Goal: Feedback & Contribution: Leave review/rating

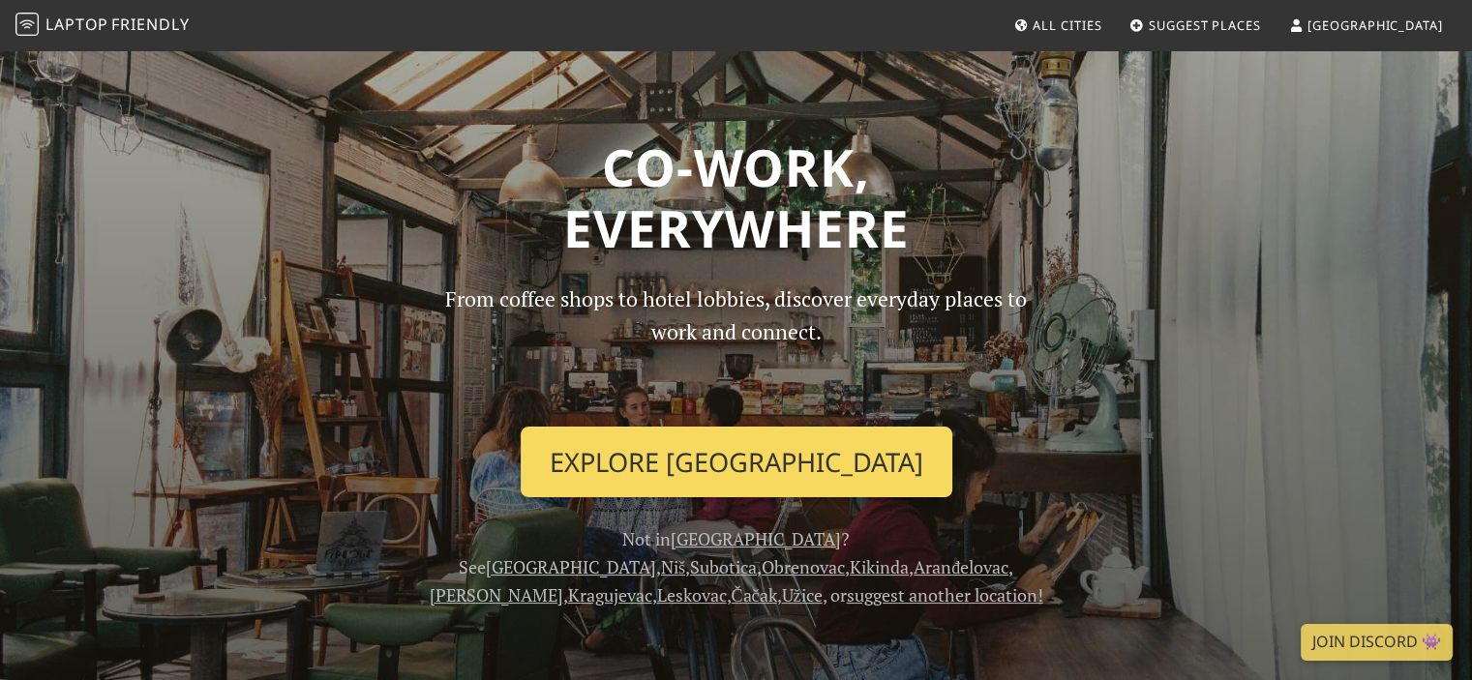
click at [712, 458] on link "Explore Belgrade" at bounding box center [737, 463] width 432 height 72
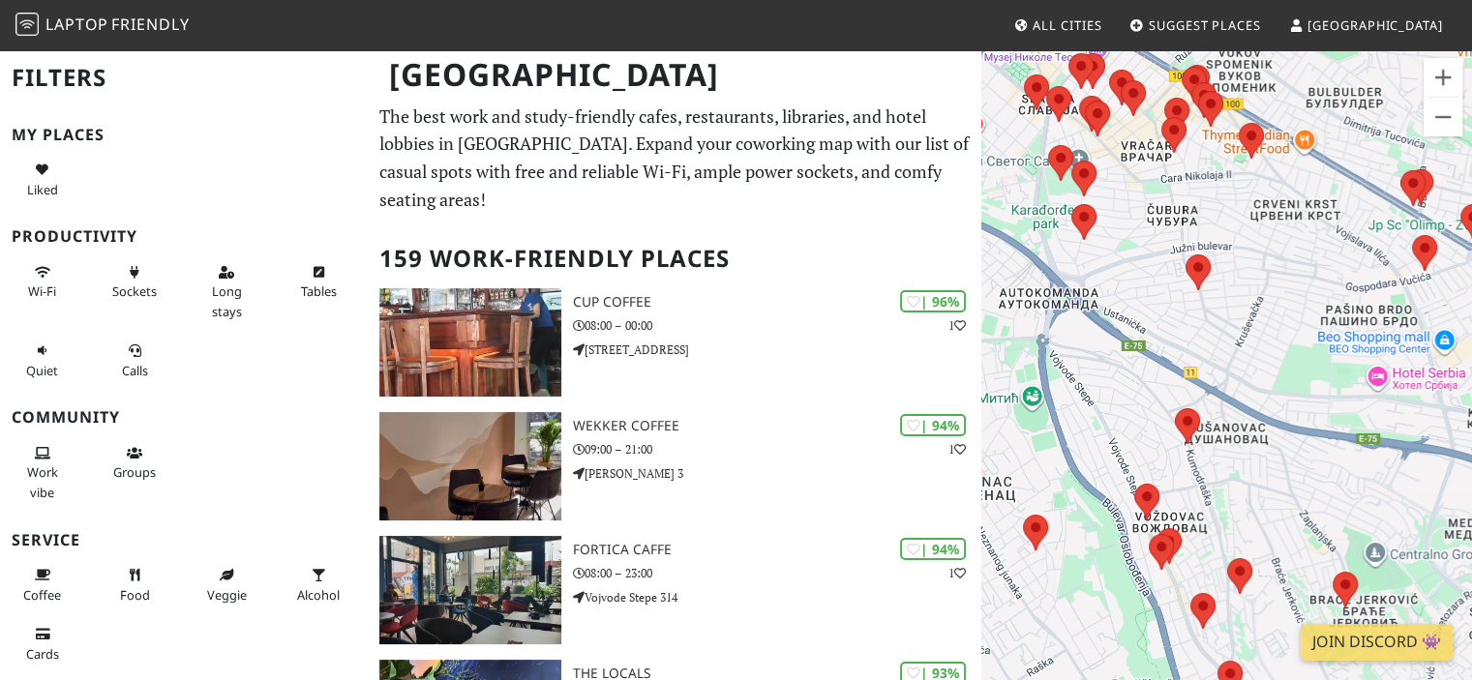
drag, startPoint x: 1036, startPoint y: 194, endPoint x: 1270, endPoint y: 467, distance: 360.3
click at [1270, 467] on div "To navigate, press the arrow keys." at bounding box center [1226, 388] width 491 height 680
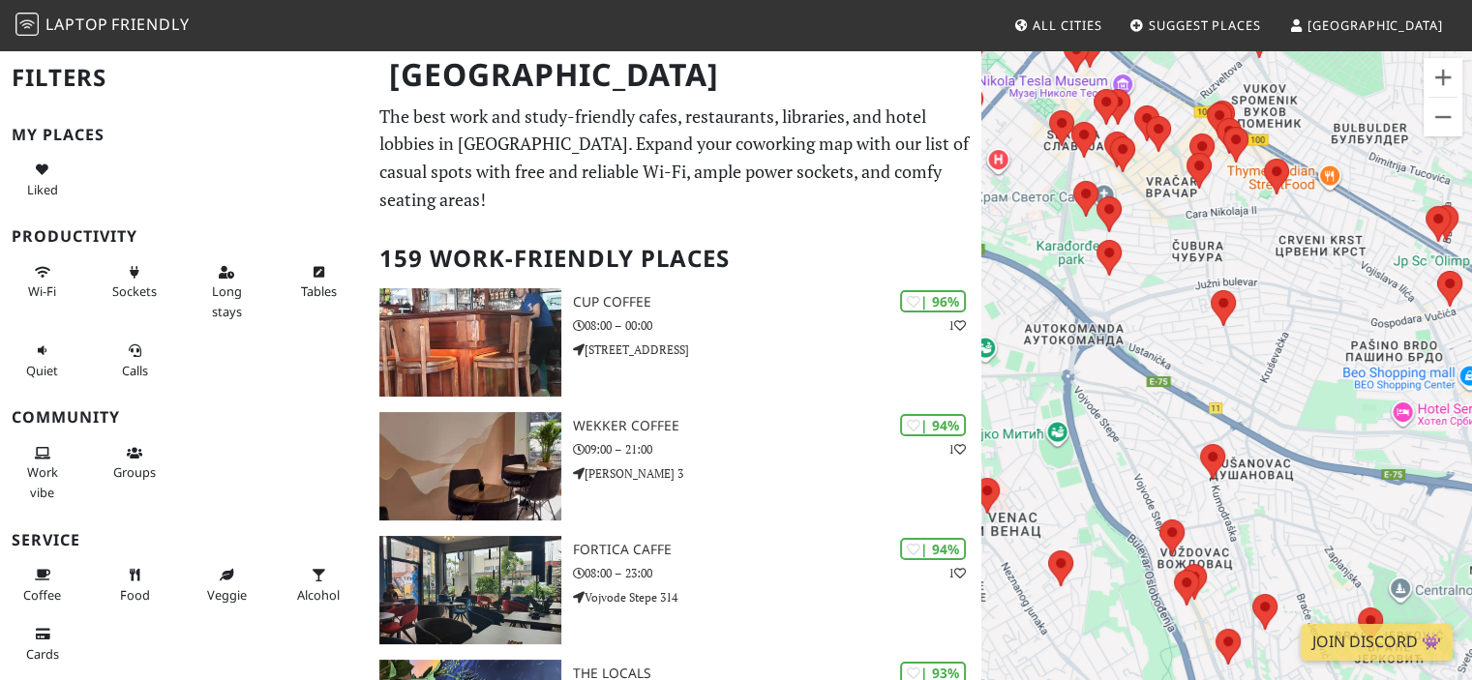
drag, startPoint x: 1133, startPoint y: 286, endPoint x: 1165, endPoint y: 342, distance: 63.7
click at [1165, 342] on div "To navigate, press the arrow keys." at bounding box center [1226, 388] width 491 height 680
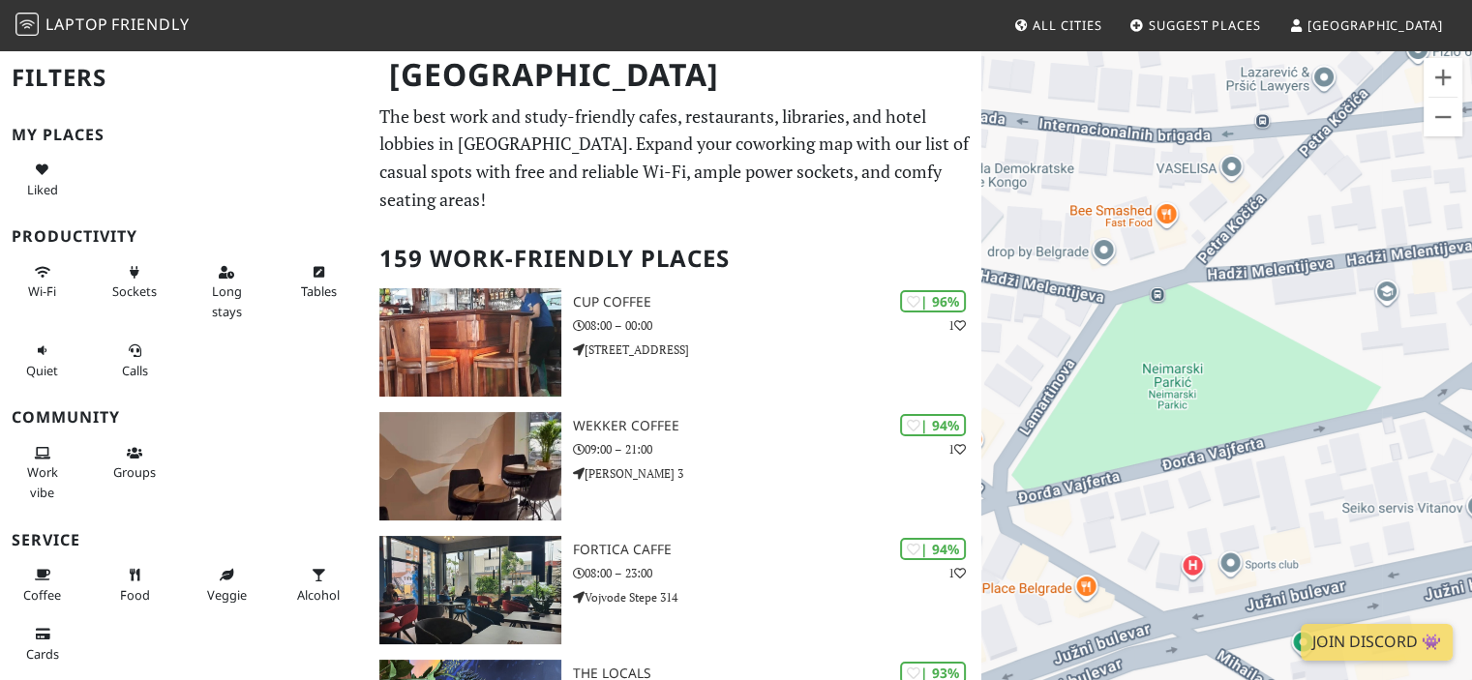
click at [1168, 386] on div "To navigate, press the arrow keys." at bounding box center [1226, 388] width 491 height 680
click at [1261, 27] on span "Suggest Places" at bounding box center [1204, 24] width 112 height 17
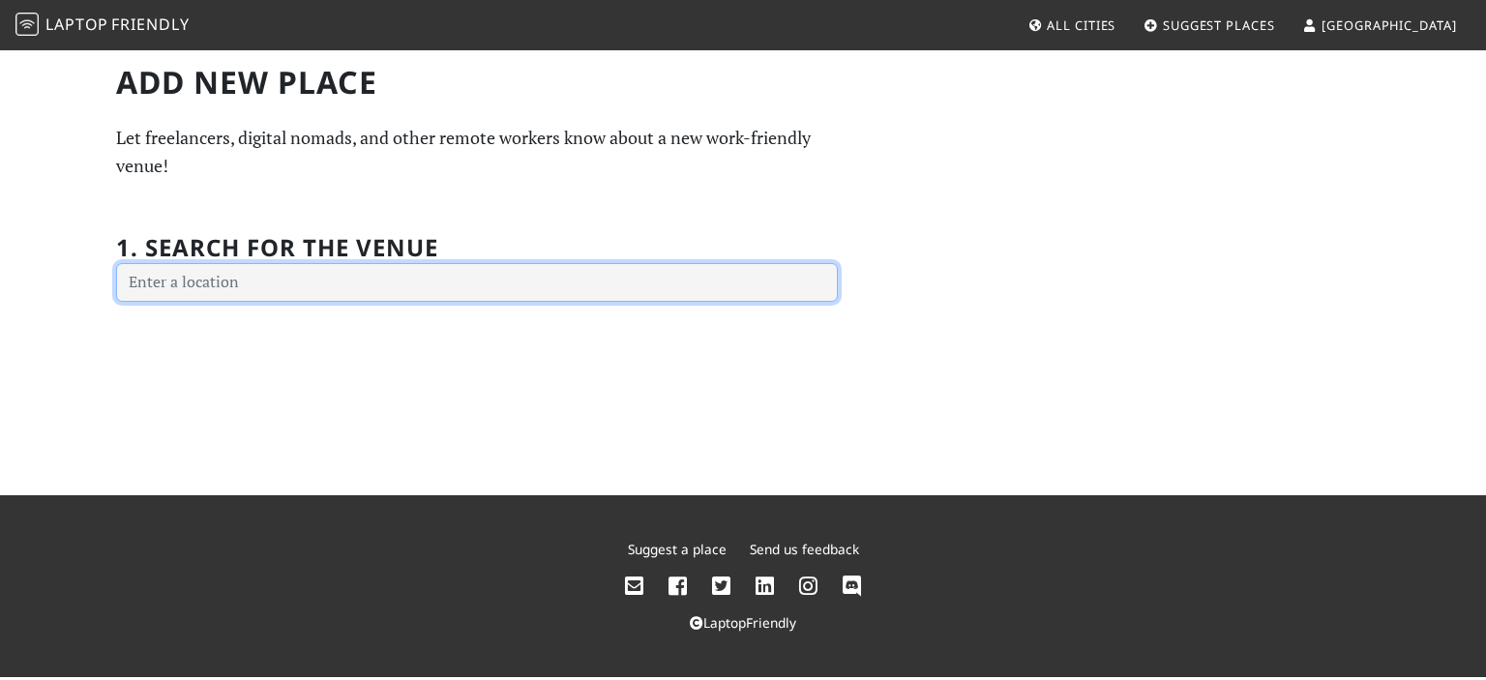
click at [275, 282] on input "text" at bounding box center [477, 282] width 722 height 39
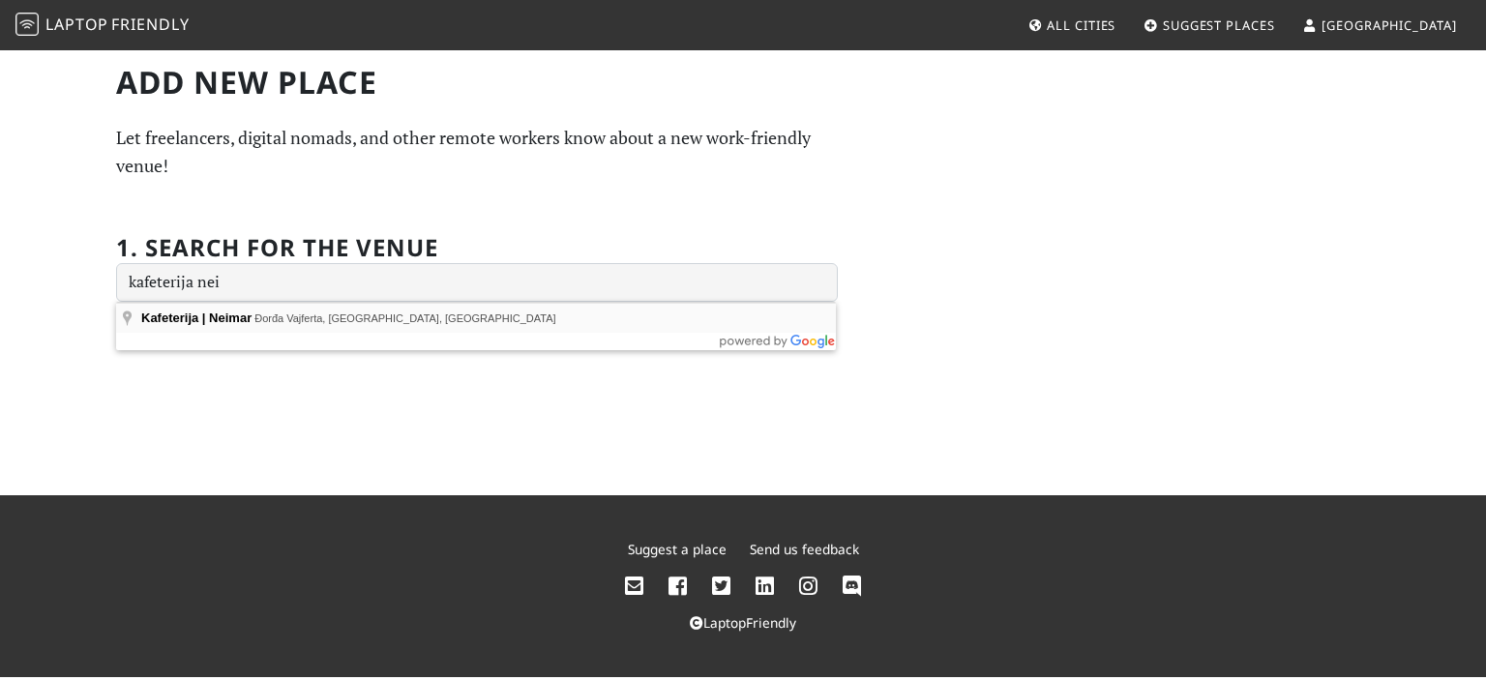
type input "Kafeterija | Neimar, Đorđa Vajferta, Belgrade, Serbia"
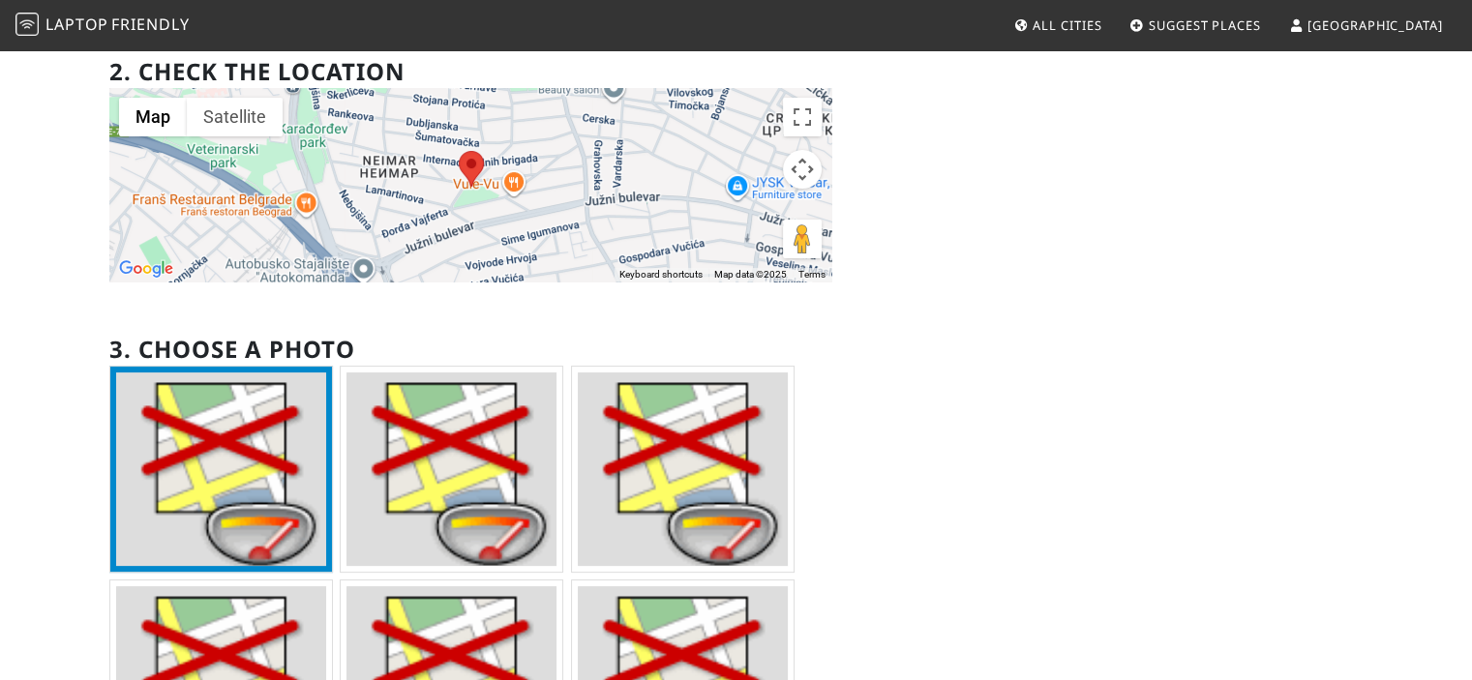
scroll to position [290, 0]
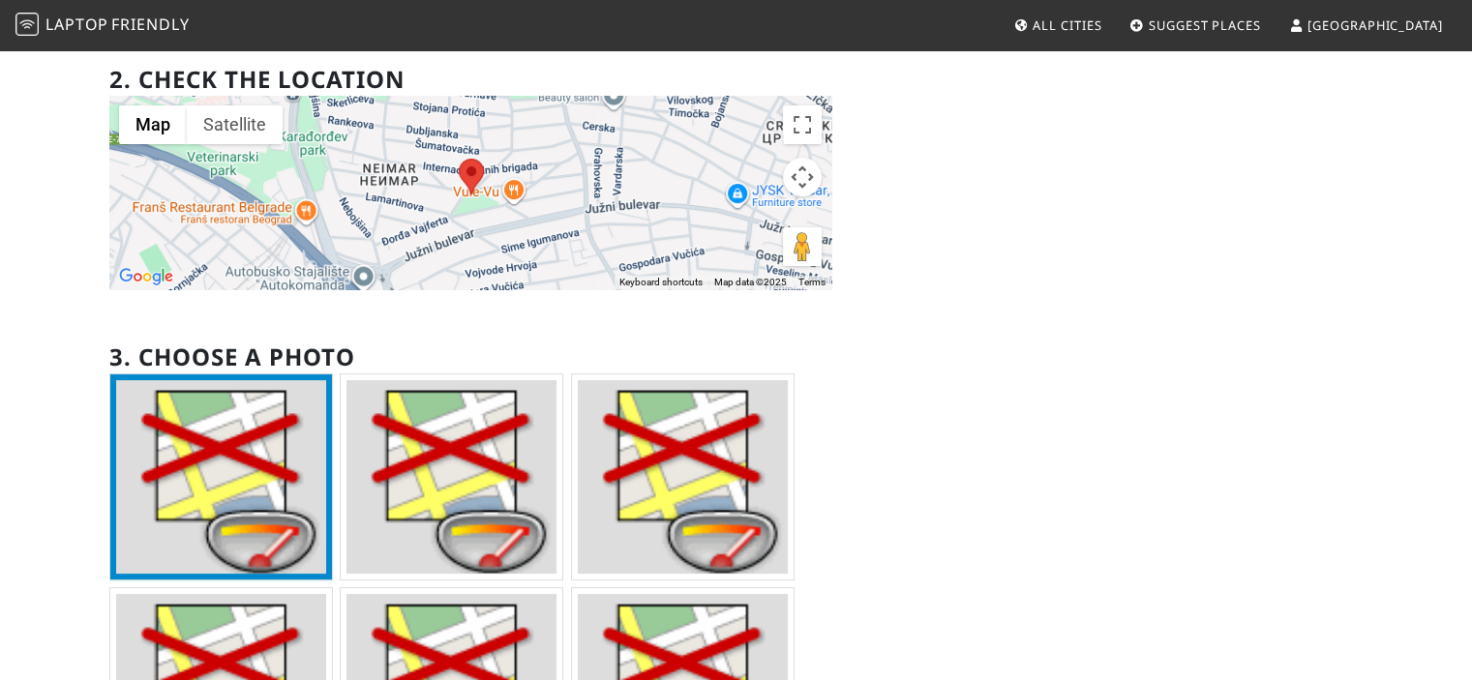
drag, startPoint x: 70, startPoint y: 370, endPoint x: 14, endPoint y: 349, distance: 59.7
click at [14, 349] on div "Add new Place Let freelancers, digital nomads, and other remote workers know ab…" at bounding box center [736, 365] width 1472 height 1214
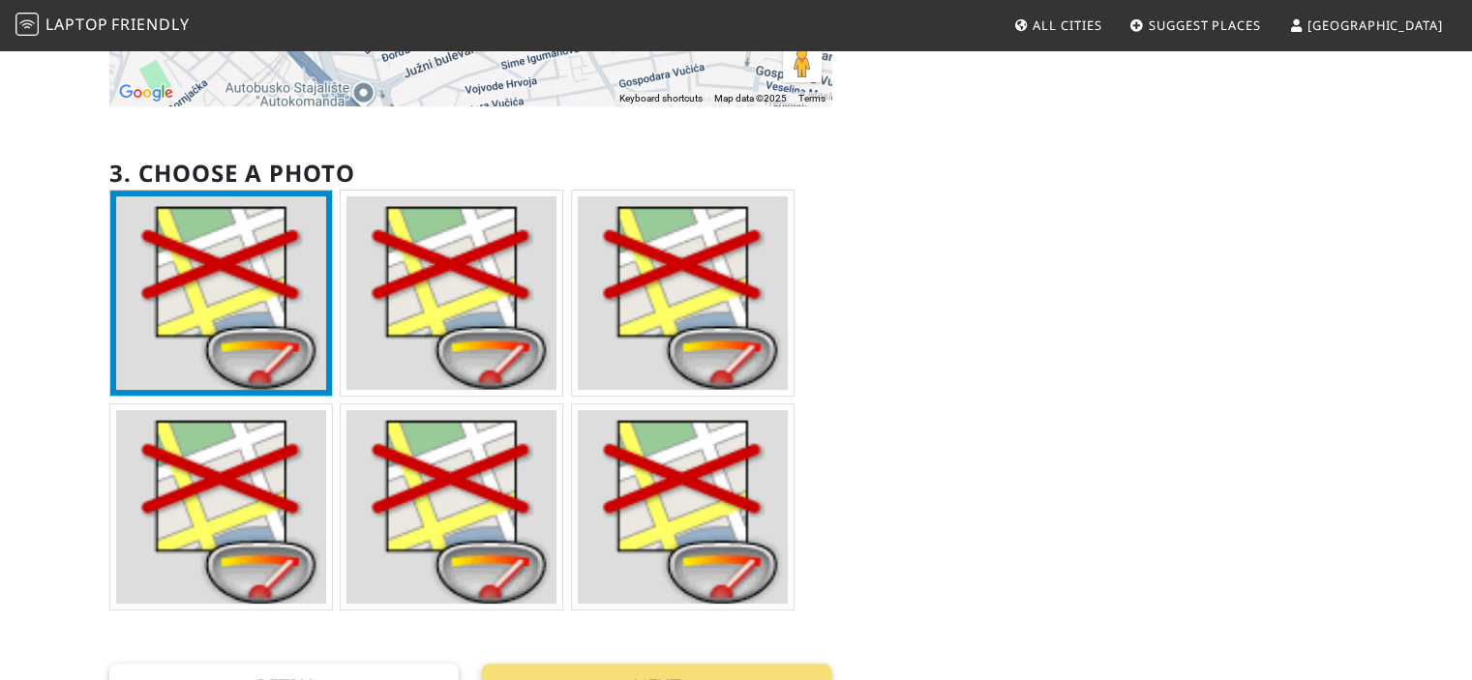
scroll to position [484, 0]
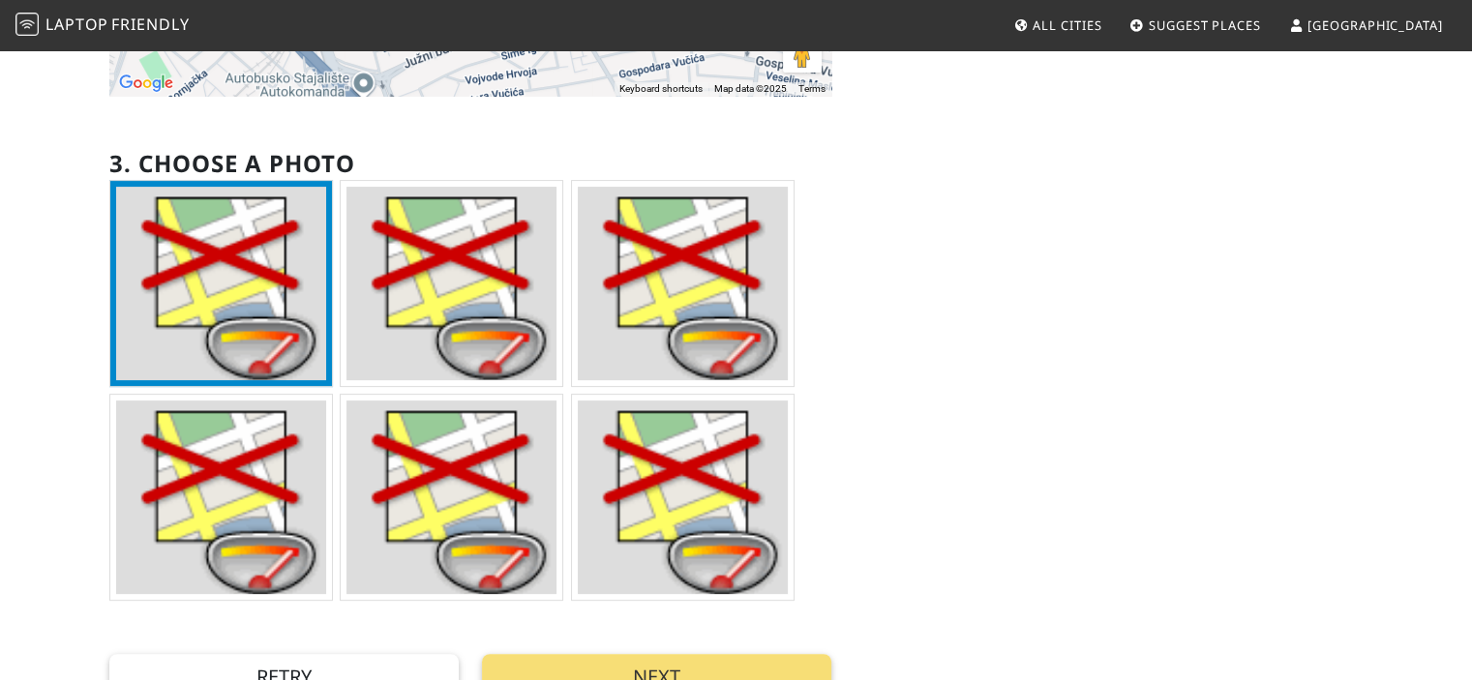
drag, startPoint x: 78, startPoint y: 361, endPoint x: 30, endPoint y: 320, distance: 63.2
click at [30, 320] on div "Add new Place Let freelancers, digital nomads, and other remote workers know ab…" at bounding box center [736, 172] width 1472 height 1214
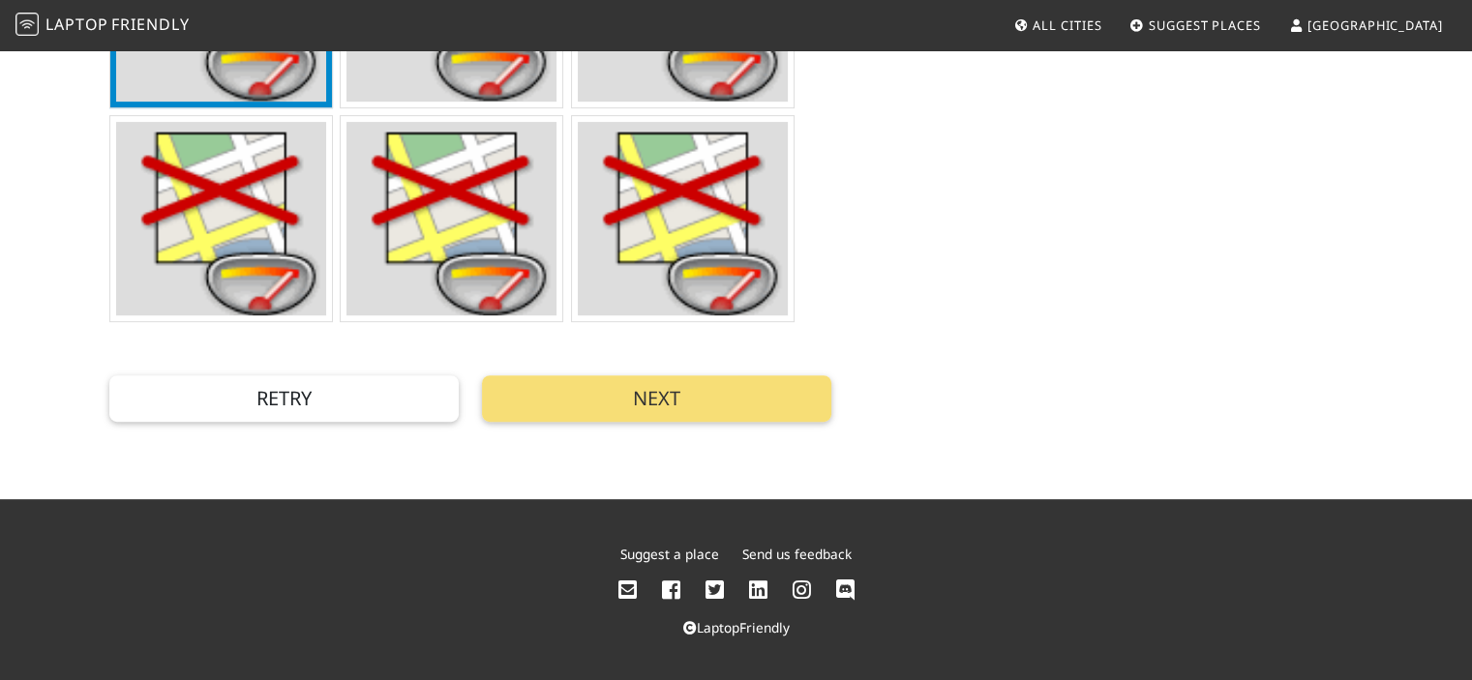
scroll to position [763, 0]
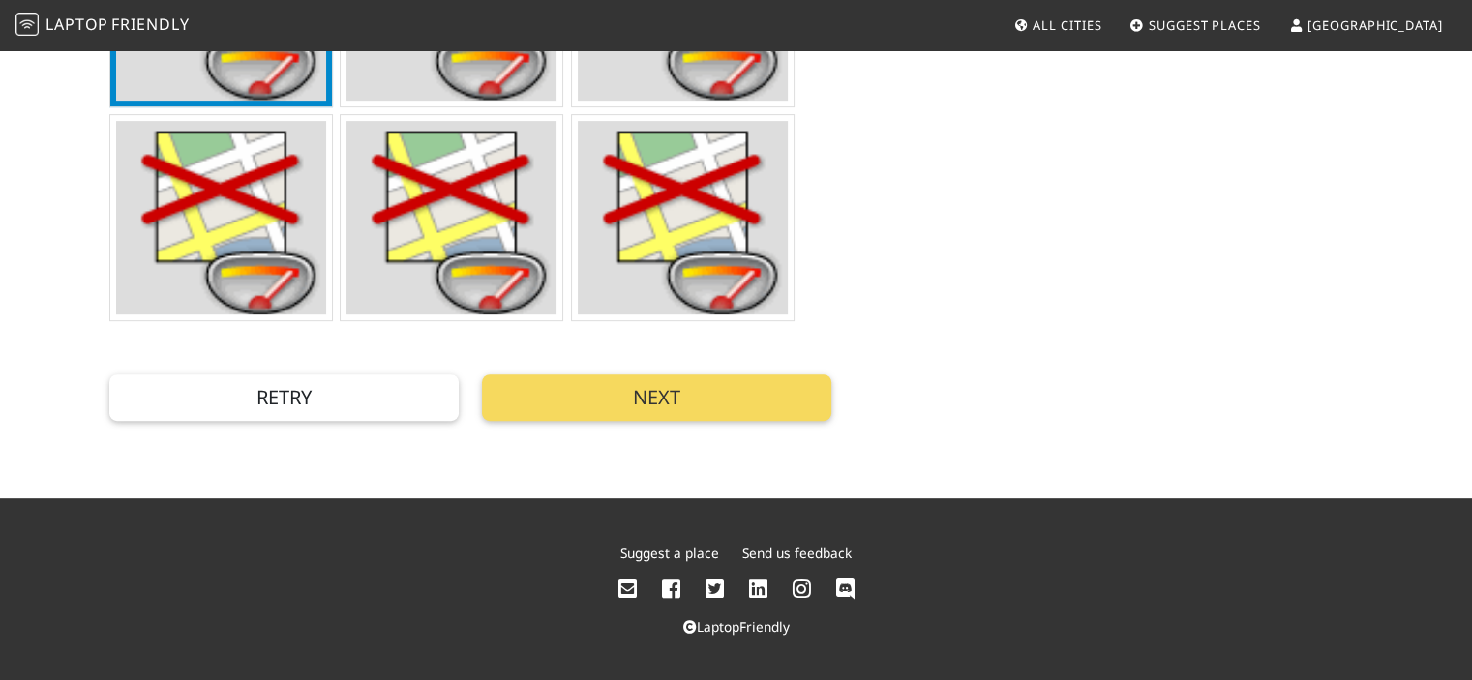
click at [629, 394] on button "Next" at bounding box center [656, 397] width 349 height 46
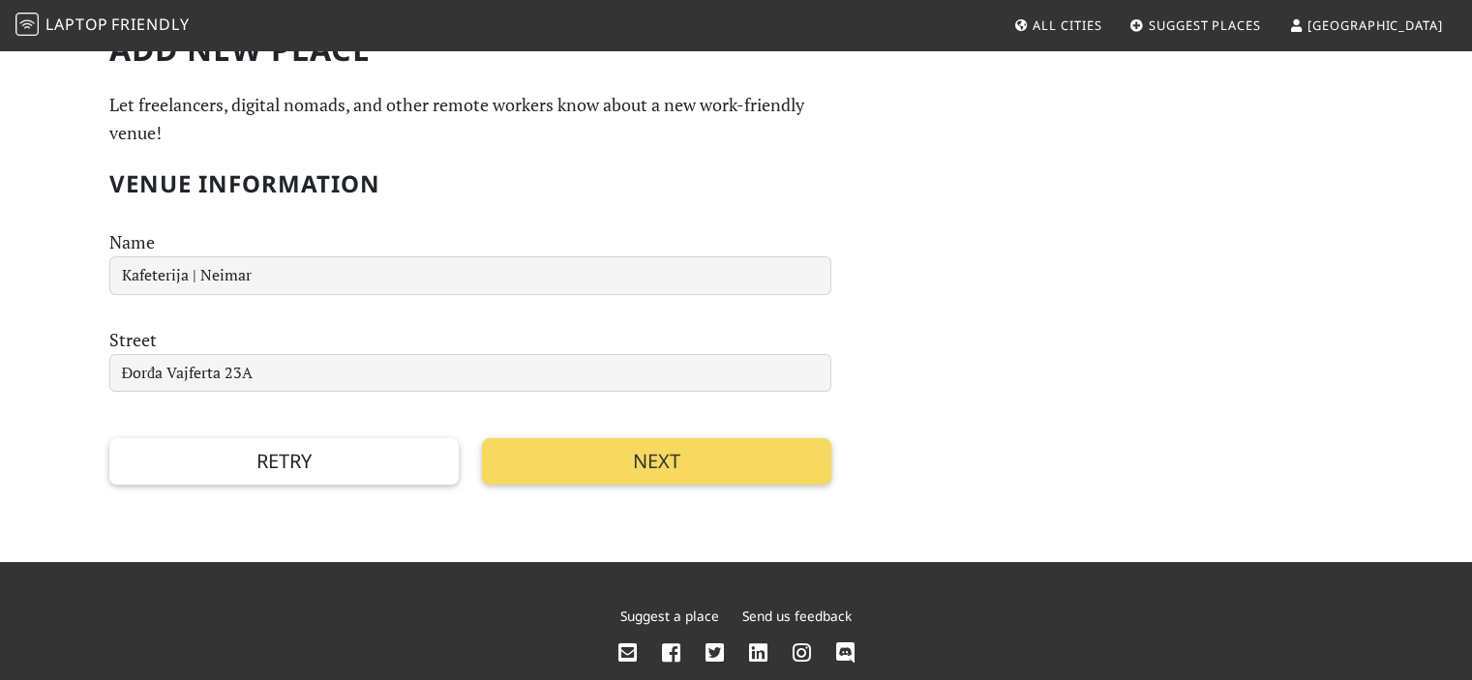
scroll to position [0, 0]
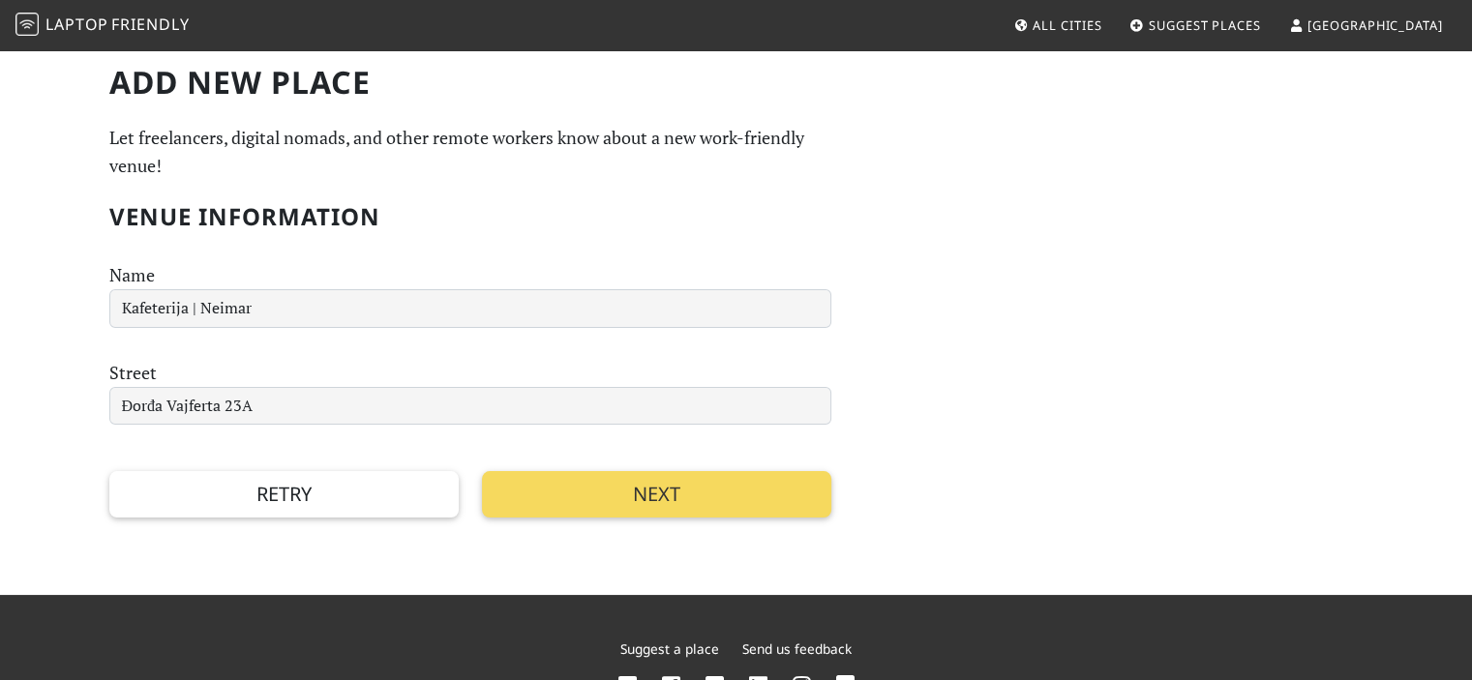
click at [635, 496] on button "Next" at bounding box center [656, 494] width 349 height 46
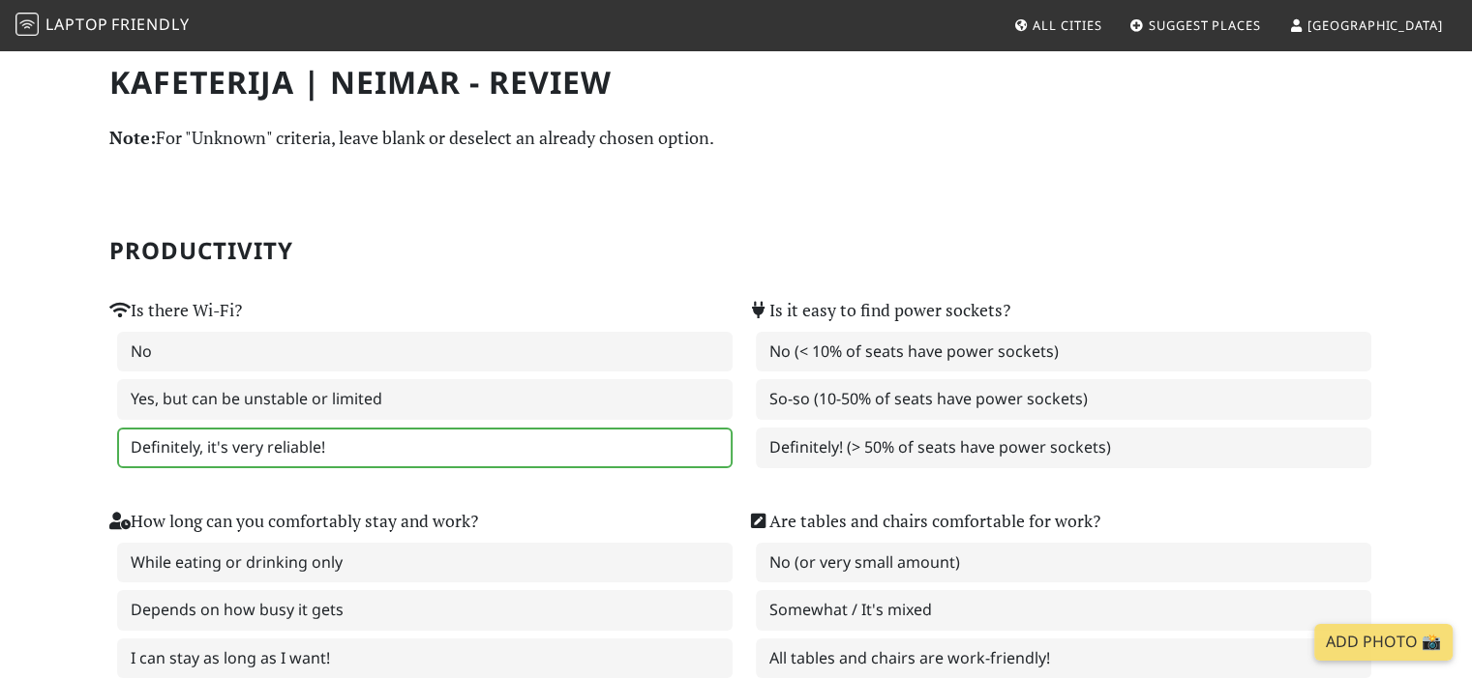
click at [510, 440] on label "Definitely, it's very reliable!" at bounding box center [424, 448] width 615 height 41
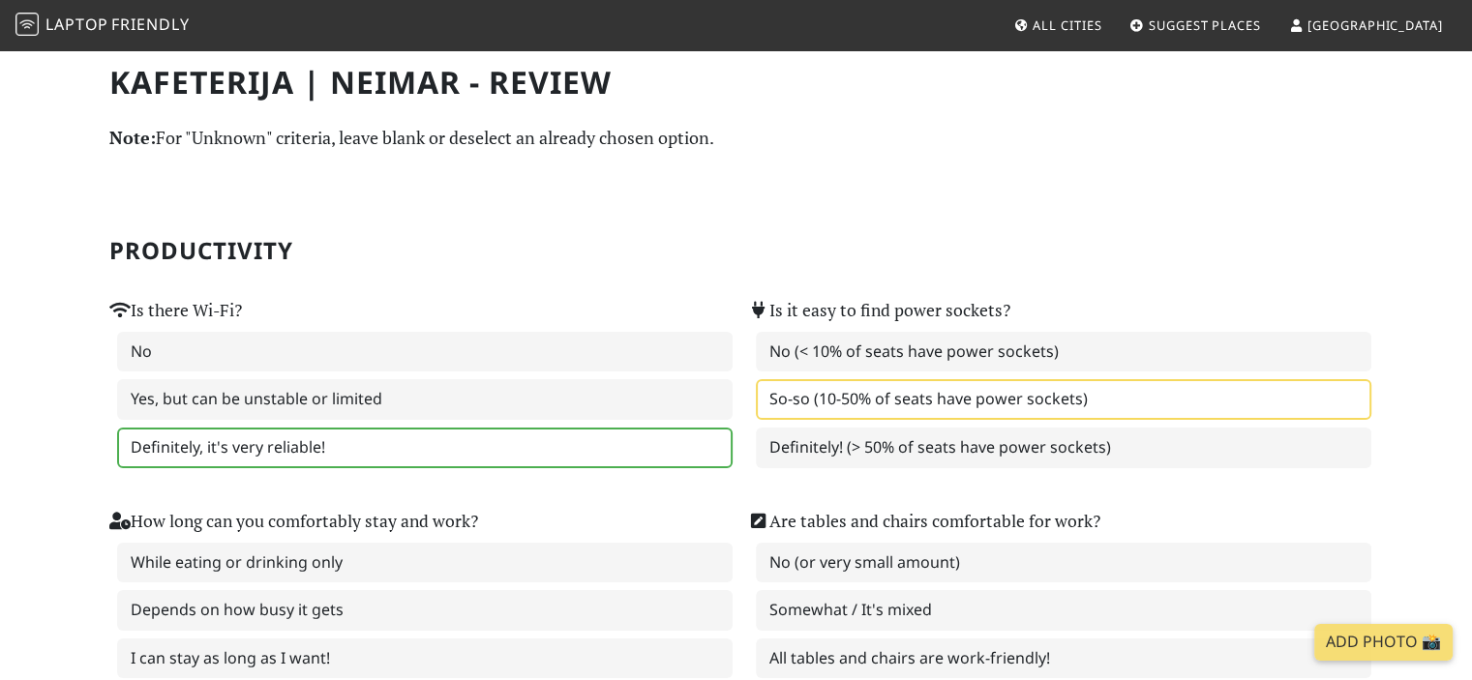
click at [811, 400] on label "So-so (10-50% of seats have power sockets)" at bounding box center [1063, 399] width 615 height 41
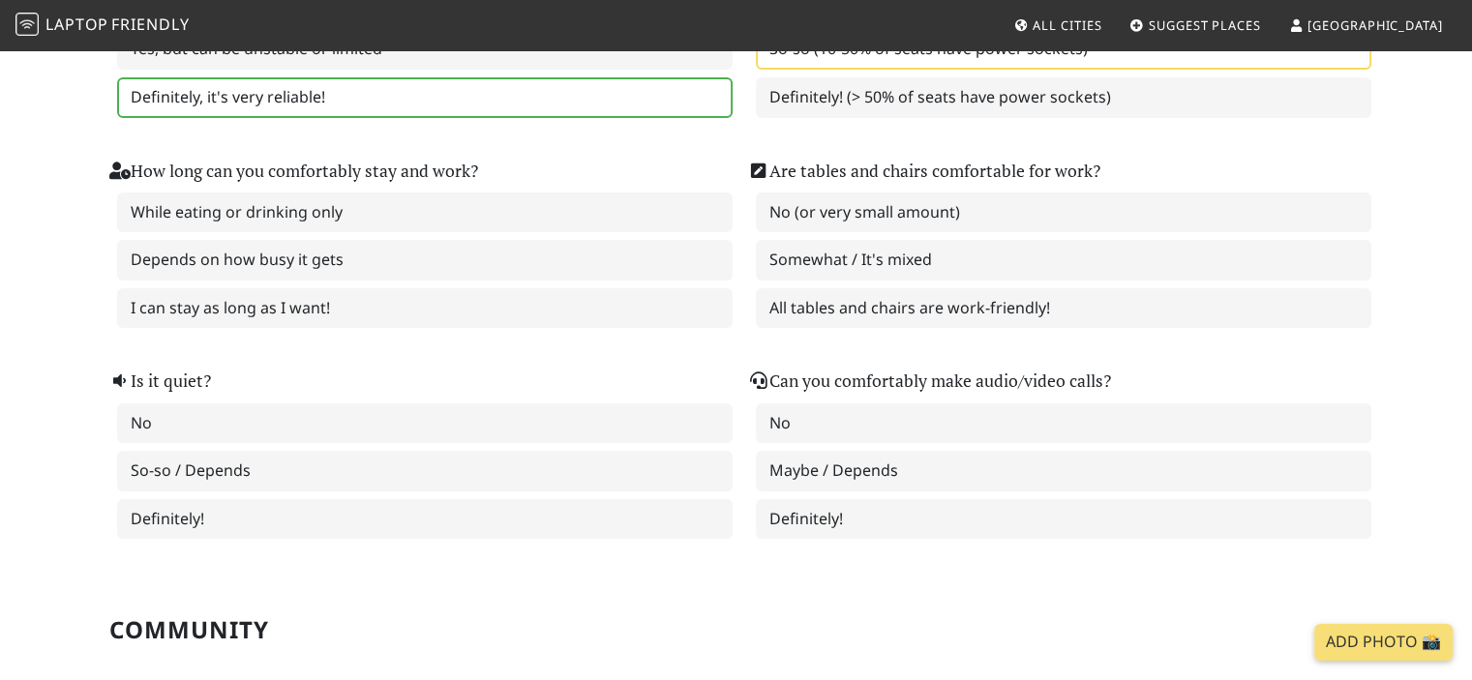
scroll to position [387, 0]
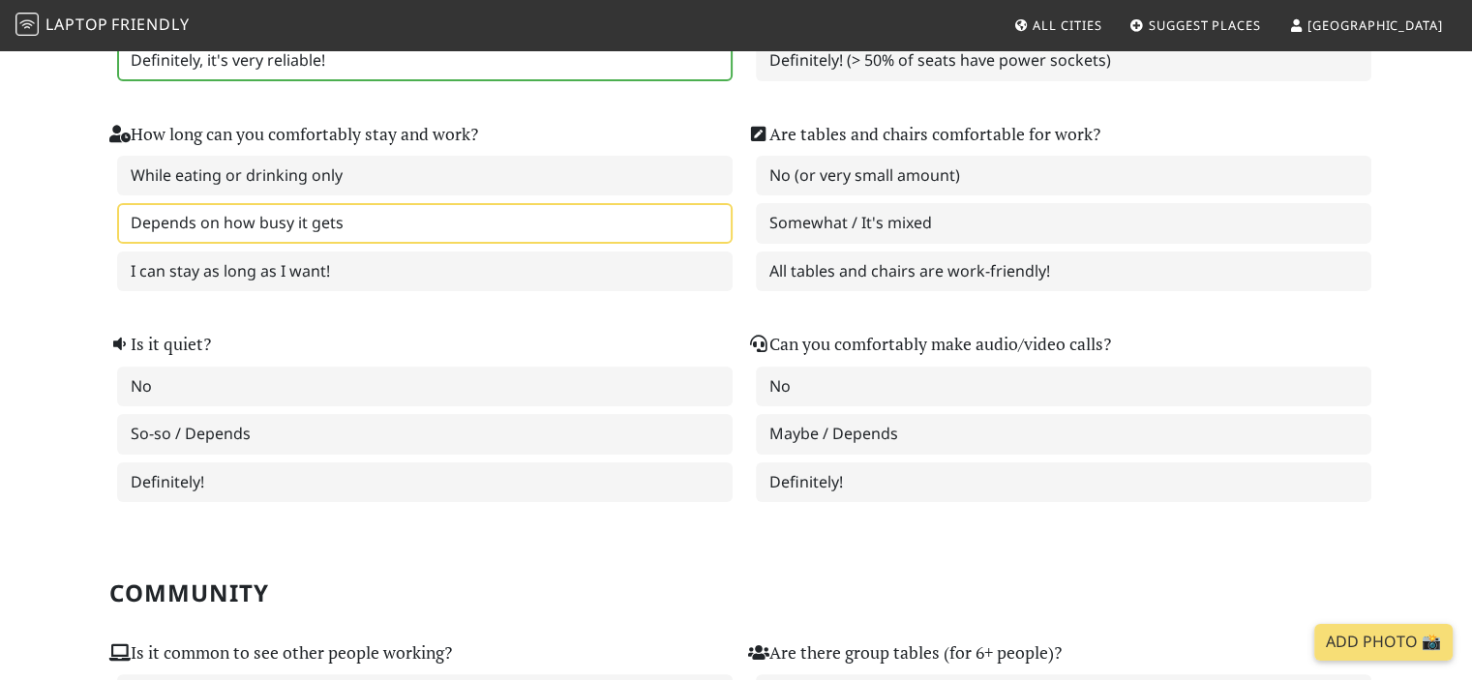
click at [611, 219] on label "Depends on how busy it gets" at bounding box center [424, 223] width 615 height 41
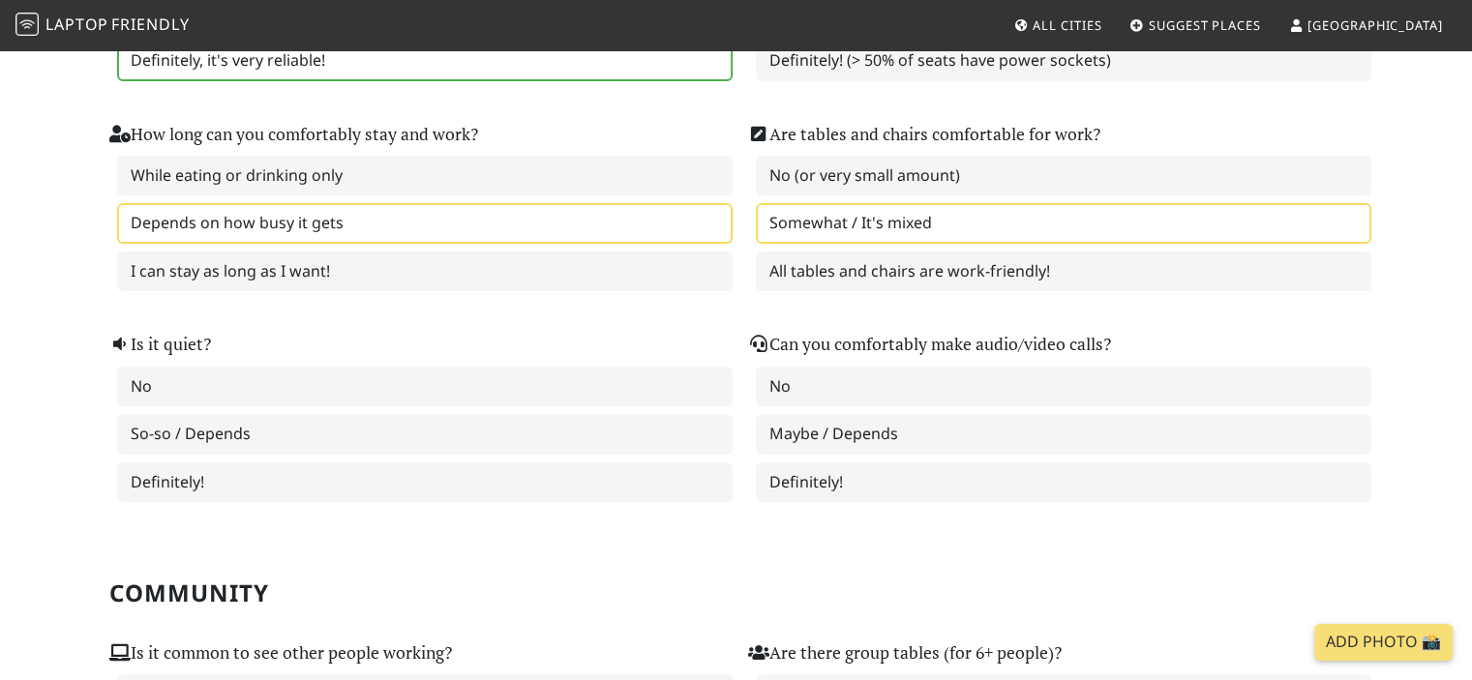
click at [901, 216] on label "Somewhat / It's mixed" at bounding box center [1063, 223] width 615 height 41
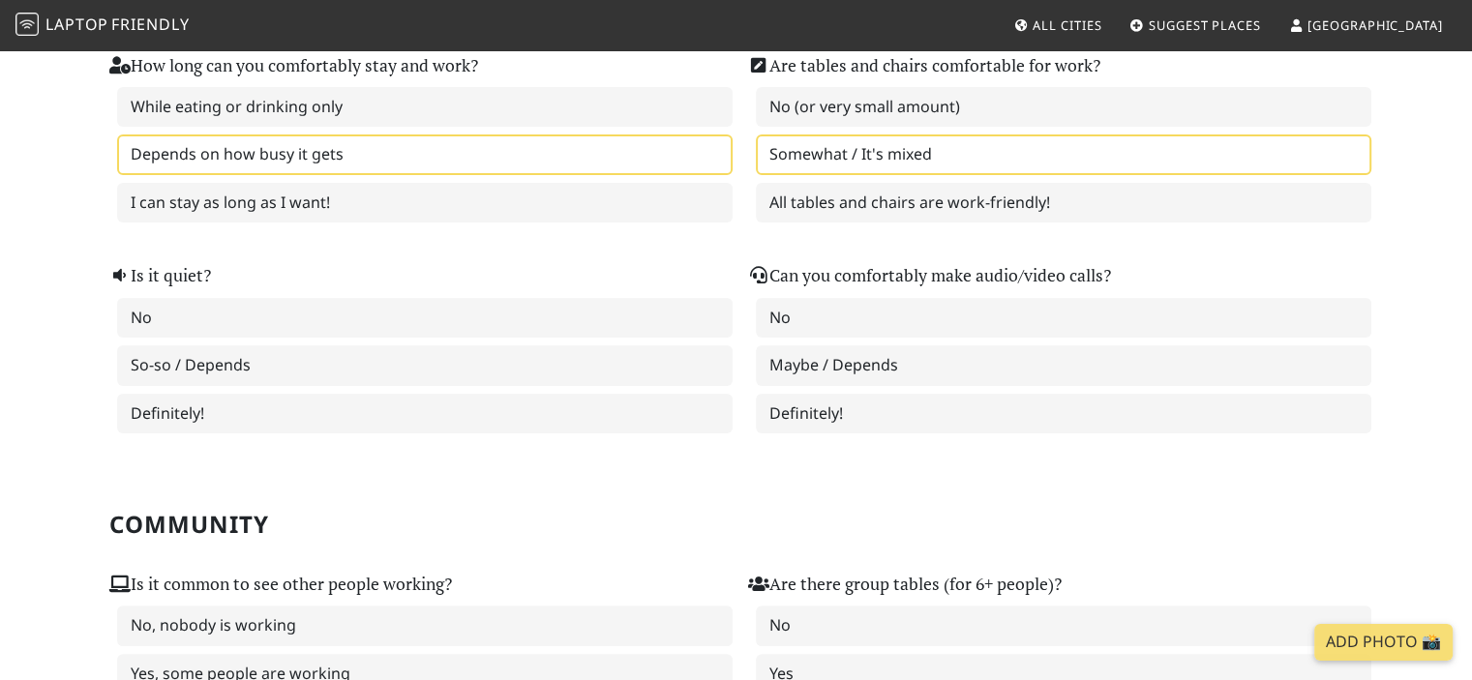
scroll to position [484, 0]
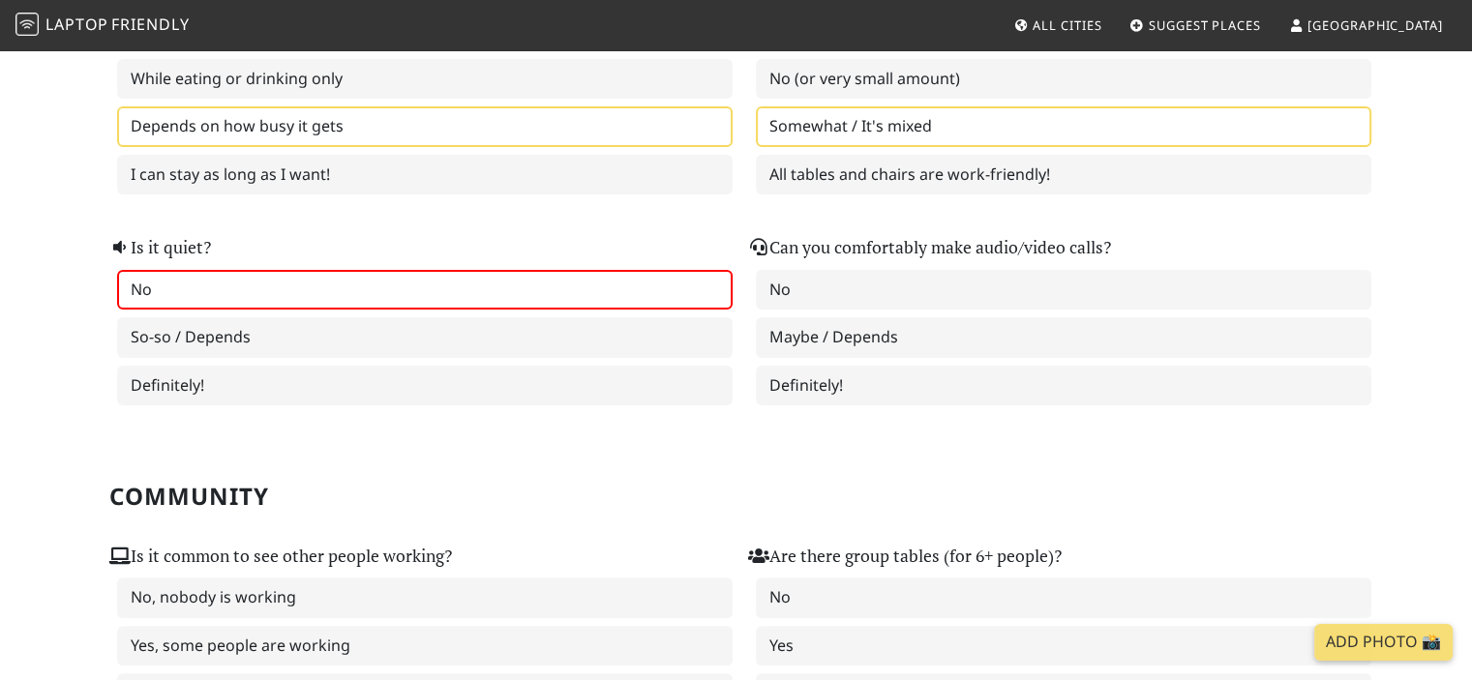
click at [561, 283] on label "No" at bounding box center [424, 290] width 615 height 41
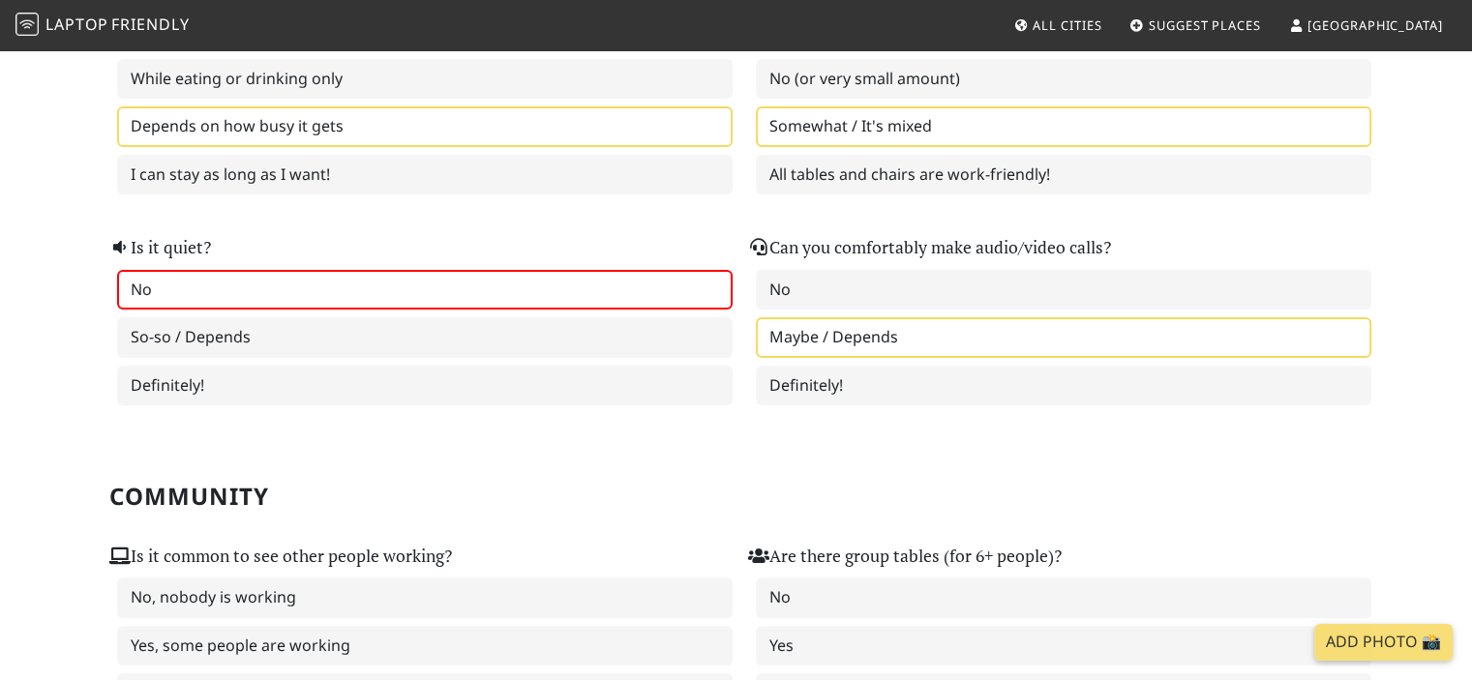
click at [927, 324] on label "Maybe / Depends" at bounding box center [1063, 337] width 615 height 41
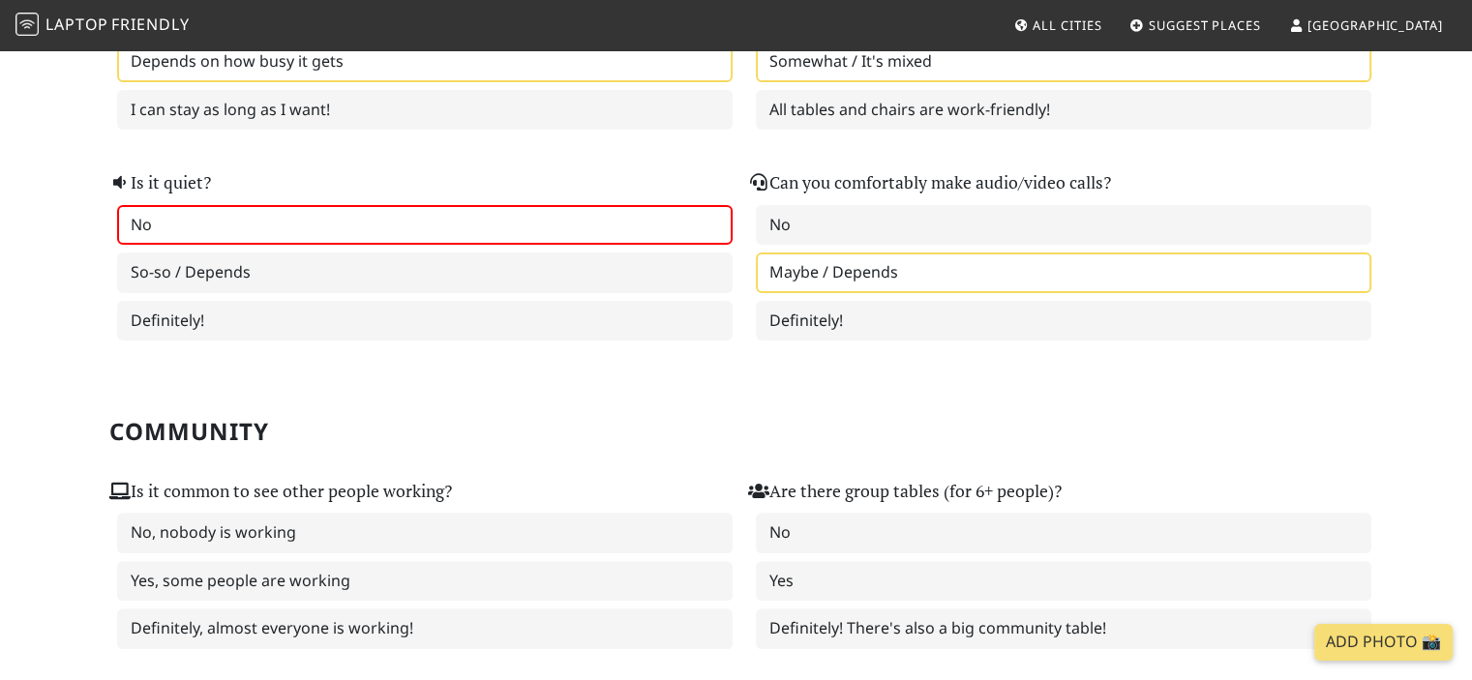
scroll to position [677, 0]
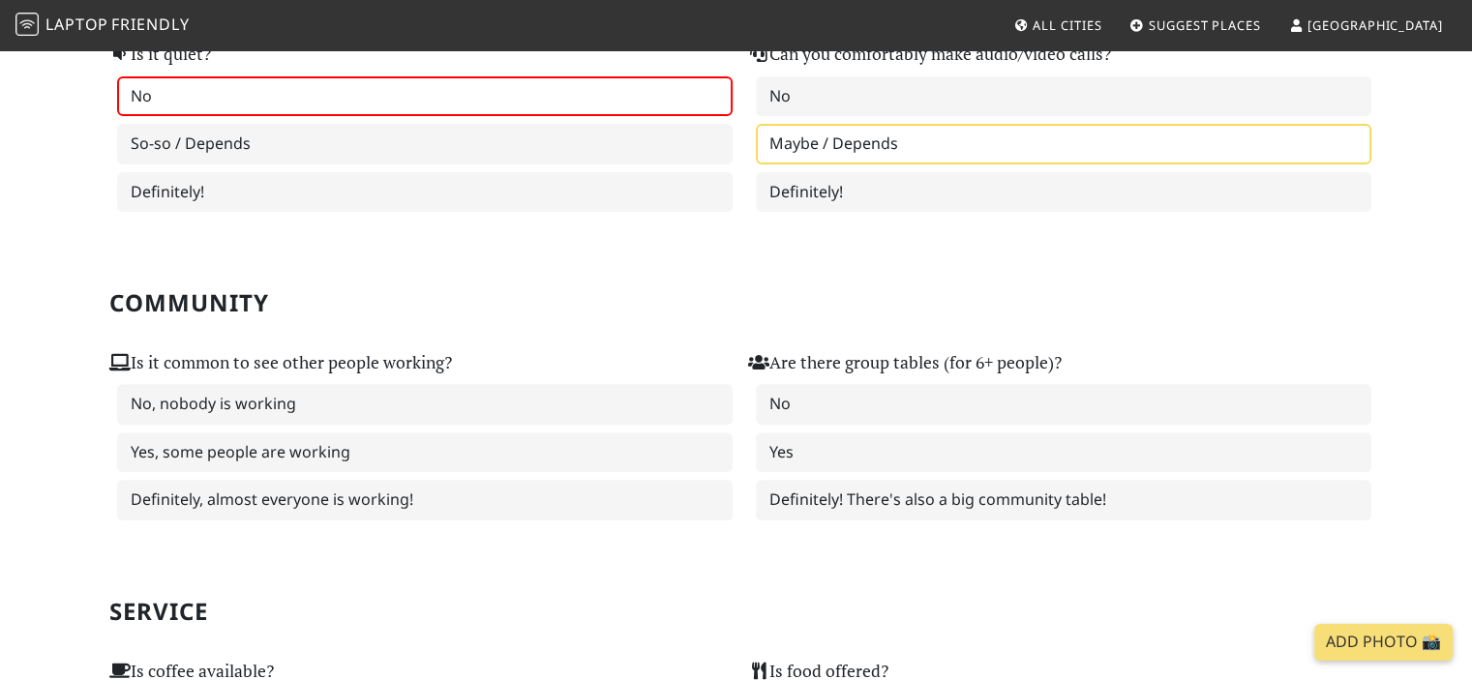
drag, startPoint x: 658, startPoint y: 270, endPoint x: 592, endPoint y: 276, distance: 66.0
click at [608, 267] on section "Community Is it common to see other people working? No, nobody is working Yes, …" at bounding box center [736, 374] width 1254 height 309
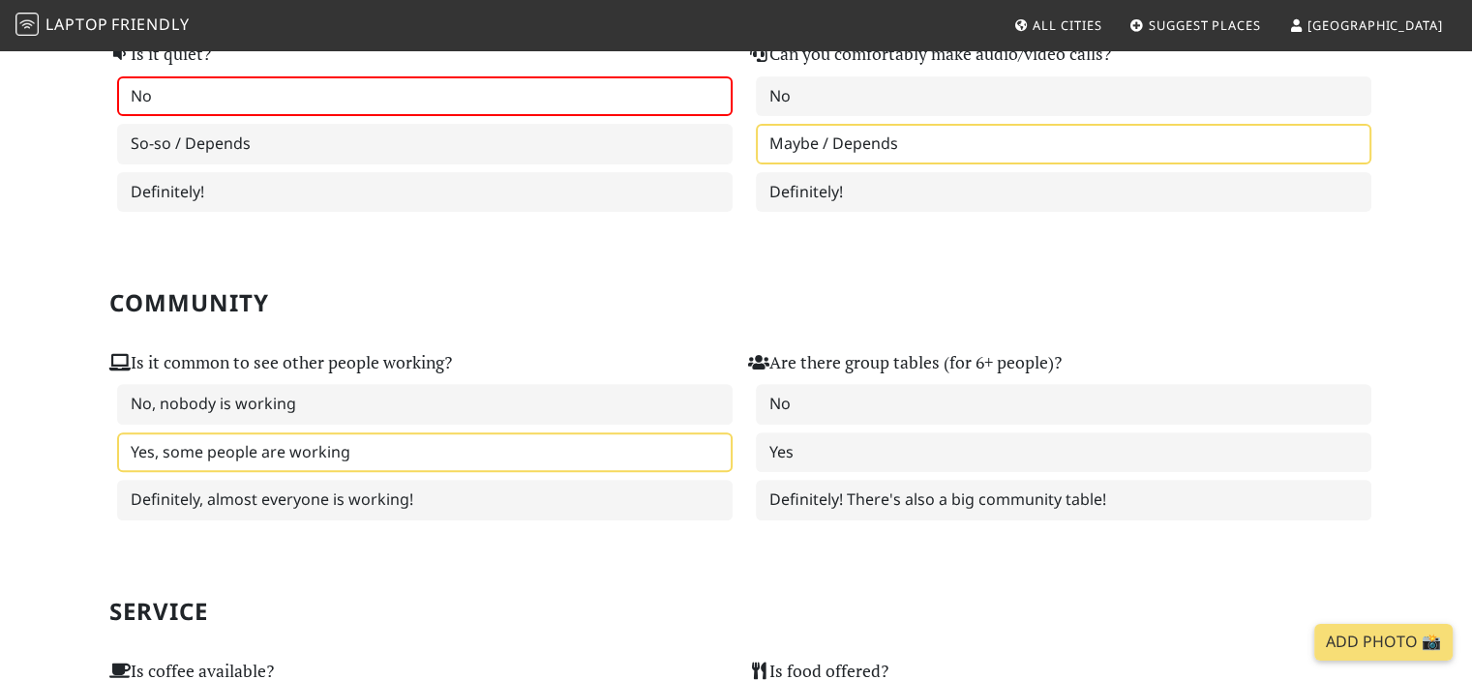
click at [372, 440] on label "Yes, some people are working" at bounding box center [424, 453] width 615 height 41
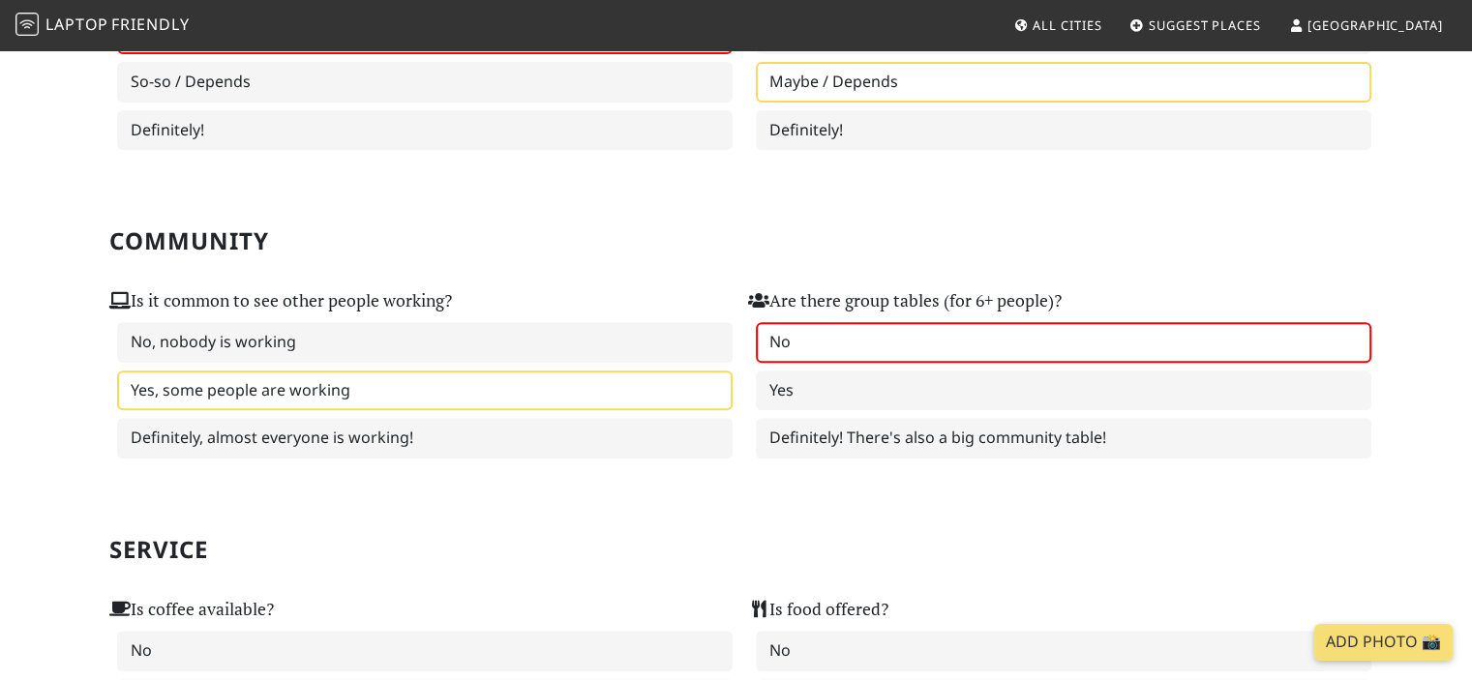
scroll to position [774, 0]
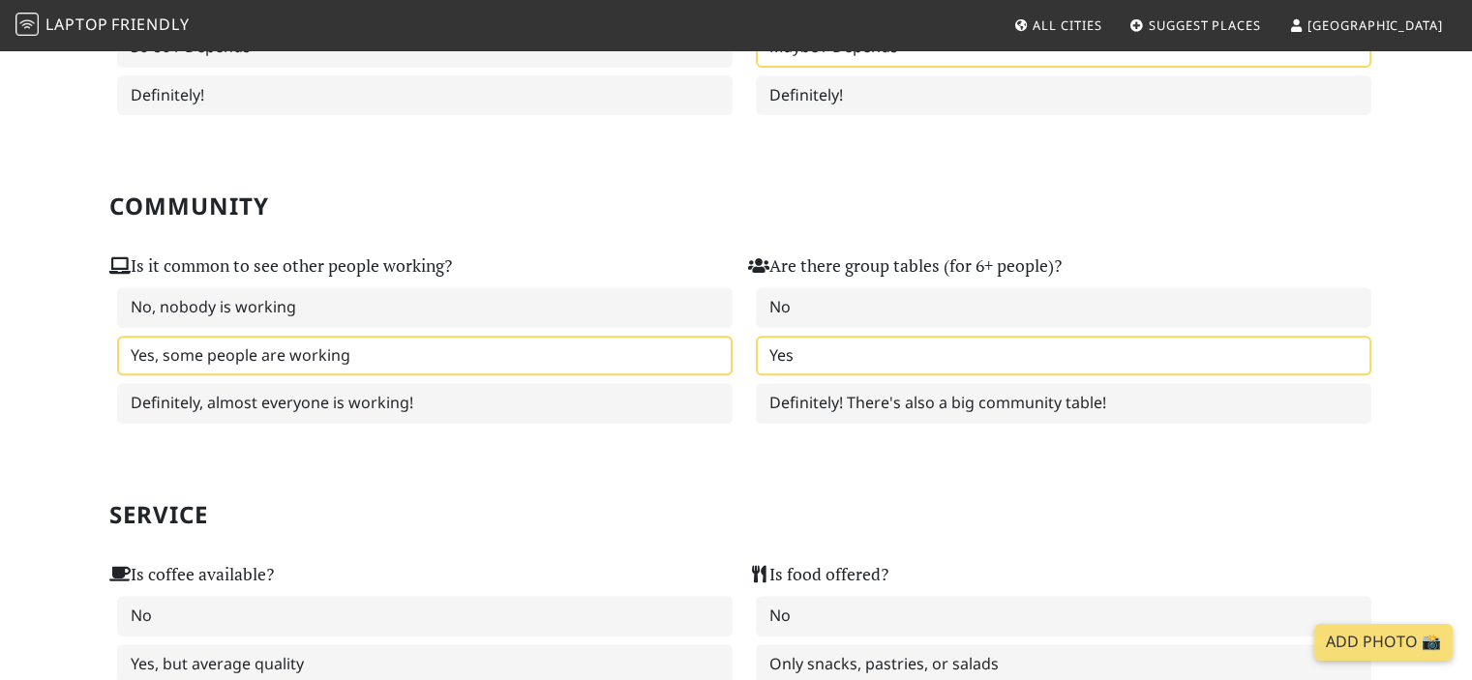
click at [836, 343] on label "Yes" at bounding box center [1063, 356] width 615 height 41
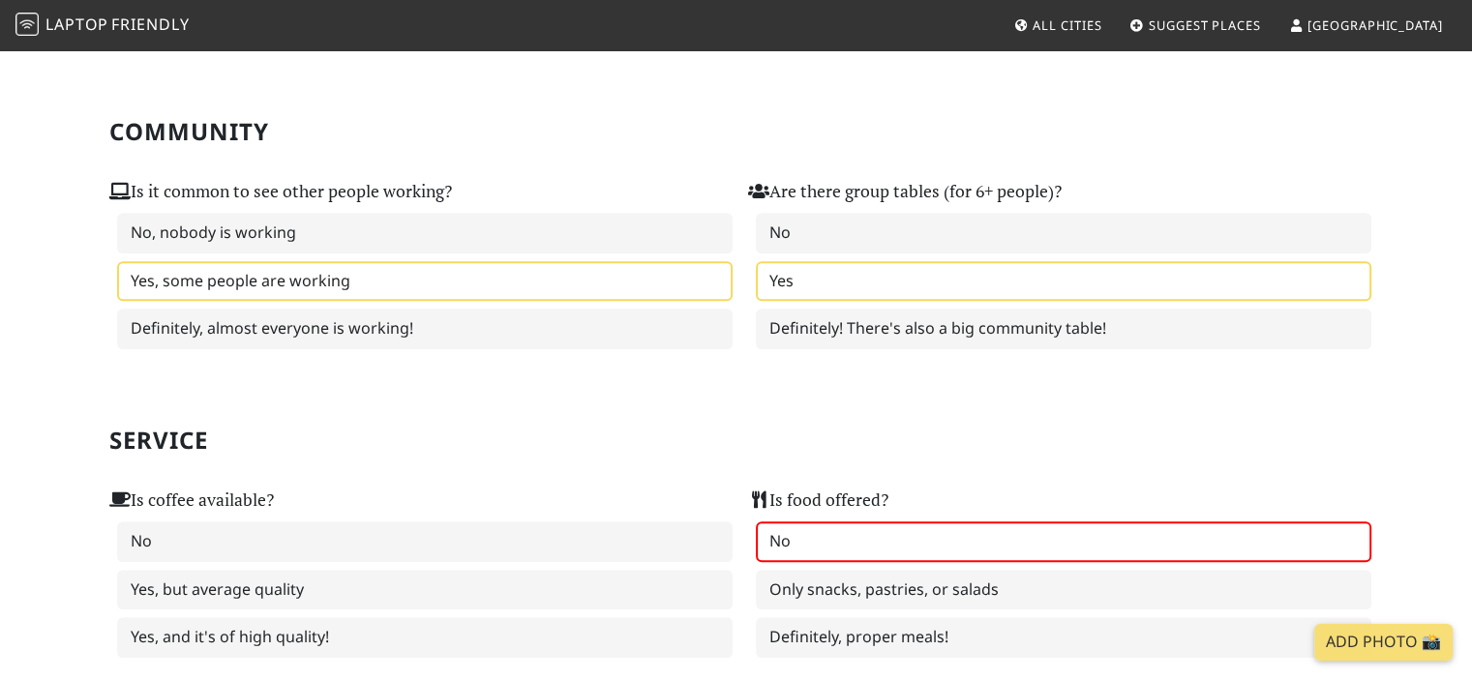
scroll to position [1064, 0]
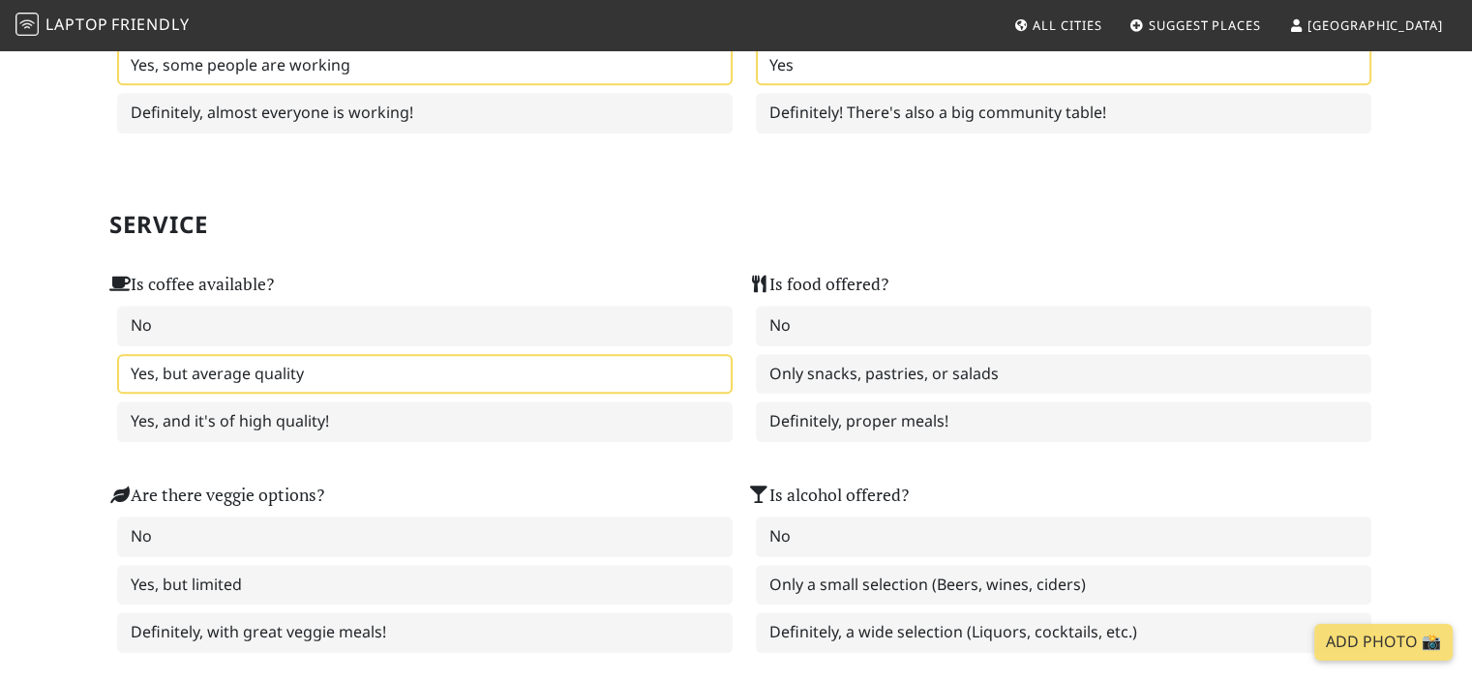
click at [615, 364] on label "Yes, but average quality" at bounding box center [424, 374] width 615 height 41
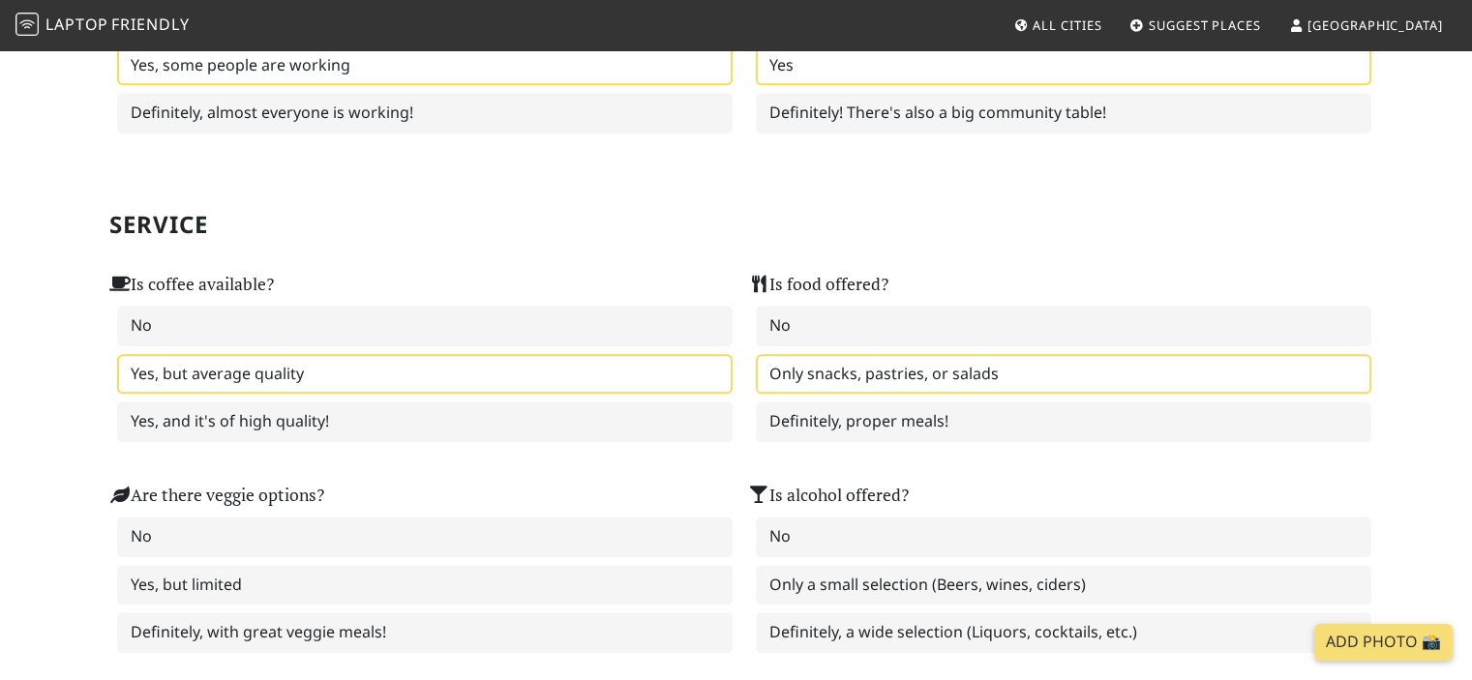
click at [831, 362] on label "Only snacks, pastries, or salads" at bounding box center [1063, 374] width 615 height 41
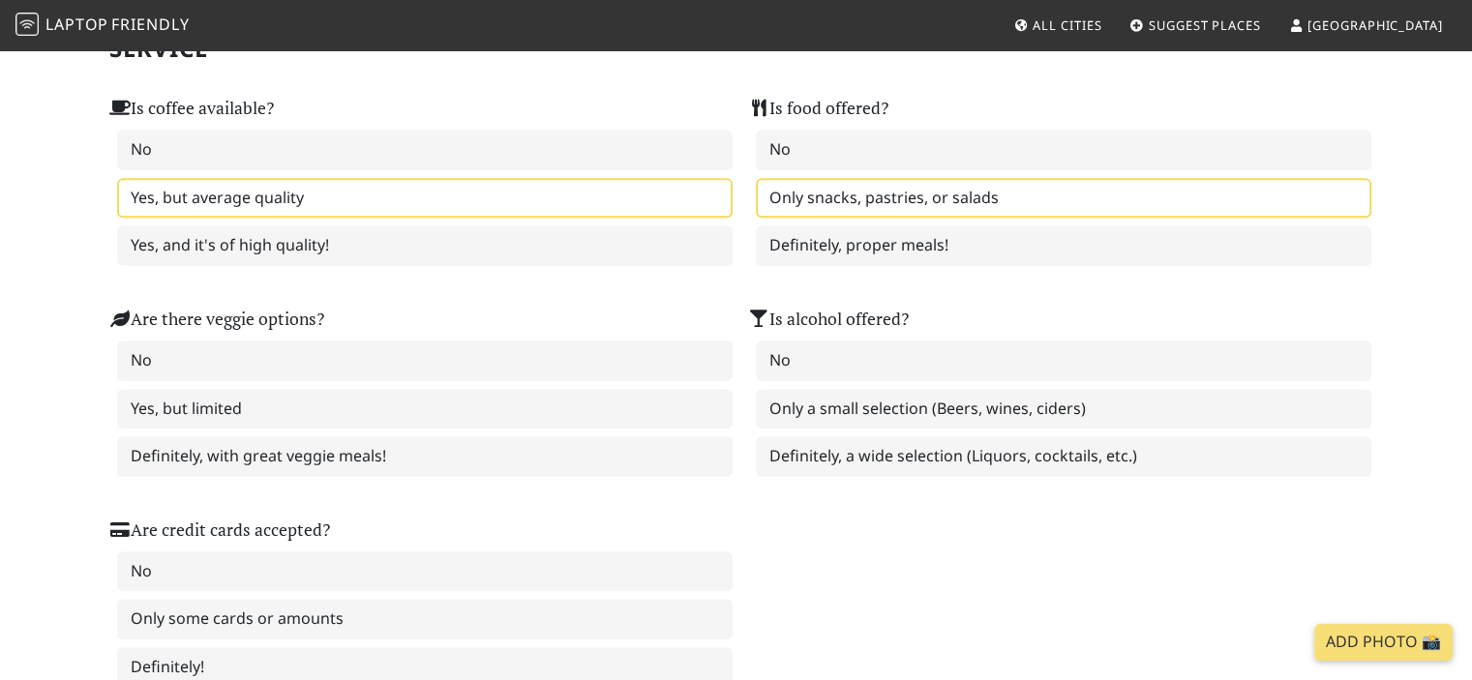
scroll to position [1258, 0]
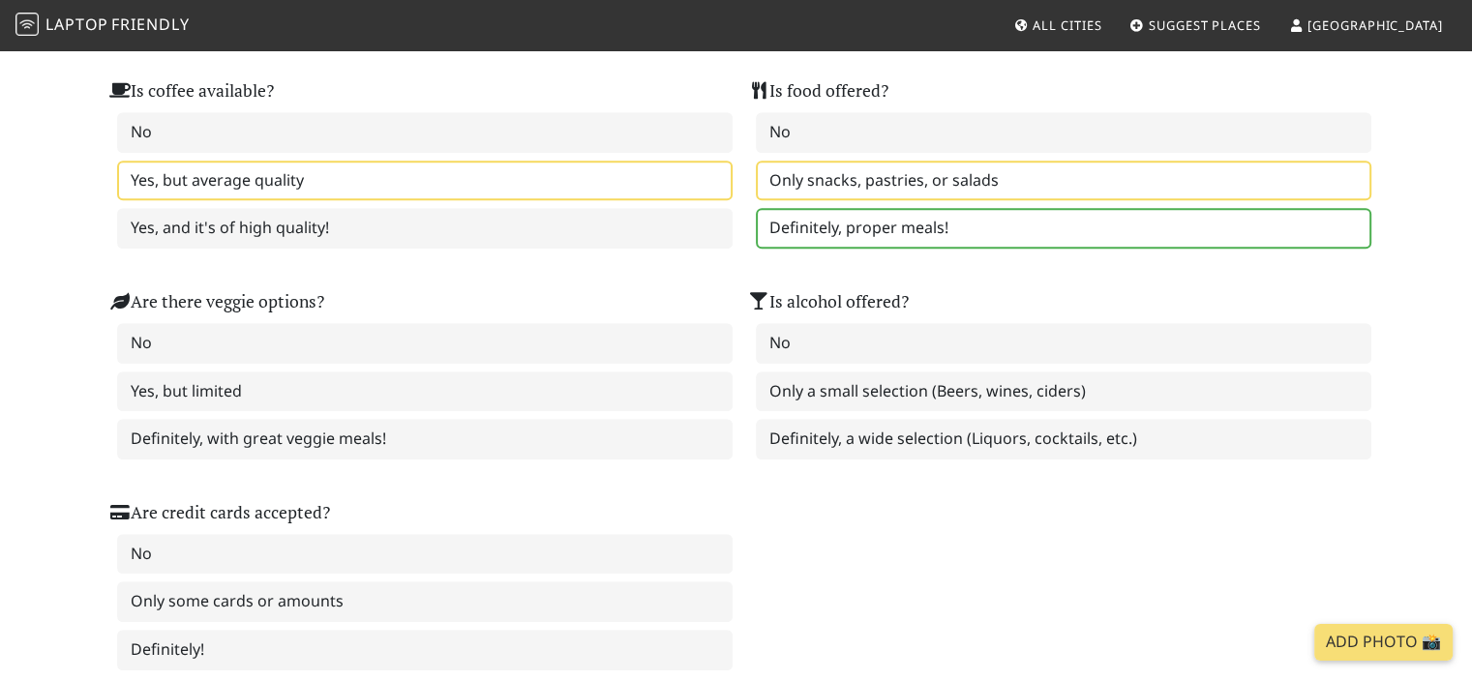
click at [866, 211] on label "Definitely, proper meals!" at bounding box center [1063, 228] width 615 height 41
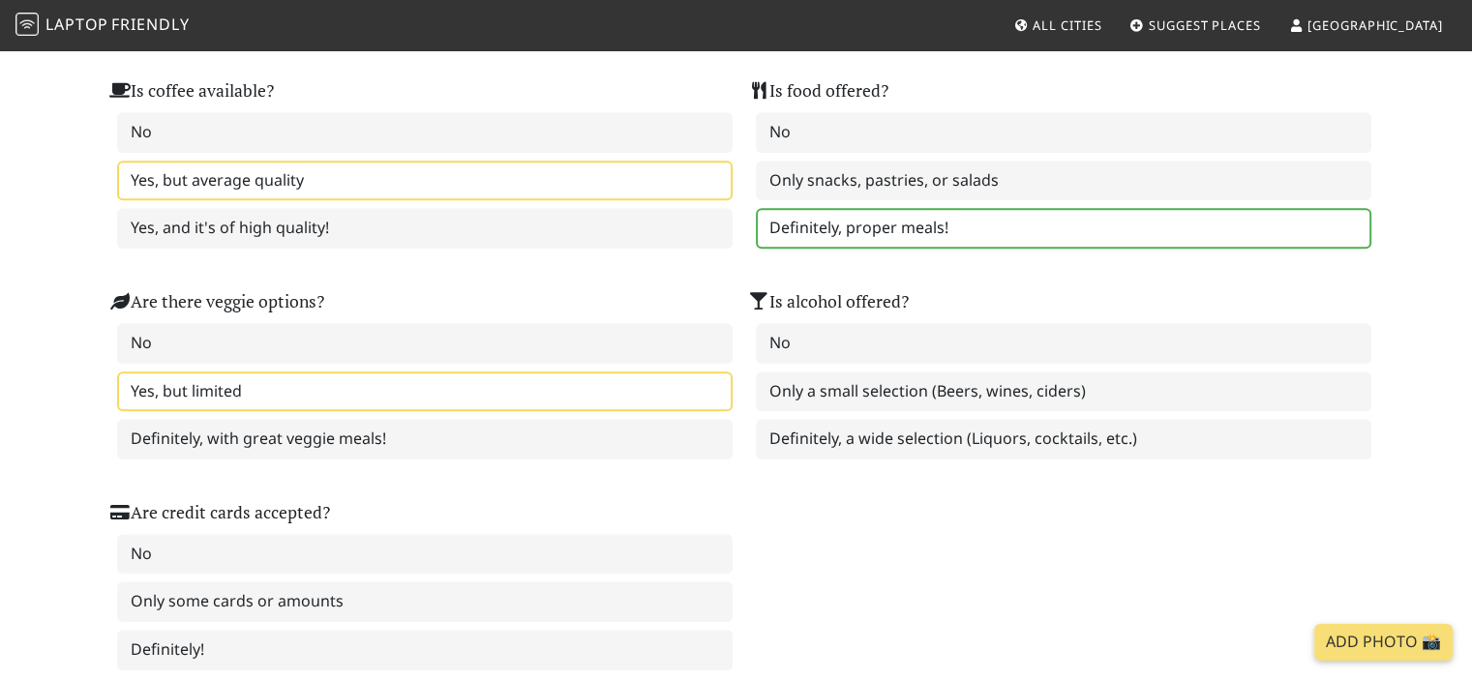
click at [540, 380] on label "Yes, but limited" at bounding box center [424, 392] width 615 height 41
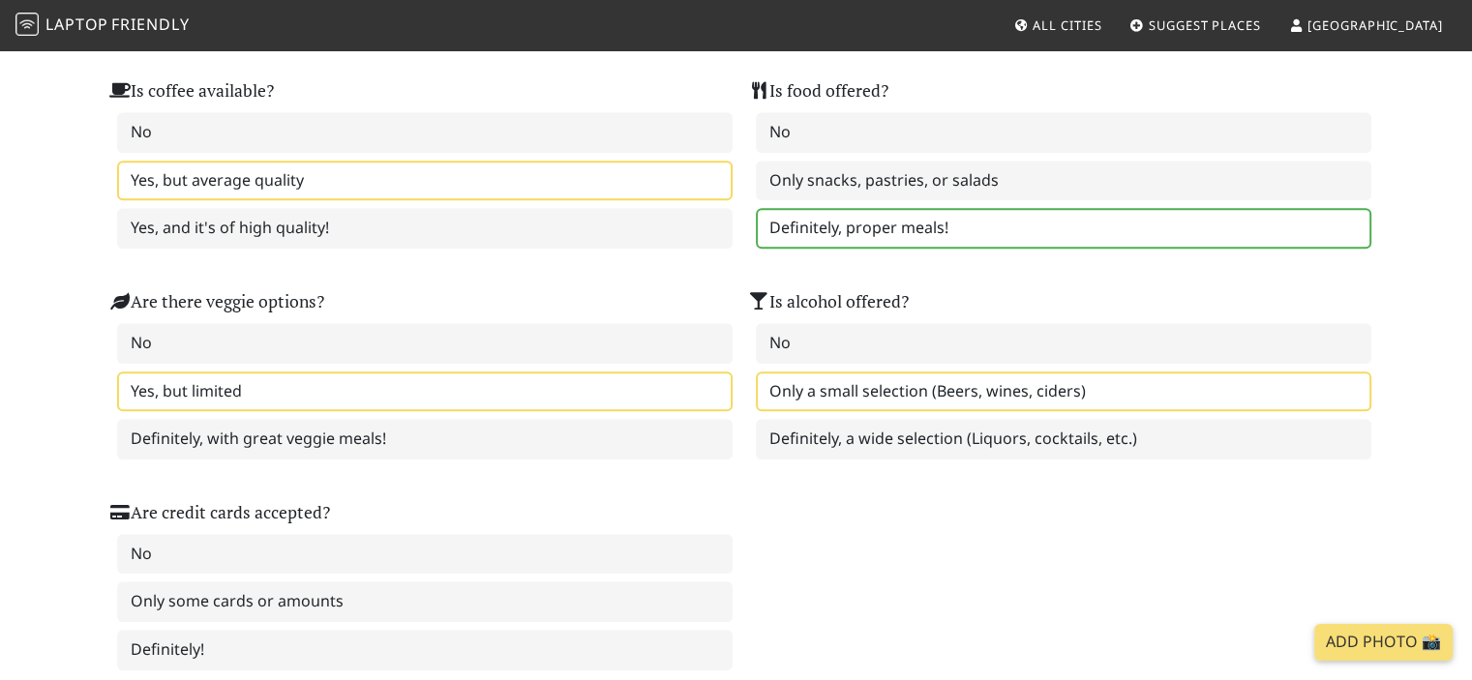
click at [786, 383] on label "Only a small selection (Beers, wines, ciders)" at bounding box center [1063, 392] width 615 height 41
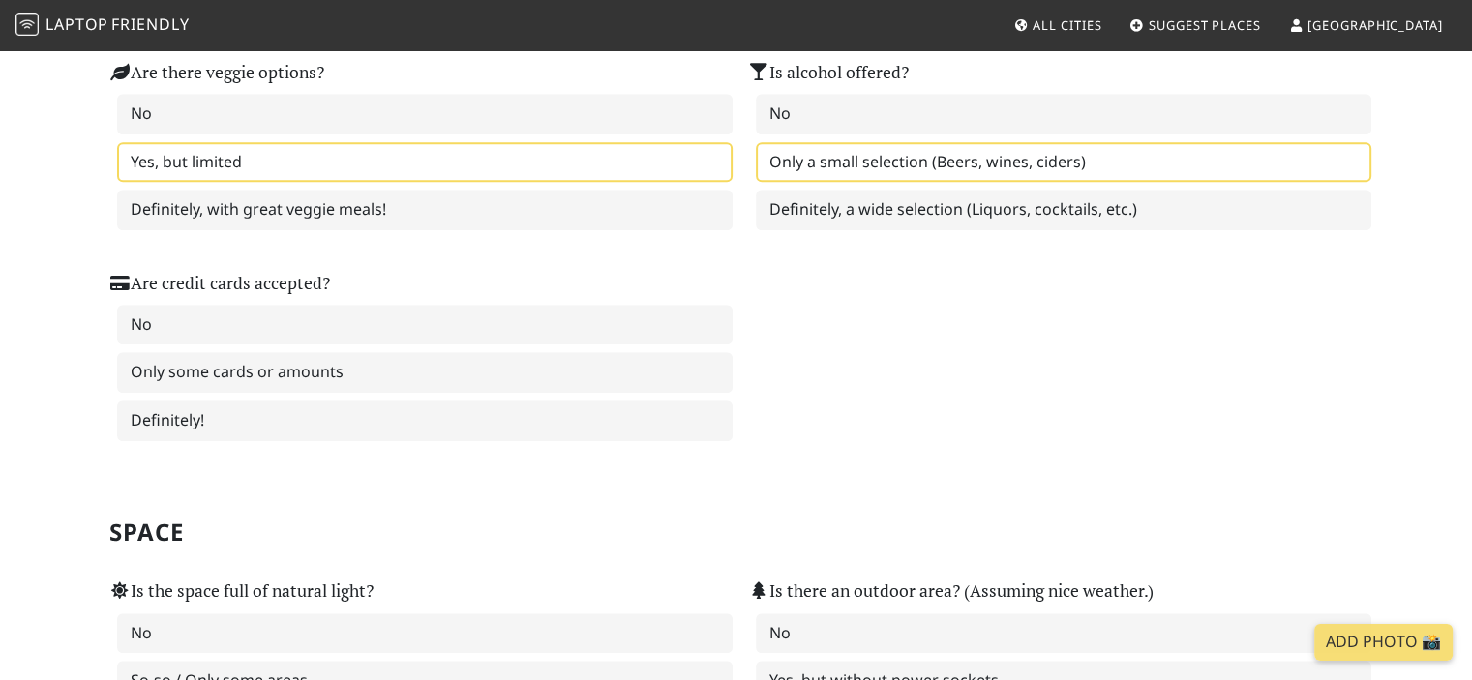
scroll to position [1548, 0]
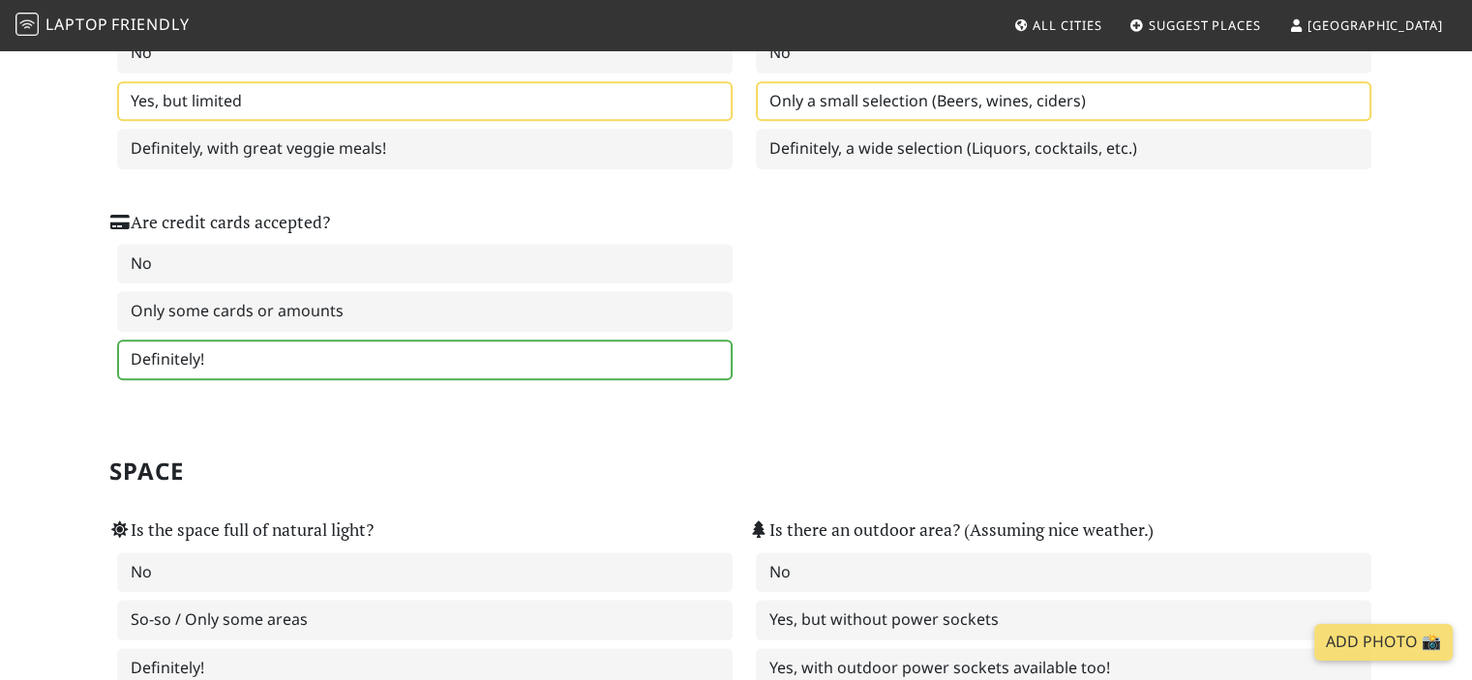
click at [648, 348] on label "Definitely!" at bounding box center [424, 360] width 615 height 41
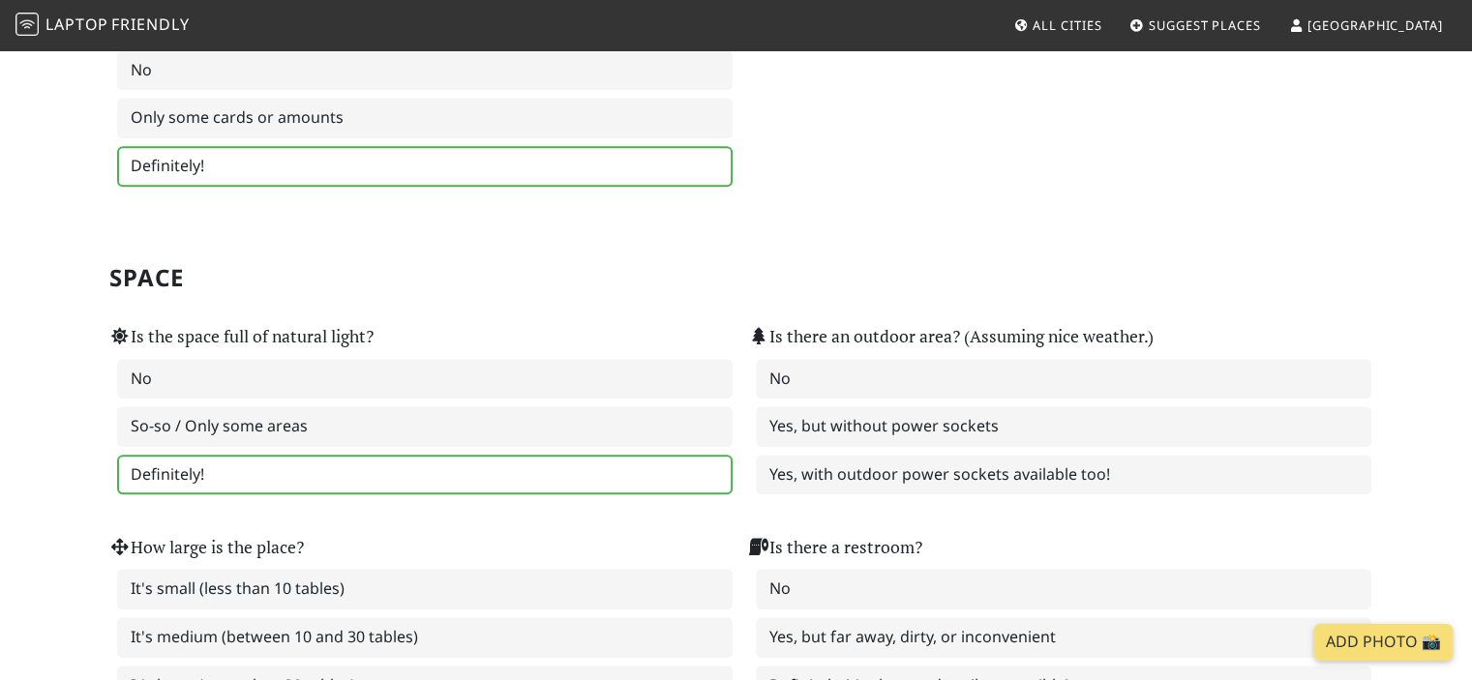
click at [585, 455] on label "Definitely!" at bounding box center [424, 475] width 615 height 41
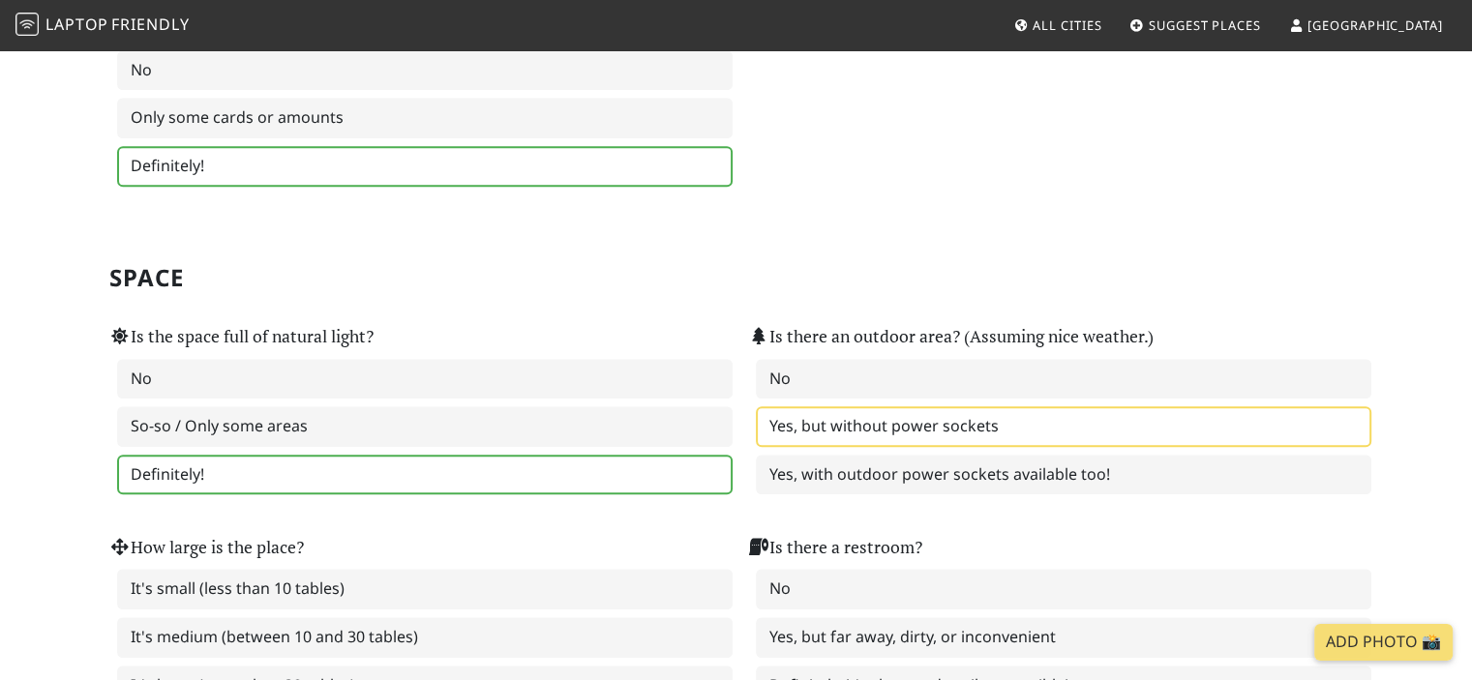
click at [856, 412] on label "Yes, but without power sockets" at bounding box center [1063, 426] width 615 height 41
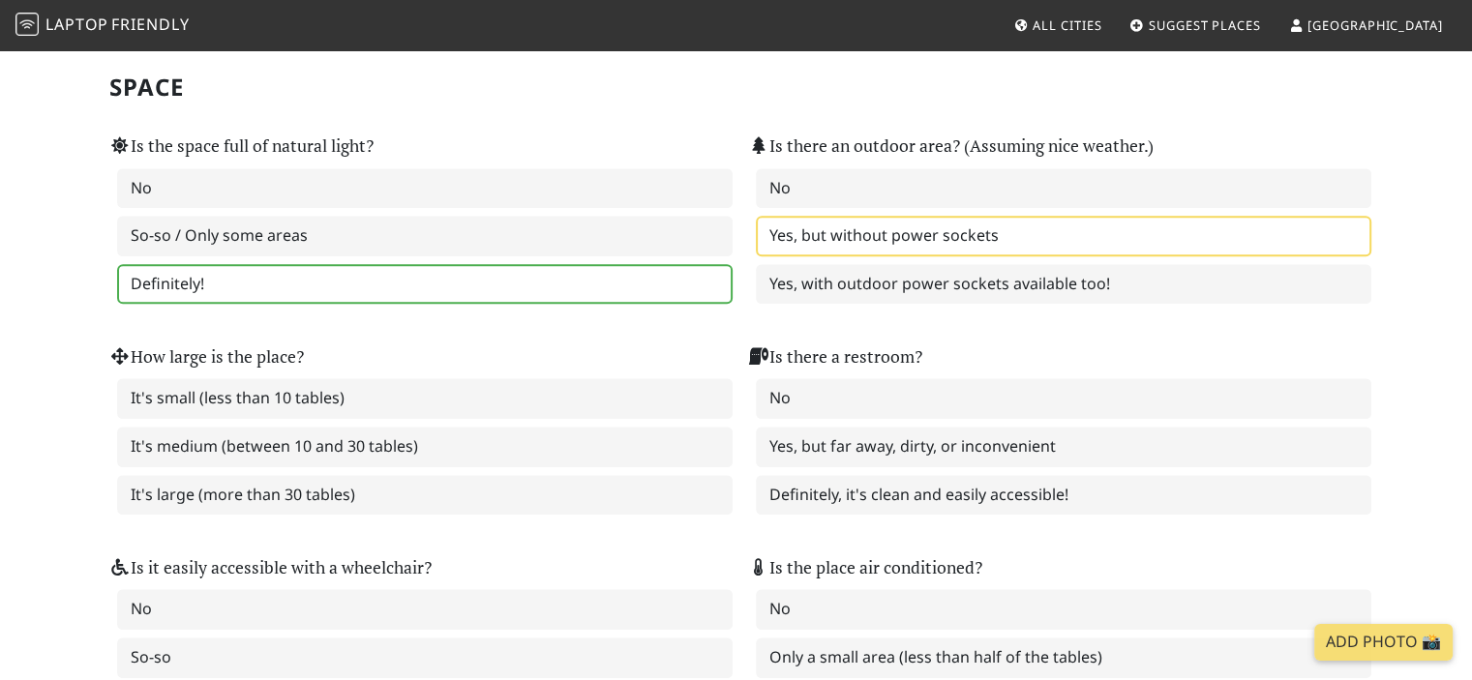
scroll to position [1935, 0]
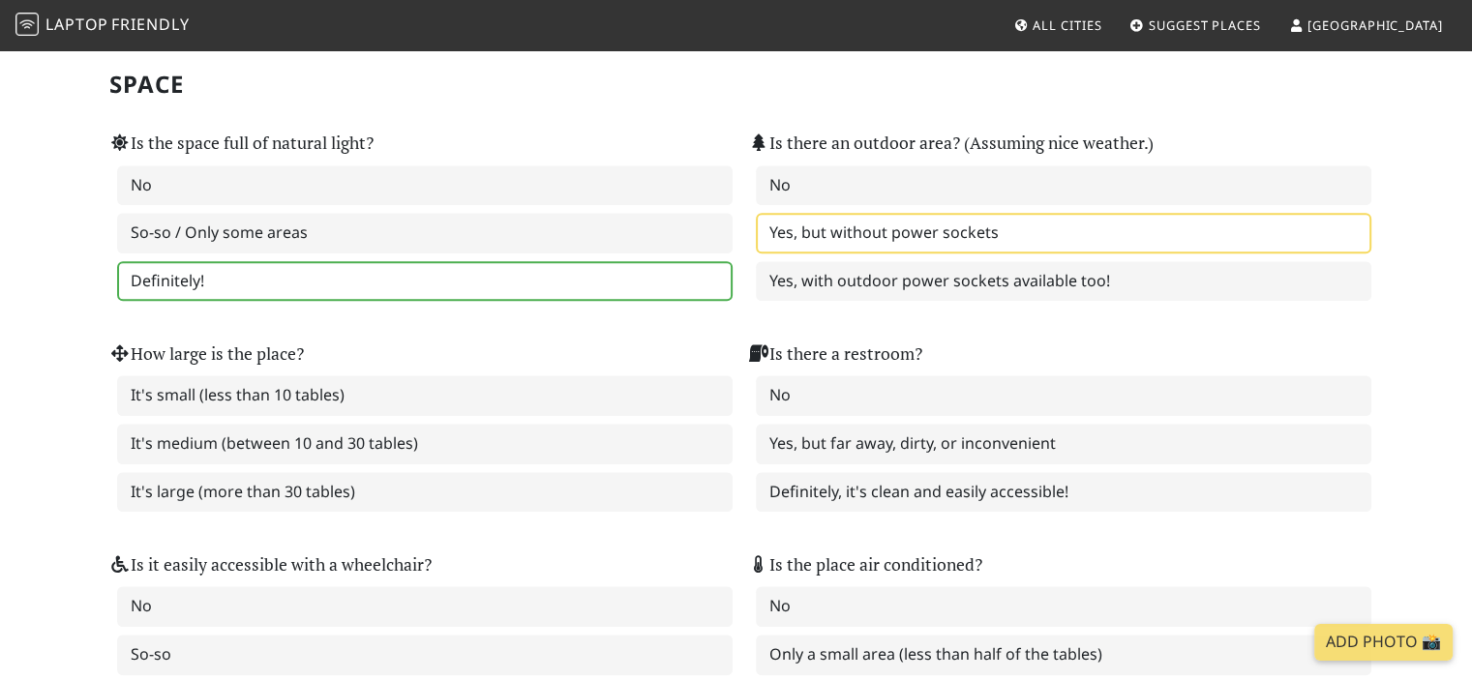
click at [611, 309] on div "How large is the place? It's small (less than 10 tables) It's medium (between 1…" at bounding box center [417, 414] width 639 height 211
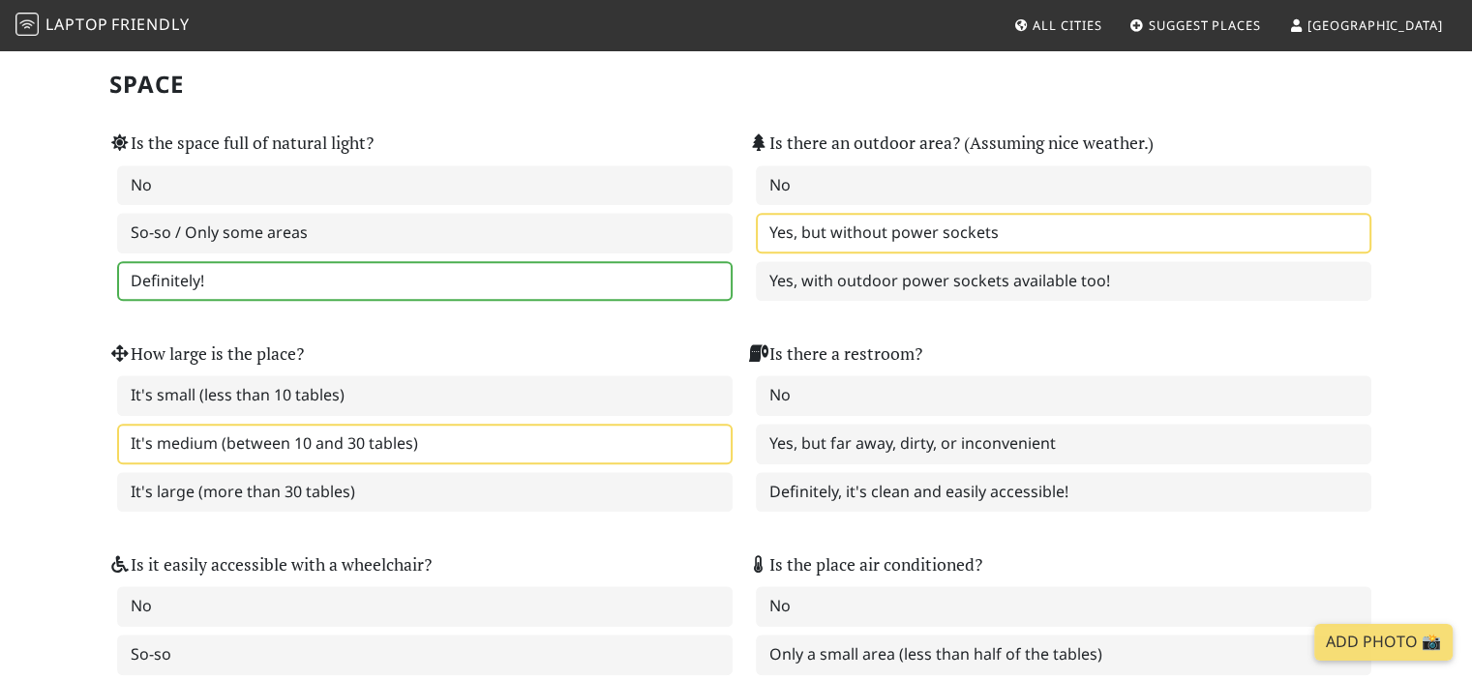
click at [492, 424] on label "It's medium (between 10 and 30 tables)" at bounding box center [424, 444] width 615 height 41
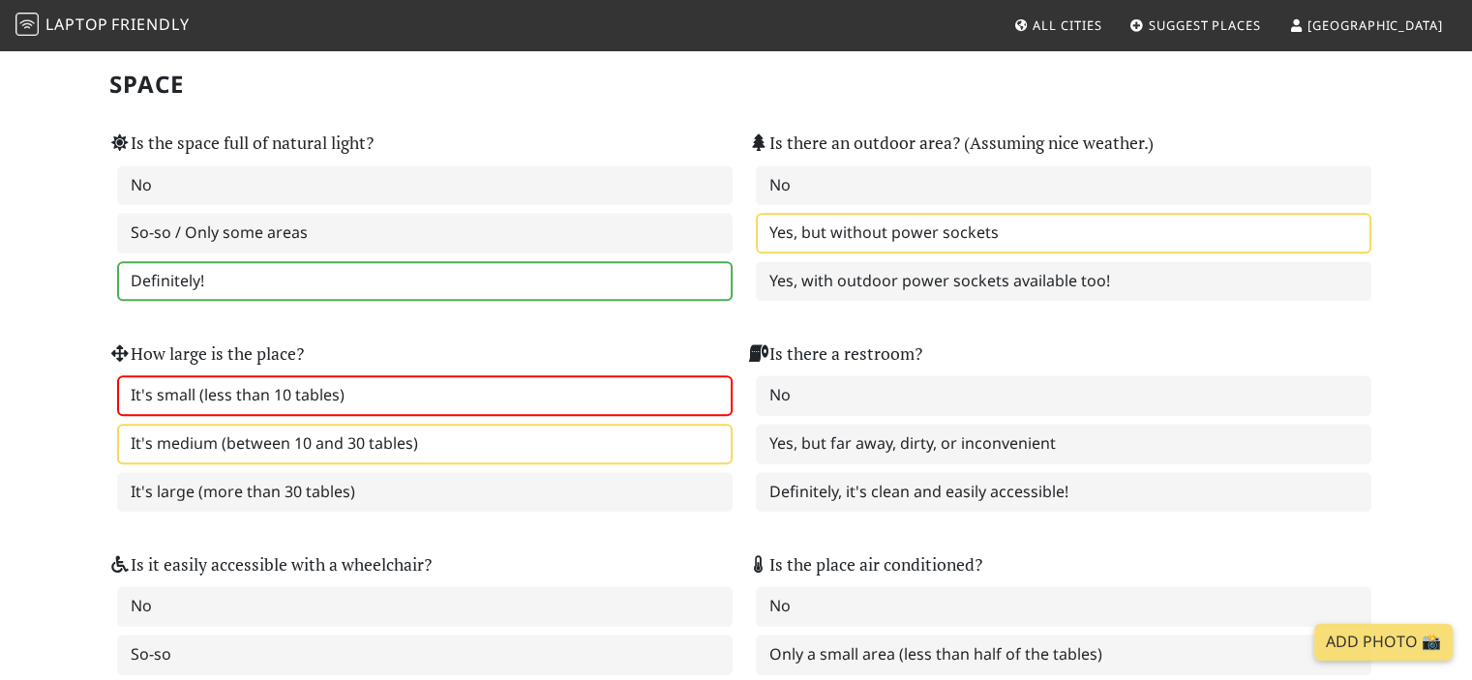
click at [507, 375] on label "It's small (less than 10 tables)" at bounding box center [424, 395] width 615 height 41
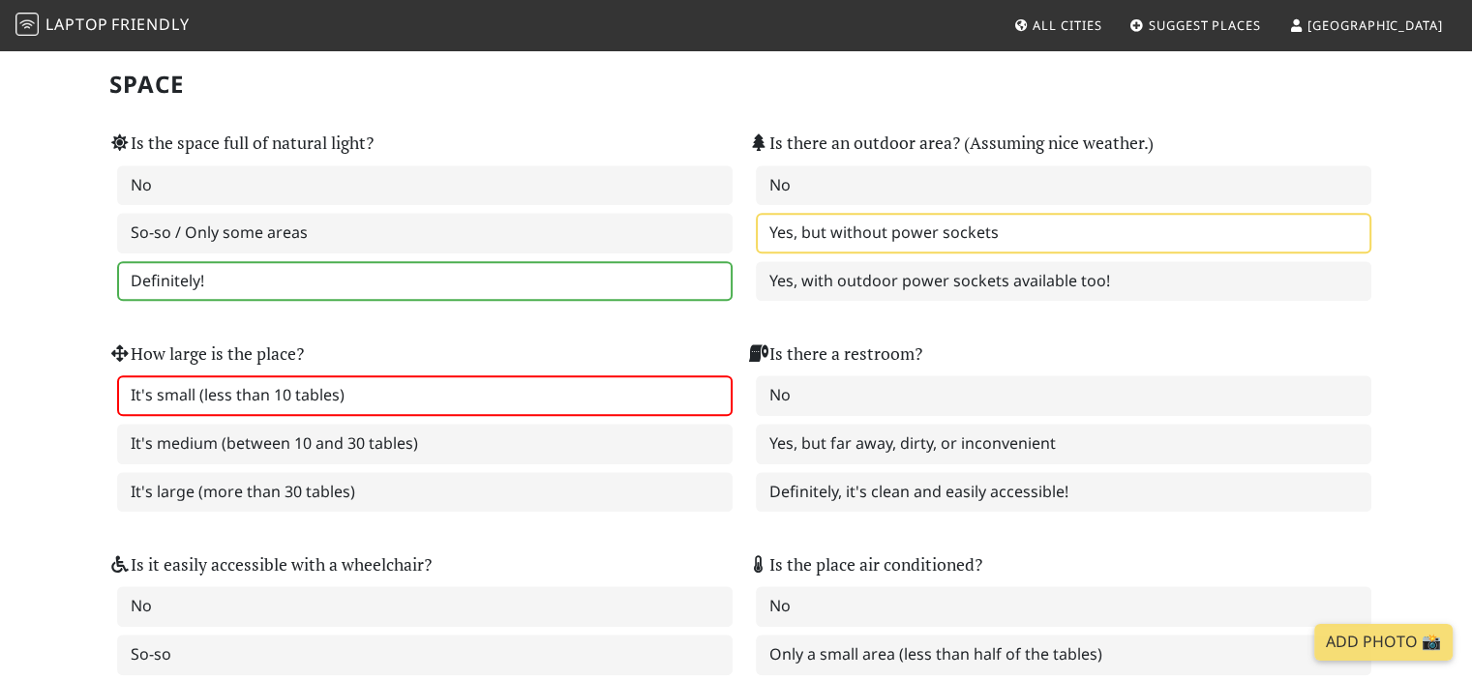
click at [625, 340] on div "How large is the place? It's small (less than 10 tables) It's medium (between 1…" at bounding box center [416, 426] width 615 height 172
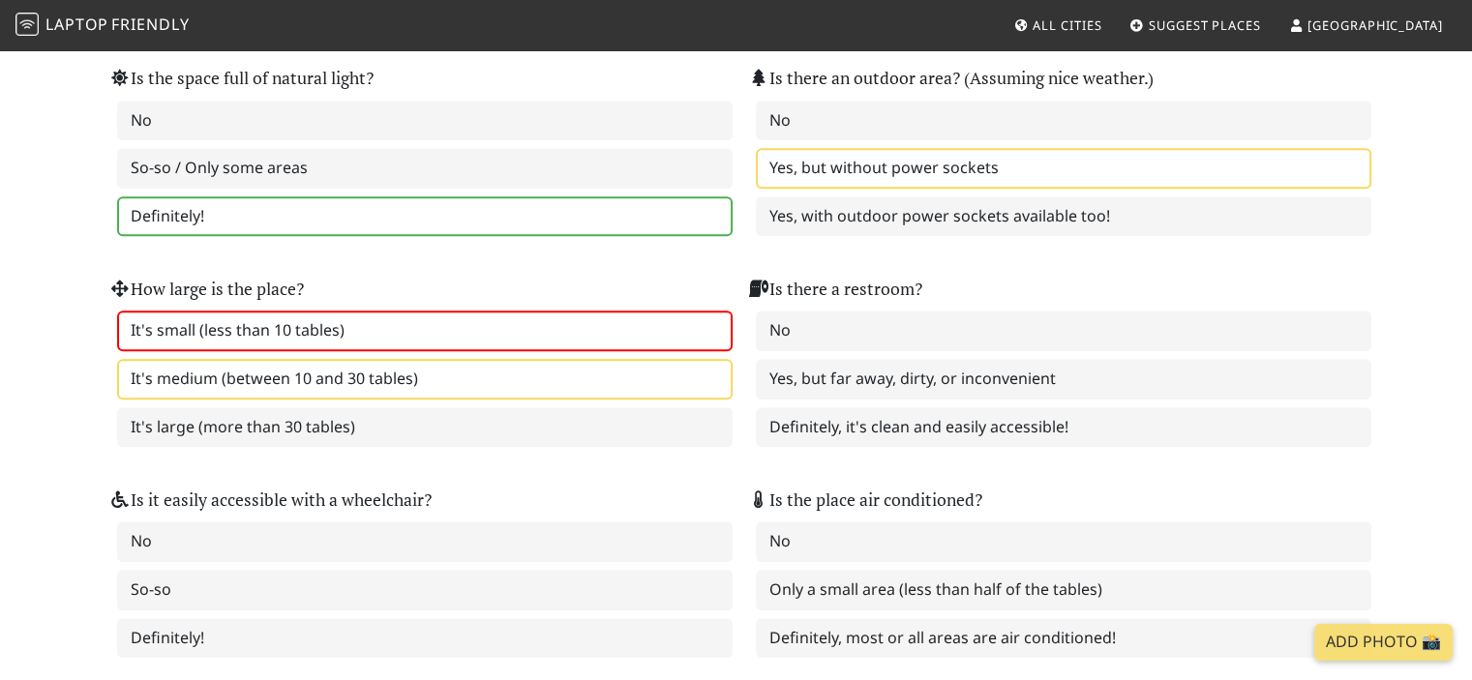
scroll to position [2032, 0]
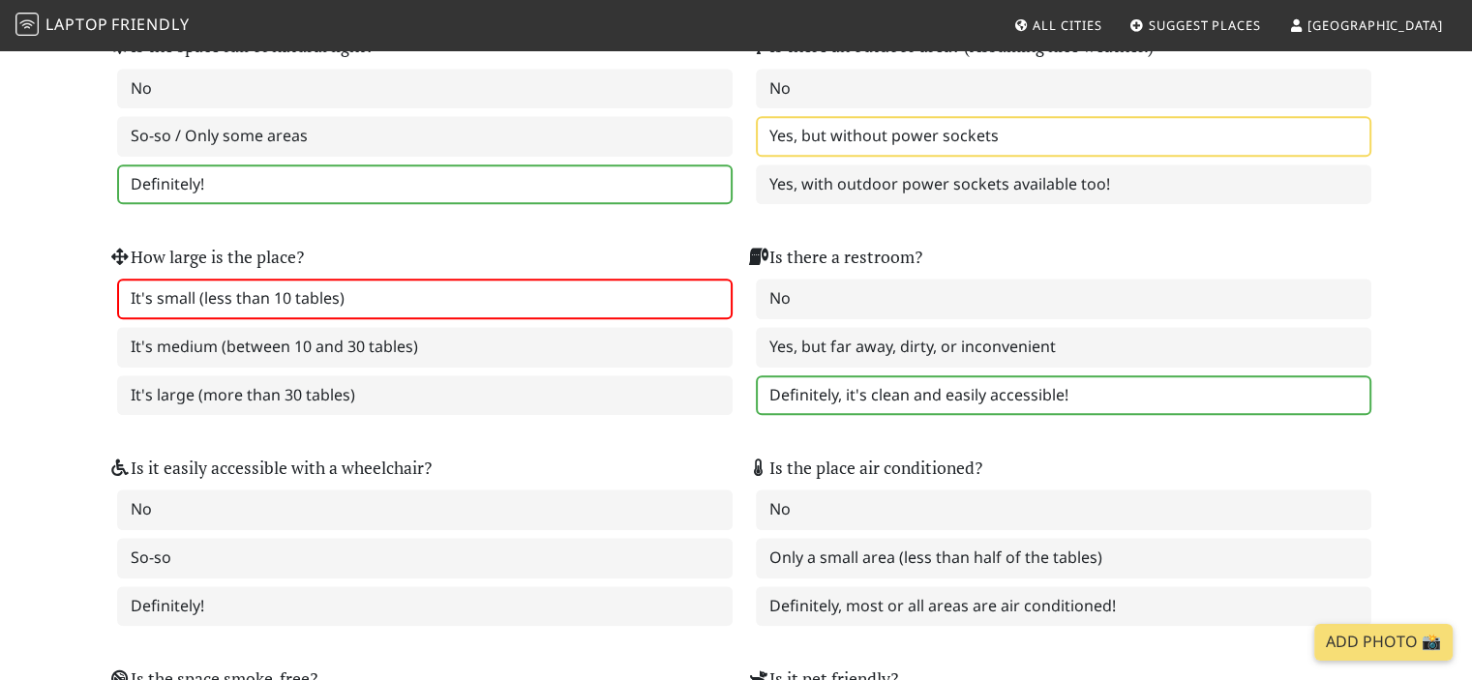
click at [854, 375] on label "Definitely, it's clean and easily accessible!" at bounding box center [1063, 395] width 615 height 41
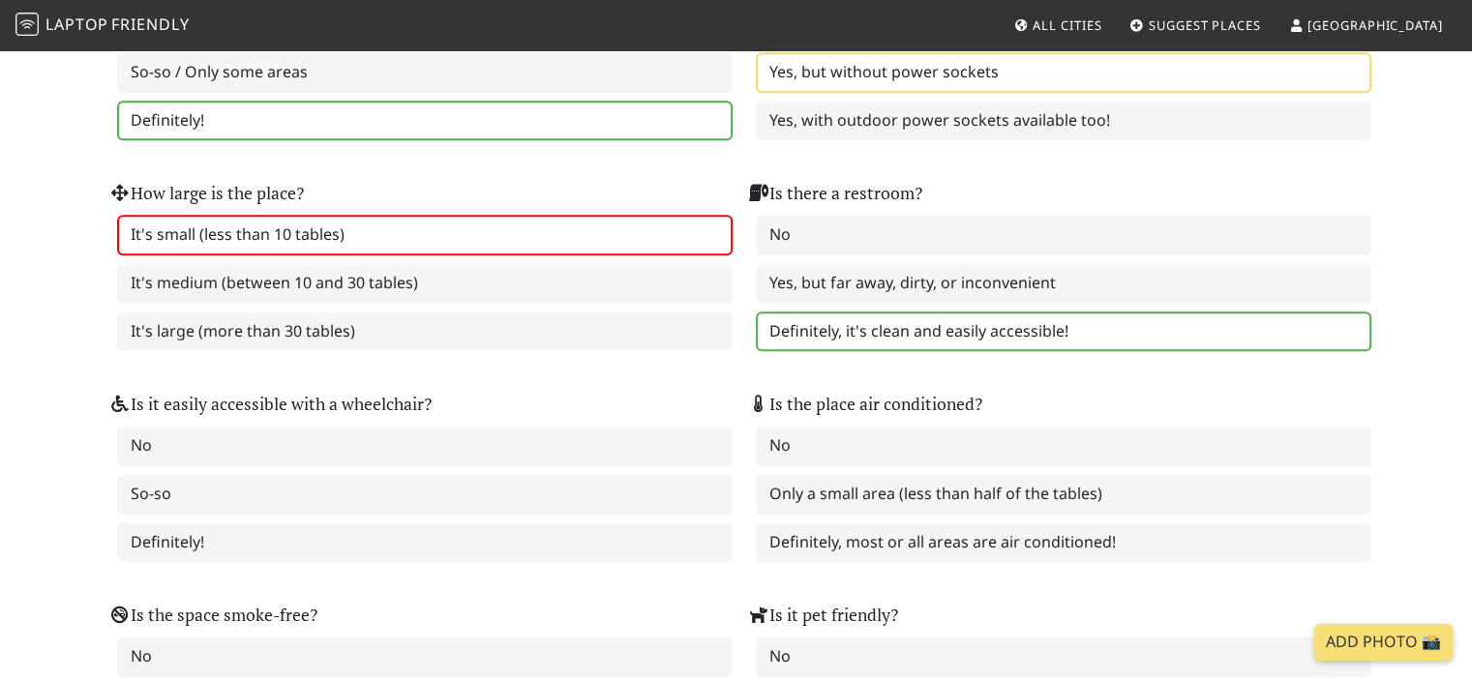
scroll to position [2129, 0]
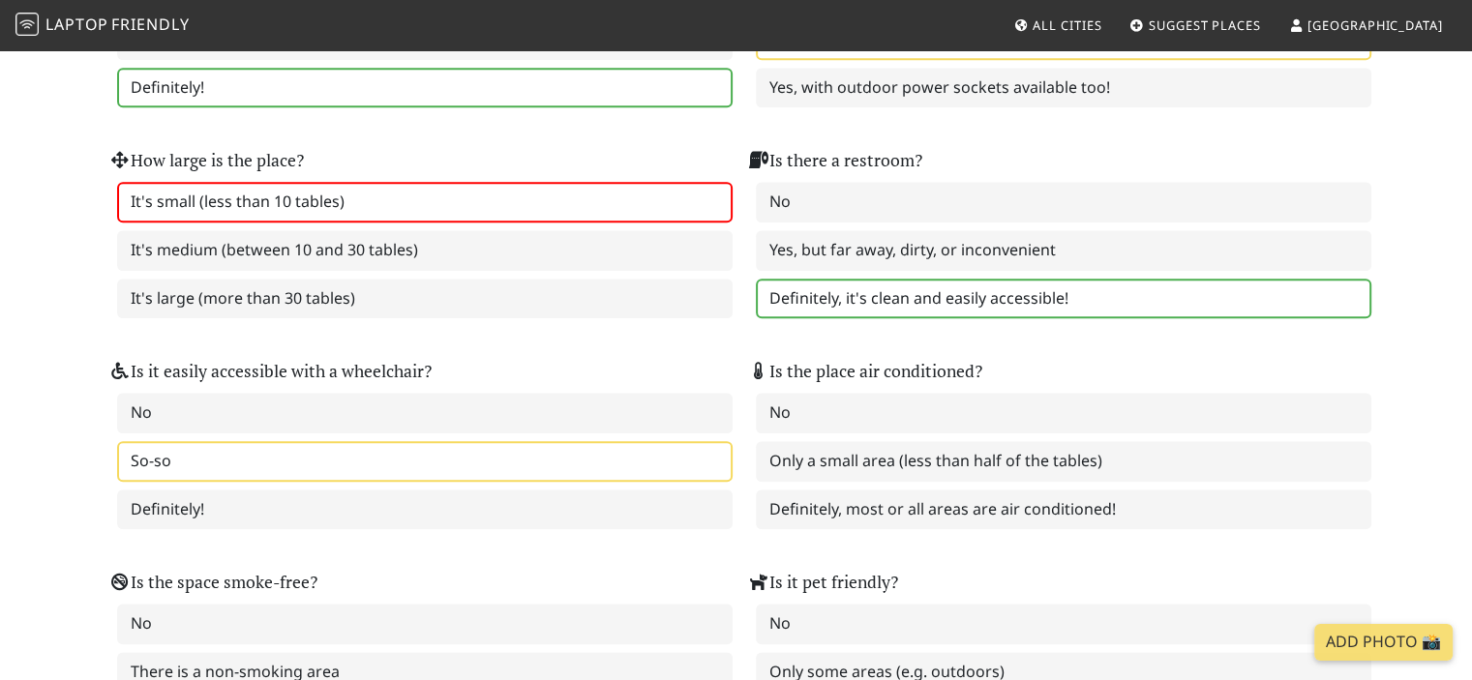
click at [538, 441] on label "So-so" at bounding box center [424, 461] width 615 height 41
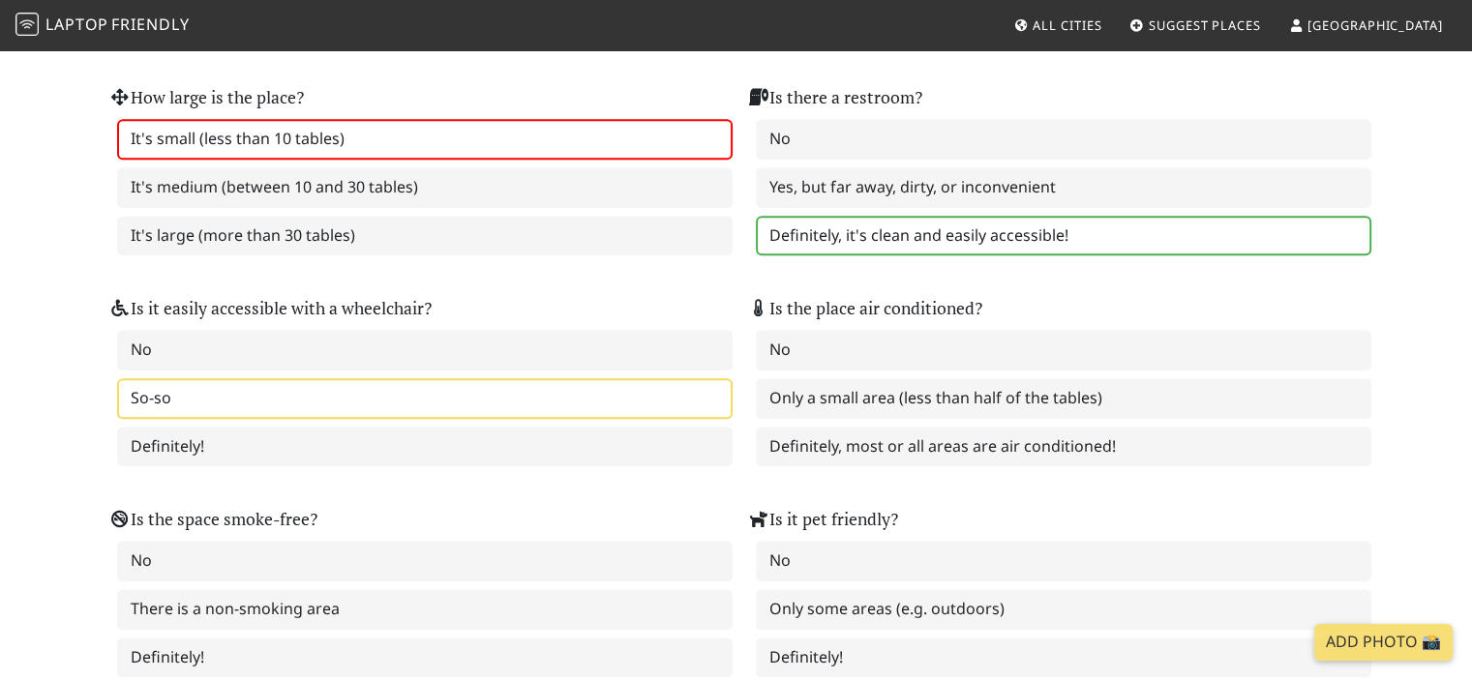
scroll to position [2225, 0]
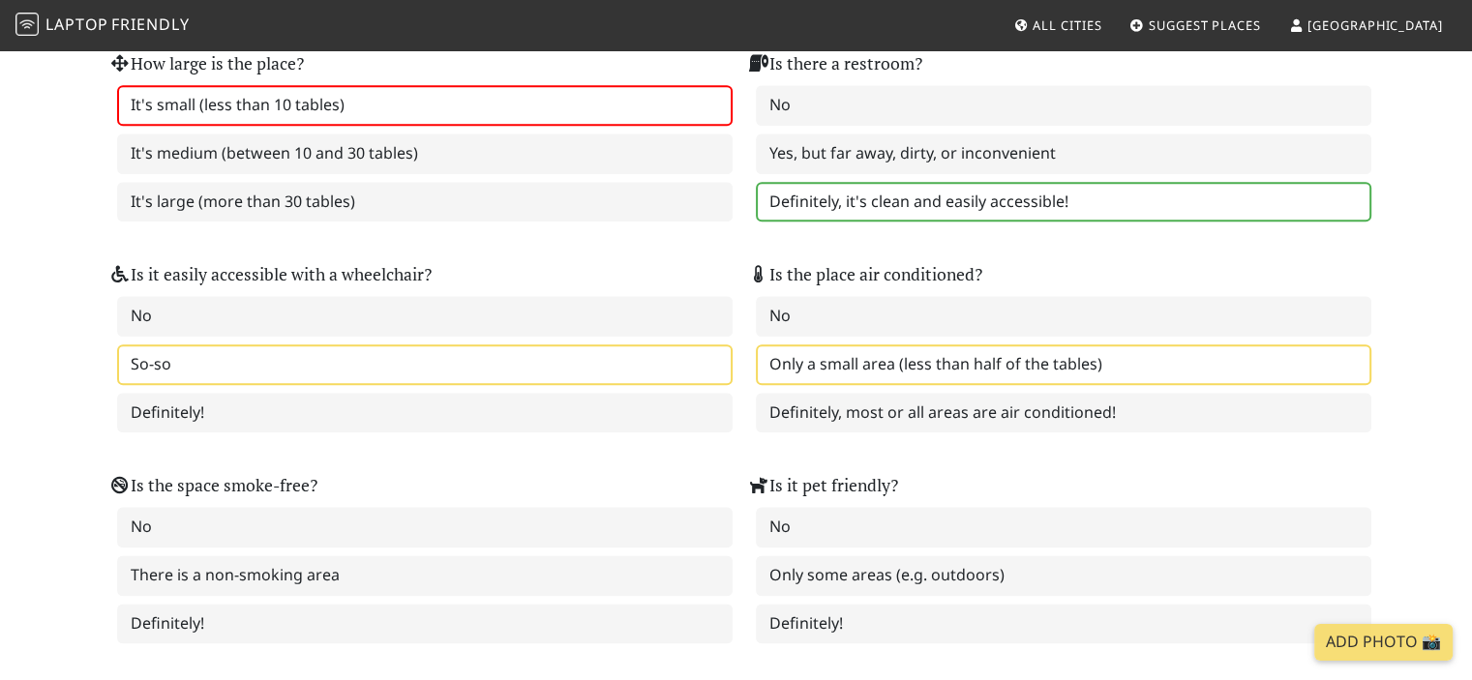
click at [824, 346] on label "Only a small area (less than half of the tables)" at bounding box center [1063, 364] width 615 height 41
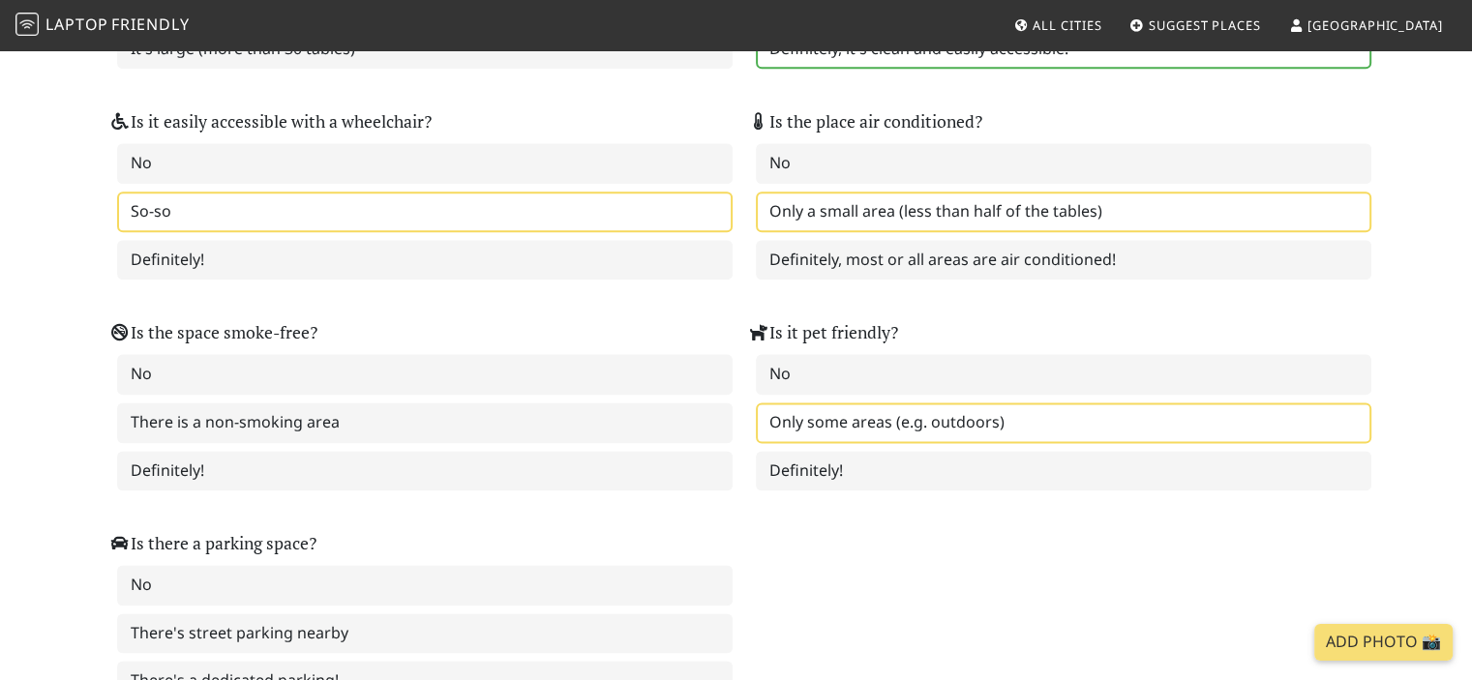
scroll to position [2419, 0]
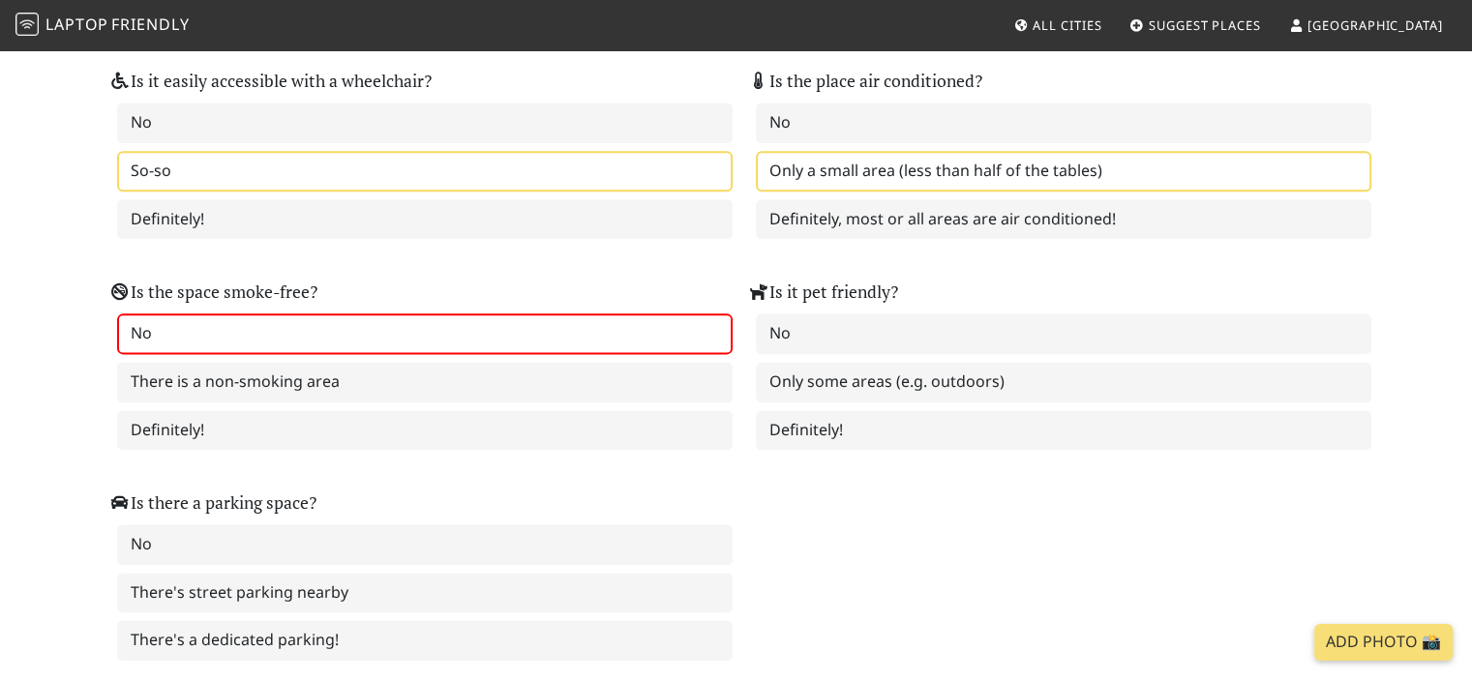
click at [642, 314] on label "No" at bounding box center [424, 333] width 615 height 41
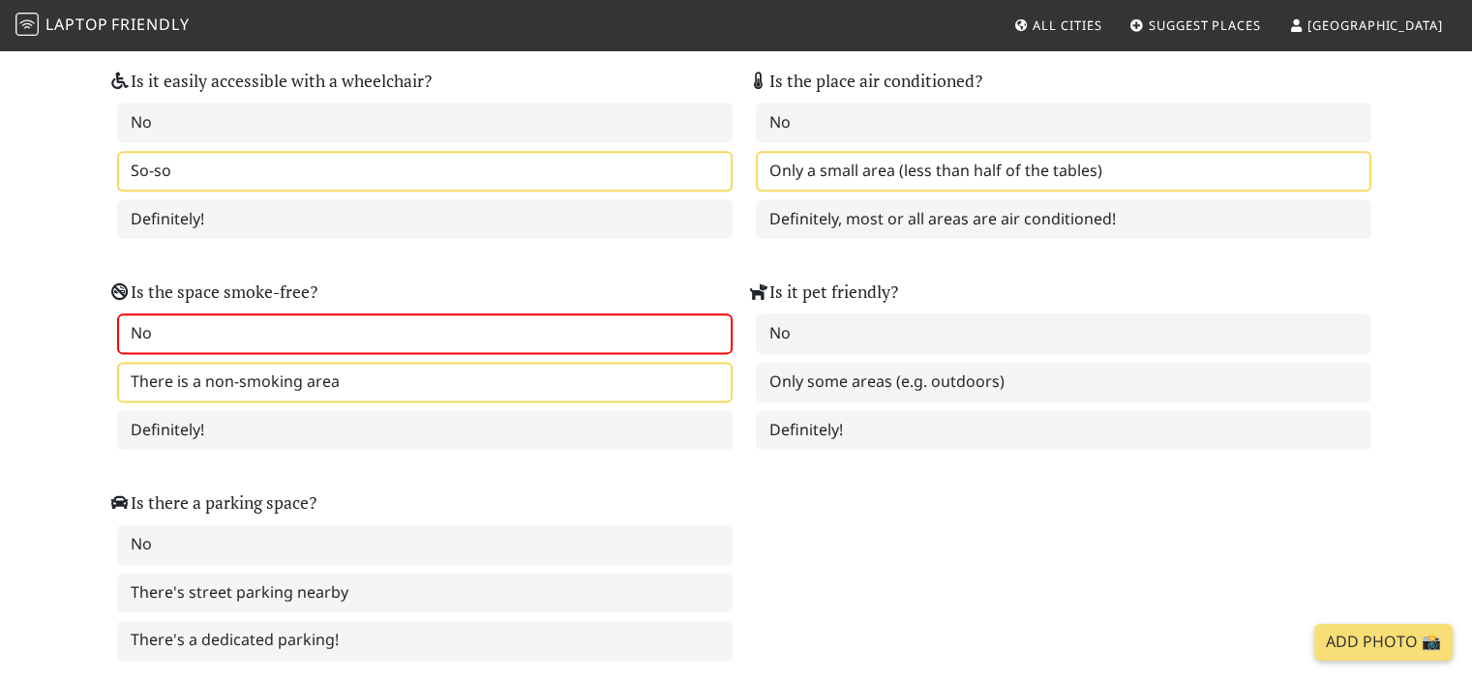
click at [604, 362] on label "There is a non-smoking area" at bounding box center [424, 382] width 615 height 41
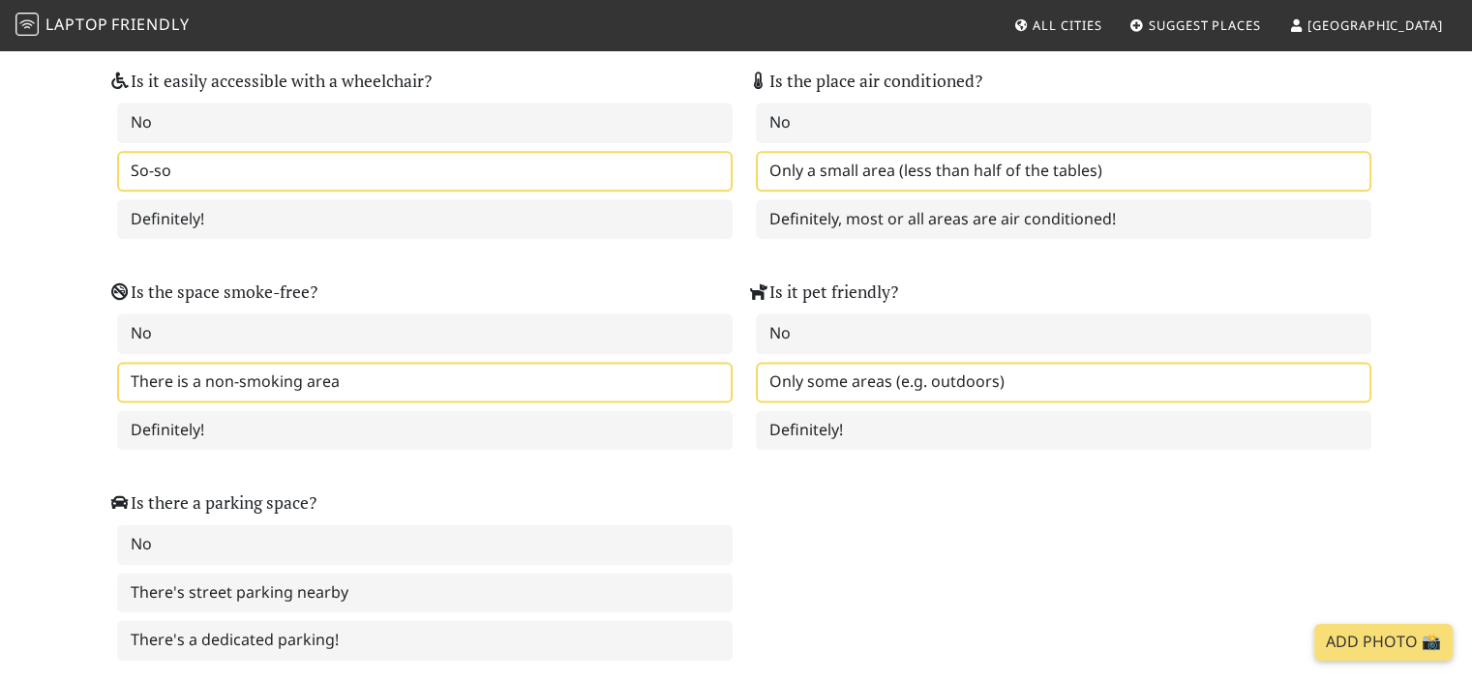
click at [831, 362] on label "Only some areas (e.g. outdoors)" at bounding box center [1063, 382] width 615 height 41
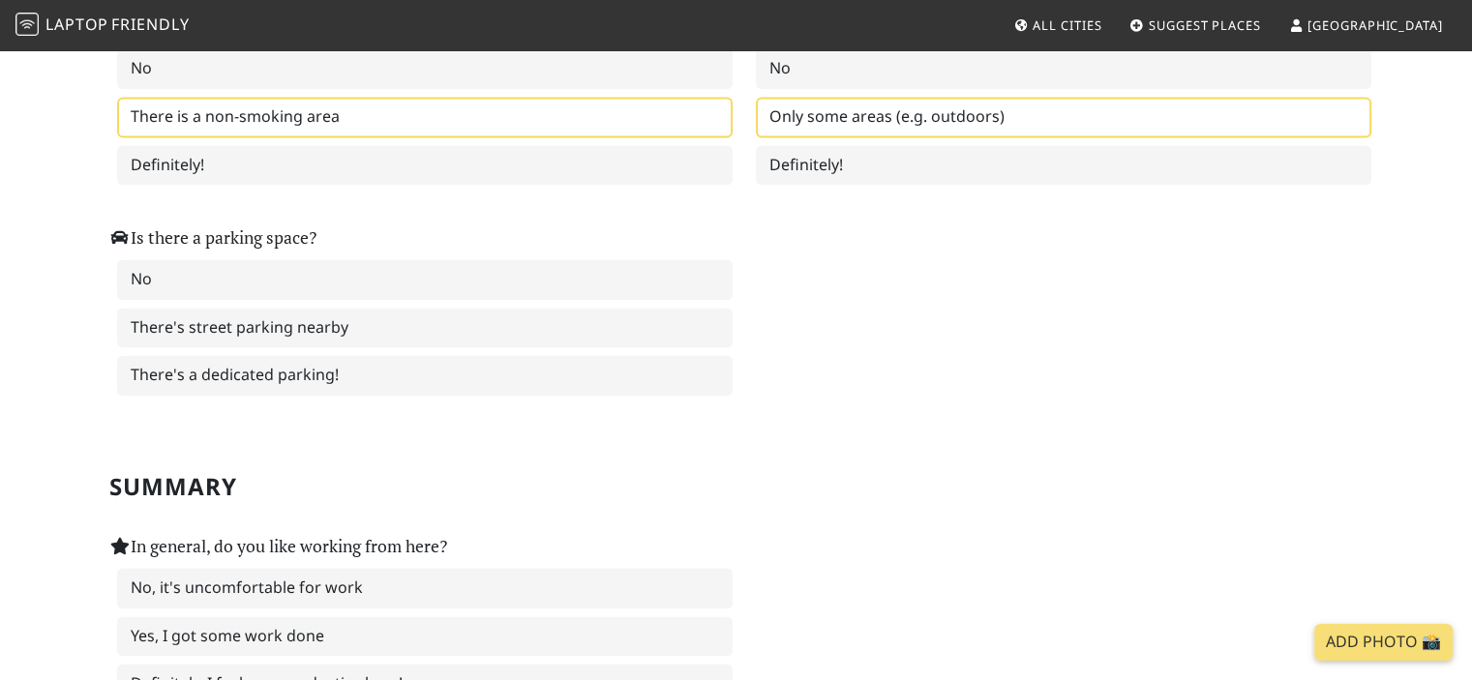
scroll to position [2709, 0]
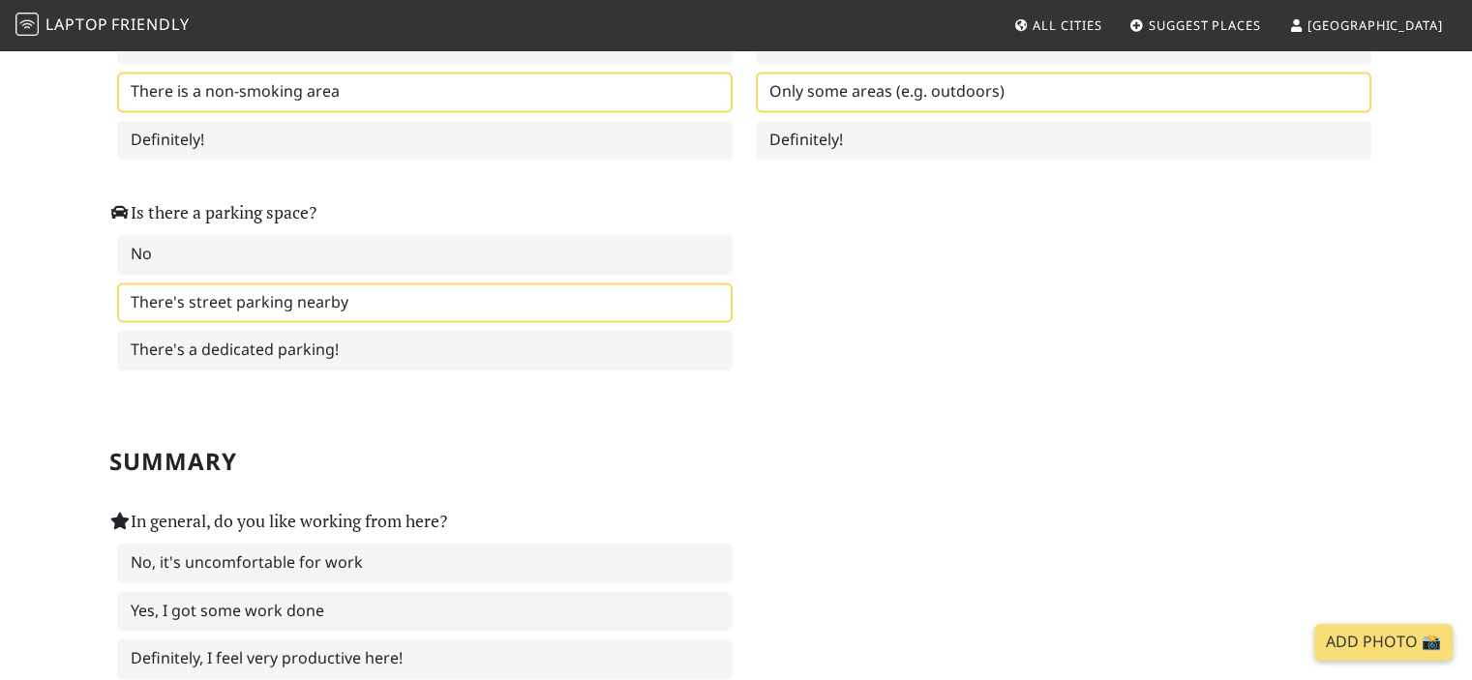
click at [627, 283] on label "There's street parking nearby" at bounding box center [424, 303] width 615 height 41
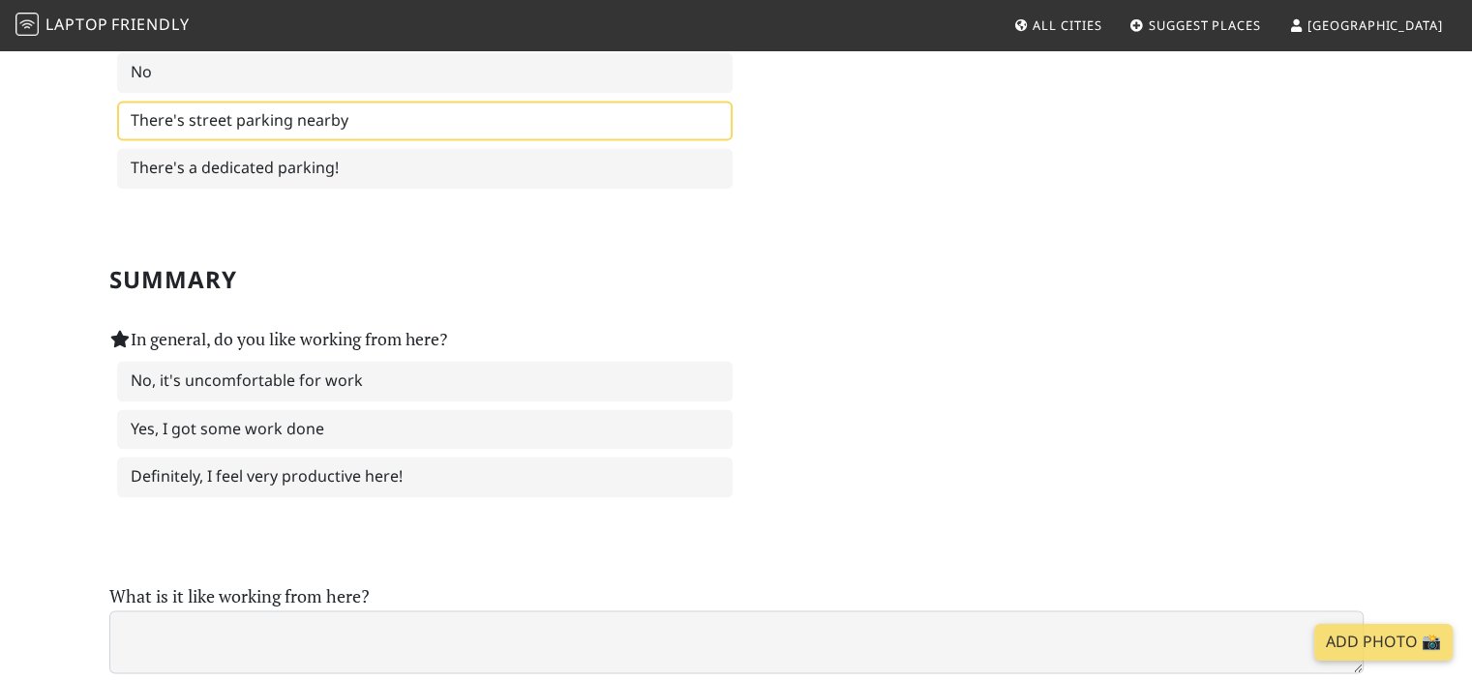
scroll to position [2999, 0]
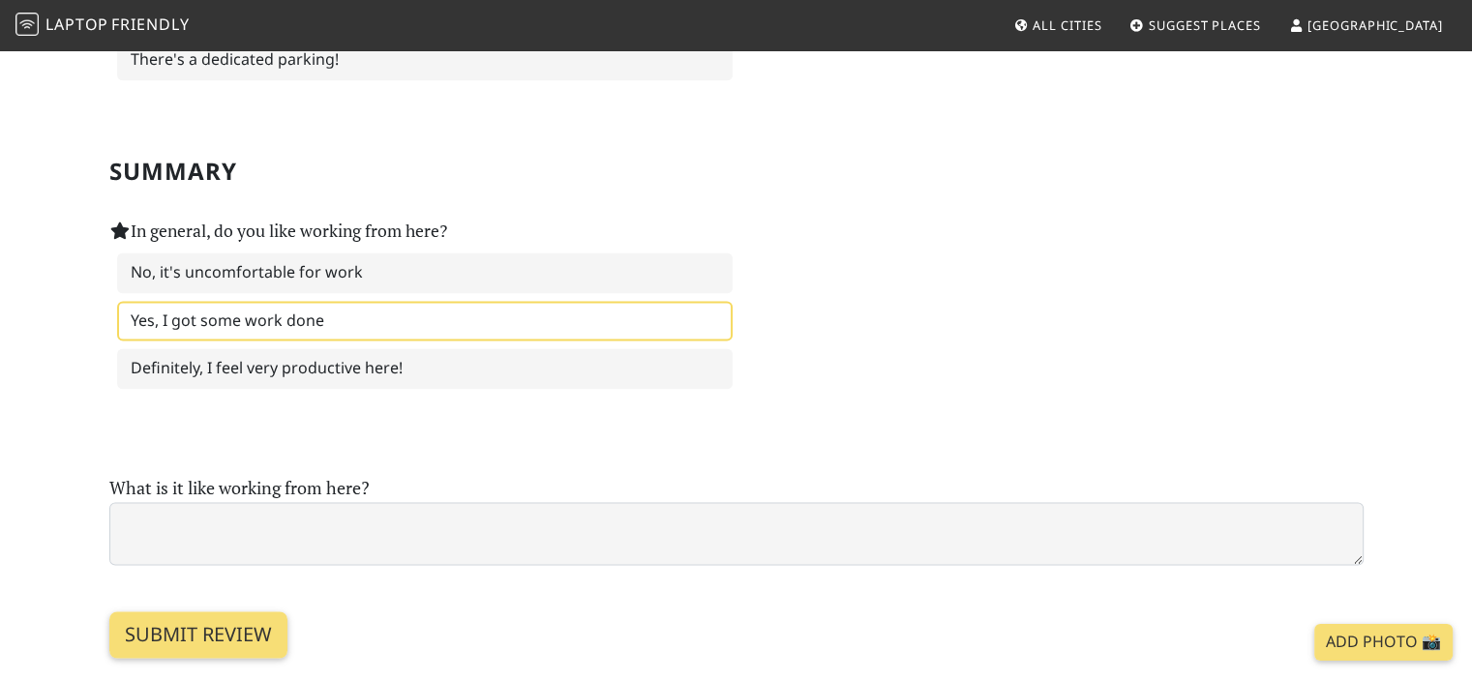
click at [555, 301] on label "Yes, I got some work done" at bounding box center [424, 321] width 615 height 41
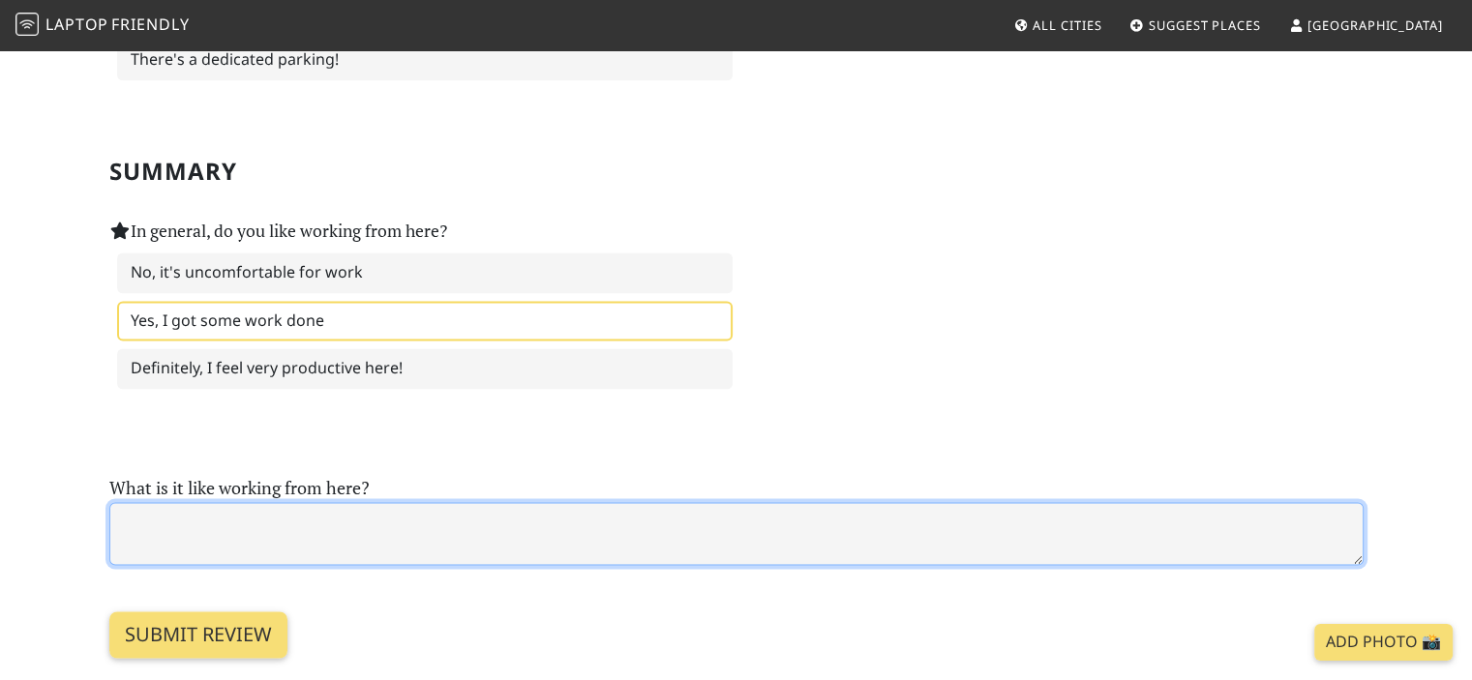
click at [312, 502] on textarea at bounding box center [736, 533] width 1254 height 63
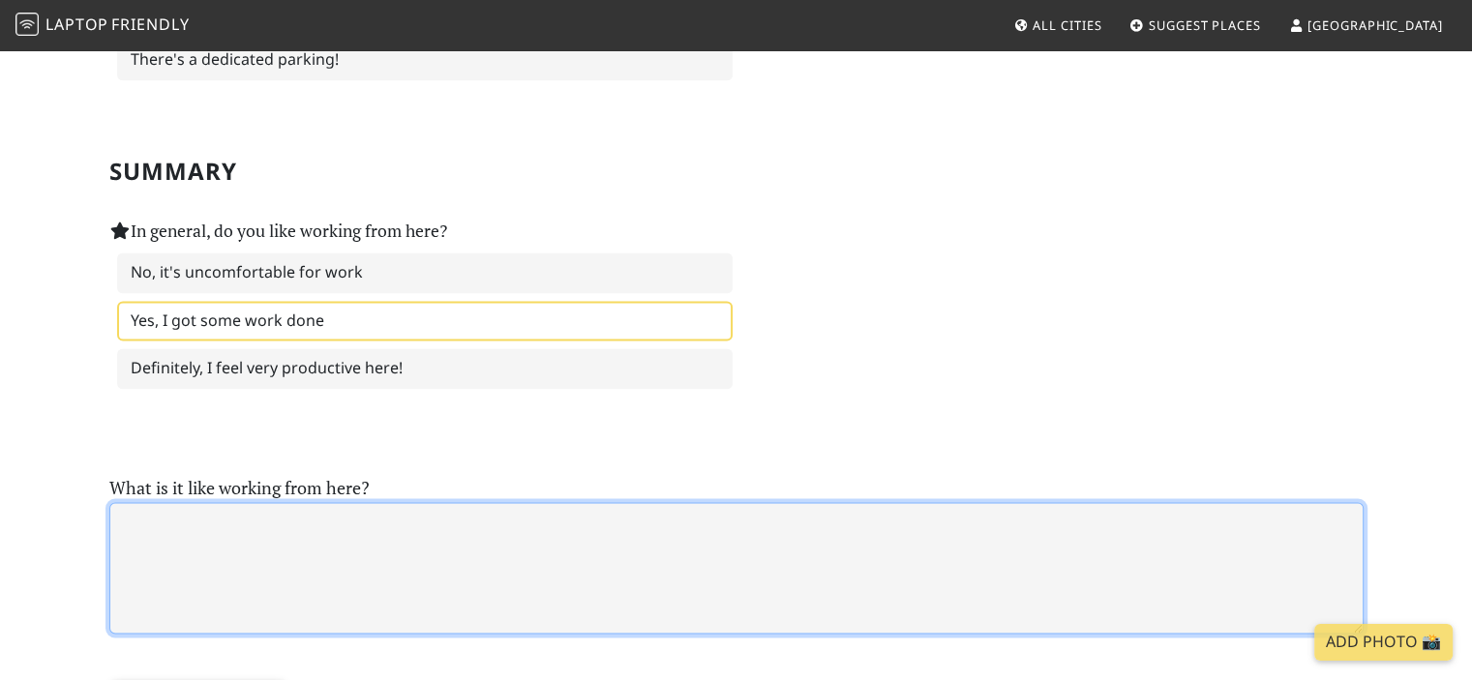
drag, startPoint x: 1354, startPoint y: 525, endPoint x: 1348, endPoint y: 594, distance: 68.9
click at [1348, 594] on textarea at bounding box center [736, 568] width 1254 height 132
click at [361, 502] on textarea at bounding box center [736, 568] width 1254 height 132
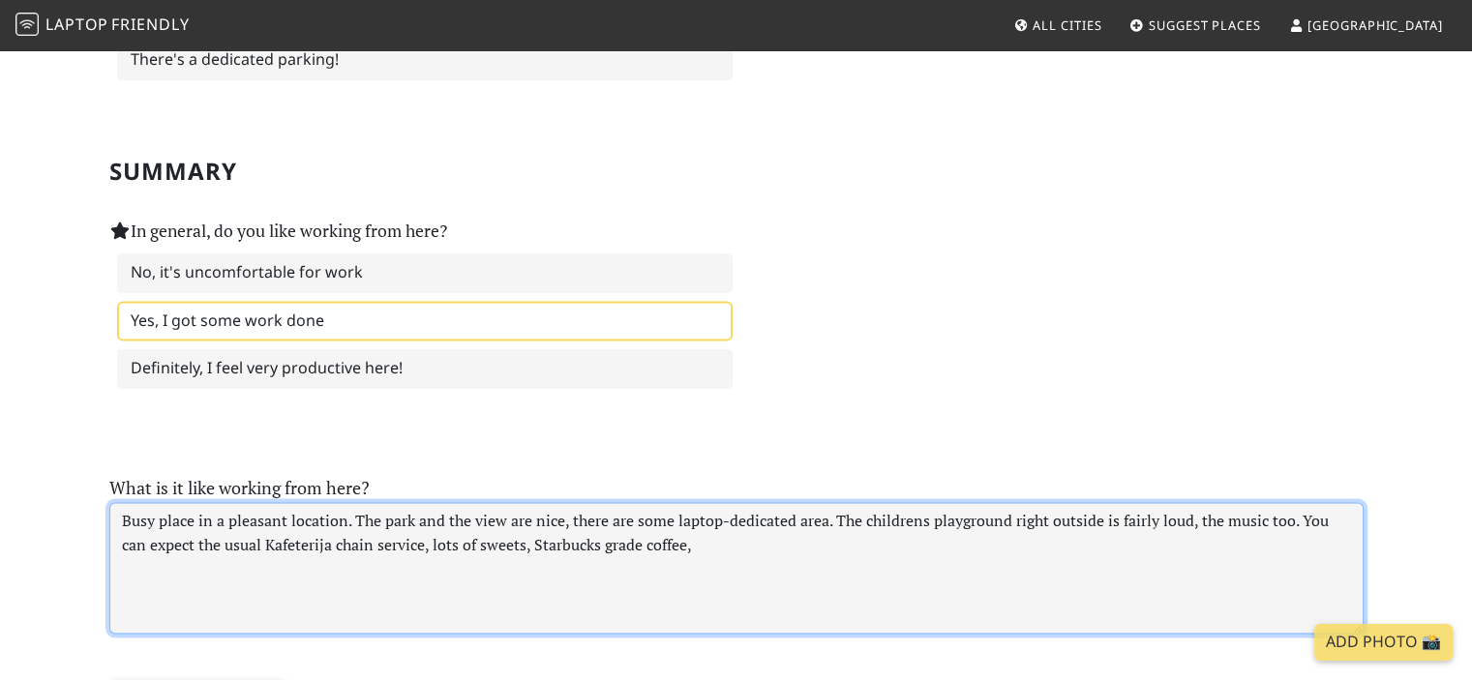
click at [650, 502] on textarea "Busy place in a pleasant location. The park and the view are nice, there are so…" at bounding box center [736, 568] width 1254 height 132
click at [832, 502] on textarea "Busy place in a pleasant location. The park and the view are nice, there is a s…" at bounding box center [736, 568] width 1254 height 132
click at [828, 502] on textarea "Busy place in a pleasant location. The park and the view are nice, there is a s…" at bounding box center [736, 568] width 1254 height 132
click at [783, 518] on textarea "Busy place in a pleasant location. The park and the view are nice, there is a s…" at bounding box center [736, 568] width 1254 height 132
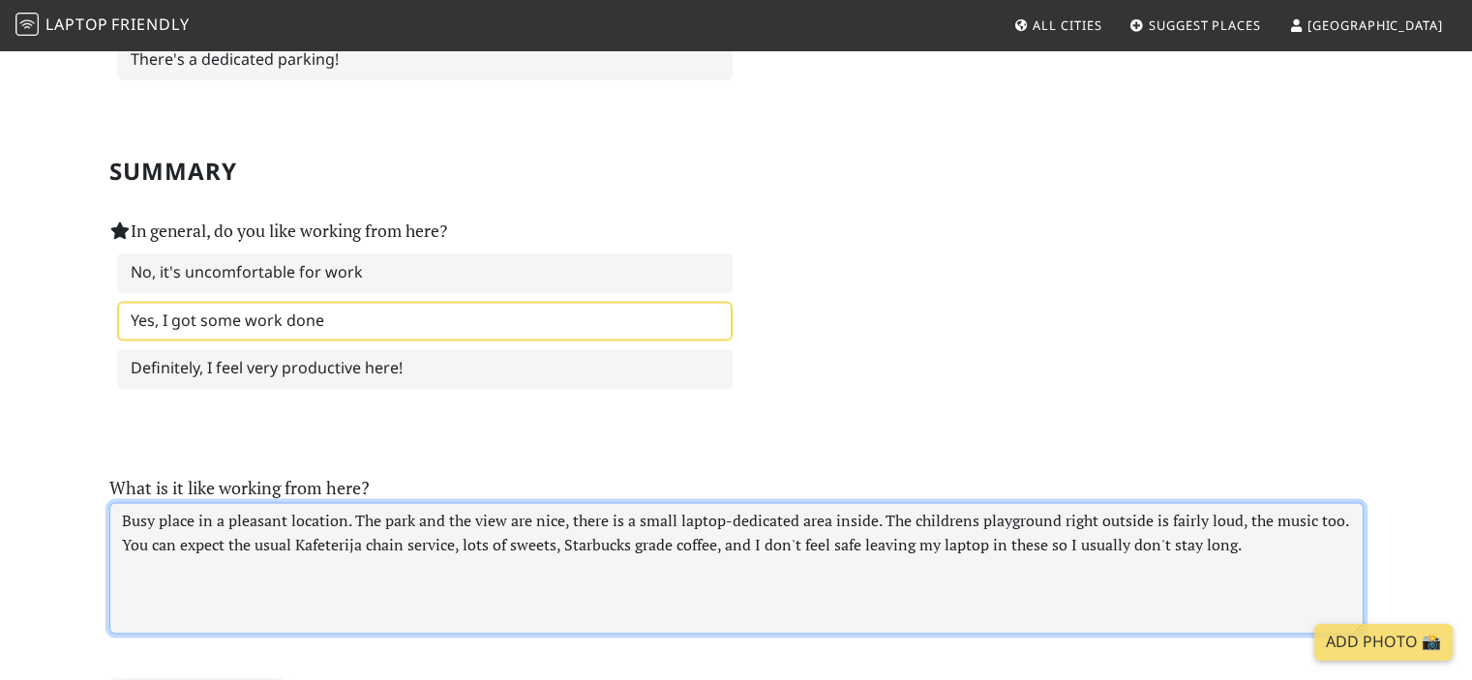
click at [726, 506] on textarea "Busy place in a pleasant location. The park and the view are nice, there is a s…" at bounding box center [736, 568] width 1254 height 132
click at [755, 507] on textarea "Busy place in a pleasant location. The park and the view are nice, there is a s…" at bounding box center [736, 568] width 1254 height 132
drag, startPoint x: 645, startPoint y: 510, endPoint x: 504, endPoint y: 531, distance: 142.9
click at [504, 531] on textarea "Busy place in a pleasant location. The park and the view are nice, there is a s…" at bounding box center [736, 568] width 1254 height 132
drag, startPoint x: 492, startPoint y: 541, endPoint x: 395, endPoint y: 539, distance: 96.8
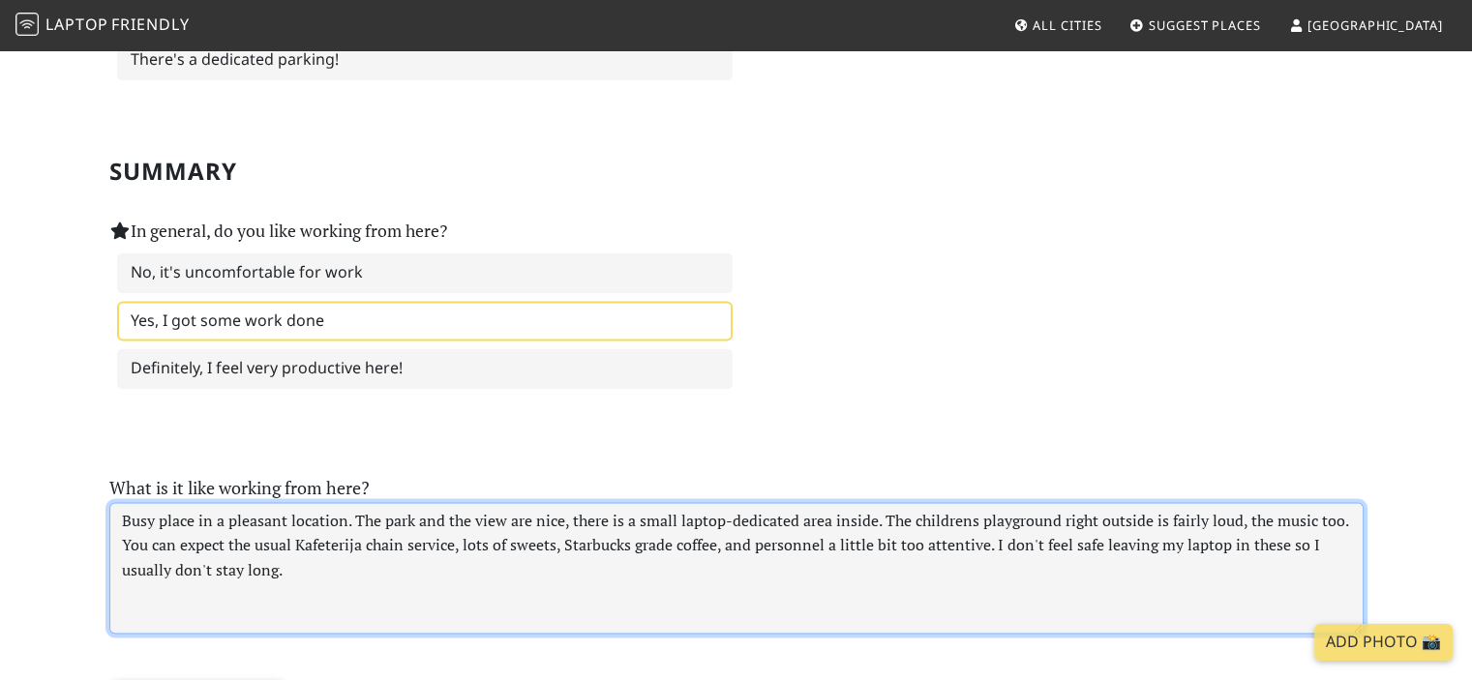
click at [395, 539] on textarea "Busy place in a pleasant location. The park and the view are nice, there is a s…" at bounding box center [736, 568] width 1254 height 132
drag, startPoint x: 426, startPoint y: 536, endPoint x: 383, endPoint y: 536, distance: 42.6
click at [383, 536] on textarea "Busy place in a pleasant location. The park and the view are nice, there is a s…" at bounding box center [736, 568] width 1254 height 132
click at [347, 536] on textarea "Busy place in a pleasant location. The park and the view are nice, there is a s…" at bounding box center [736, 568] width 1254 height 132
drag, startPoint x: 754, startPoint y: 533, endPoint x: 705, endPoint y: 534, distance: 48.4
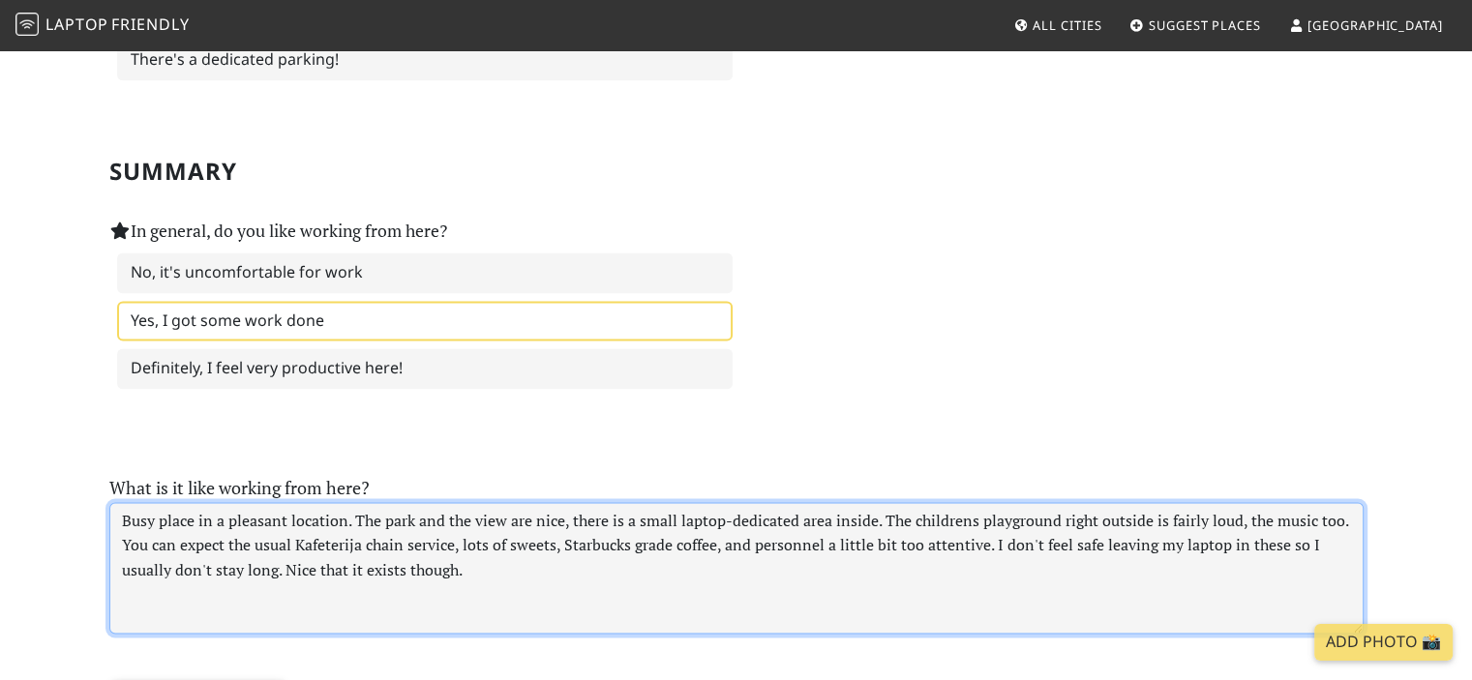
click at [705, 534] on textarea "Busy place in a pleasant location. The park and the view are nice, there is a s…" at bounding box center [736, 568] width 1254 height 132
click at [798, 531] on textarea "Busy place in a pleasant location. The park and the view are nice, there is a s…" at bounding box center [736, 568] width 1254 height 132
click at [728, 529] on textarea "Busy place in a pleasant location. The park and the view are nice, there is a s…" at bounding box center [736, 568] width 1254 height 132
click at [568, 502] on textarea "Busy place in a pleasant location. The park and the view are nice, there is a s…" at bounding box center [736, 568] width 1254 height 132
click at [705, 514] on textarea "Busy place in a pleasant location. The park and the view are nice, there is a s…" at bounding box center [736, 568] width 1254 height 132
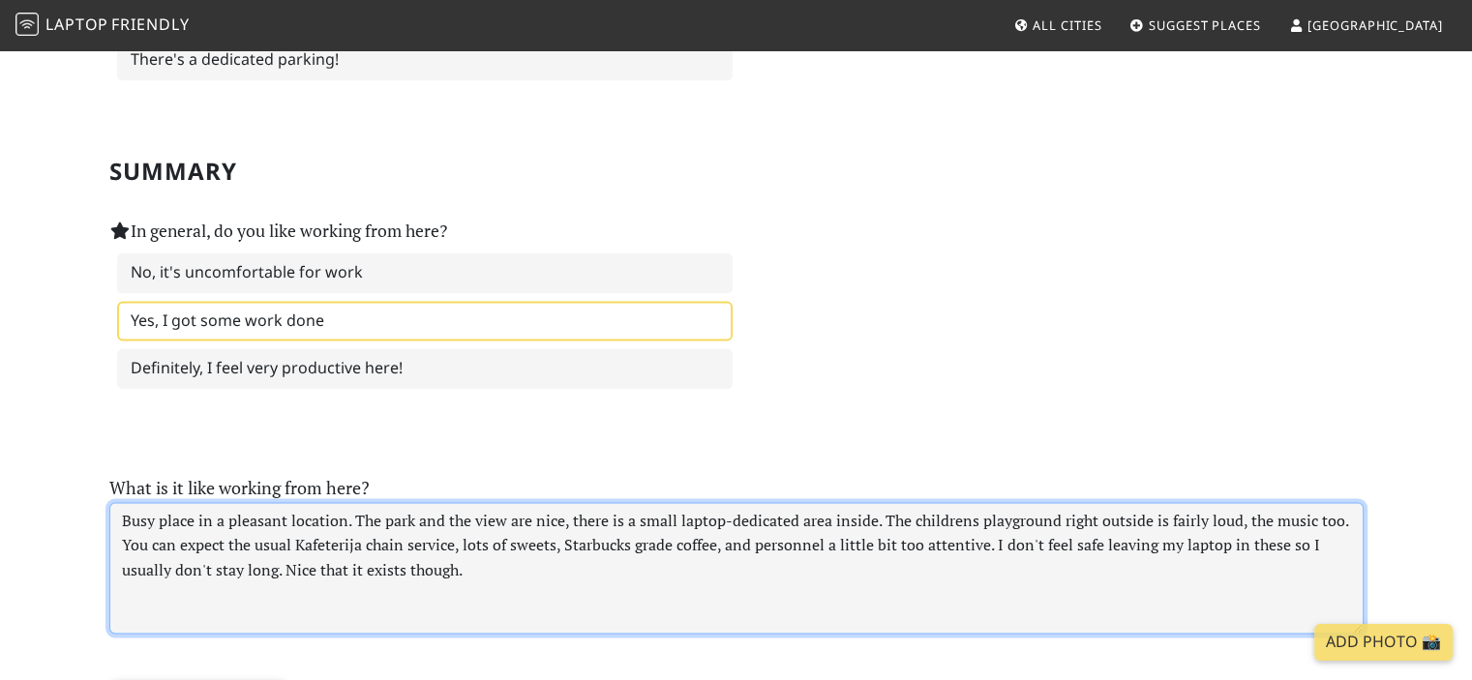
click at [872, 534] on textarea "Busy place in a pleasant location. The park and the view are nice, there is a s…" at bounding box center [736, 568] width 1254 height 132
click at [1319, 502] on textarea "Busy place in a pleasant location. The park and the view are nice, there is a s…" at bounding box center [736, 568] width 1254 height 132
drag, startPoint x: 805, startPoint y: 541, endPoint x: 765, endPoint y: 541, distance: 39.7
click at [765, 541] on textarea "Busy place in a pleasant location. The park and the view are nice, there is a s…" at bounding box center [736, 568] width 1254 height 132
click at [744, 538] on textarea "Busy place in a pleasant location. The park and the view are nice, there is a s…" at bounding box center [736, 568] width 1254 height 132
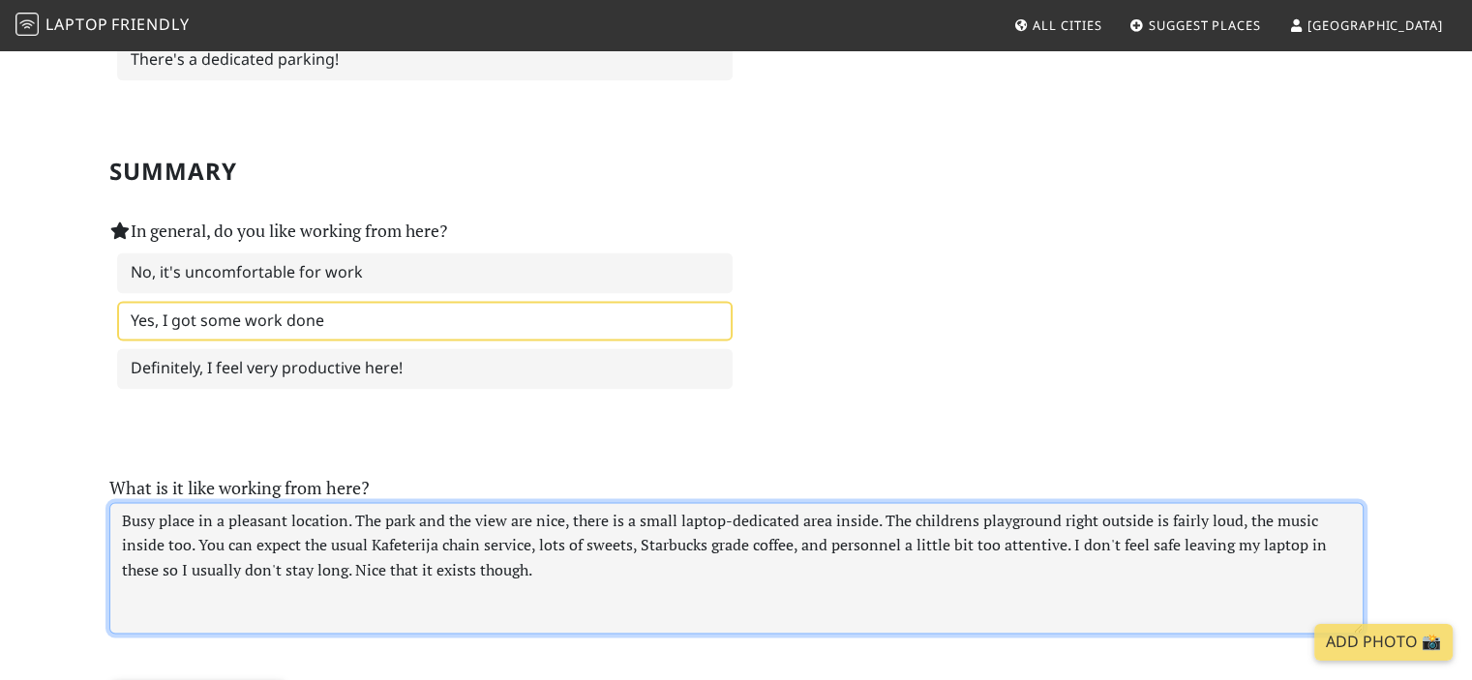
click at [809, 537] on textarea "Busy place in a pleasant location. The park and the view are nice, there is a s…" at bounding box center [736, 568] width 1254 height 132
click at [755, 540] on textarea "Busy place in a pleasant location. The park and the view are nice, there is a s…" at bounding box center [736, 568] width 1254 height 132
type textarea "Busy place in a pleasant location. The park and the view are nice, there is a s…"
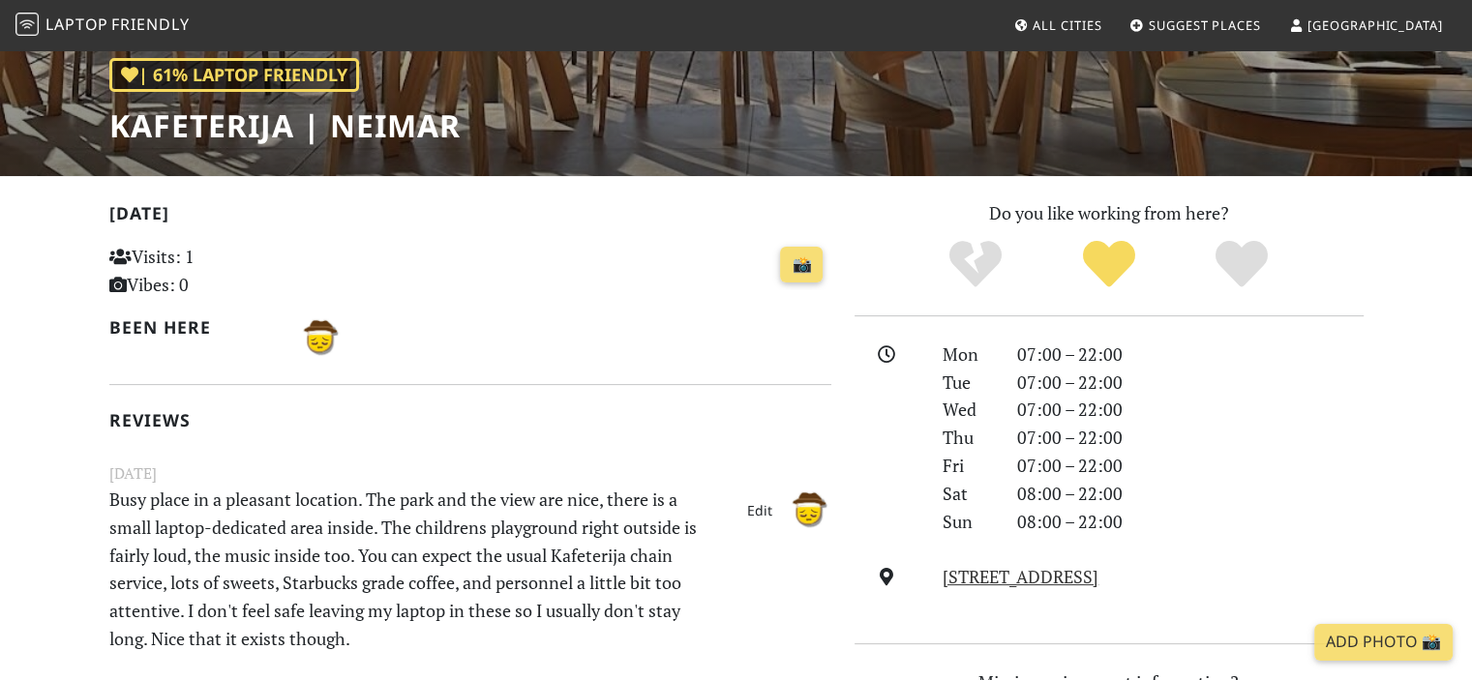
scroll to position [290, 0]
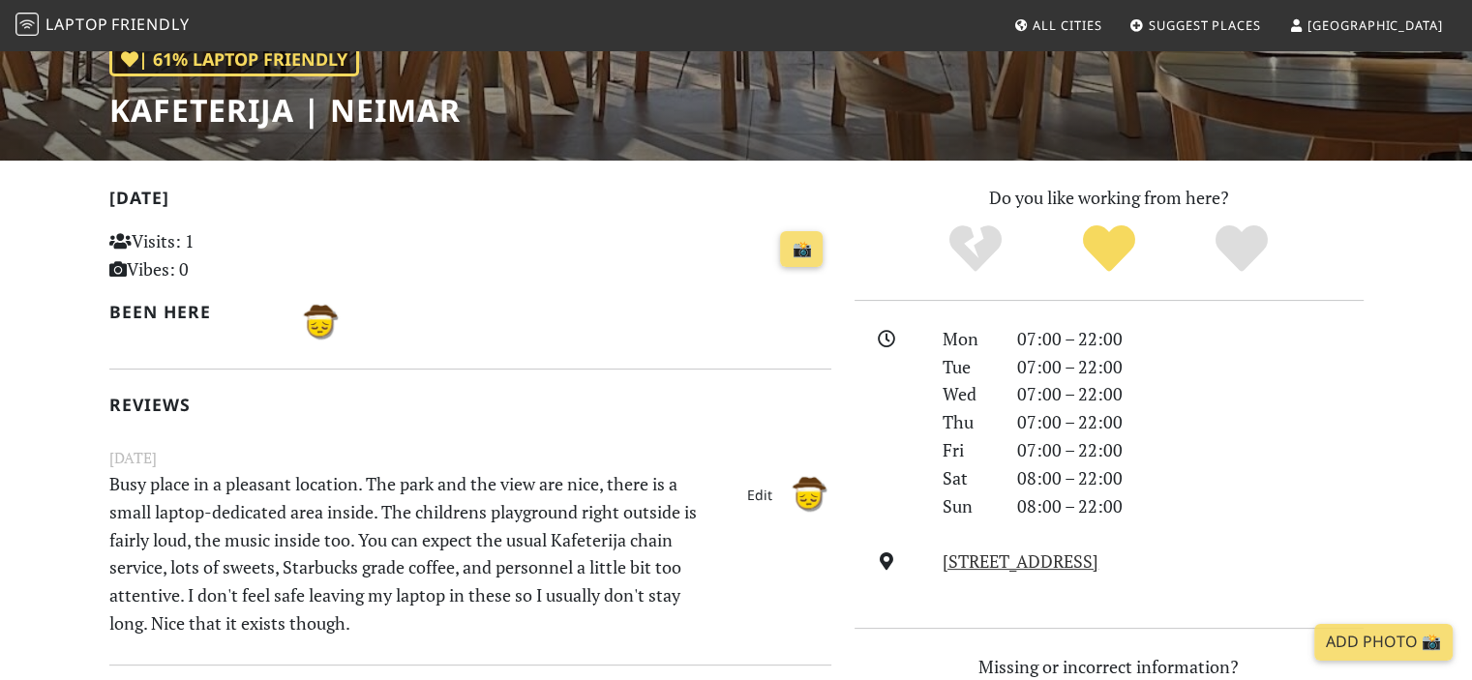
drag, startPoint x: 655, startPoint y: 323, endPoint x: 581, endPoint y: 304, distance: 77.0
click at [577, 304] on div at bounding box center [563, 321] width 536 height 46
drag, startPoint x: 674, startPoint y: 286, endPoint x: 583, endPoint y: 260, distance: 94.6
click at [583, 260] on div "📸" at bounding box center [593, 250] width 473 height 52
drag, startPoint x: 650, startPoint y: 269, endPoint x: 582, endPoint y: 272, distance: 68.8
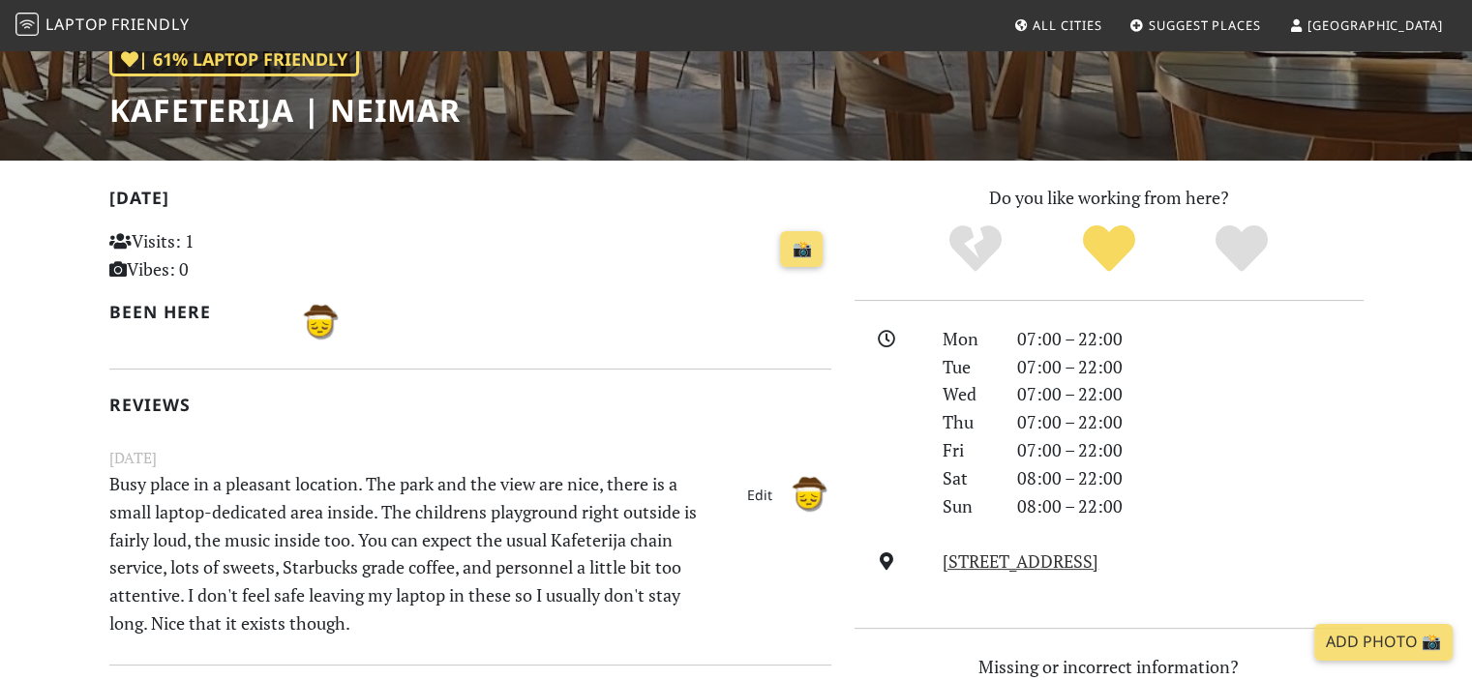
click at [577, 272] on div "📸" at bounding box center [593, 250] width 473 height 52
drag, startPoint x: 674, startPoint y: 263, endPoint x: 637, endPoint y: 264, distance: 37.7
click at [615, 264] on div "📸" at bounding box center [593, 250] width 473 height 52
drag, startPoint x: 673, startPoint y: 265, endPoint x: 606, endPoint y: 265, distance: 67.7
click at [581, 266] on div "📸" at bounding box center [593, 250] width 473 height 52
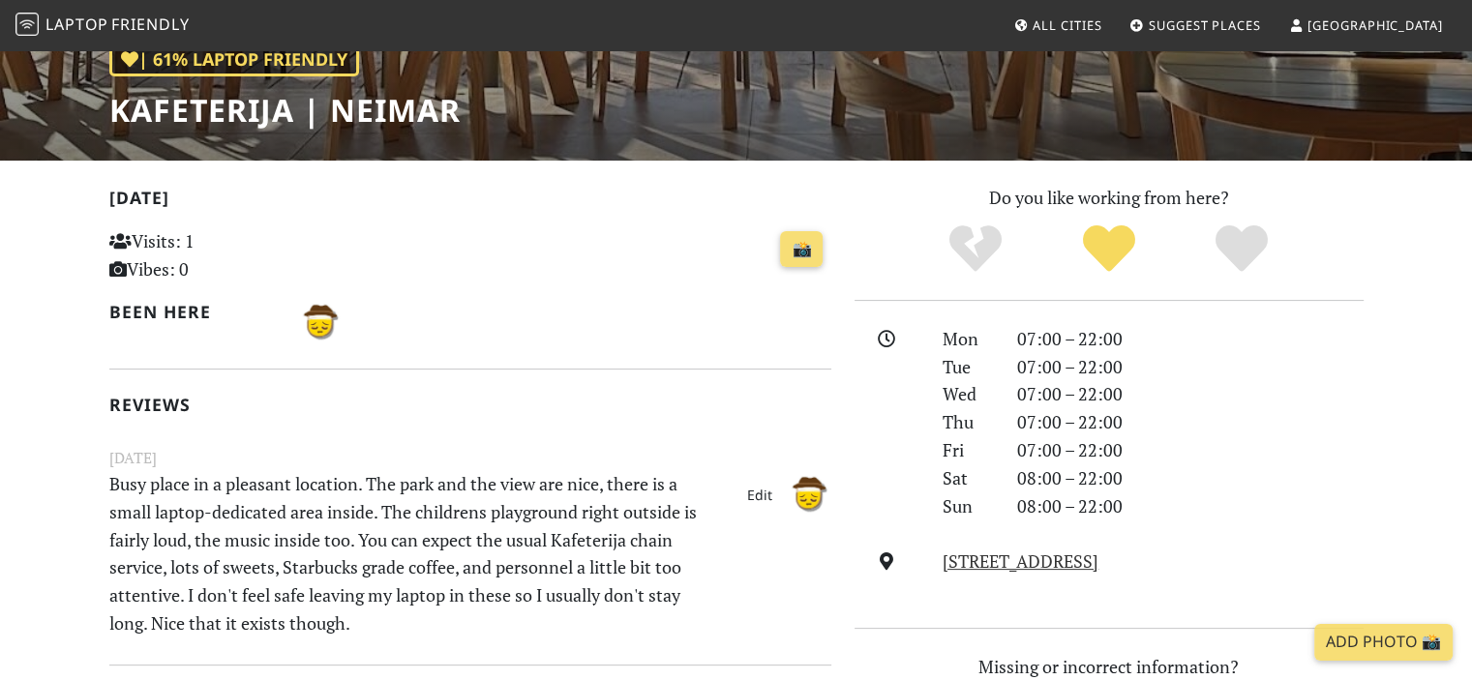
drag, startPoint x: 690, startPoint y: 258, endPoint x: 619, endPoint y: 256, distance: 70.7
click at [619, 256] on div "📸" at bounding box center [593, 250] width 473 height 52
drag, startPoint x: 684, startPoint y: 255, endPoint x: 634, endPoint y: 254, distance: 50.4
click at [634, 254] on div "📸" at bounding box center [593, 250] width 473 height 52
drag, startPoint x: 682, startPoint y: 251, endPoint x: 658, endPoint y: 251, distance: 24.2
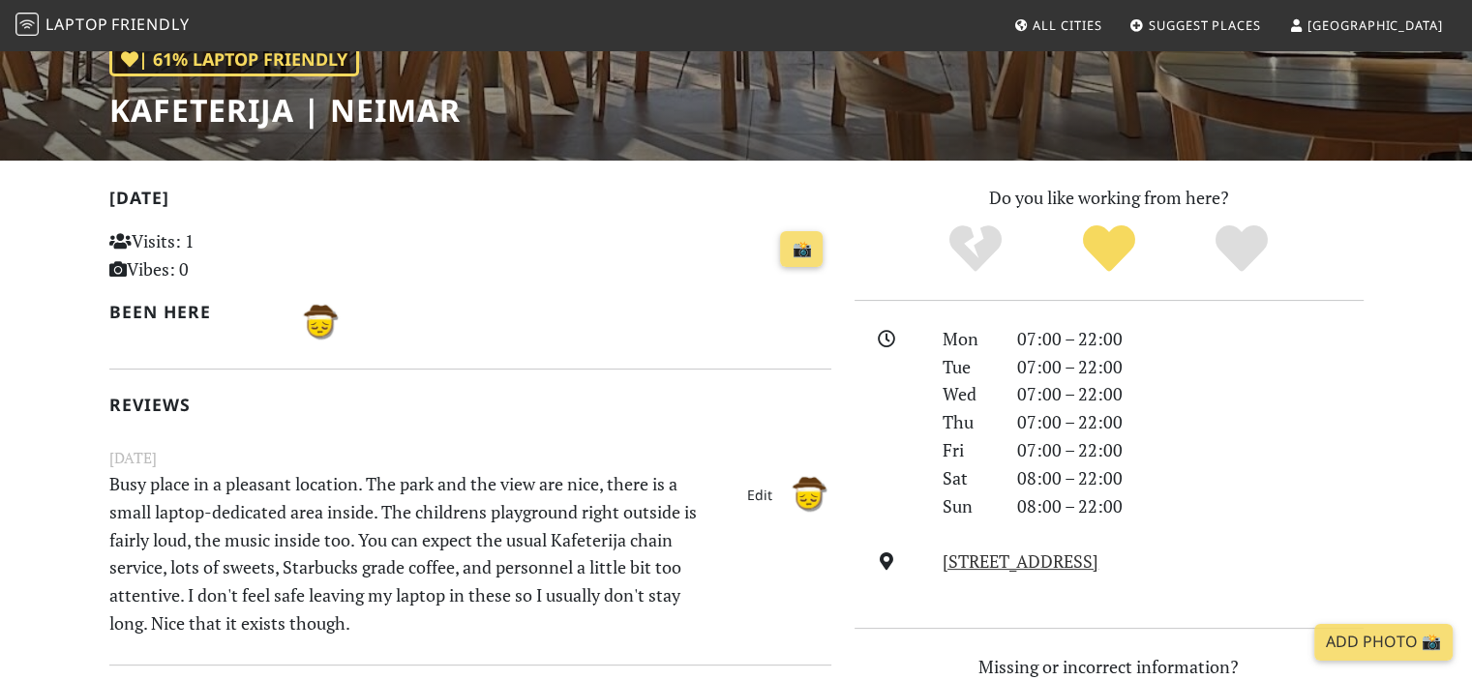
click at [642, 251] on div "📸" at bounding box center [593, 250] width 473 height 52
drag, startPoint x: 709, startPoint y: 269, endPoint x: 635, endPoint y: 274, distance: 74.7
click at [630, 265] on div "📸" at bounding box center [593, 250] width 473 height 52
drag, startPoint x: 704, startPoint y: 276, endPoint x: 646, endPoint y: 275, distance: 58.1
click at [646, 275] on div "📸" at bounding box center [593, 261] width 496 height 75
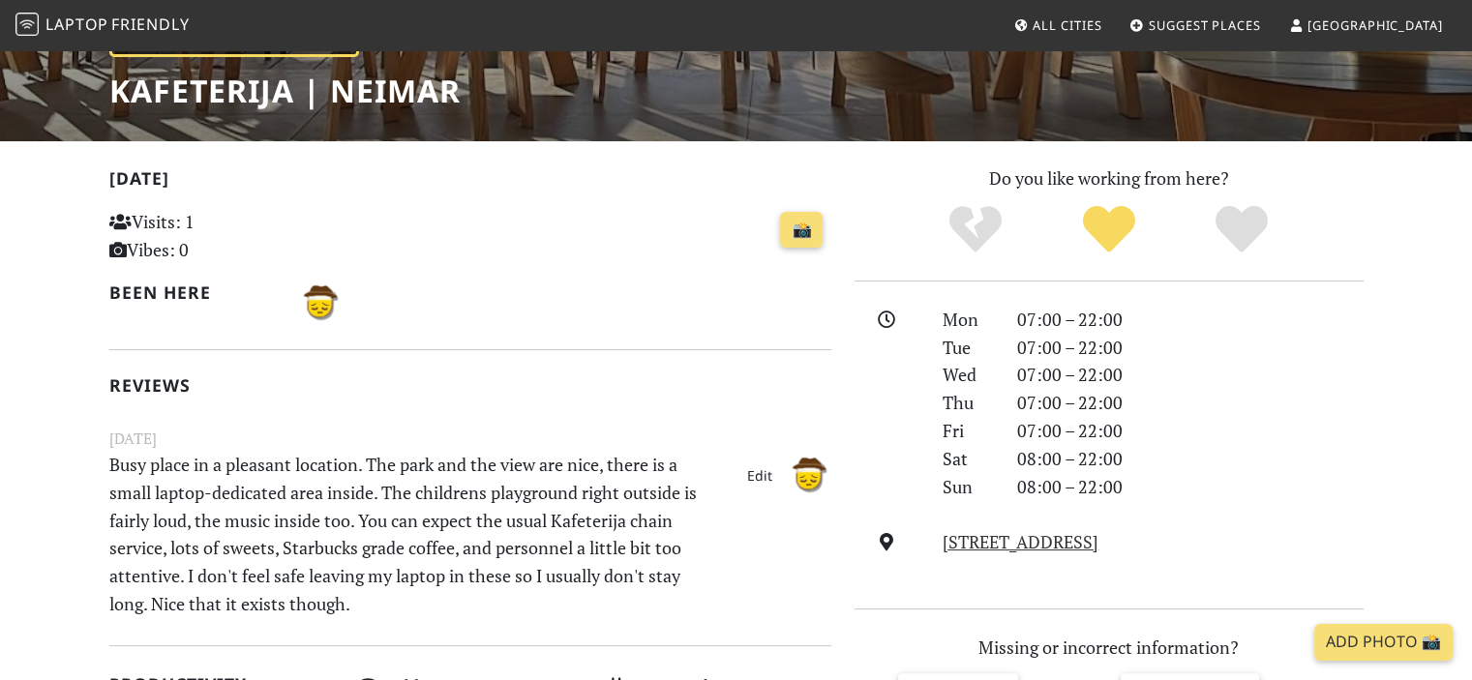
scroll to position [341, 0]
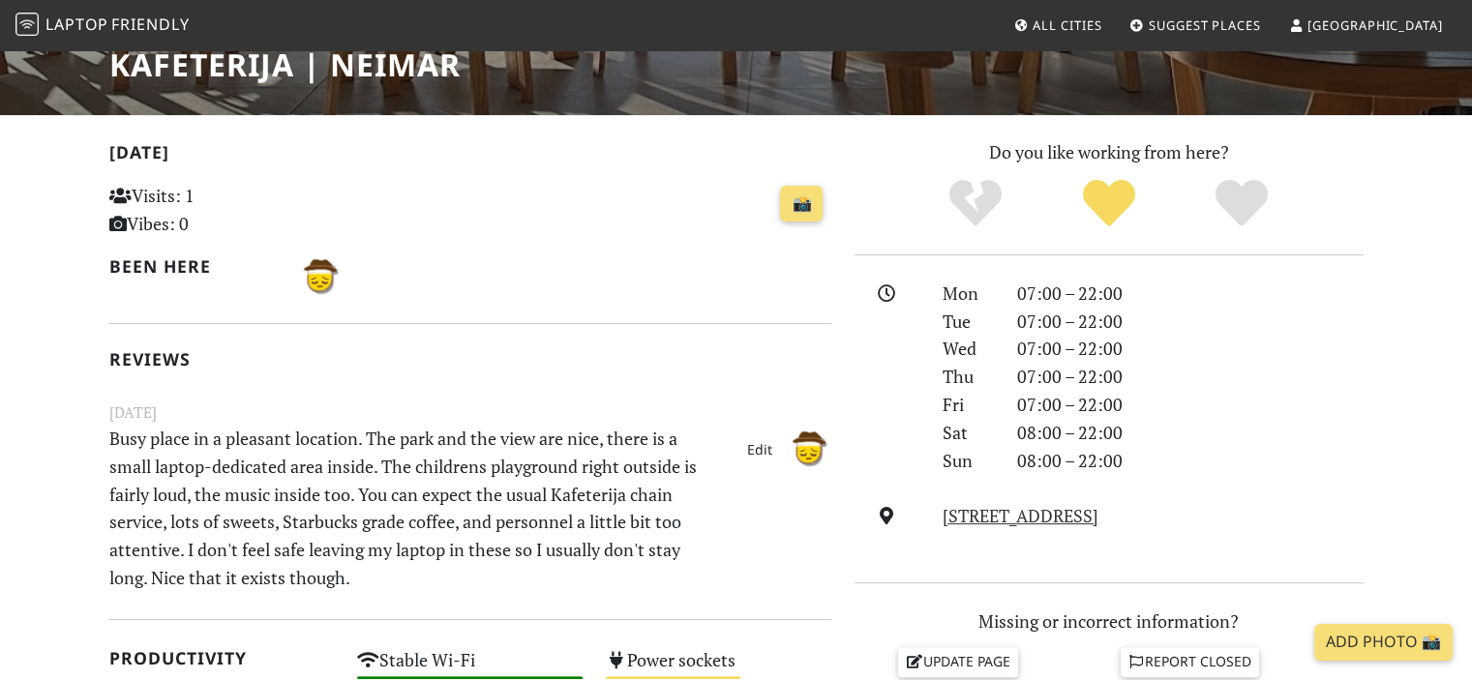
drag, startPoint x: 701, startPoint y: 247, endPoint x: 704, endPoint y: 308, distance: 61.1
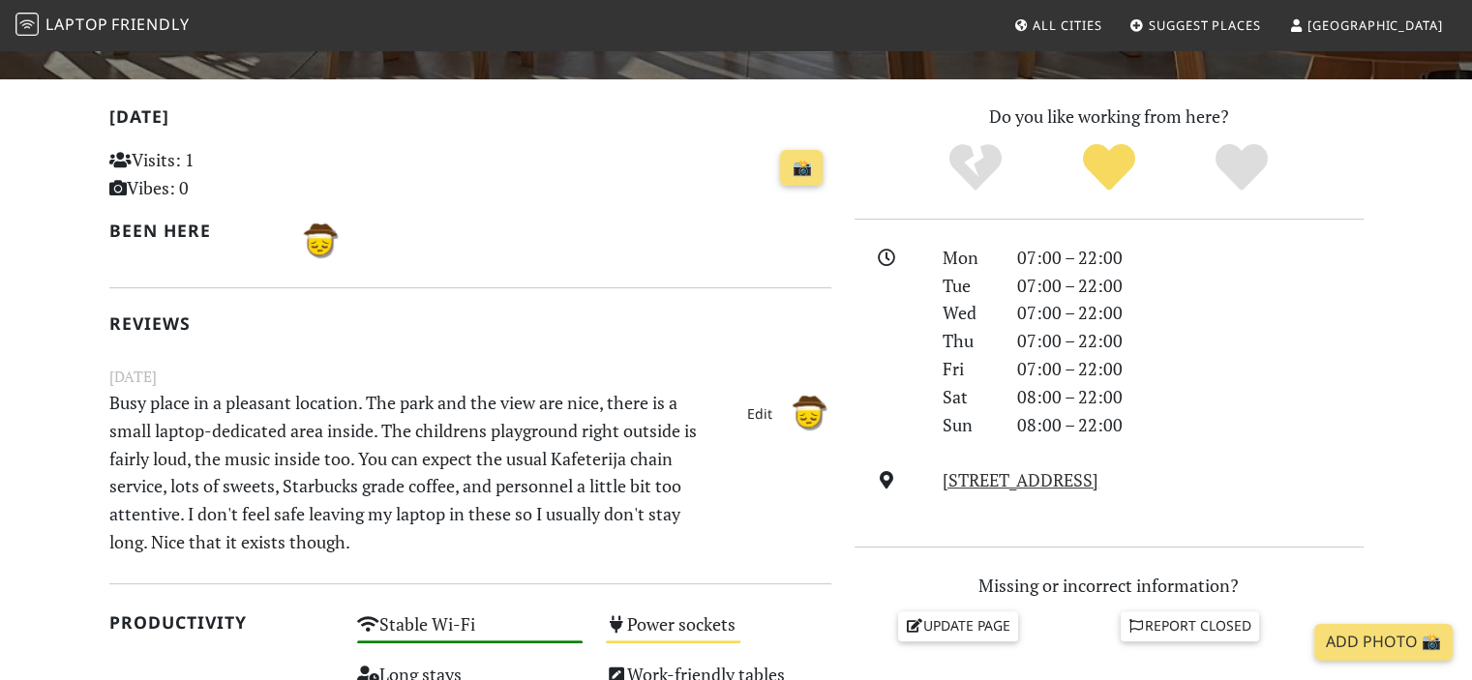
drag, startPoint x: 712, startPoint y: 202, endPoint x: 712, endPoint y: 228, distance: 26.1
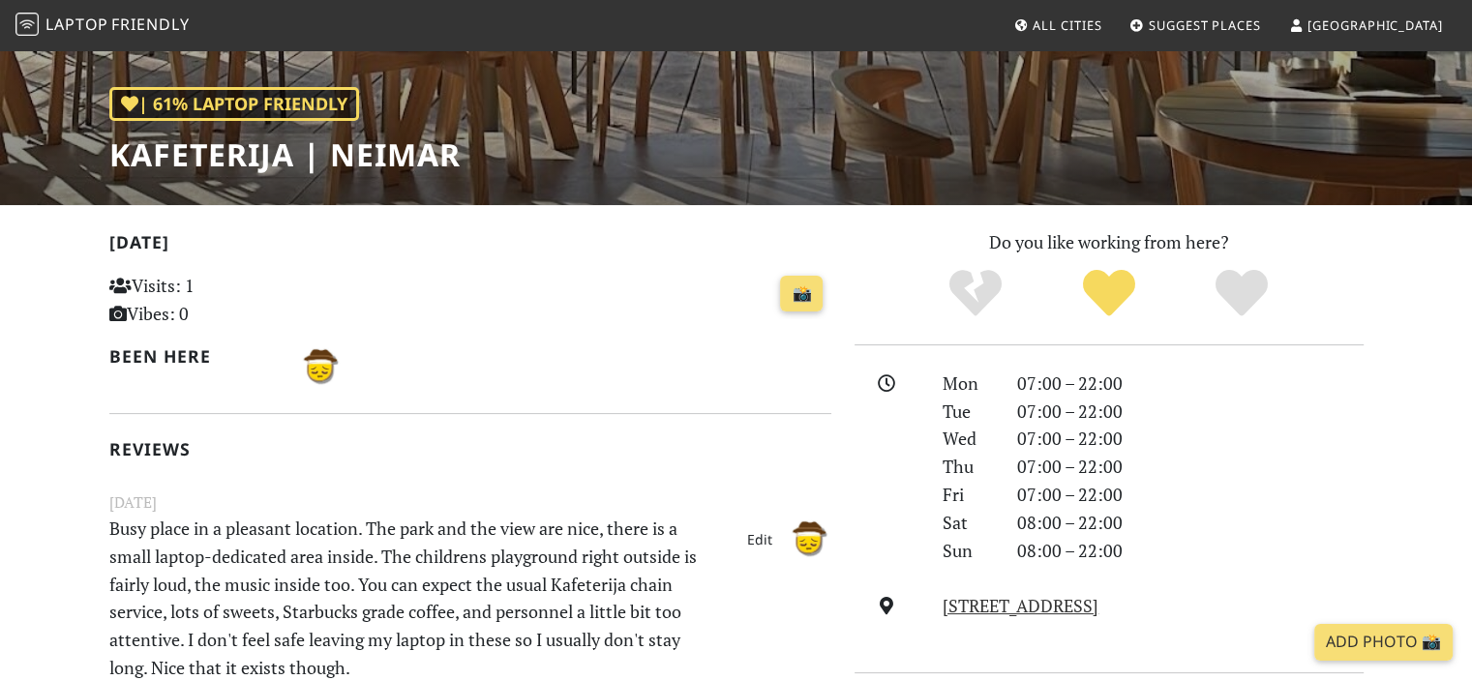
drag, startPoint x: 665, startPoint y: 314, endPoint x: 669, endPoint y: 131, distance: 183.9
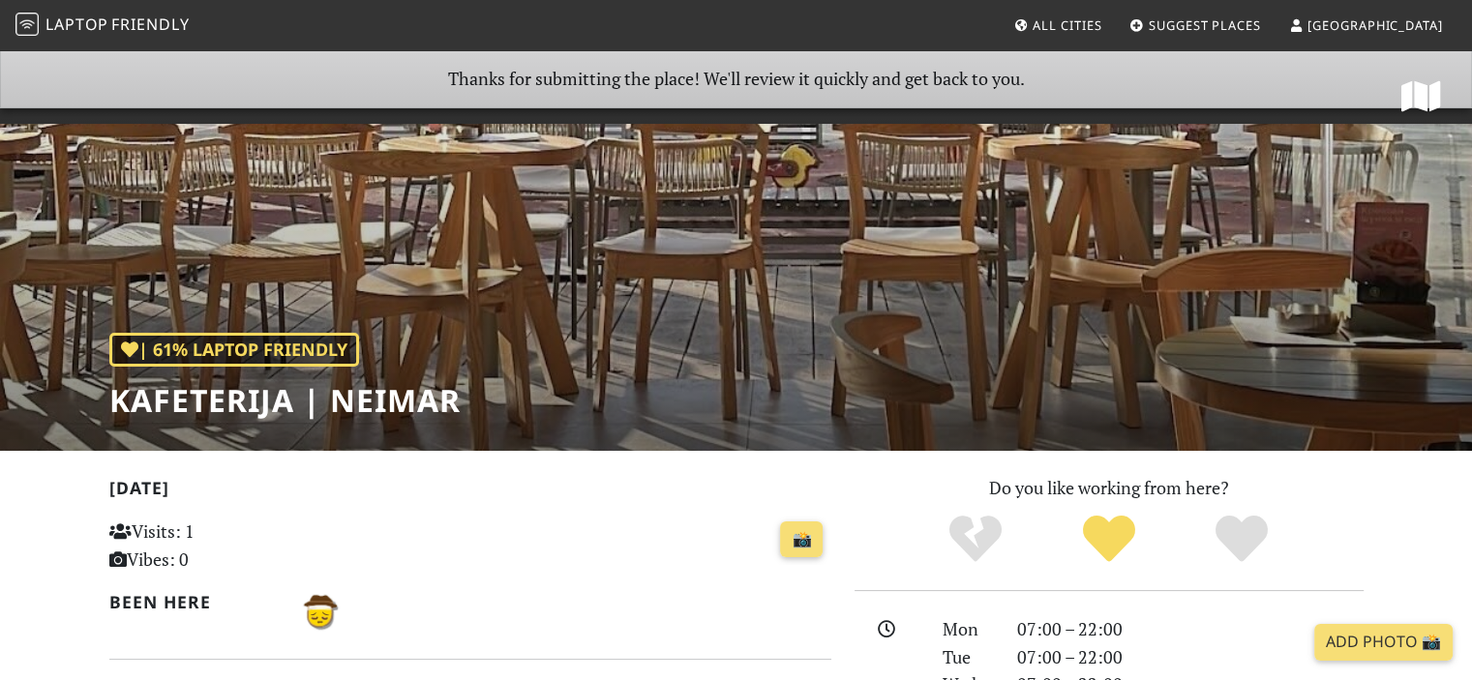
scroll to position [0, 0]
drag, startPoint x: 695, startPoint y: 221, endPoint x: 573, endPoint y: 510, distance: 313.9
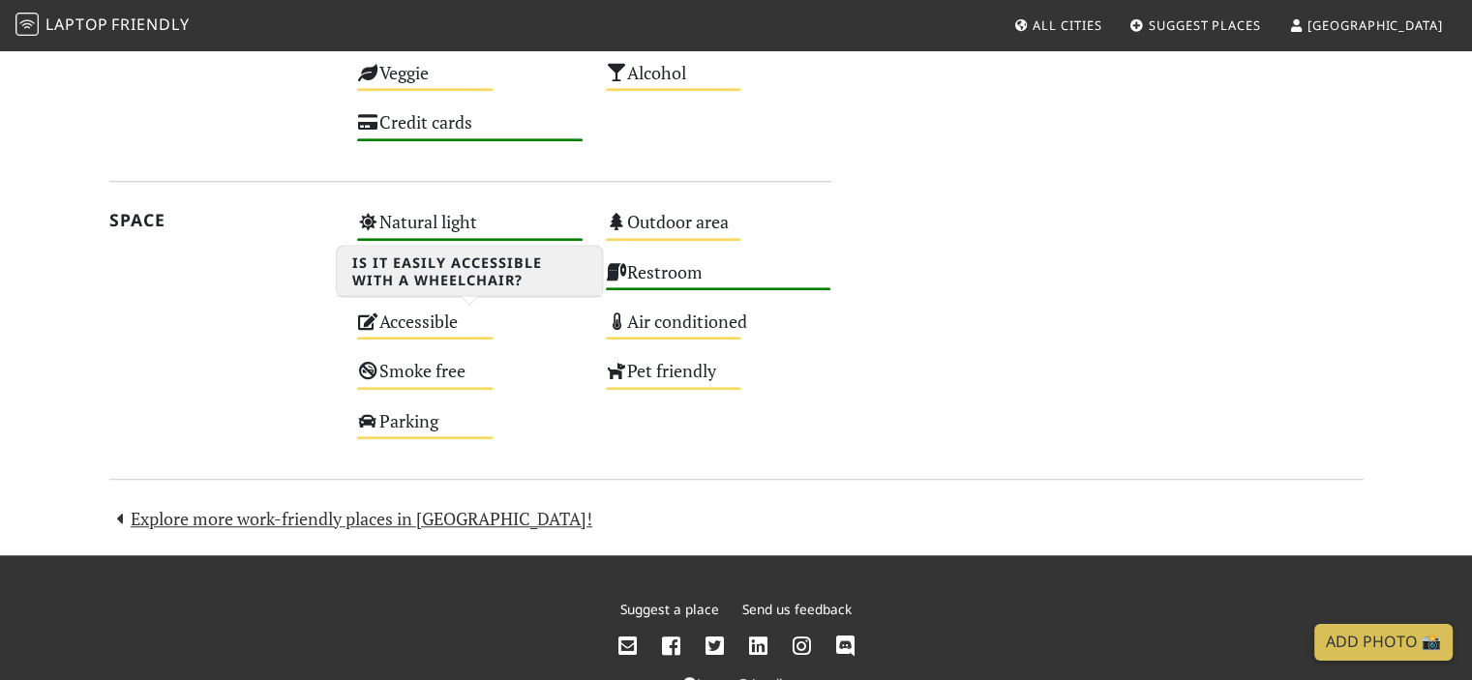
scroll to position [1327, 0]
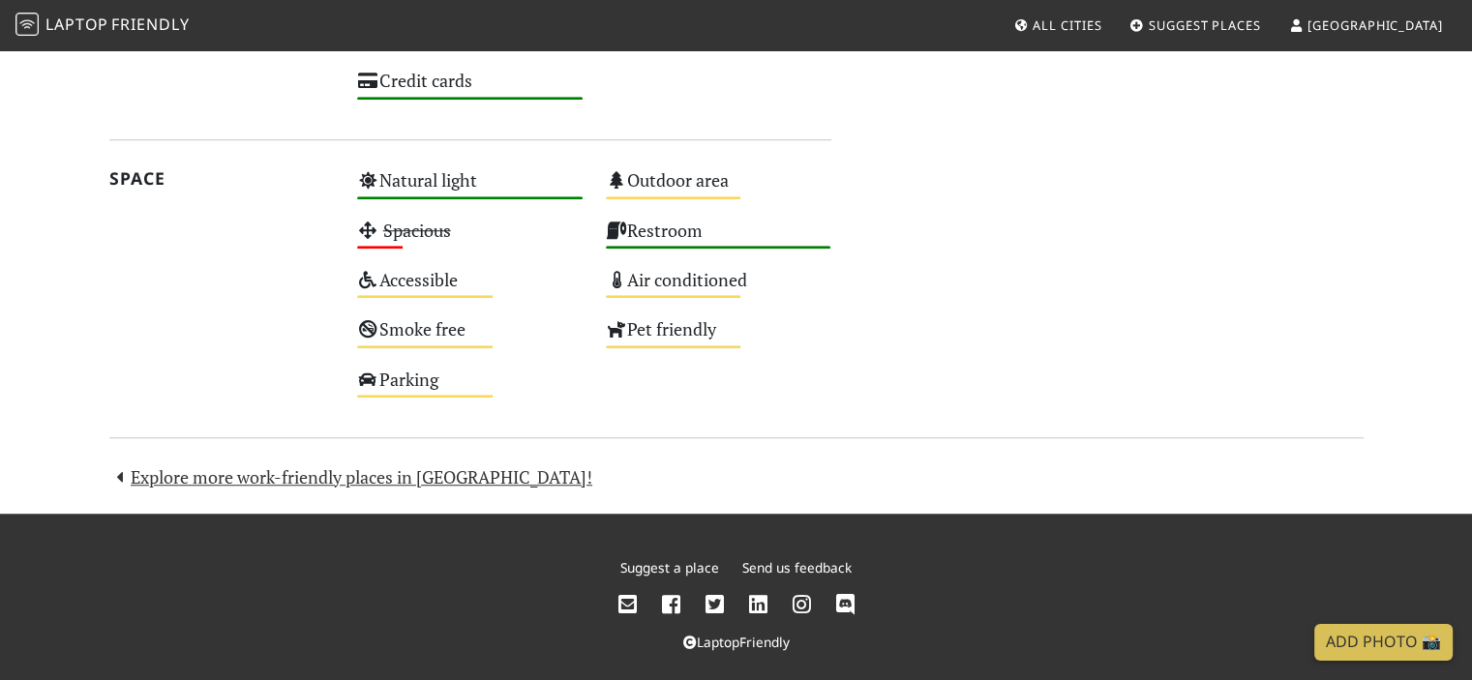
drag, startPoint x: 141, startPoint y: 315, endPoint x: 146, endPoint y: 282, distance: 34.2
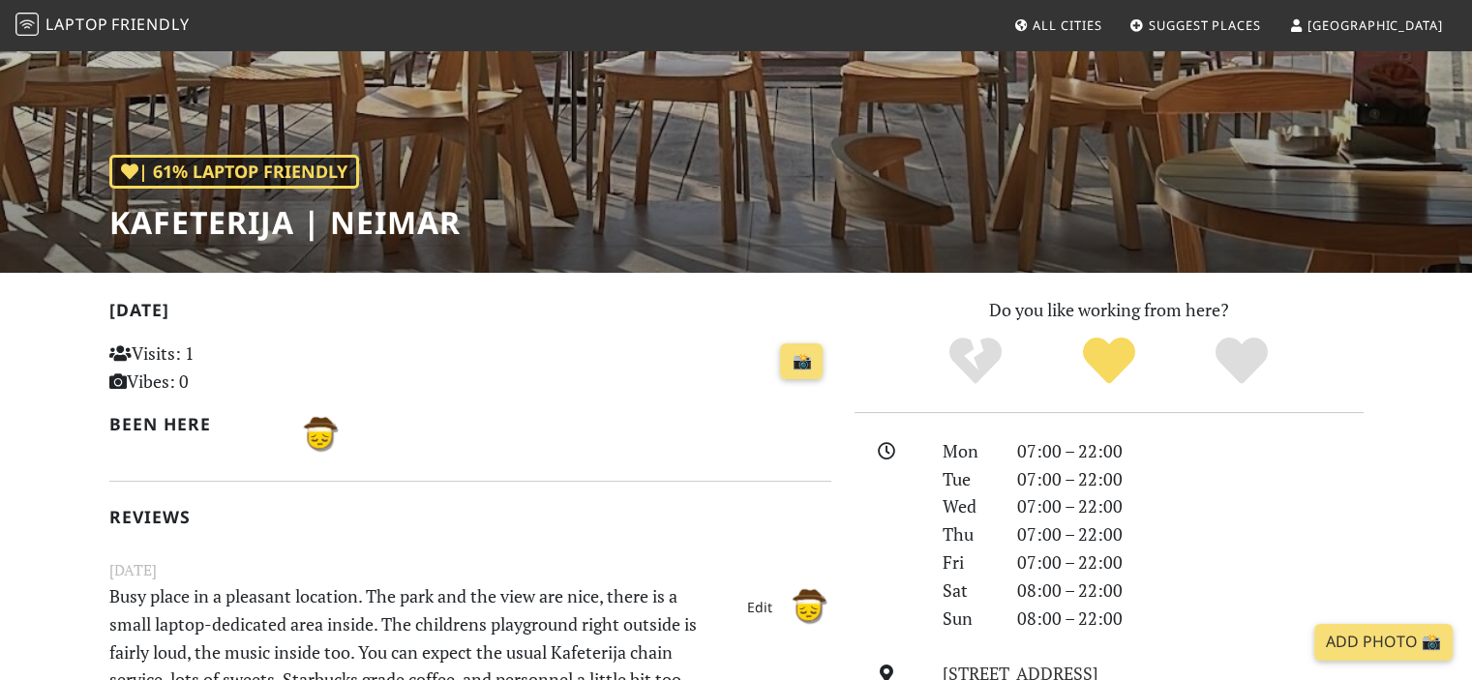
scroll to position [0, 0]
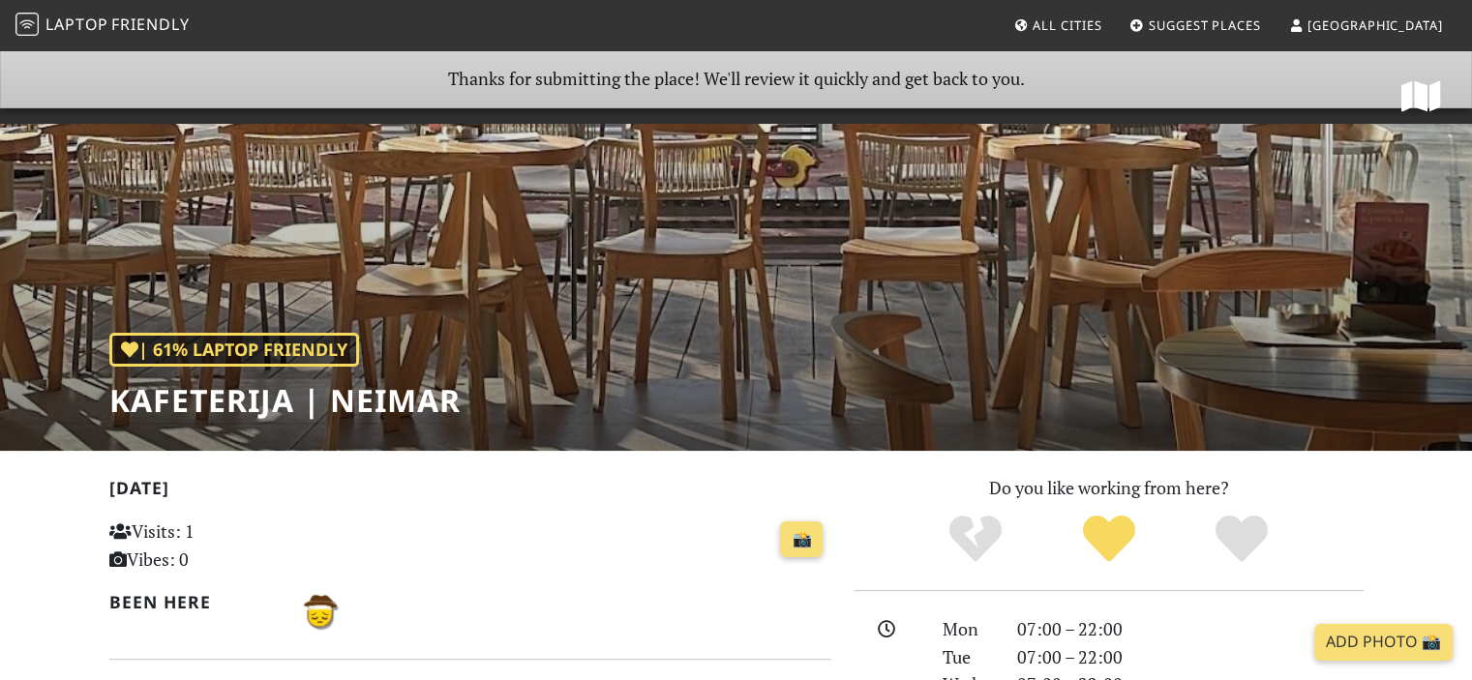
click at [1101, 22] on span "All Cities" at bounding box center [1066, 24] width 69 height 17
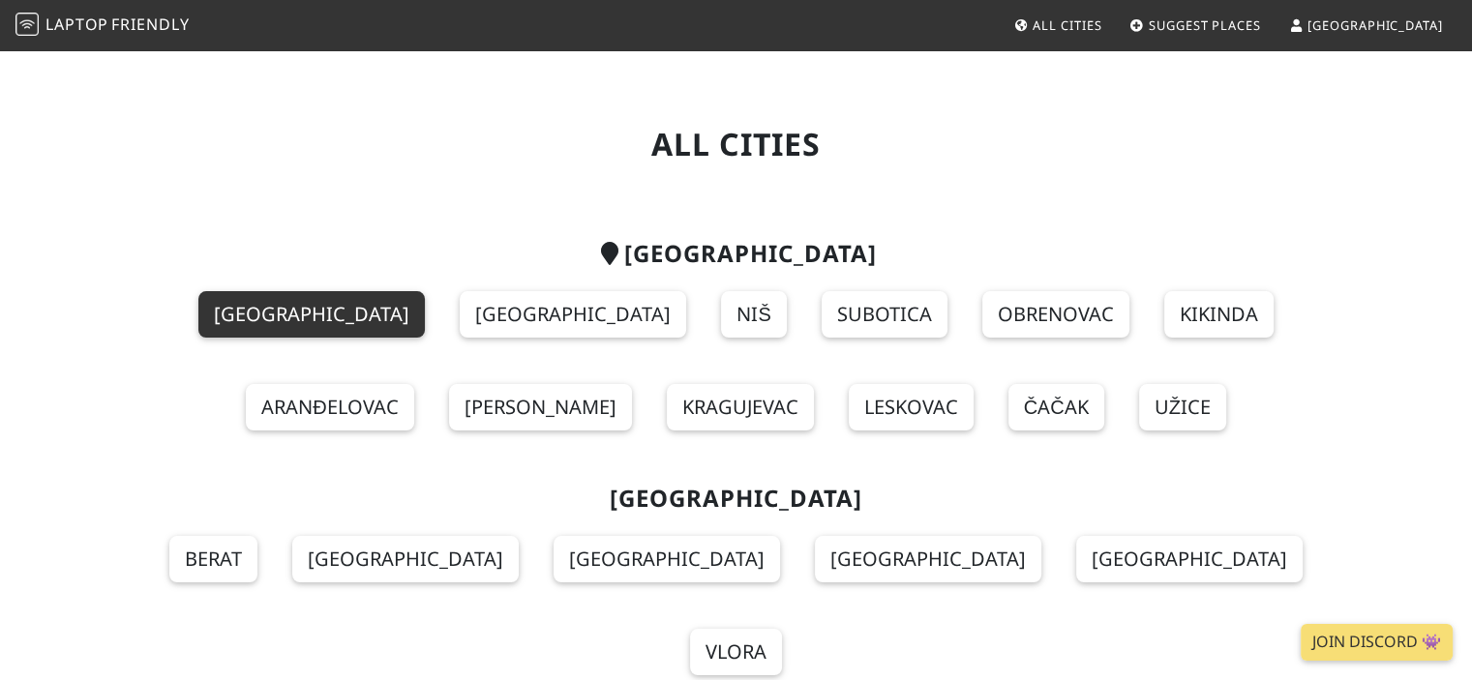
click at [213, 293] on link "[GEOGRAPHIC_DATA]" at bounding box center [311, 314] width 226 height 46
click at [206, 324] on link "[GEOGRAPHIC_DATA]" at bounding box center [311, 314] width 226 height 46
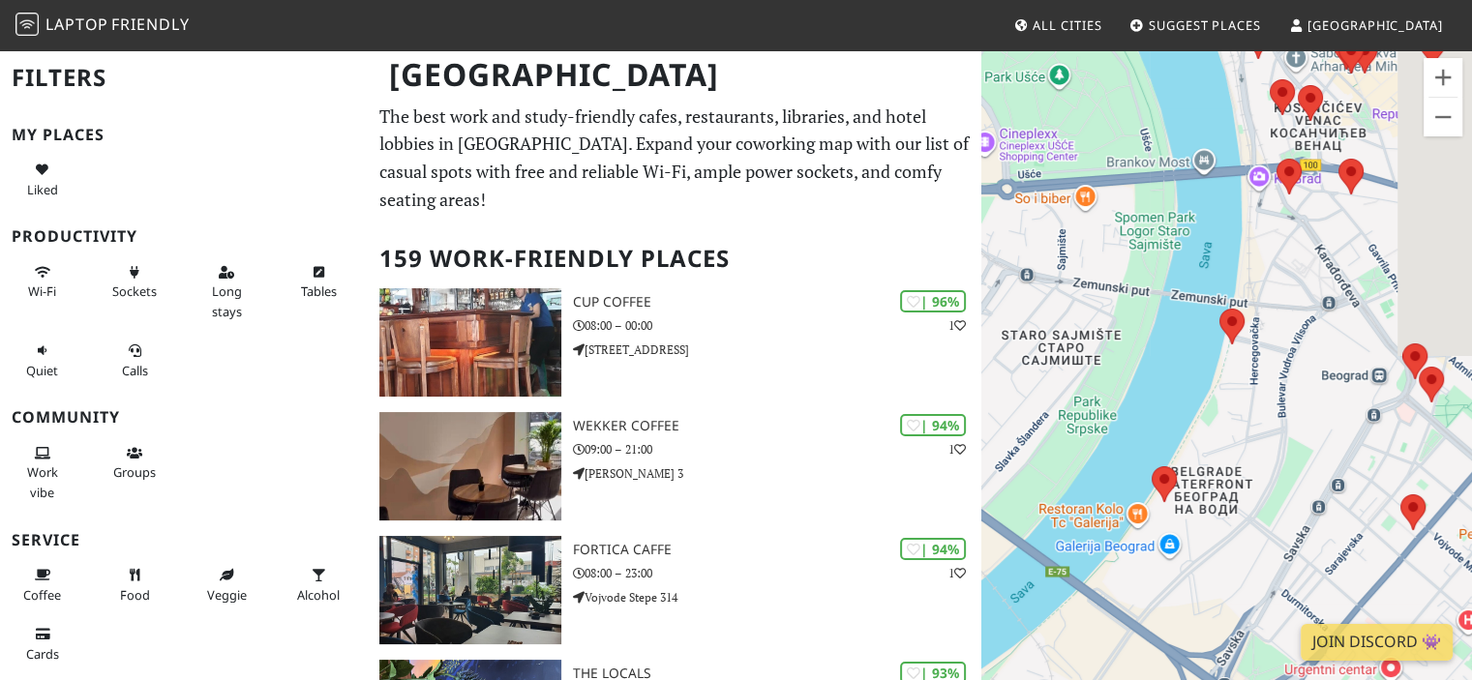
drag, startPoint x: 1227, startPoint y: 371, endPoint x: 999, endPoint y: 343, distance: 229.0
click at [983, 343] on div "To navigate, press the arrow keys." at bounding box center [1226, 388] width 491 height 680
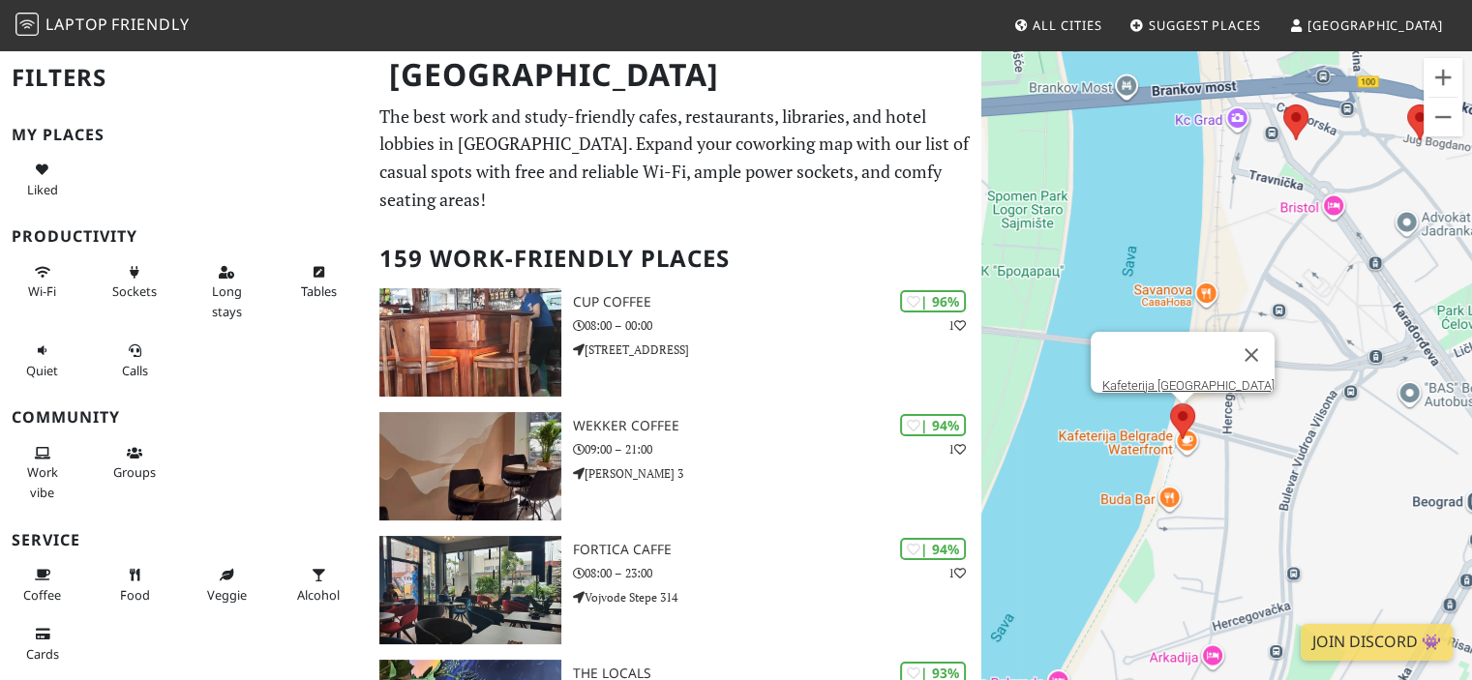
click at [1170, 403] on area at bounding box center [1170, 403] width 0 height 0
click at [1169, 378] on link "Kafeterija Belgrade Waterfront" at bounding box center [1188, 385] width 172 height 15
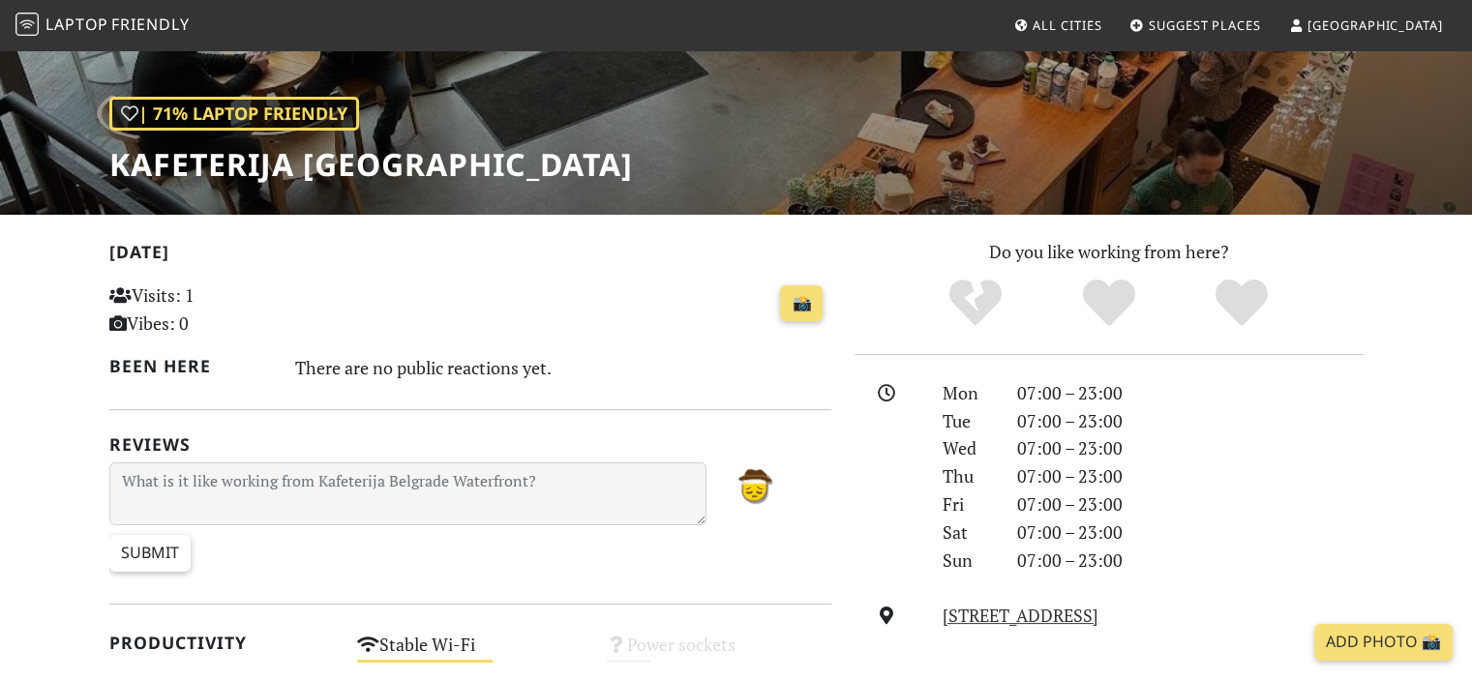
scroll to position [484, 0]
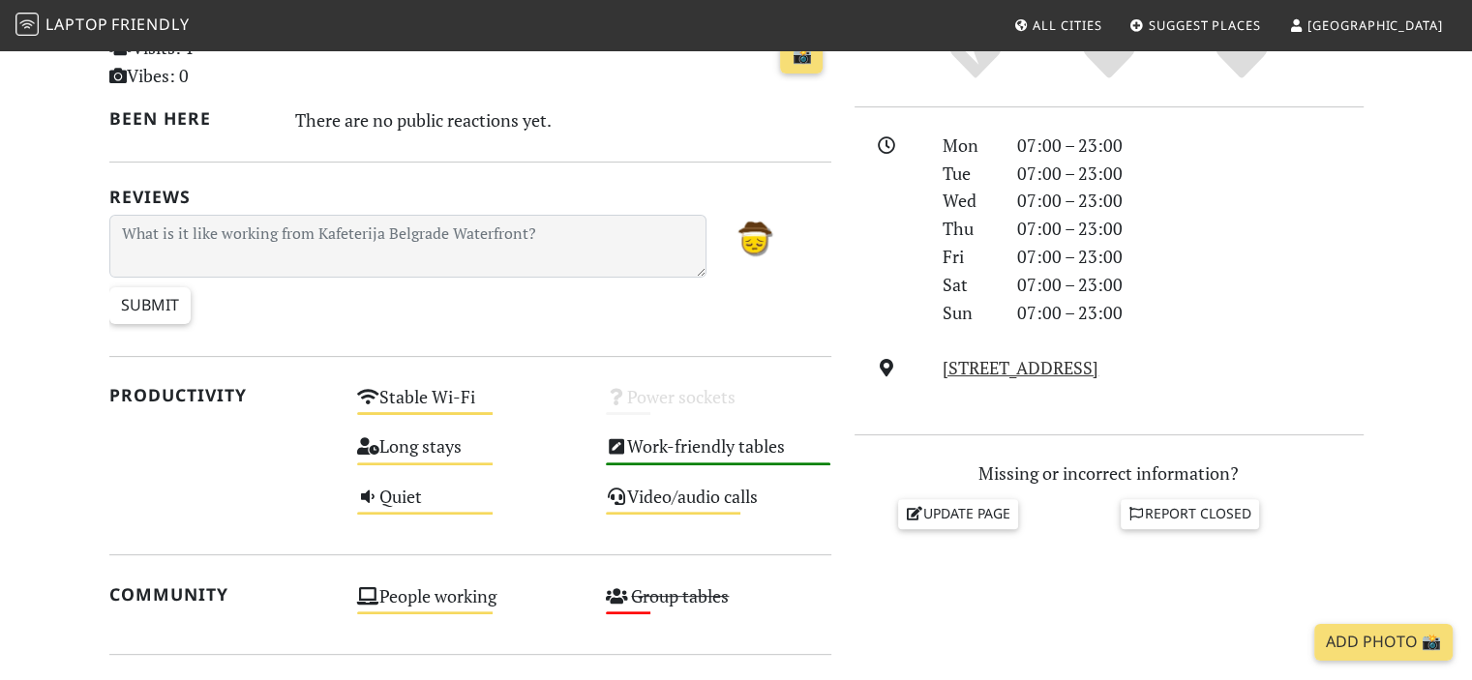
drag, startPoint x: 730, startPoint y: 316, endPoint x: 659, endPoint y: 319, distance: 70.7
click at [659, 319] on form "Submit" at bounding box center [408, 273] width 598 height 117
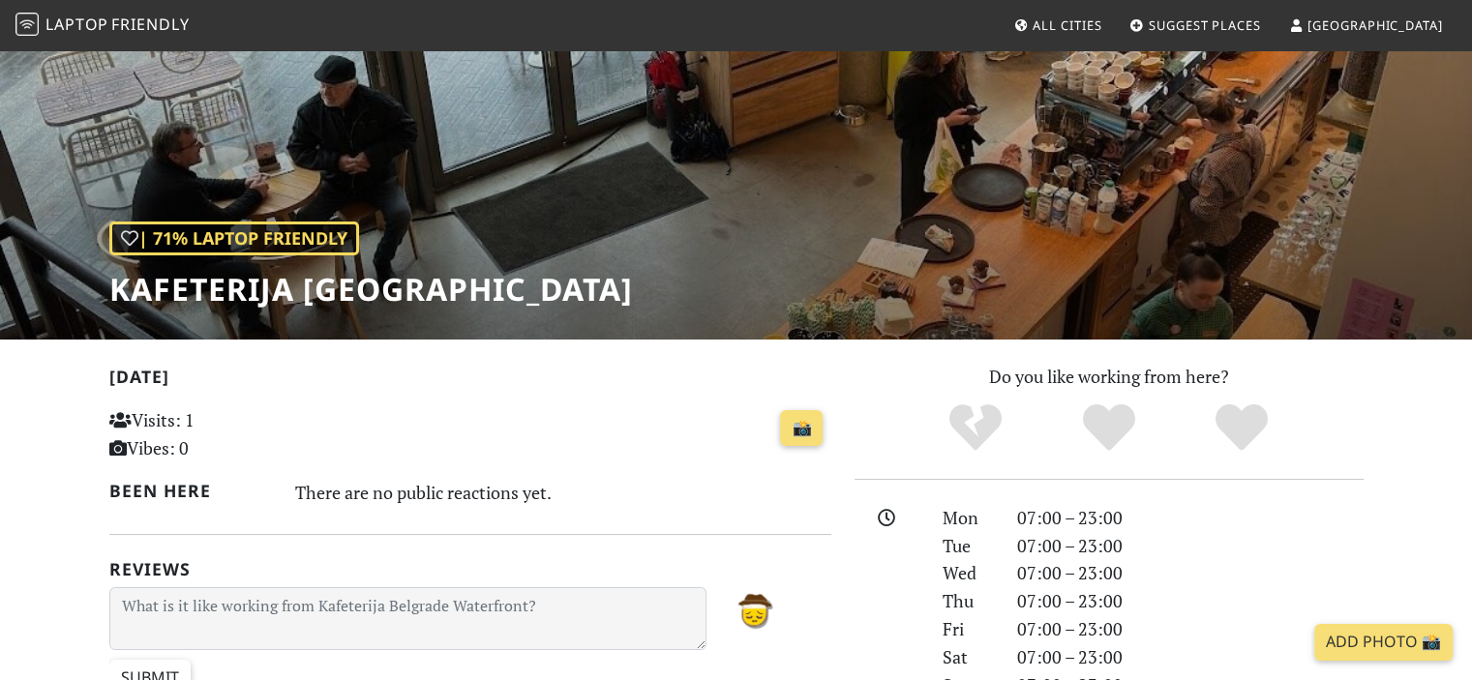
drag, startPoint x: 672, startPoint y: 339, endPoint x: 651, endPoint y: 384, distance: 50.2
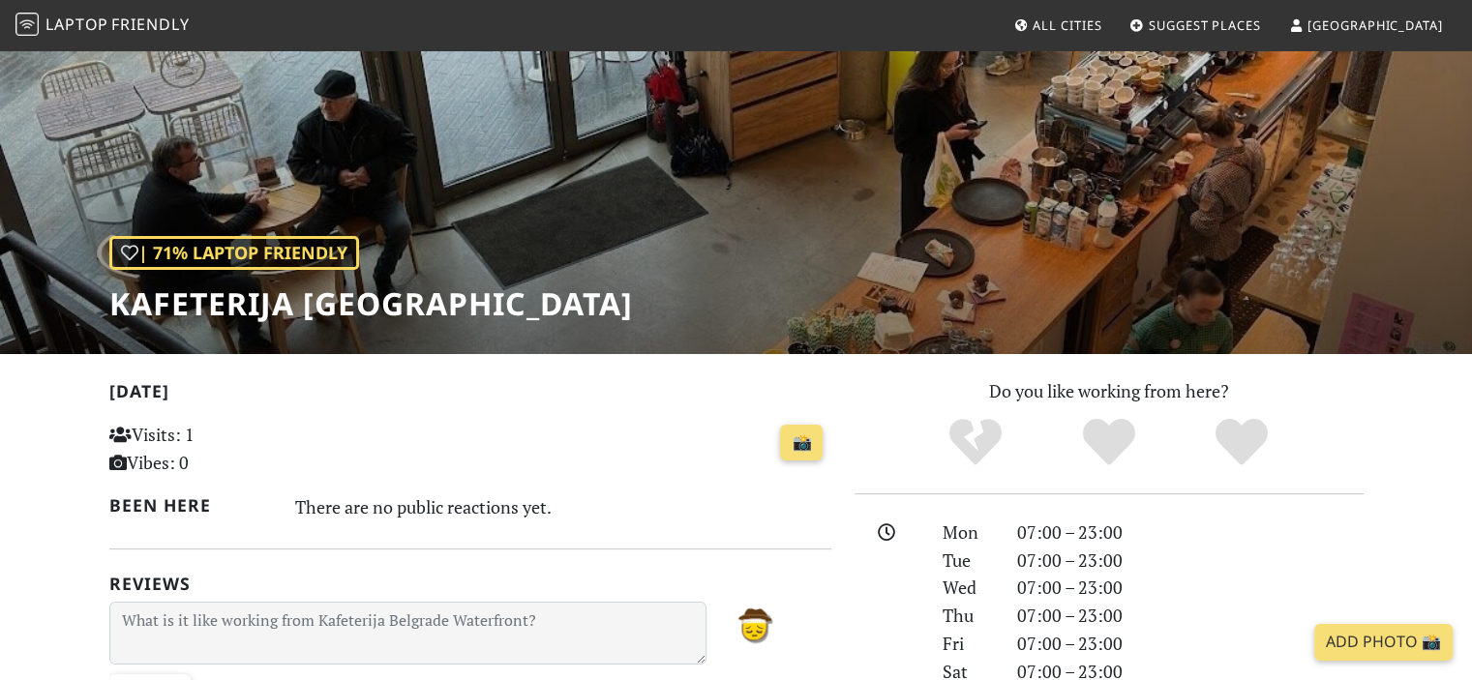
drag, startPoint x: 651, startPoint y: 384, endPoint x: 587, endPoint y: 397, distance: 65.1
click at [590, 403] on h2 "Today" at bounding box center [470, 395] width 722 height 28
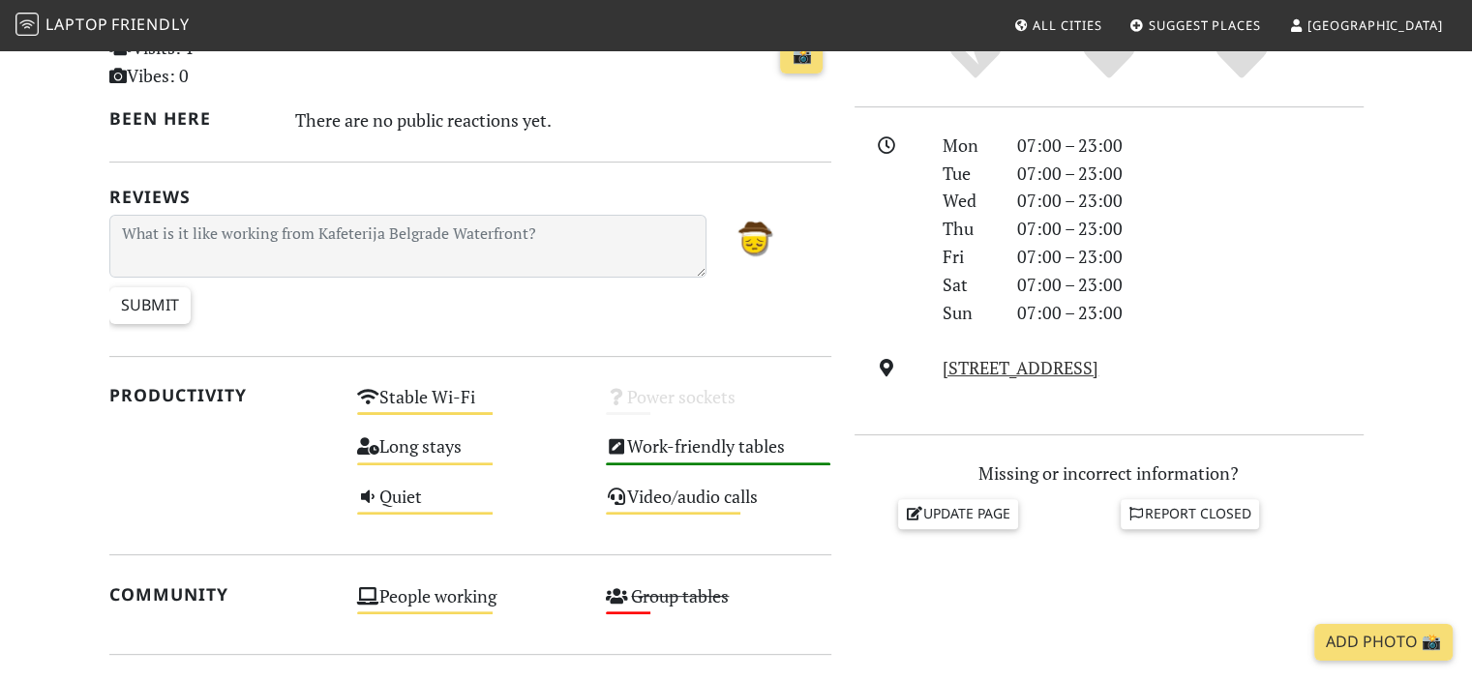
drag, startPoint x: 597, startPoint y: 319, endPoint x: 526, endPoint y: 318, distance: 70.6
click at [528, 318] on form "Submit" at bounding box center [408, 273] width 598 height 117
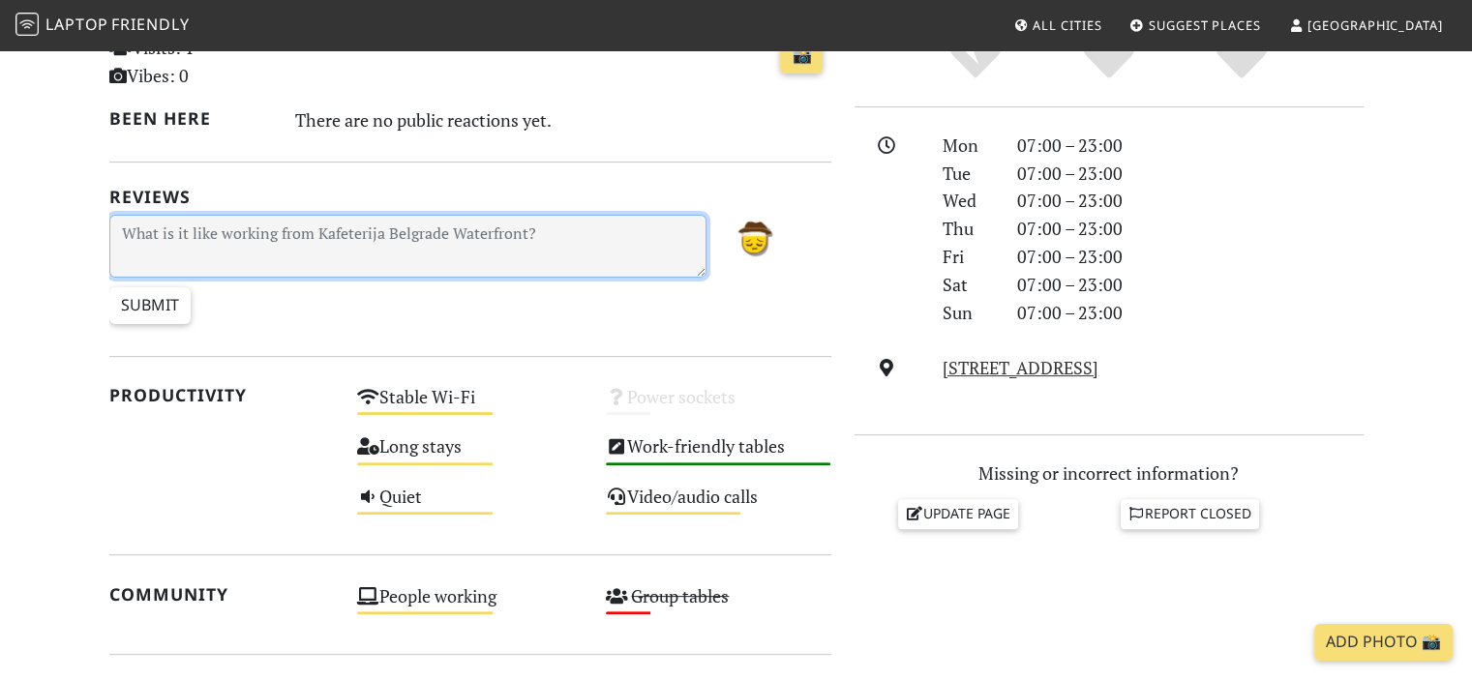
click at [399, 245] on textarea at bounding box center [408, 246] width 598 height 63
paste textarea "Busy place in a pleasant location. The park and the view are nice, there is a s…"
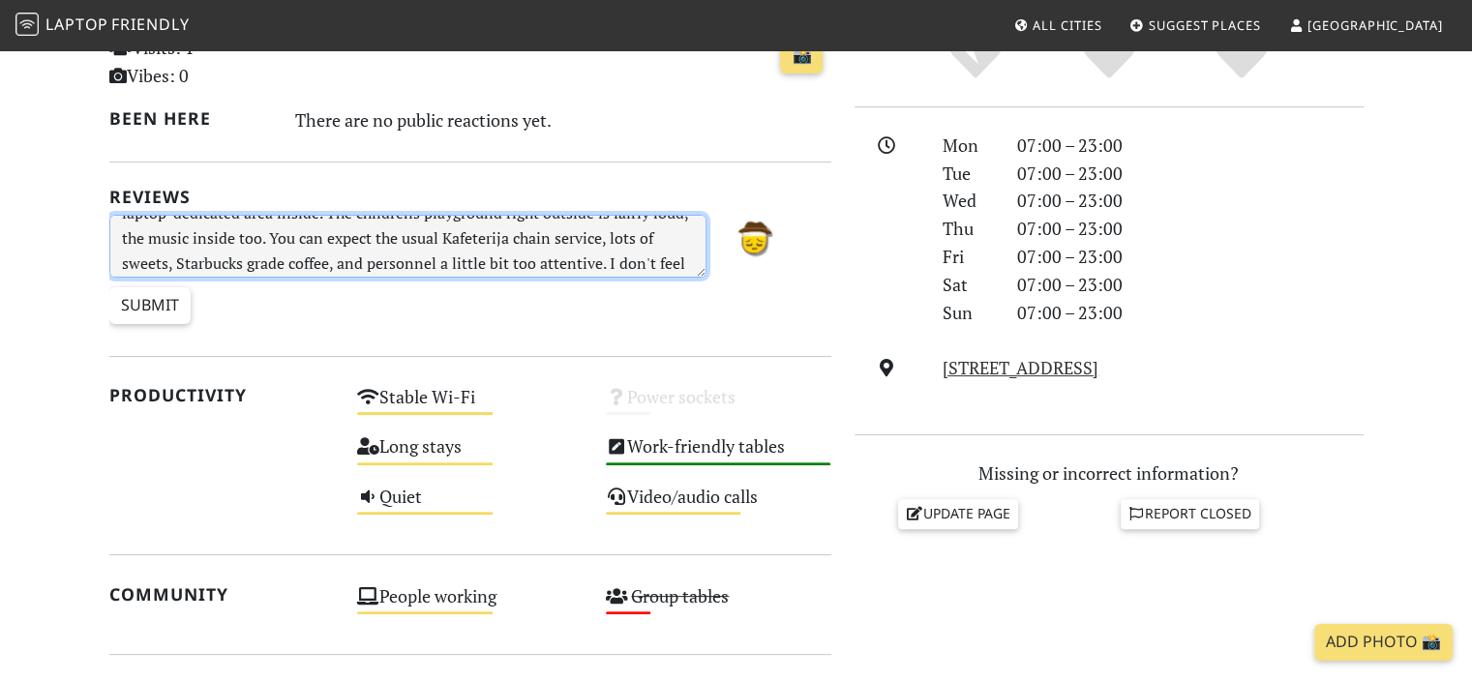
scroll to position [0, 0]
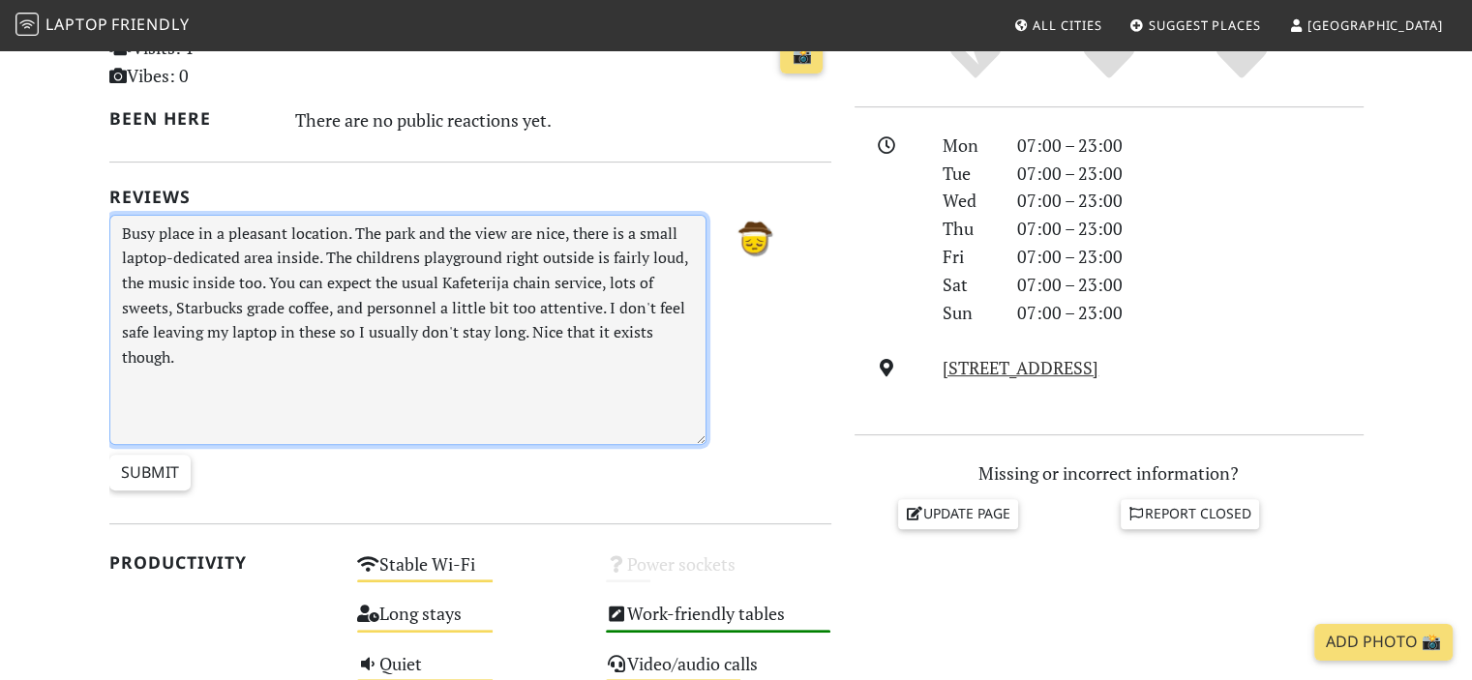
drag, startPoint x: 702, startPoint y: 270, endPoint x: 677, endPoint y: 440, distance: 172.1
click at [677, 440] on textarea "Busy place in a pleasant location. The park and the view are nice, there is a s…" at bounding box center [408, 330] width 598 height 230
click at [120, 232] on textarea "Busy place in a pleasant location. The park and the view are nice, there is a s…" at bounding box center [408, 331] width 598 height 232
click at [145, 235] on textarea "QBusy place in a pleasant location. The park and the view are nice, there is a …" at bounding box center [408, 331] width 598 height 232
click at [134, 234] on textarea "QBusy place in a pleasant location. The park and the view are nice, there is a …" at bounding box center [408, 331] width 598 height 232
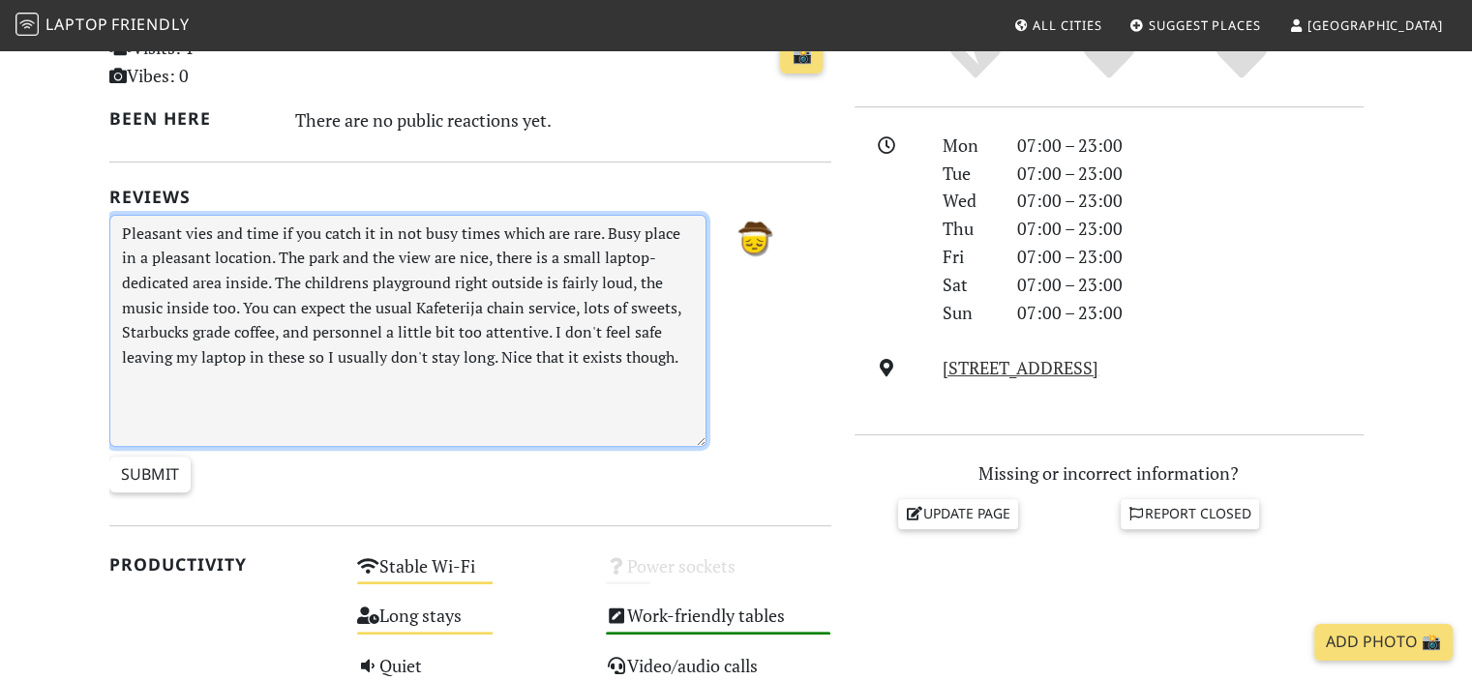
click at [203, 232] on textarea "Pleasant vies and time if you catch it in not busy times which are rare. Busy p…" at bounding box center [408, 331] width 598 height 232
click at [327, 253] on textarea "Pleasant views and time if you catch it in not busy times which are rare. Busy …" at bounding box center [408, 331] width 598 height 232
drag, startPoint x: 414, startPoint y: 254, endPoint x: 317, endPoint y: 252, distance: 96.8
click at [325, 253] on textarea "Pleasant views and time if you catch it in not busy times which are rare. Busy …" at bounding box center [408, 331] width 598 height 232
click at [254, 231] on textarea "Pleasant views and time if you catch it in not busy times which are rare. Busy …" at bounding box center [408, 331] width 598 height 232
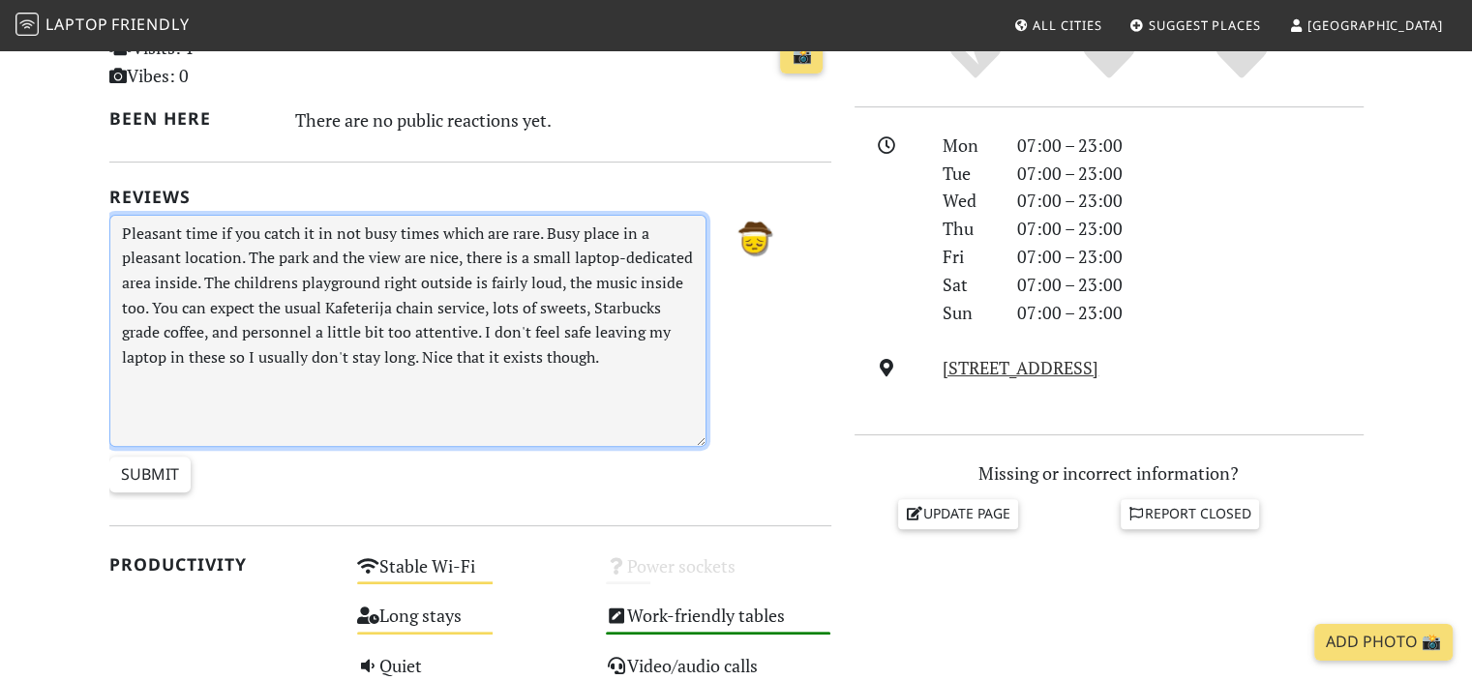
click at [218, 231] on textarea "Pleasant time if you catch it in not busy times which are rare. Busy place in a…" at bounding box center [408, 331] width 598 height 232
click at [323, 247] on textarea "Pleasant time if you catch it in not busy times which are rare. Busy place in a…" at bounding box center [408, 331] width 598 height 232
drag, startPoint x: 335, startPoint y: 235, endPoint x: 364, endPoint y: 235, distance: 29.0
click at [364, 235] on textarea "Pleasant time if you catch it in not busy times which are rare. Busy place in a…" at bounding box center [408, 331] width 598 height 232
drag, startPoint x: 315, startPoint y: 232, endPoint x: 337, endPoint y: 233, distance: 21.3
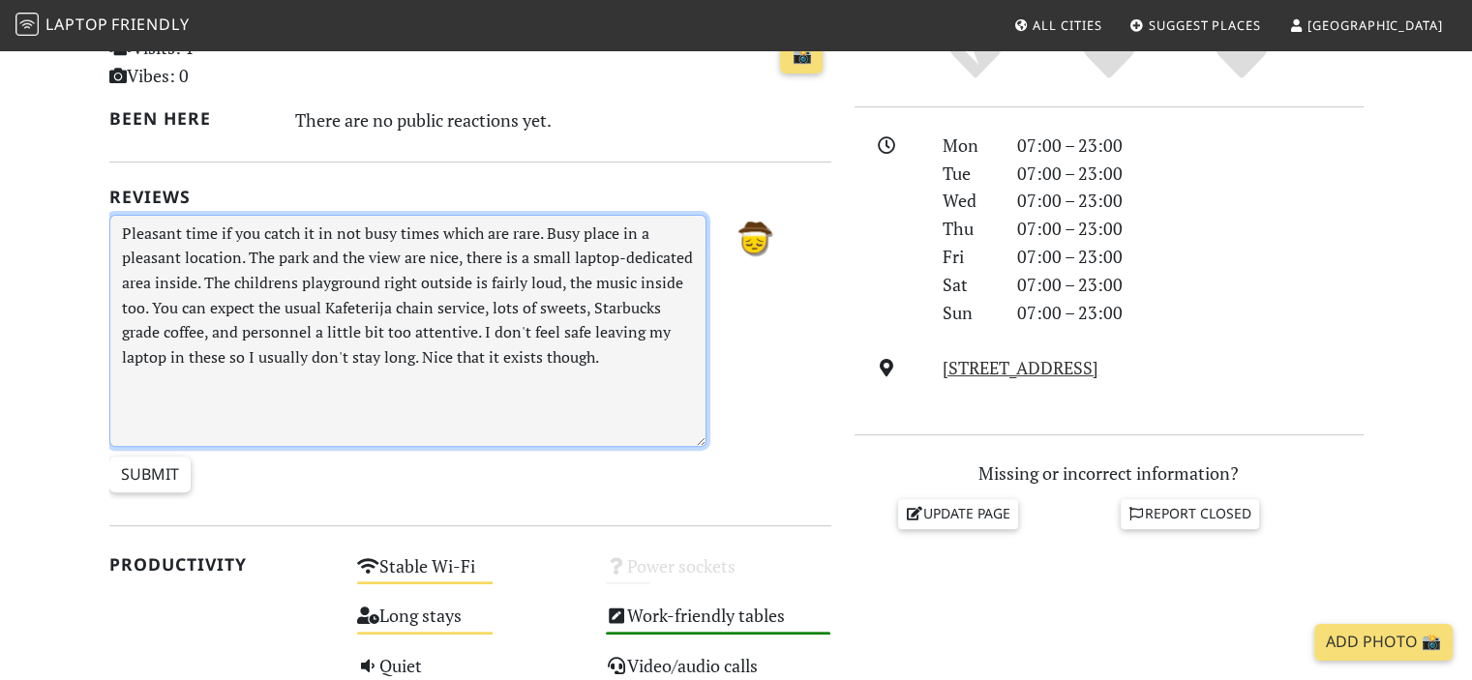
click at [338, 233] on textarea "Pleasant time if you catch it in not busy times which are rare. Busy place in a…" at bounding box center [408, 331] width 598 height 232
drag, startPoint x: 263, startPoint y: 235, endPoint x: 433, endPoint y: 240, distance: 170.4
click at [433, 240] on textarea "Pleasant time if you catch it in not busy times which are rare. Busy place in a…" at bounding box center [408, 331] width 598 height 232
click at [488, 229] on textarea "Pleasant time if you come when it's not busy, which are rare. Busy place in a p…" at bounding box center [408, 331] width 598 height 232
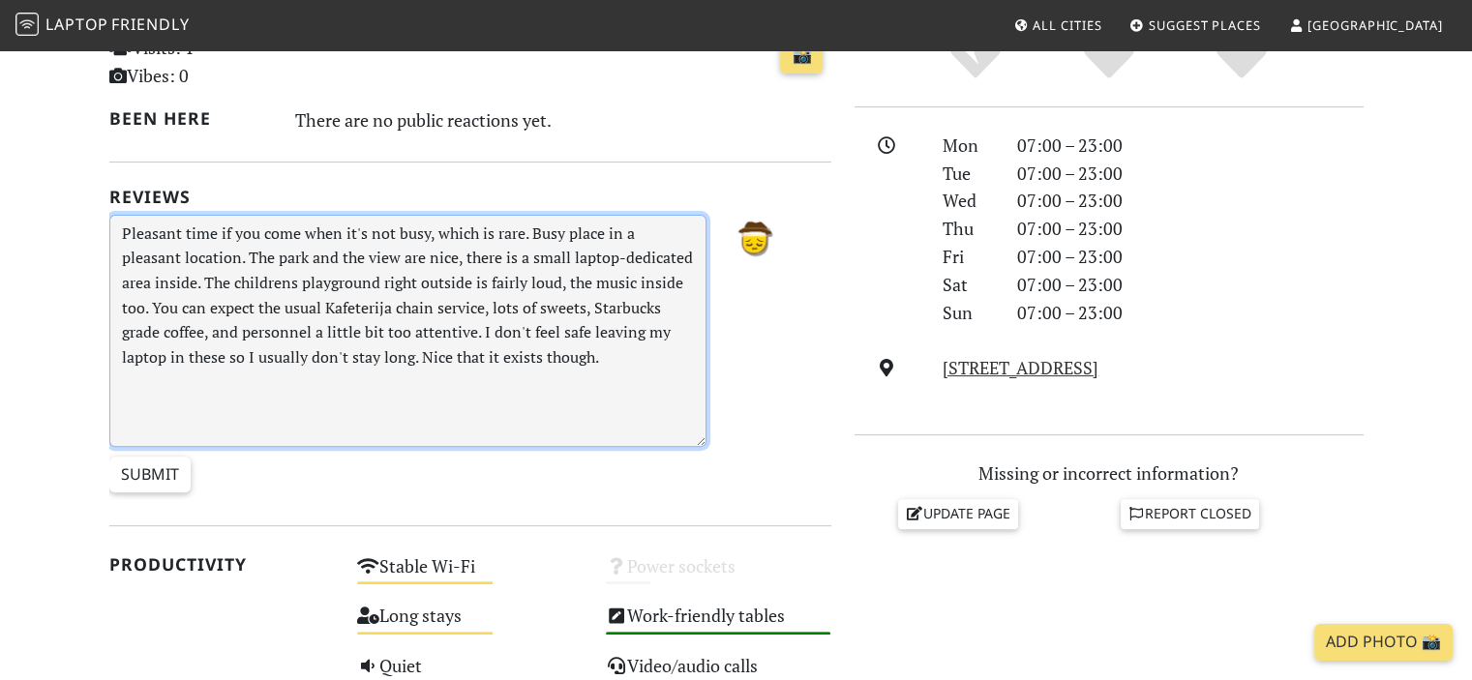
drag, startPoint x: 590, startPoint y: 261, endPoint x: 538, endPoint y: 258, distance: 52.3
click at [538, 258] on textarea "Pleasant time if you come when it's not busy, which is rare. Busy place in a pl…" at bounding box center [408, 331] width 598 height 232
click at [530, 232] on textarea "Pleasant time if you come when it's not busy, which is rare. Busy place in a pl…" at bounding box center [408, 331] width 598 height 232
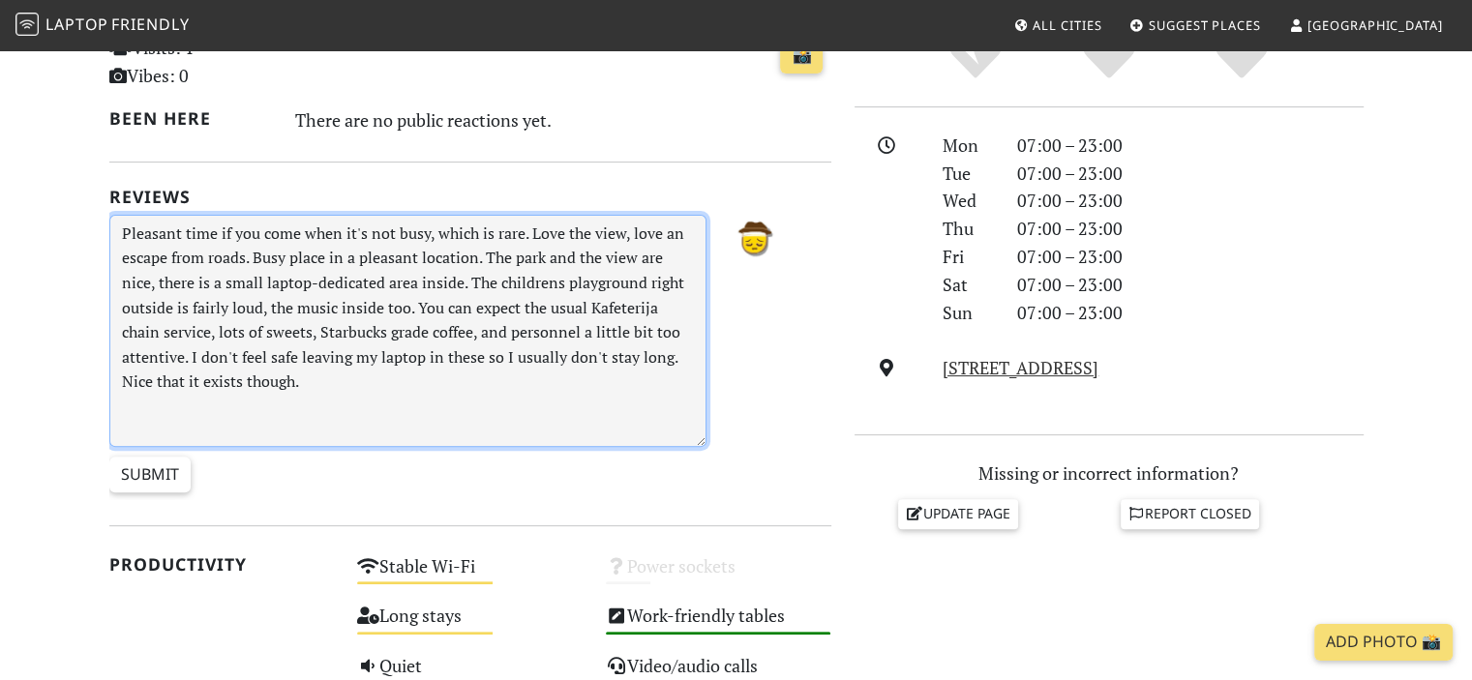
drag, startPoint x: 418, startPoint y: 308, endPoint x: 254, endPoint y: 258, distance: 170.8
click at [254, 258] on textarea "Pleasant time if you come when it's not busy, which is rare. Love the view, lov…" at bounding box center [408, 331] width 598 height 232
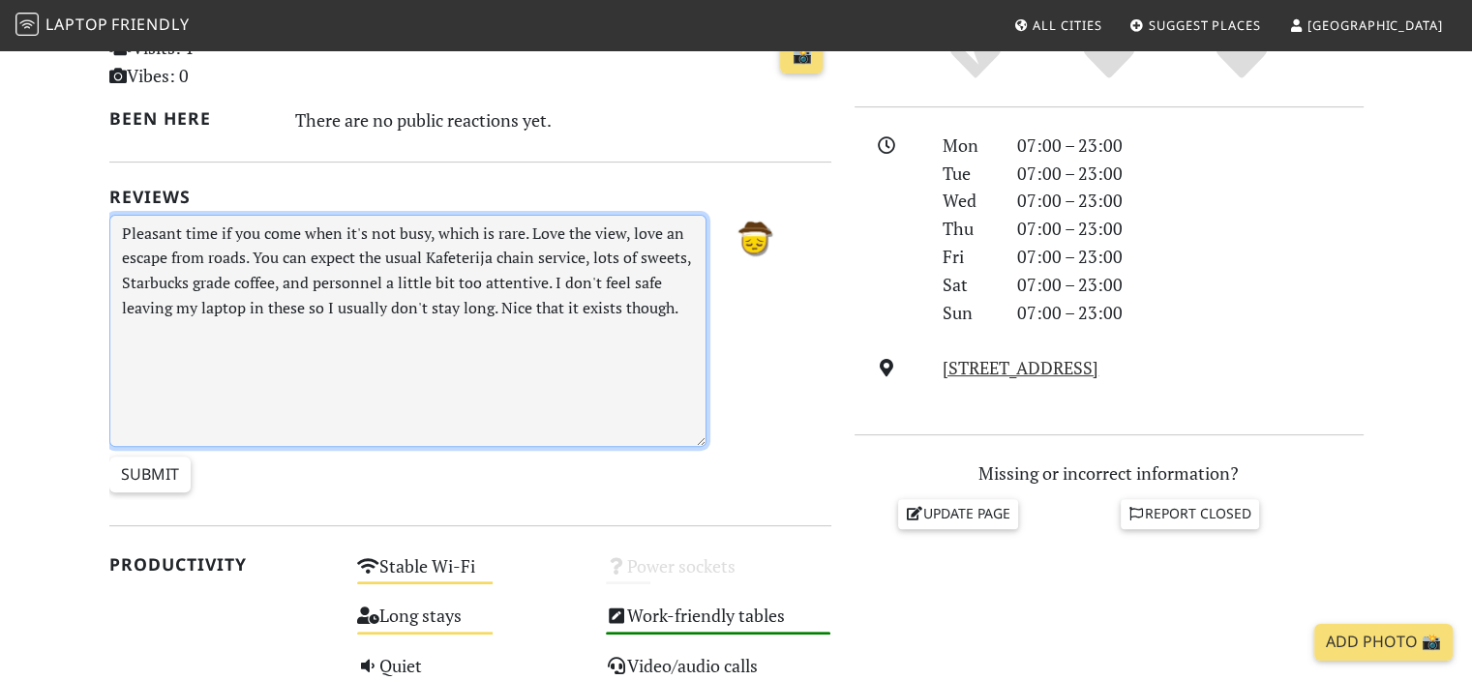
drag, startPoint x: 564, startPoint y: 285, endPoint x: 462, endPoint y: 278, distance: 101.9
click at [462, 278] on textarea "Pleasant time if you come when it's not busy, which is rare. Love the view, lov…" at bounding box center [408, 331] width 598 height 232
click at [611, 298] on textarea "Pleasant time if you come when it's not busy, which is rare. Love the view, lov…" at bounding box center [408, 331] width 598 height 232
drag, startPoint x: 641, startPoint y: 309, endPoint x: 582, endPoint y: 308, distance: 59.0
click at [582, 308] on textarea "Pleasant time if you come when it's not busy, which is rare. Love the view, lov…" at bounding box center [408, 331] width 598 height 232
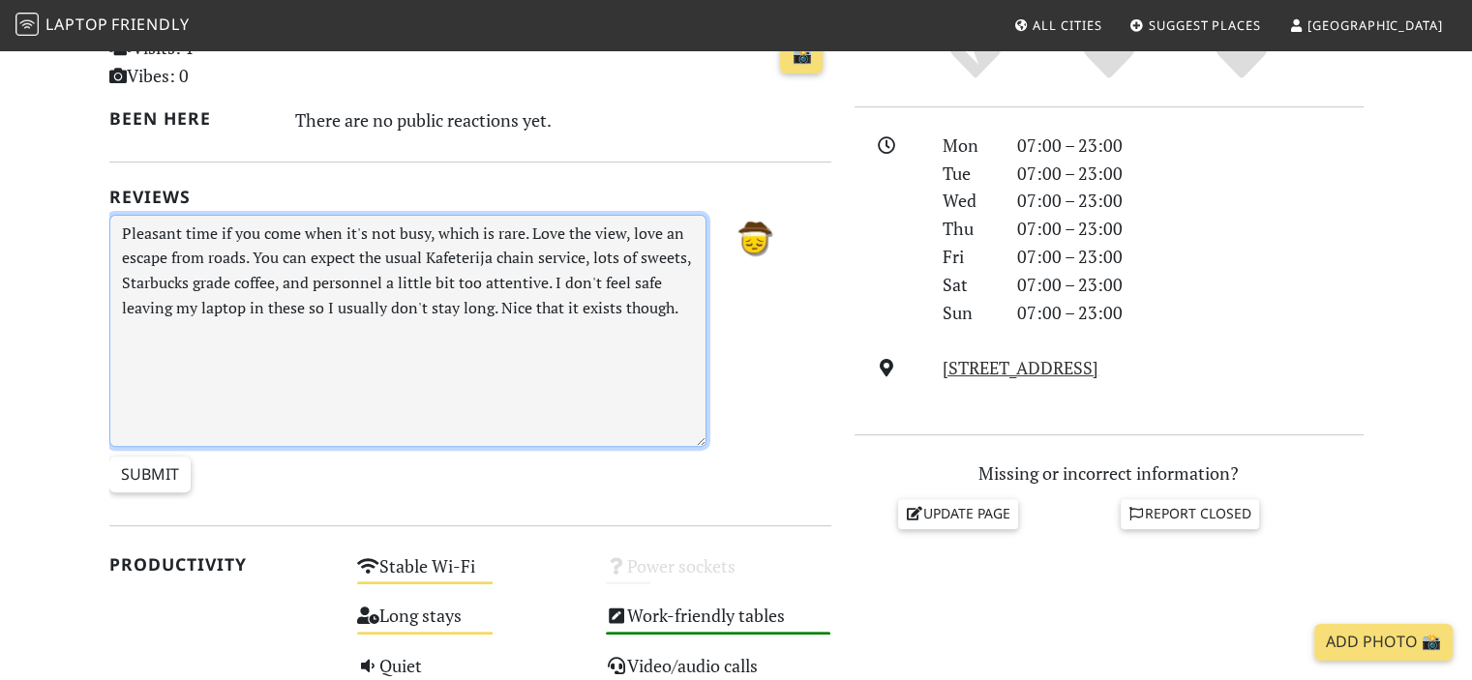
drag, startPoint x: 498, startPoint y: 306, endPoint x: 711, endPoint y: 309, distance: 212.9
click at [711, 309] on div "Pleasant time if you come when it's not busy, which is rare. Love the view, lov…" at bounding box center [408, 358] width 621 height 286
drag, startPoint x: 647, startPoint y: 278, endPoint x: 558, endPoint y: 296, distance: 90.9
click at [558, 296] on textarea "Pleasant time if you come when it's not busy, which is rare. Love the view, lov…" at bounding box center [408, 331] width 598 height 232
click at [649, 301] on textarea "Pleasant time if you come when it's not busy, which is rare. Love the view, lov…" at bounding box center [408, 331] width 598 height 232
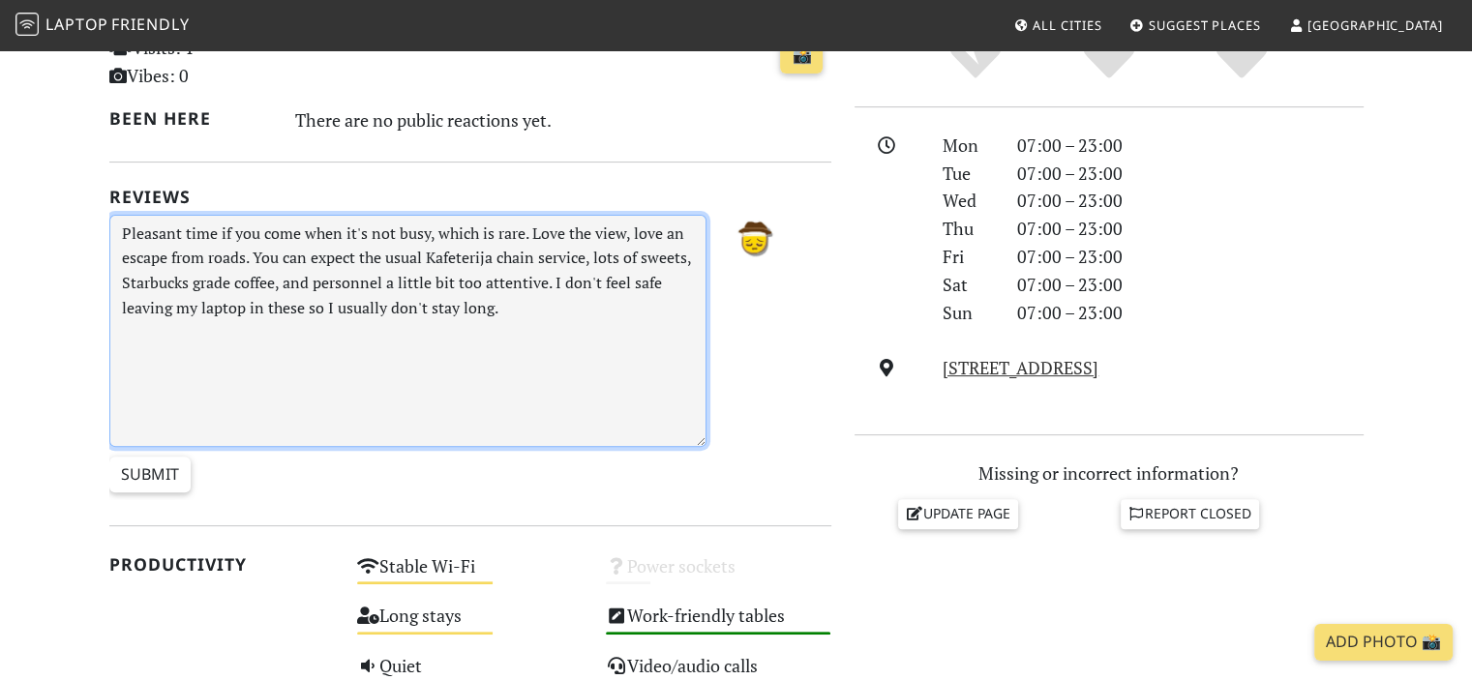
click at [681, 316] on textarea "Pleasant time if you come when it's not busy, which is rare. Love the view, lov…" at bounding box center [408, 331] width 598 height 232
click at [672, 288] on textarea "Pleasant time if you come when it's not busy, which is rare. Love the view, lov…" at bounding box center [408, 331] width 598 height 232
click at [209, 258] on textarea "Pleasant time if you come when it's not busy, which is rare. Love the view, lov…" at bounding box center [408, 331] width 598 height 232
drag, startPoint x: 583, startPoint y: 283, endPoint x: 522, endPoint y: 283, distance: 61.9
click at [522, 283] on textarea "Pleasant time if you come when it's not busy, which is rare. Love the view, lov…" at bounding box center [408, 331] width 598 height 232
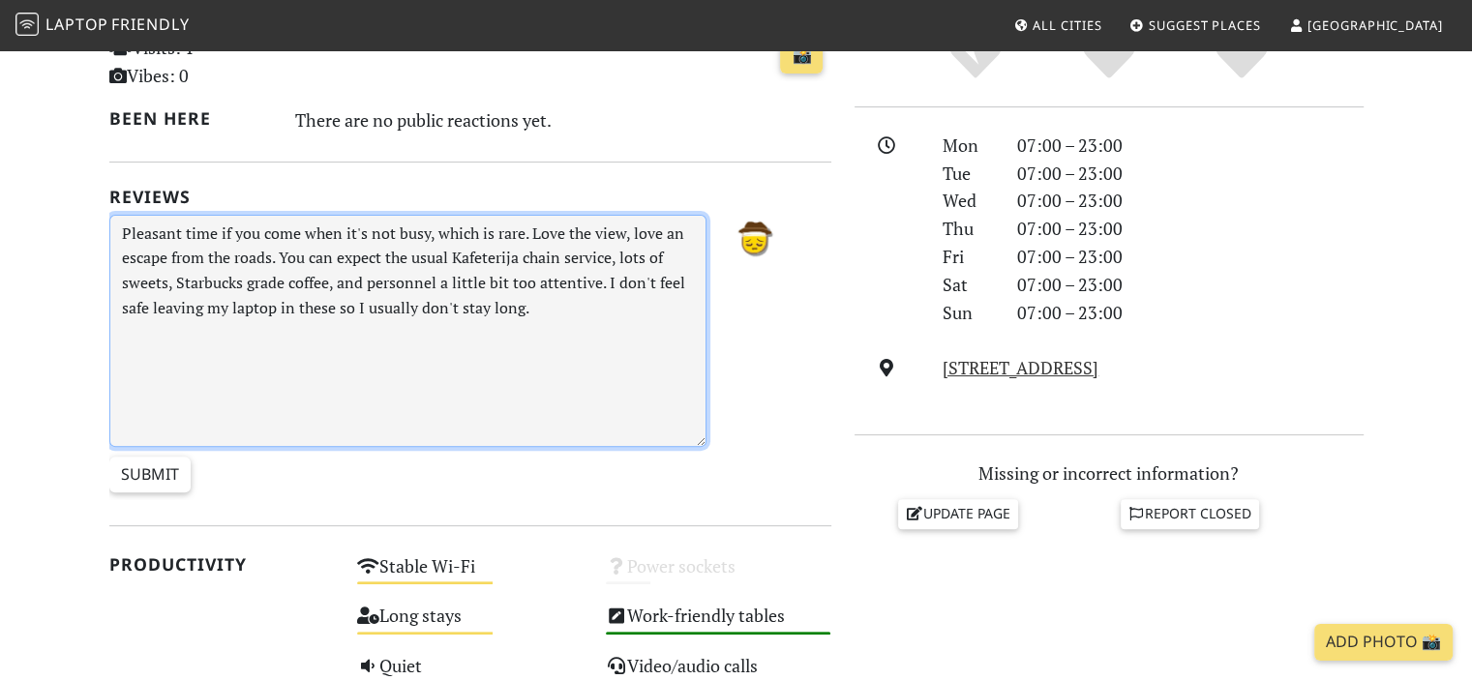
click at [586, 308] on textarea "Pleasant time if you come when it's not busy, which is rare. Love the view, lov…" at bounding box center [408, 331] width 598 height 232
click at [624, 313] on textarea "Pleasant time if you come when it's not busy, which is rare. Love the view, lov…" at bounding box center [408, 331] width 598 height 232
click at [588, 297] on textarea "Pleasant time if you come when it's not busy, which is rare. Love the view, lov…" at bounding box center [408, 331] width 598 height 232
drag, startPoint x: 689, startPoint y: 315, endPoint x: 538, endPoint y: 331, distance: 151.7
click at [569, 315] on textarea "Pleasant time if you come when it's not busy, which is rare. Love the view, lov…" at bounding box center [408, 331] width 598 height 232
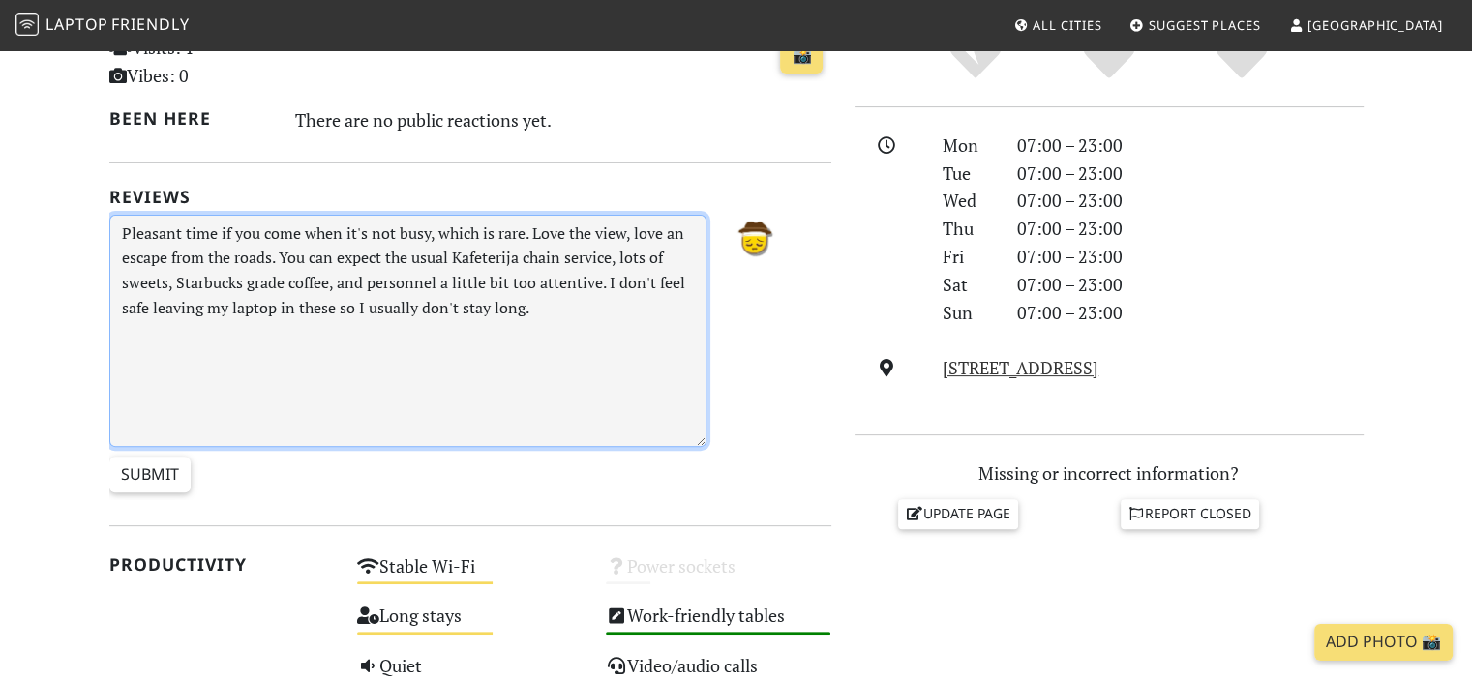
click at [367, 383] on textarea "Pleasant time if you come when it's not busy, which is rare. Love the view, lov…" at bounding box center [408, 331] width 598 height 232
type textarea "Pleasant time if you come when it's not busy, which is rare. Love the view, lov…"
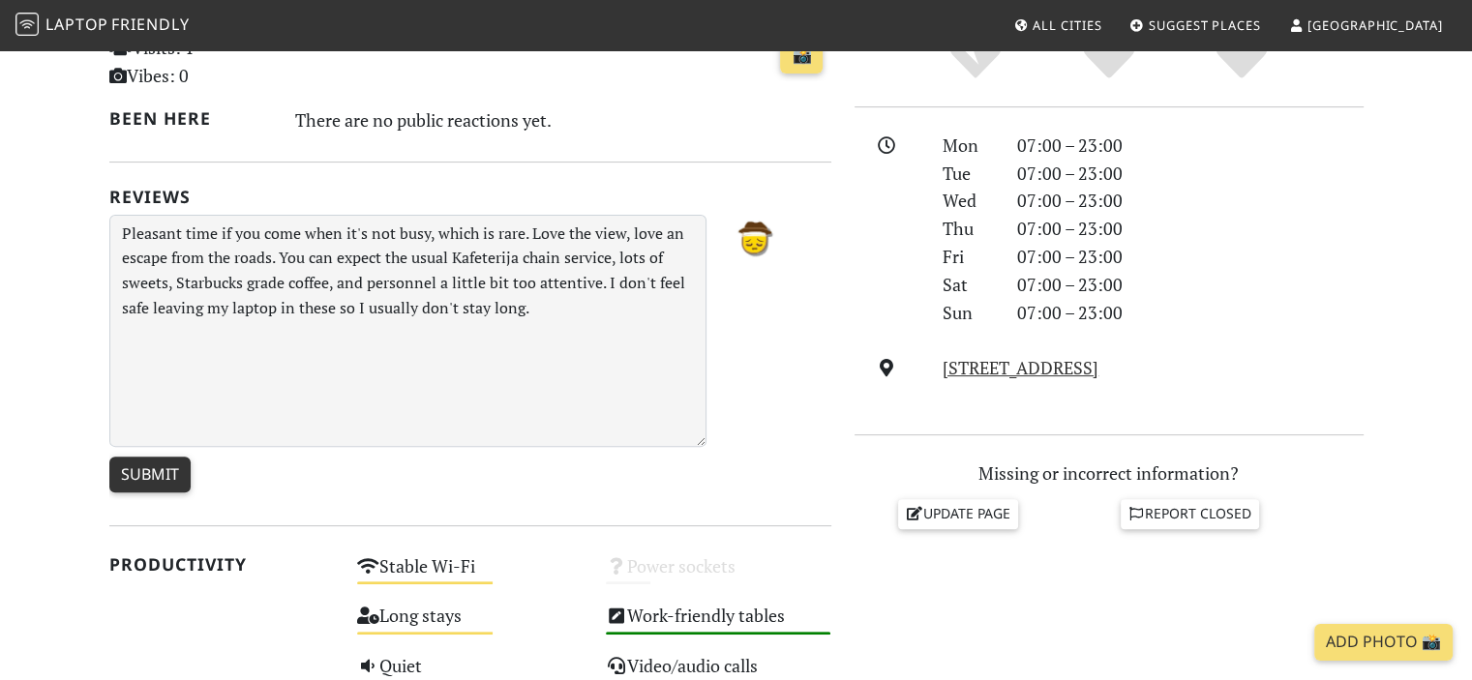
click at [162, 467] on input "Submit" at bounding box center [149, 475] width 81 height 37
type input "Create Review"
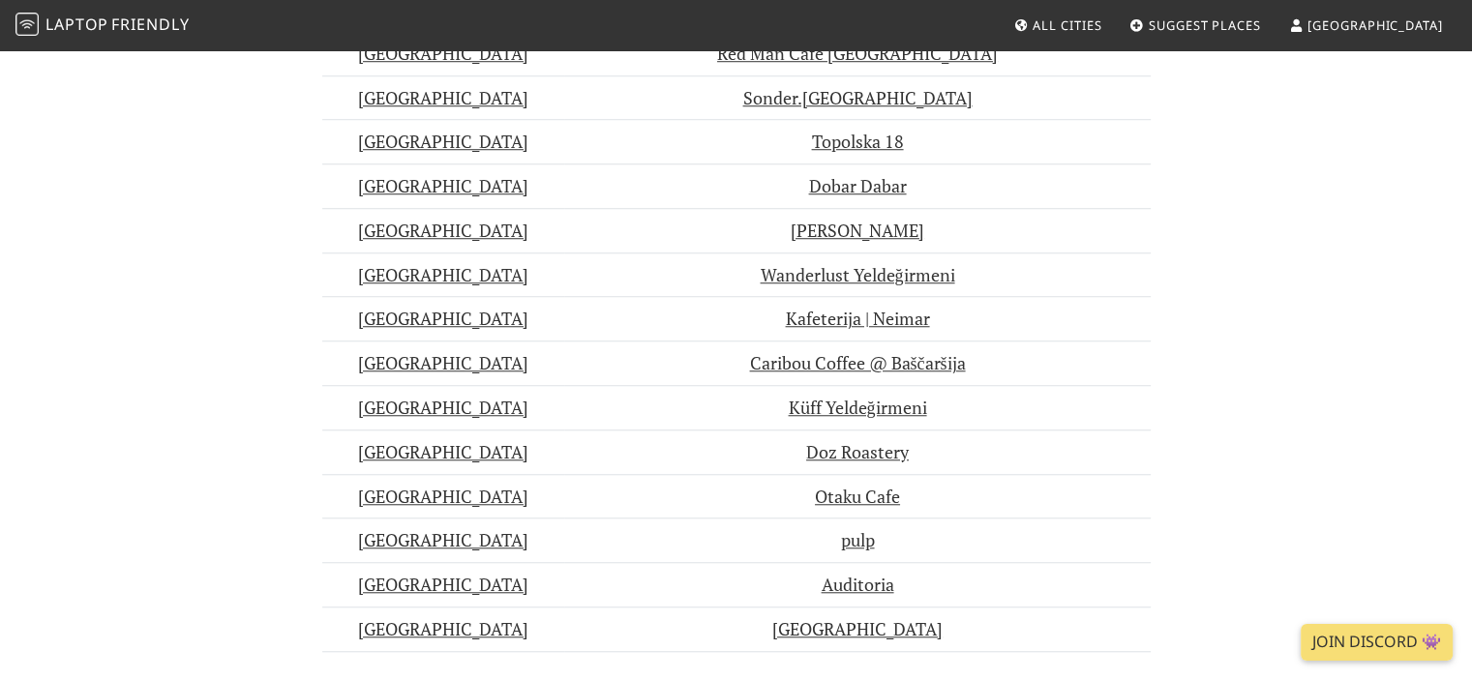
scroll to position [1645, 0]
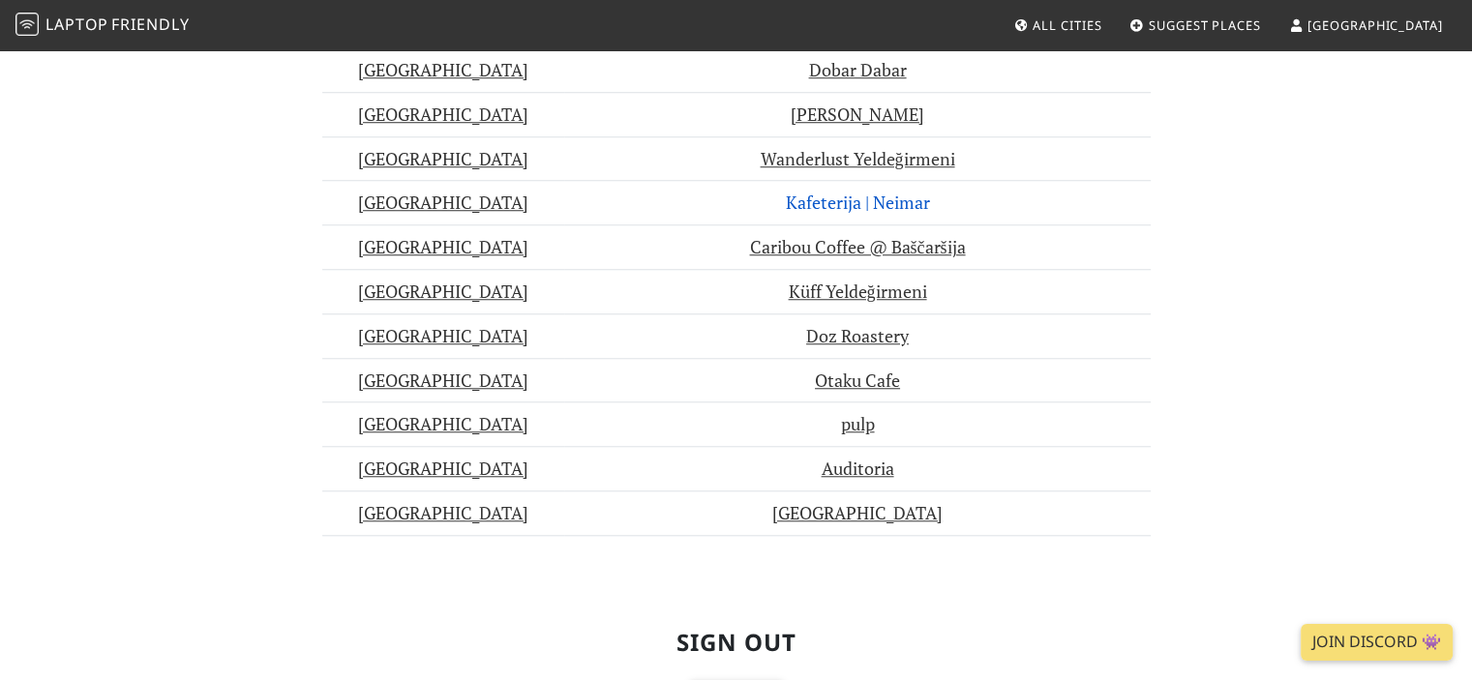
click at [801, 192] on link "Kafeterija | Neimar" at bounding box center [857, 202] width 144 height 23
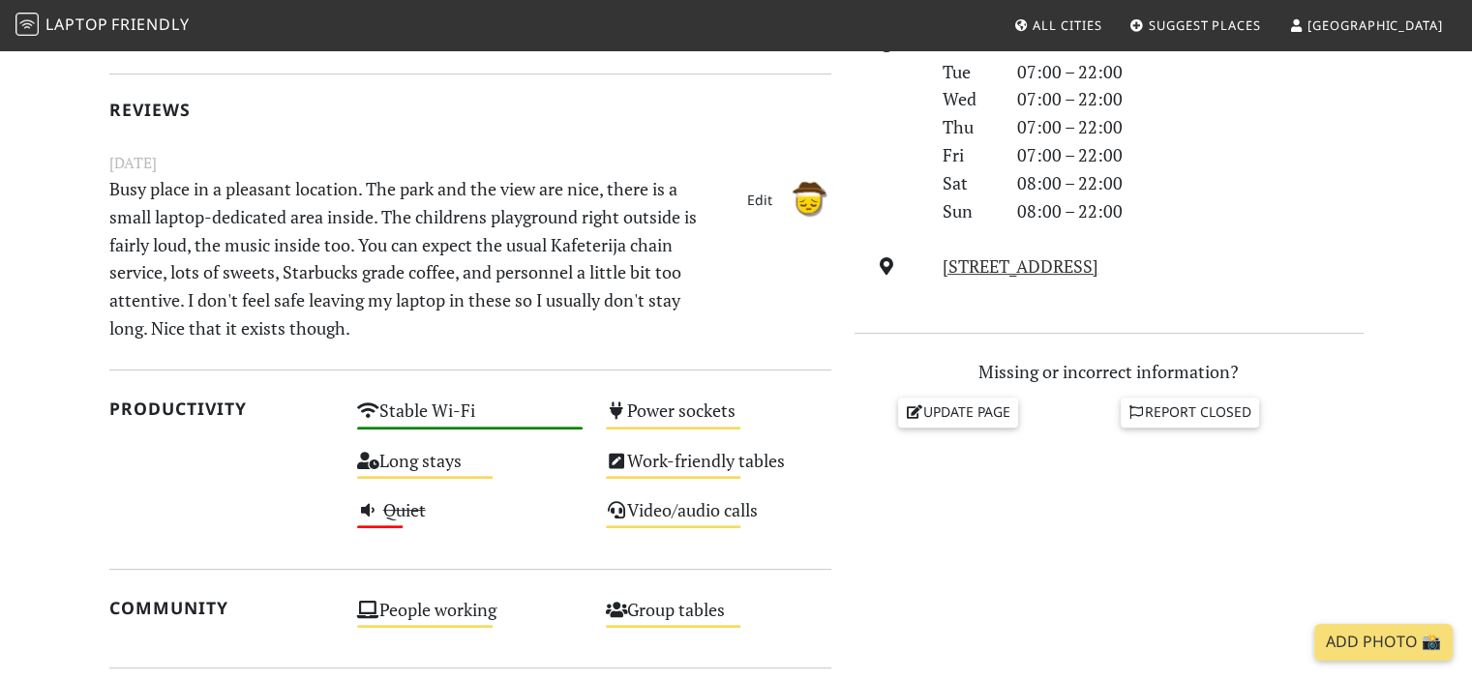
scroll to position [484, 0]
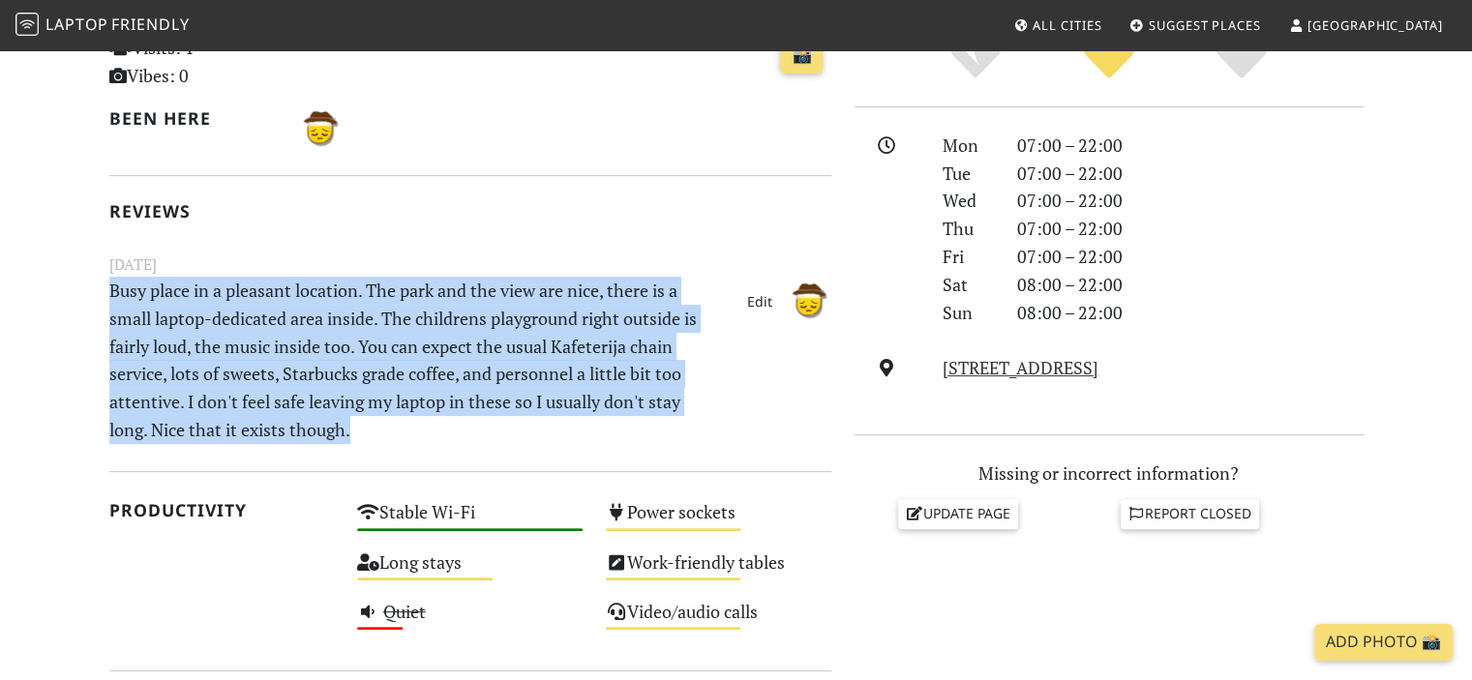
drag, startPoint x: 368, startPoint y: 429, endPoint x: 101, endPoint y: 277, distance: 307.2
click at [101, 277] on div "Today Visits: 1 Vibes: 0 📸 Been here Reviews August 17, 2025 Busy place in a pl…" at bounding box center [470, 616] width 745 height 1253
copy p "Busy place in a pleasant location. The park and the view are nice, there is a s…"
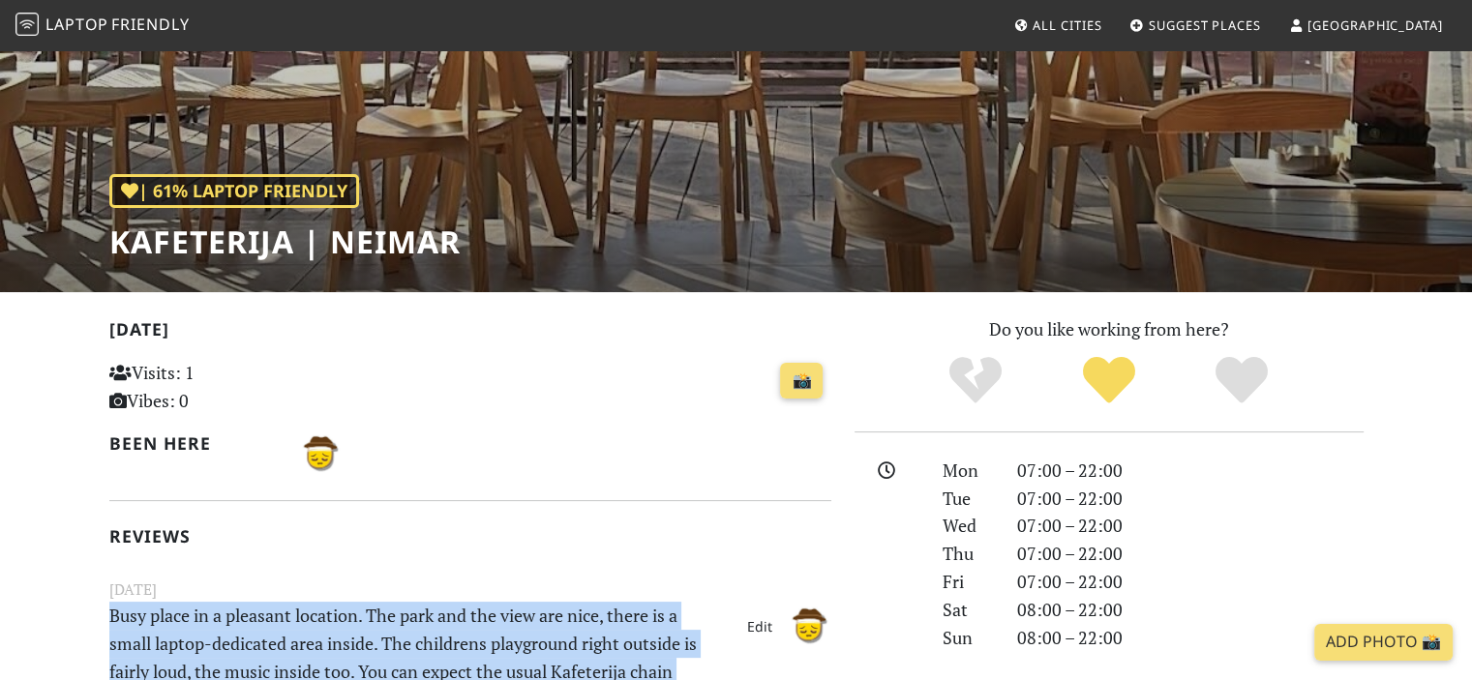
scroll to position [0, 0]
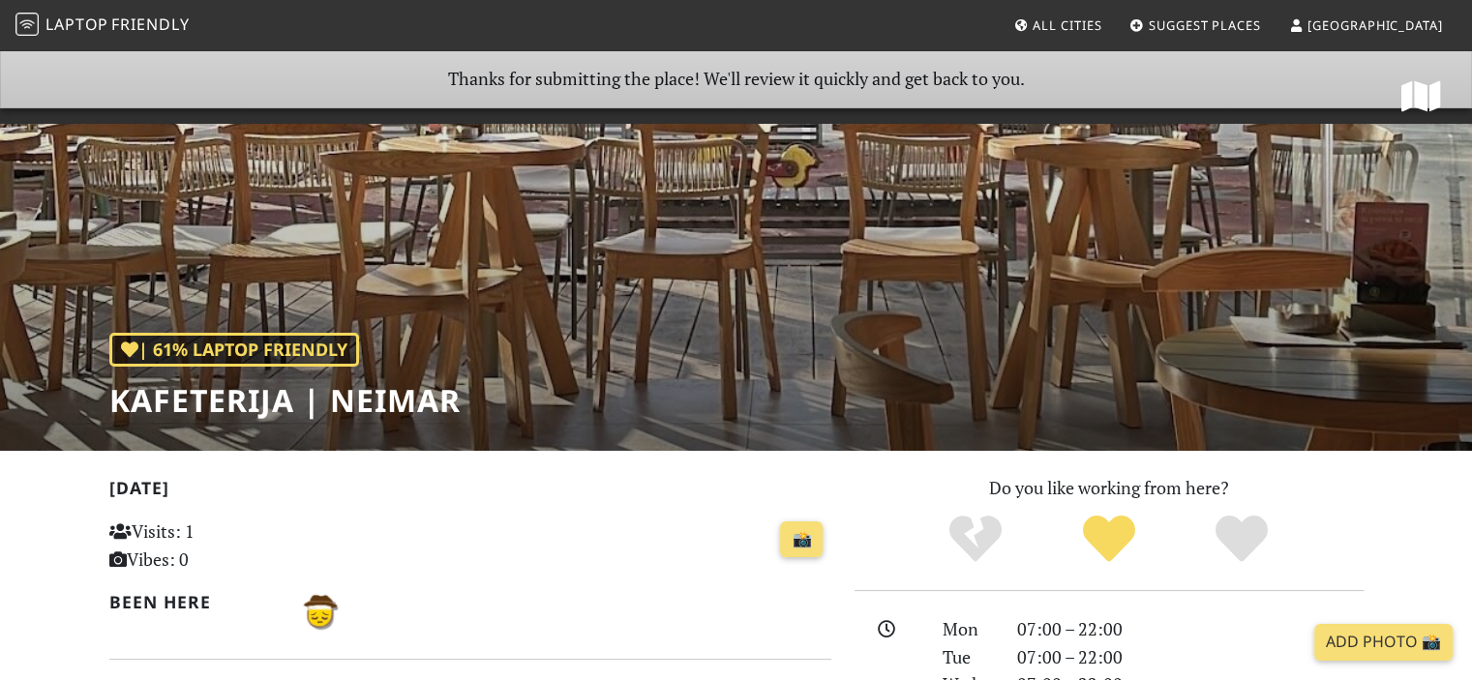
click at [1101, 18] on span "All Cities" at bounding box center [1066, 24] width 69 height 17
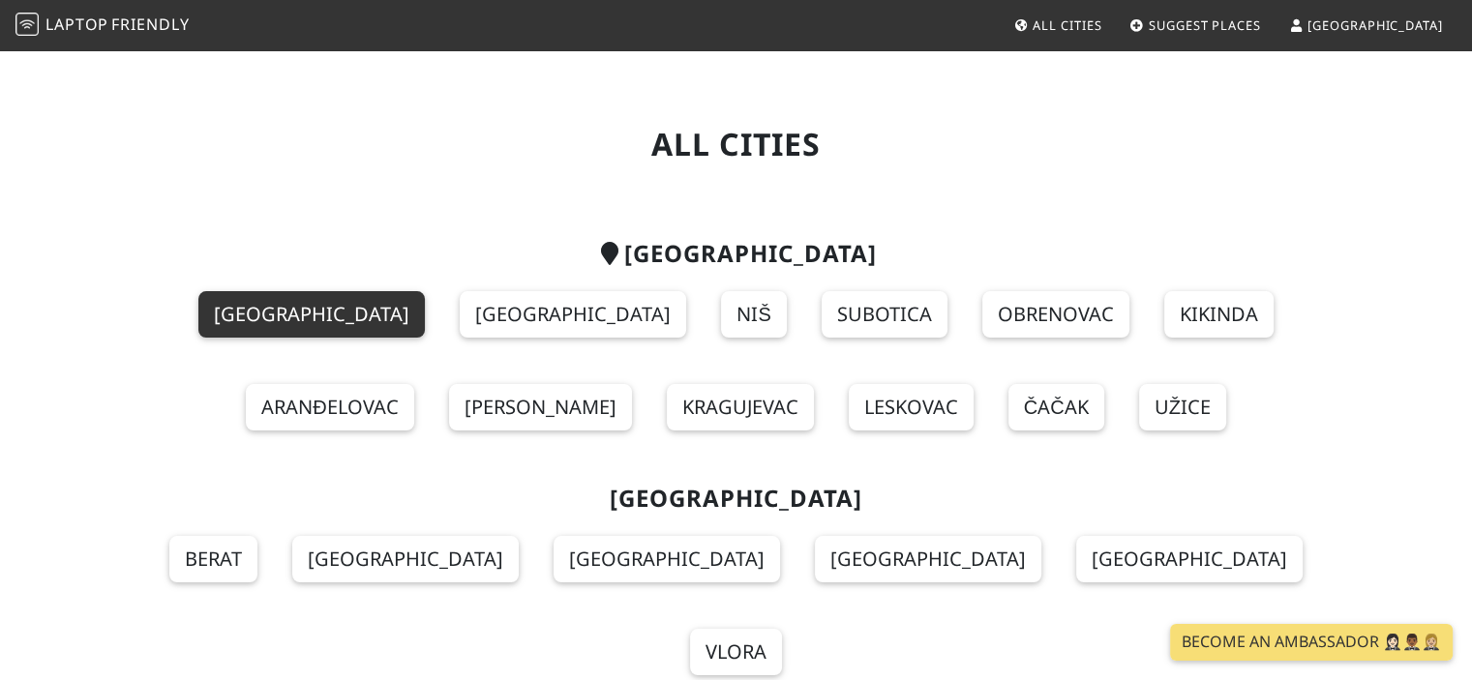
click at [225, 311] on link "[GEOGRAPHIC_DATA]" at bounding box center [311, 314] width 226 height 46
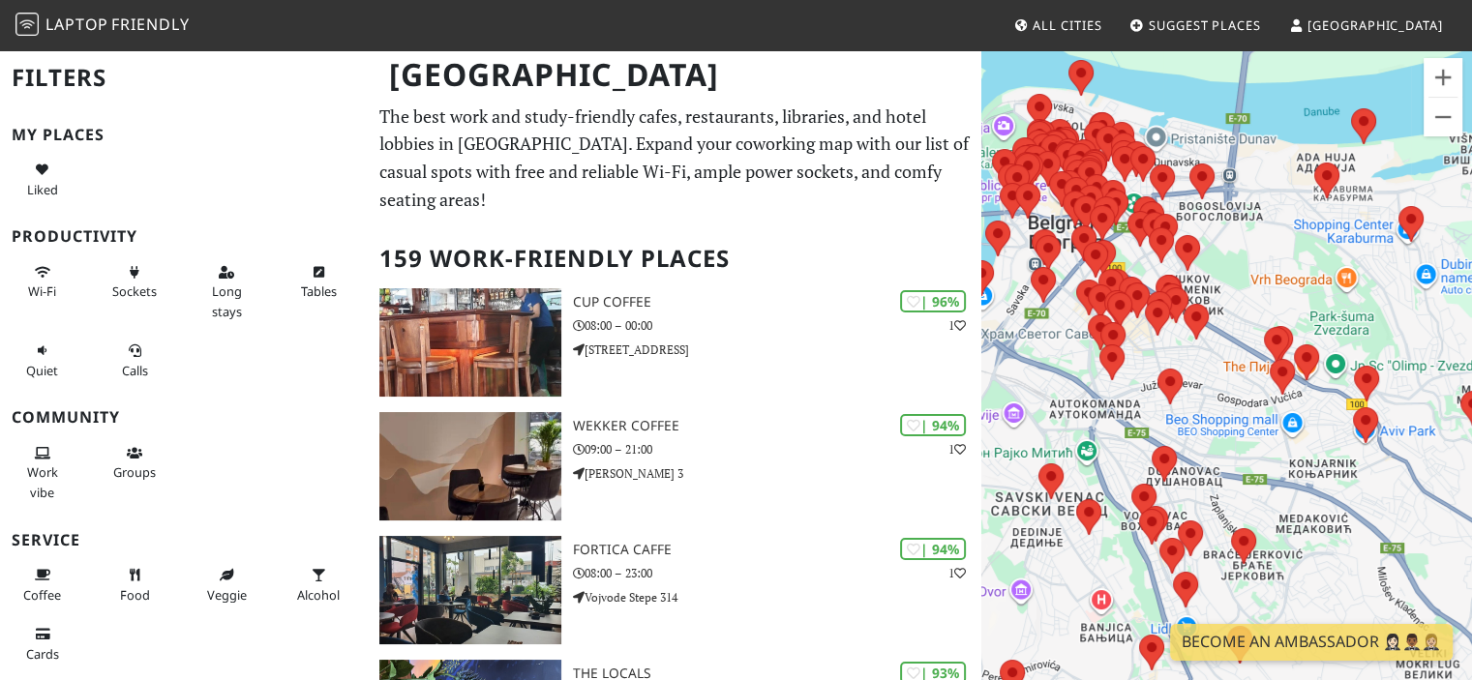
drag, startPoint x: 1277, startPoint y: 340, endPoint x: 1180, endPoint y: 230, distance: 146.0
click at [1178, 225] on div "To navigate, press the arrow keys." at bounding box center [1226, 388] width 491 height 680
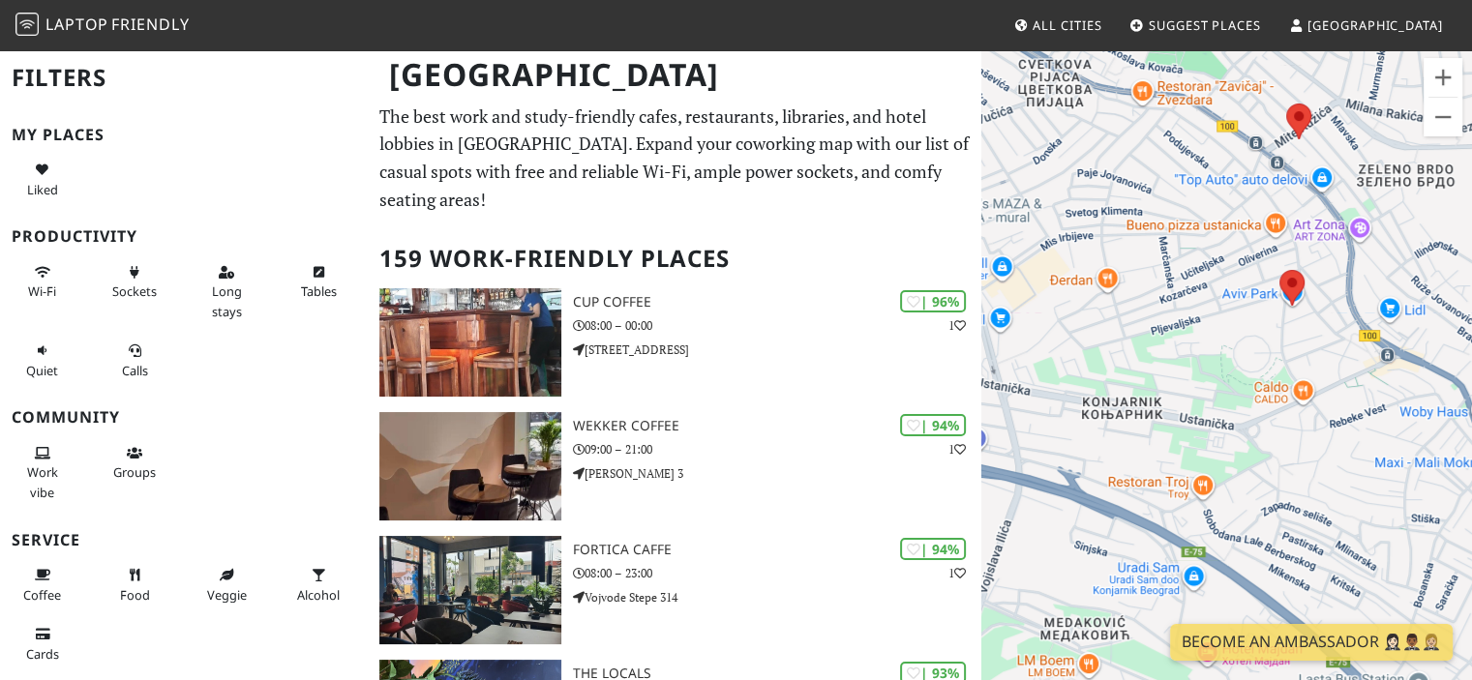
drag, startPoint x: 1301, startPoint y: 392, endPoint x: 1281, endPoint y: 391, distance: 20.3
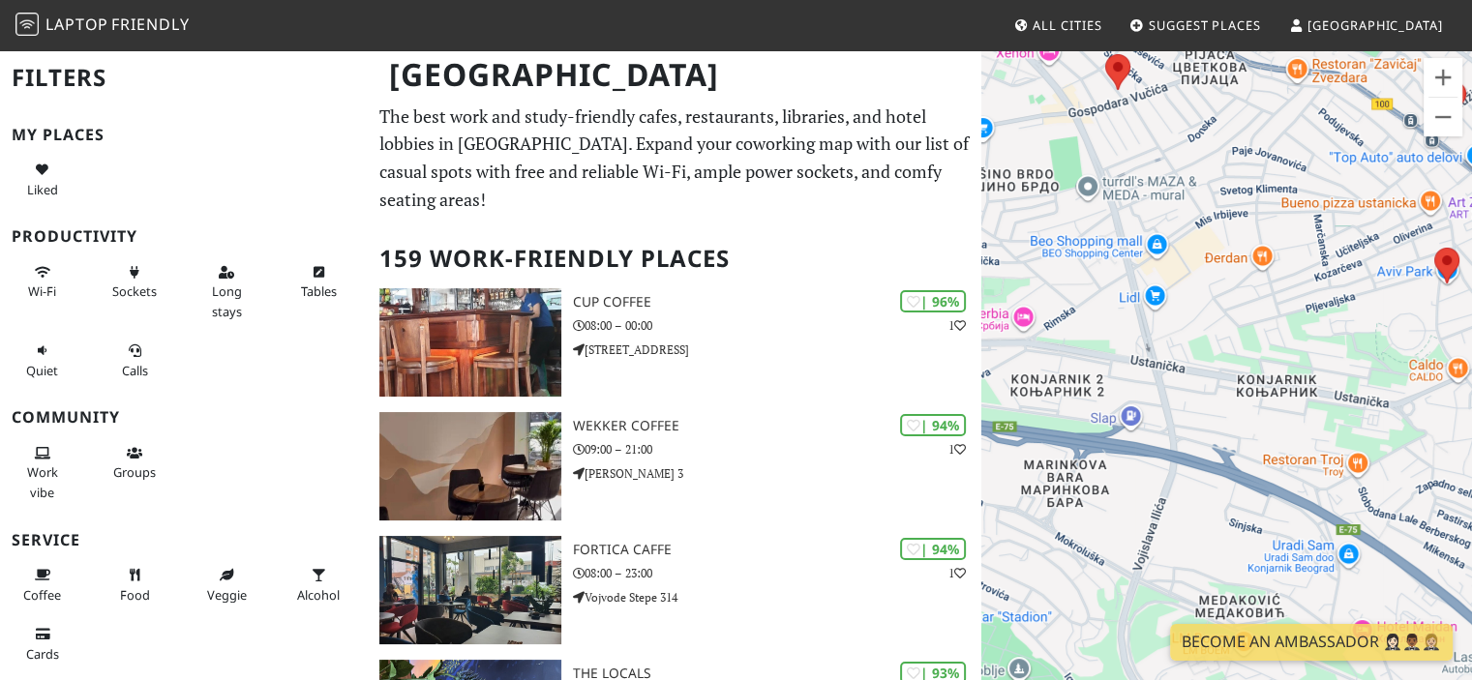
drag, startPoint x: 1191, startPoint y: 389, endPoint x: 1320, endPoint y: 370, distance: 130.1
click at [1320, 370] on div "To navigate, press the arrow keys." at bounding box center [1226, 388] width 491 height 680
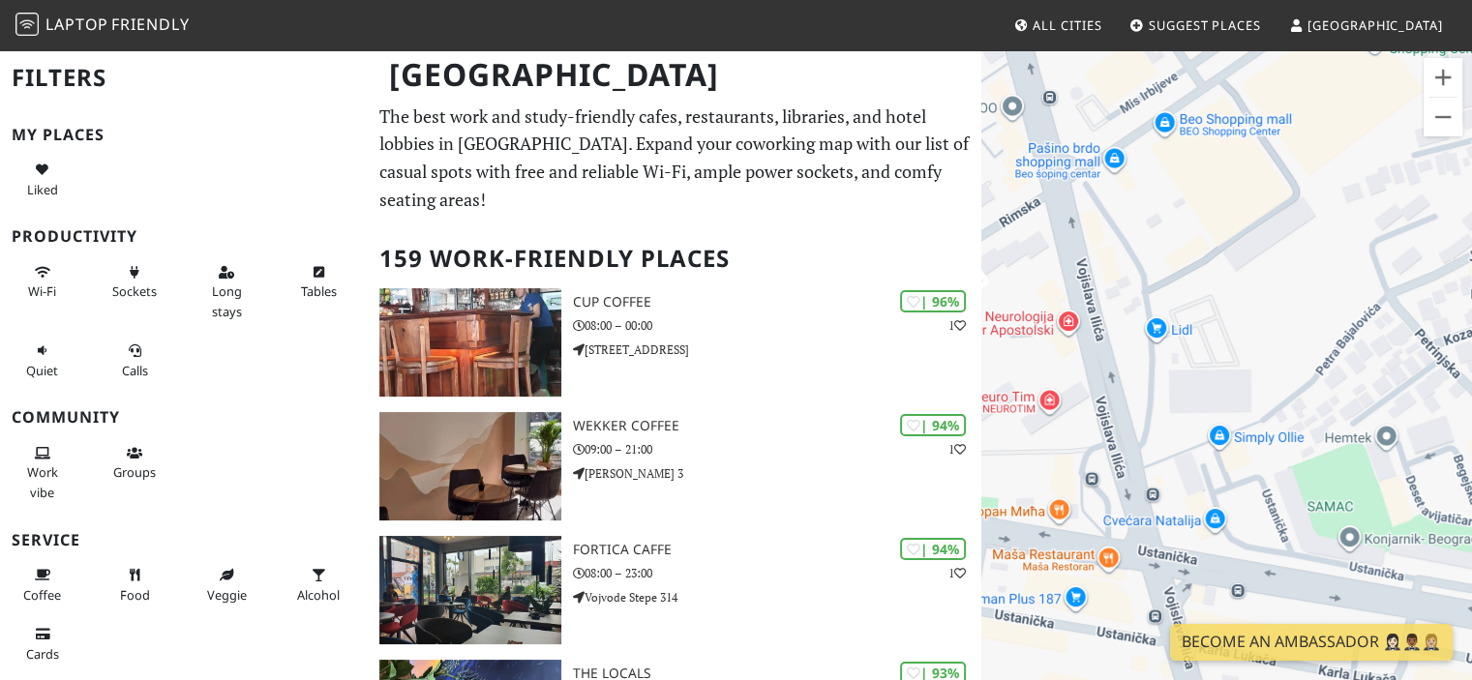
drag, startPoint x: 1136, startPoint y: 279, endPoint x: 1178, endPoint y: 463, distance: 189.4
click at [1178, 463] on div "To navigate, press the arrow keys." at bounding box center [1226, 388] width 491 height 680
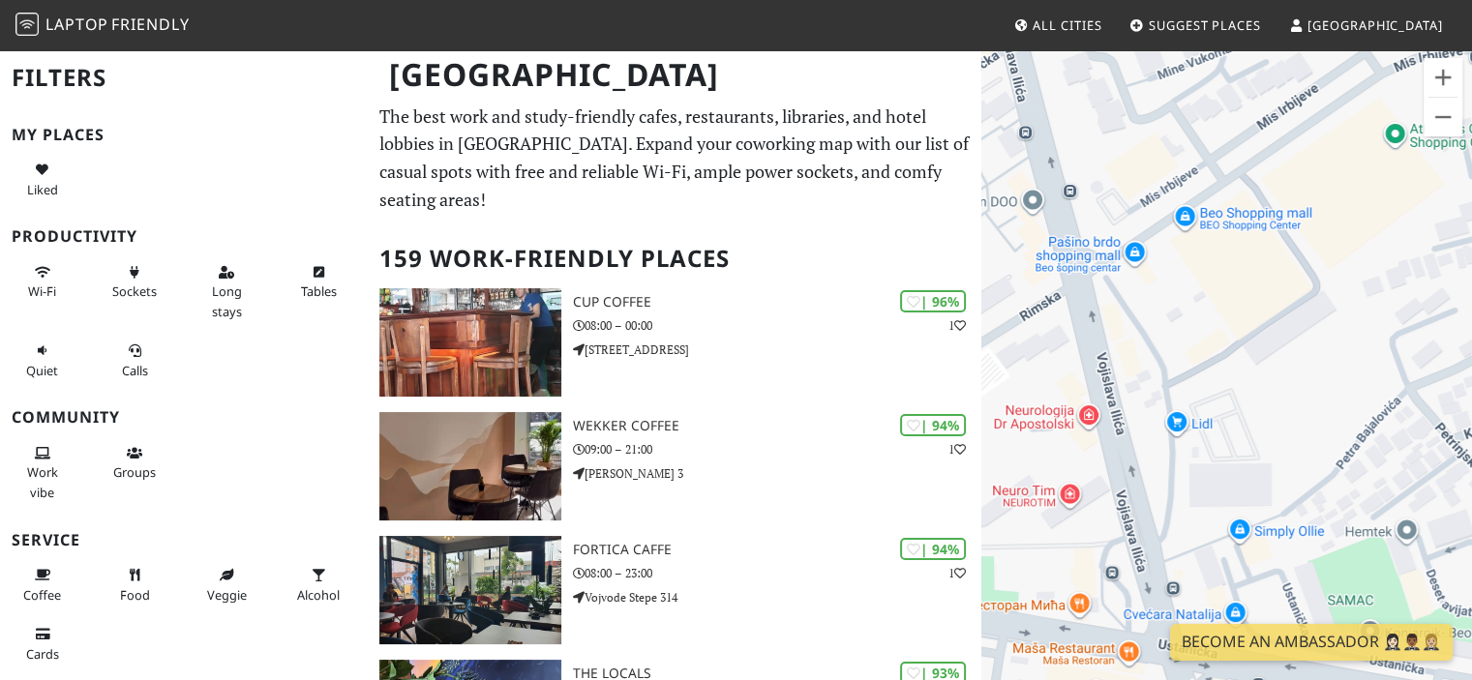
click at [1186, 314] on div "To navigate, press the arrow keys." at bounding box center [1226, 388] width 491 height 680
click at [1101, 31] on span "All Cities" at bounding box center [1066, 24] width 69 height 17
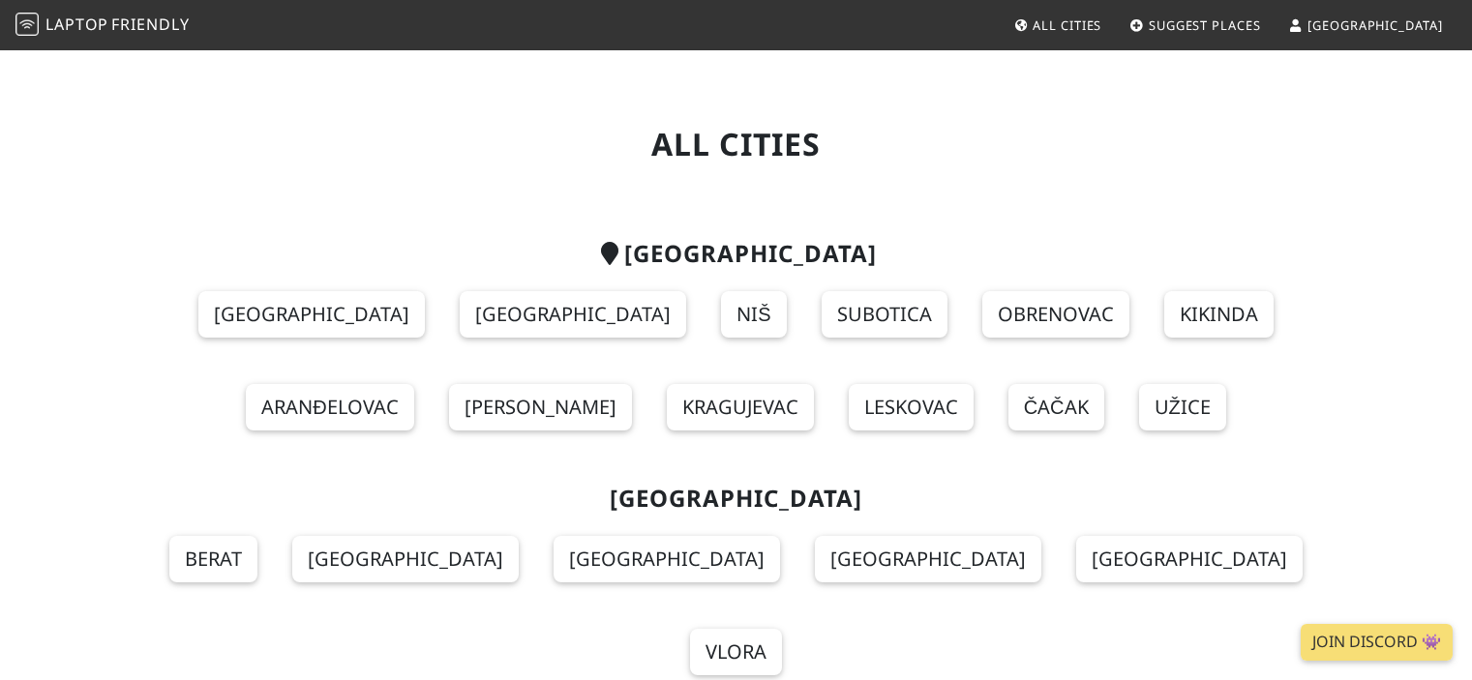
click at [1261, 18] on span "Suggest Places" at bounding box center [1204, 24] width 112 height 17
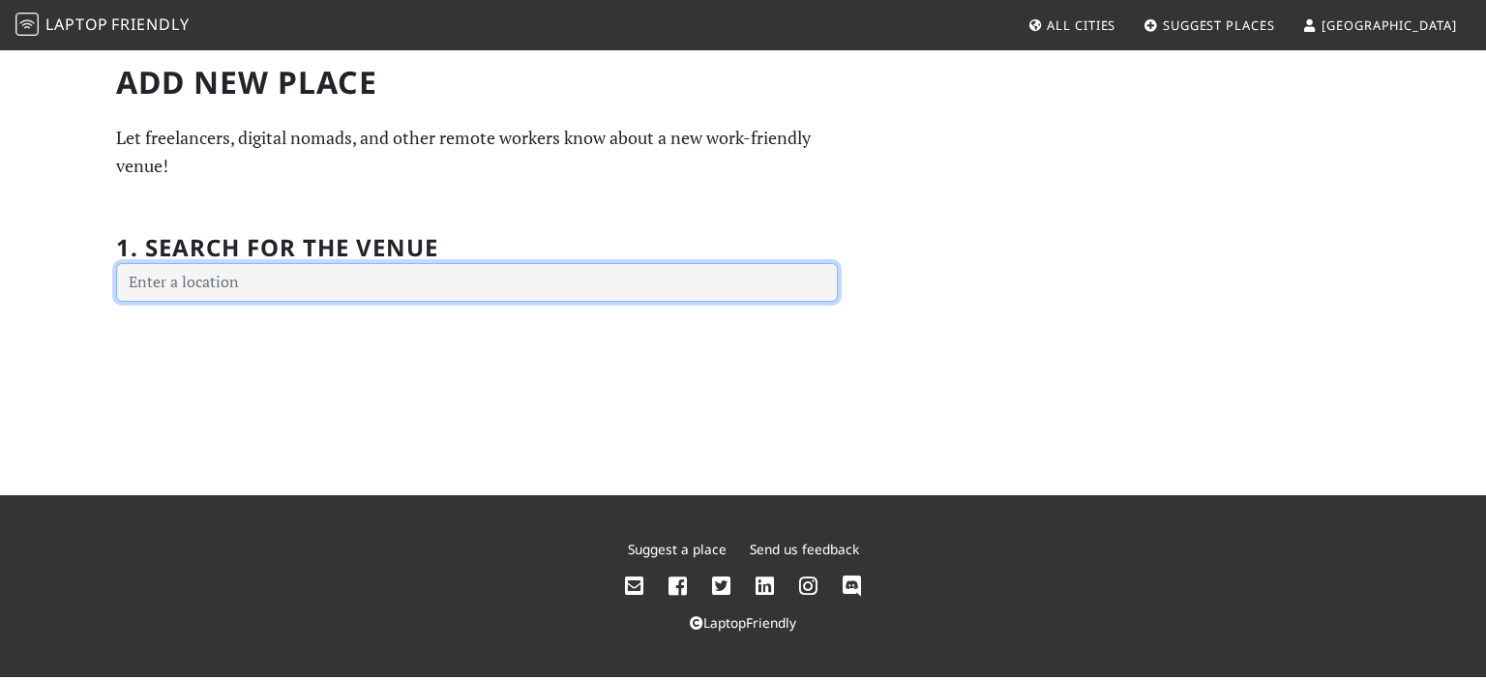
click at [436, 277] on input "text" at bounding box center [477, 282] width 722 height 39
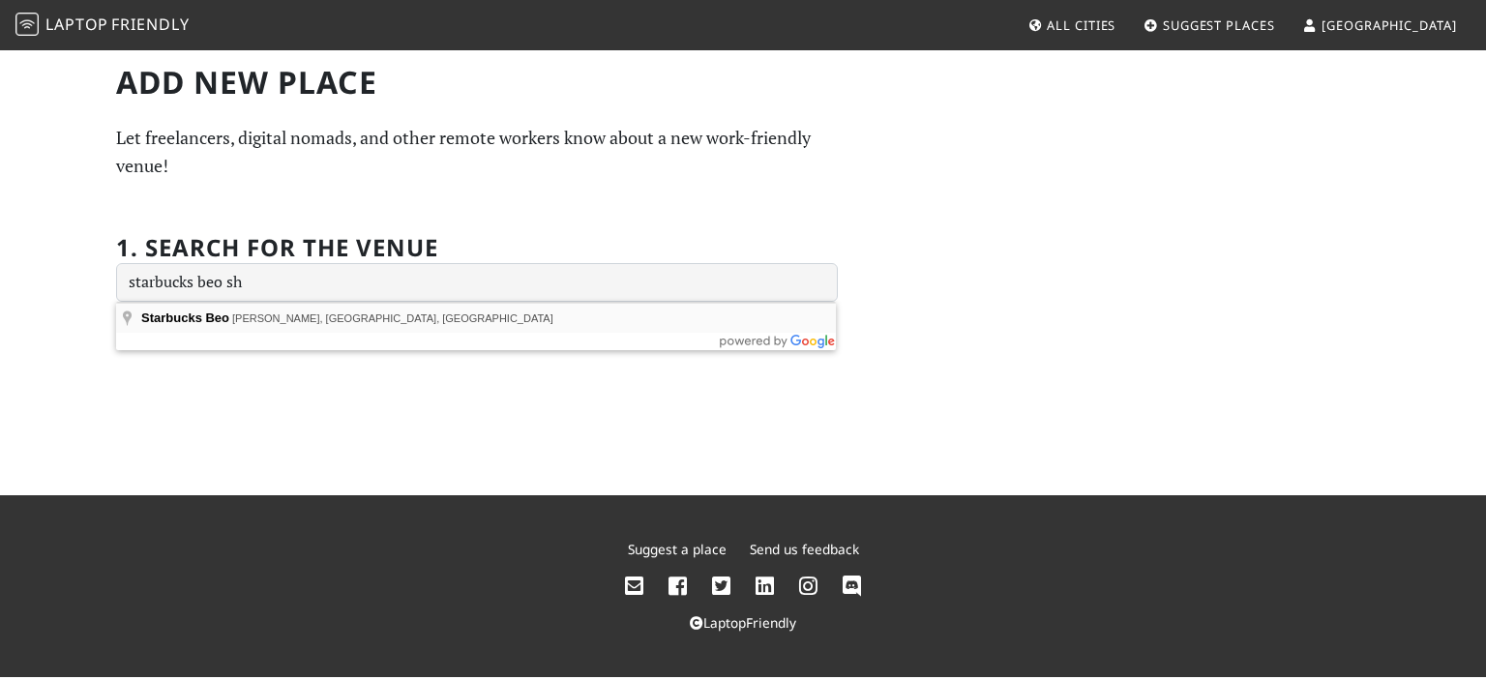
type input "Starbucks Beo, Vojislava Ilića, Belgrade, Serbia"
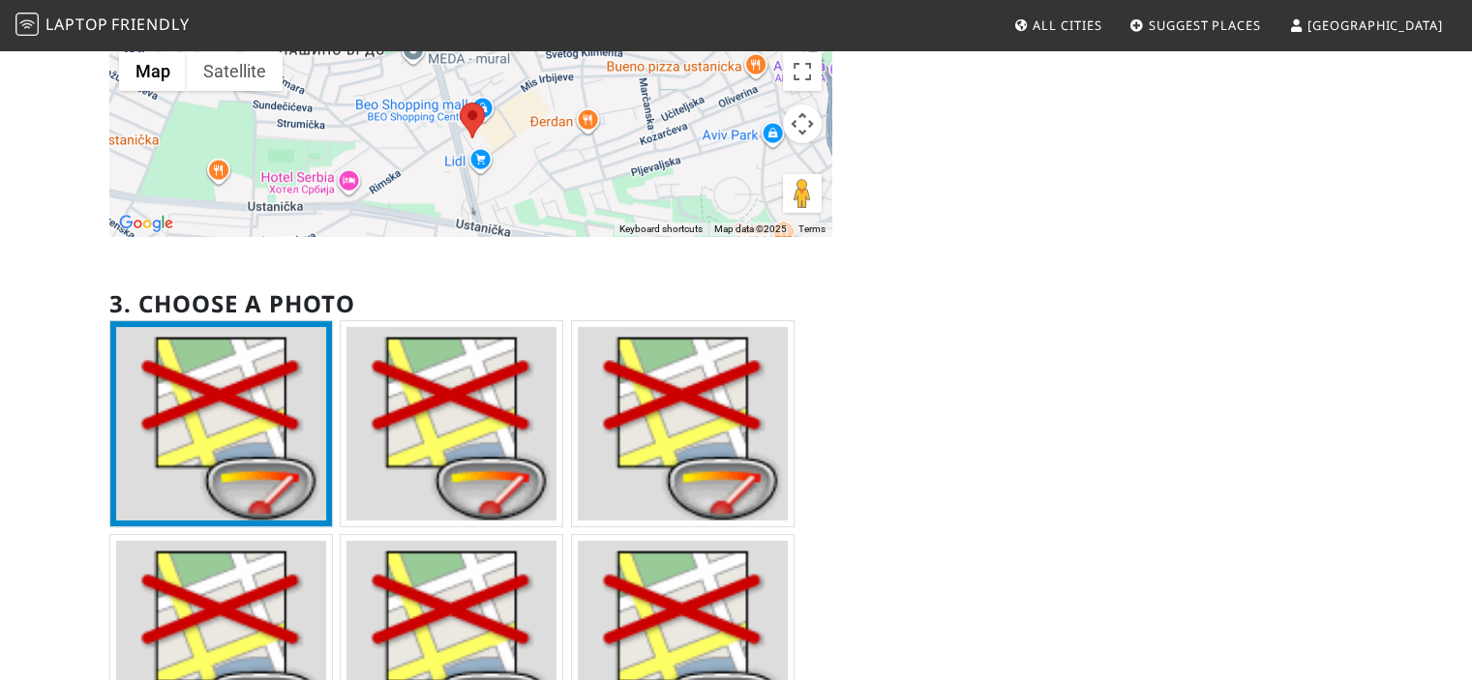
scroll to position [387, 0]
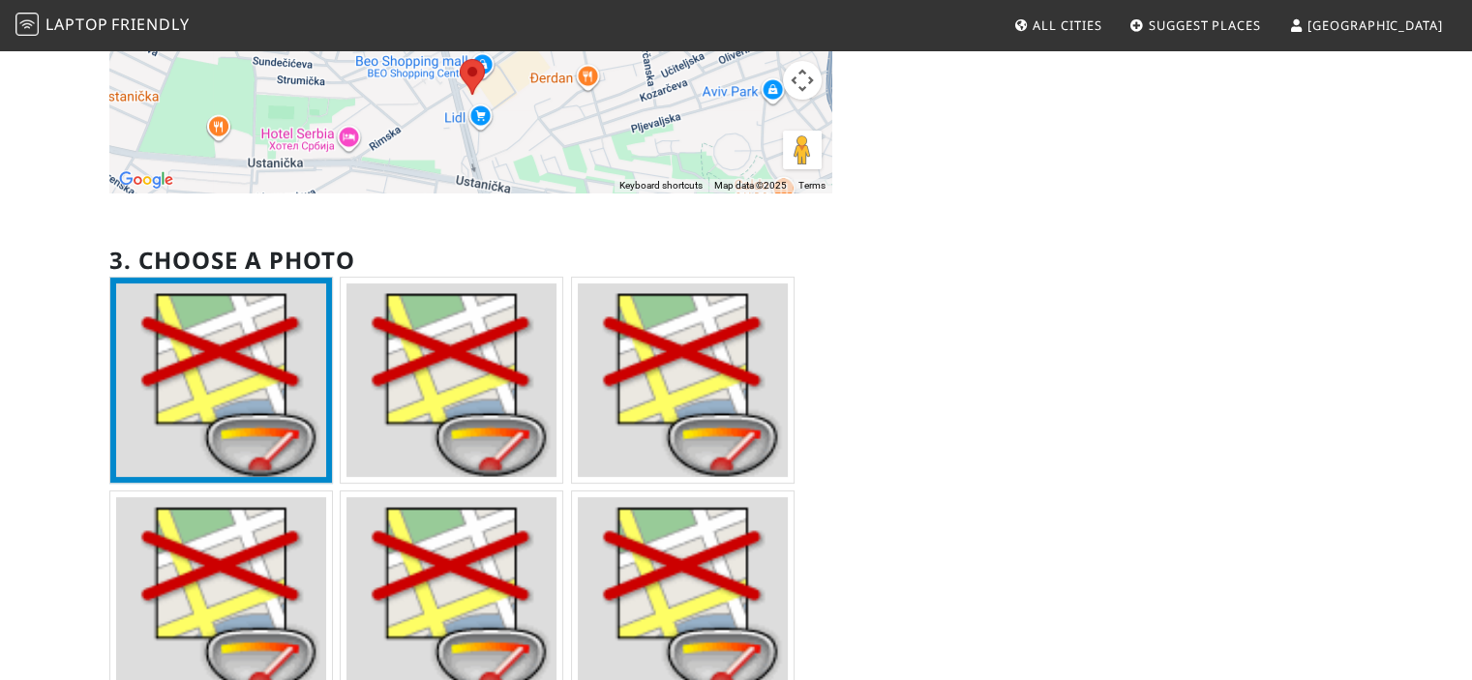
drag, startPoint x: 881, startPoint y: 350, endPoint x: 829, endPoint y: 359, distance: 53.0
click at [829, 359] on ul at bounding box center [470, 491] width 722 height 429
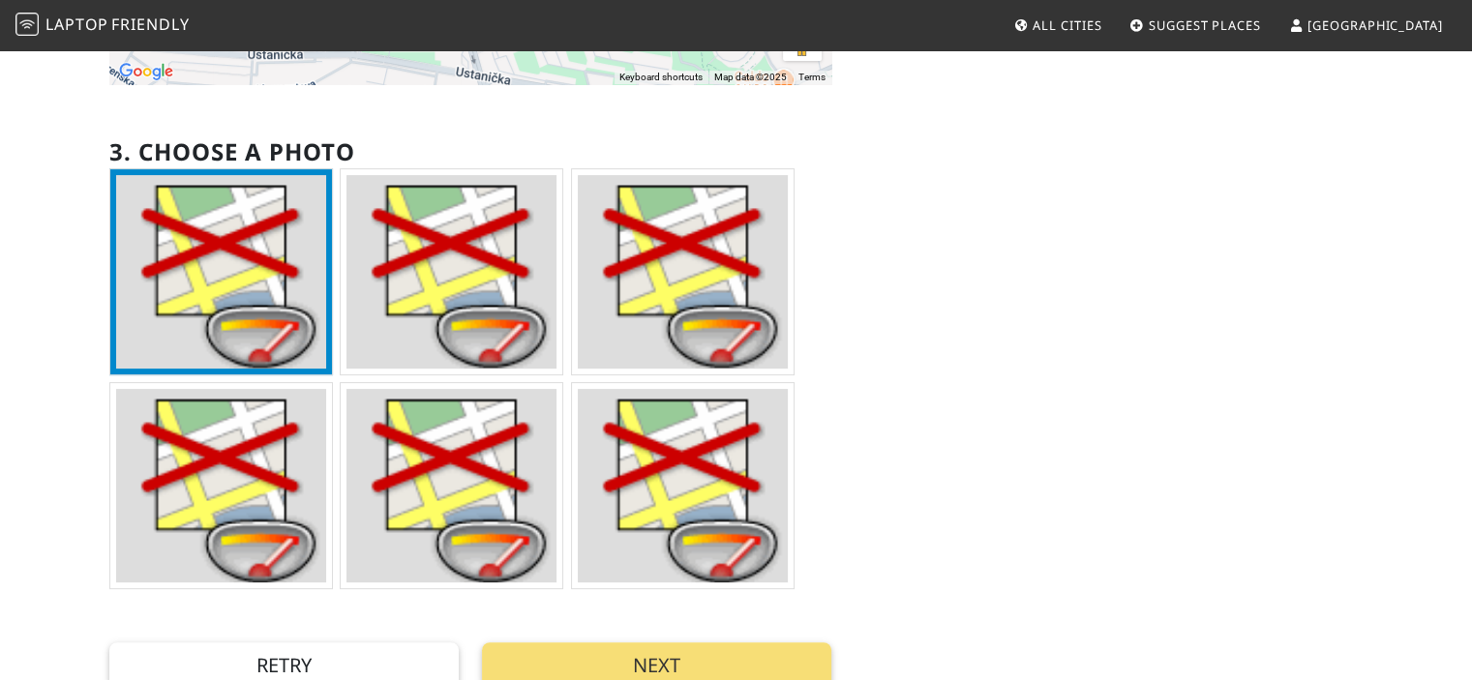
scroll to position [581, 0]
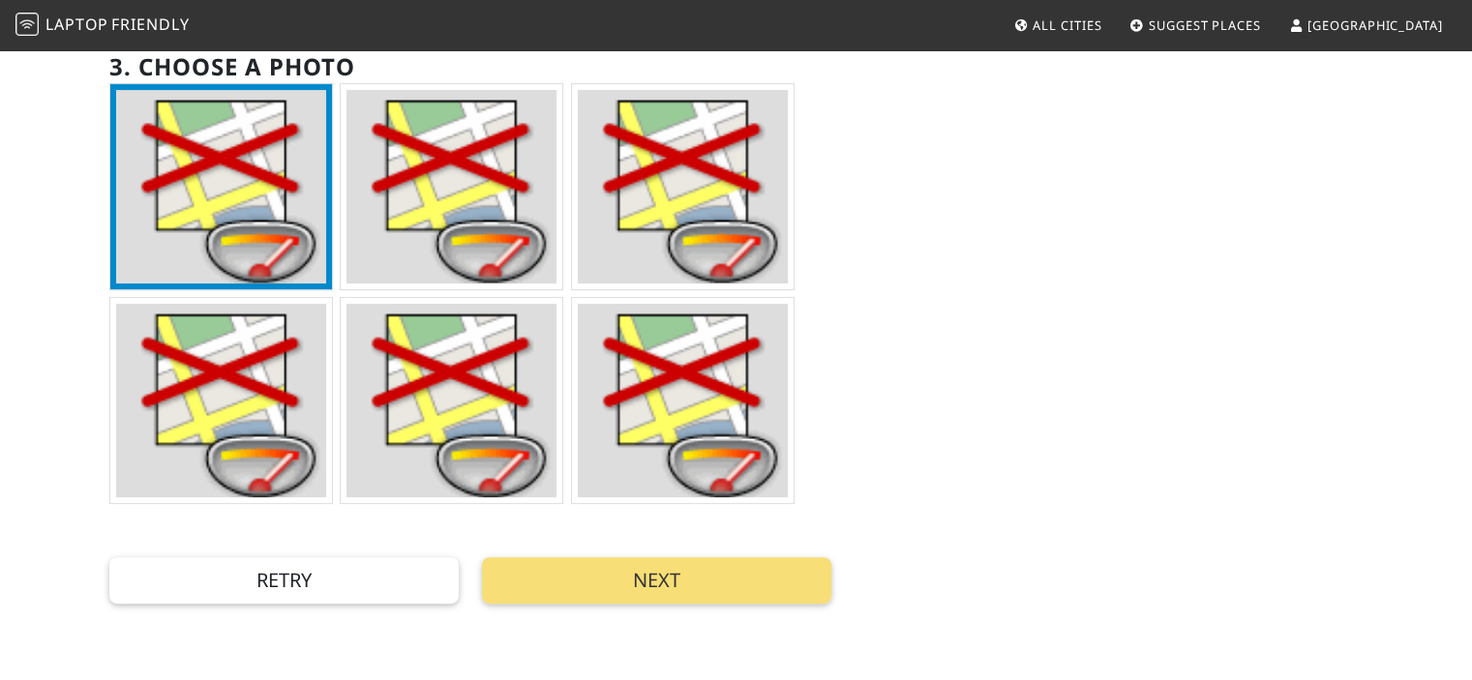
drag, startPoint x: 915, startPoint y: 336, endPoint x: 520, endPoint y: 406, distance: 402.0
click at [520, 406] on img at bounding box center [451, 401] width 210 height 194
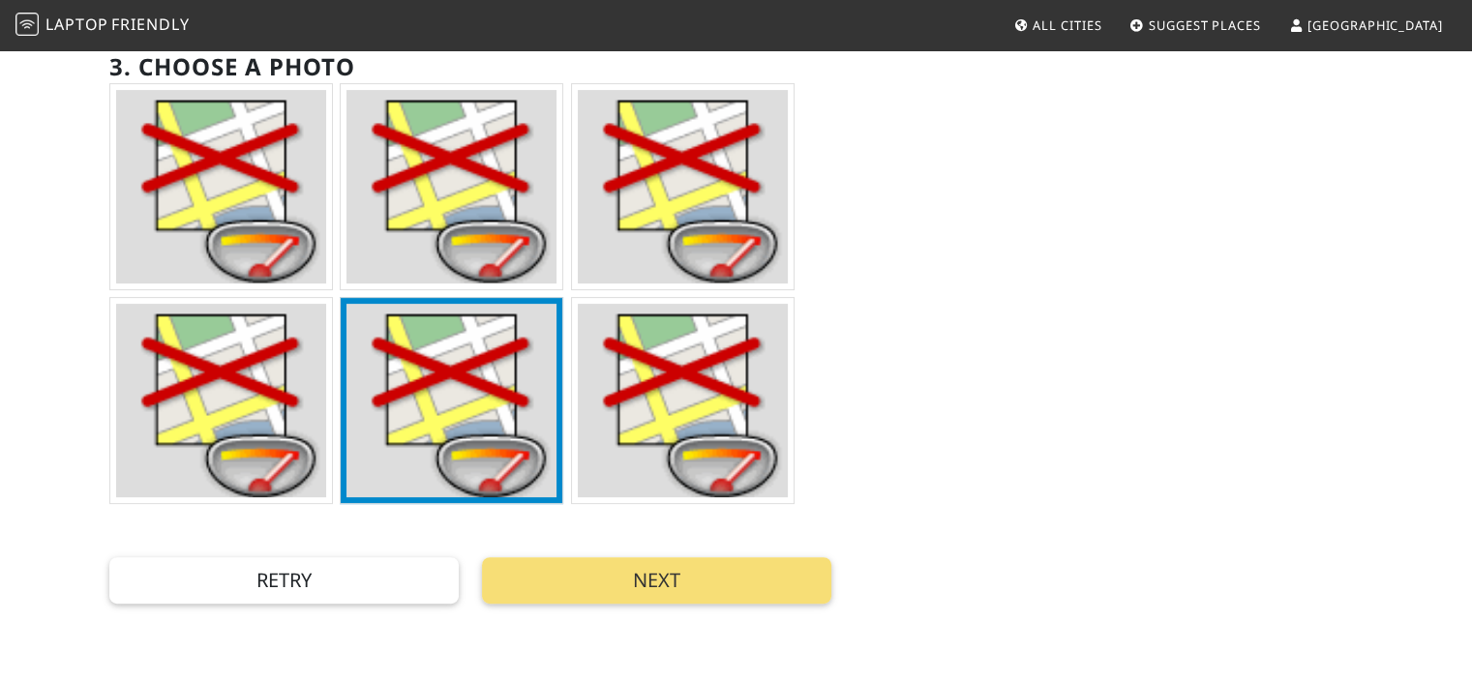
click at [488, 407] on img at bounding box center [451, 401] width 210 height 194
drag, startPoint x: 890, startPoint y: 357, endPoint x: 837, endPoint y: 383, distance: 59.3
click at [837, 383] on div "Add new Place Let freelancers, digital nomads, and other remote workers know ab…" at bounding box center [470, 43] width 745 height 1121
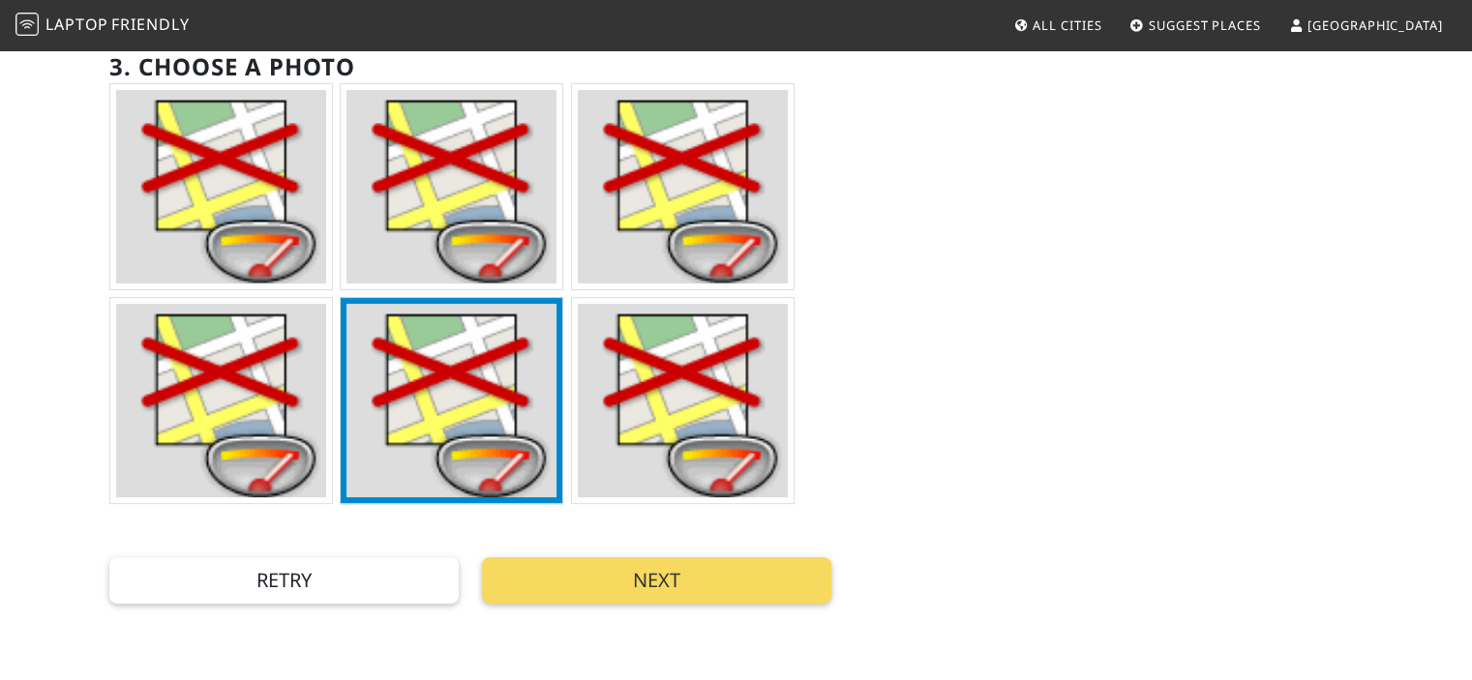
click at [697, 576] on button "Next" at bounding box center [656, 580] width 349 height 46
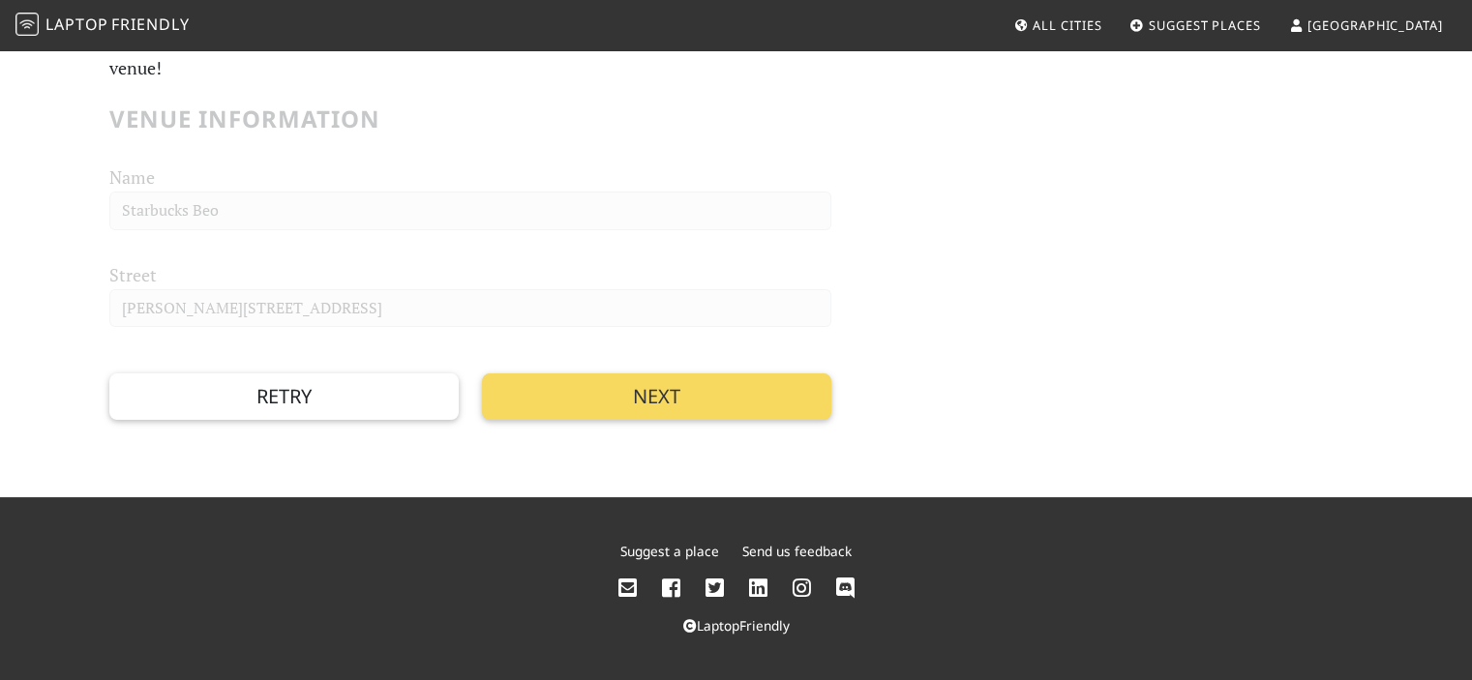
scroll to position [0, 0]
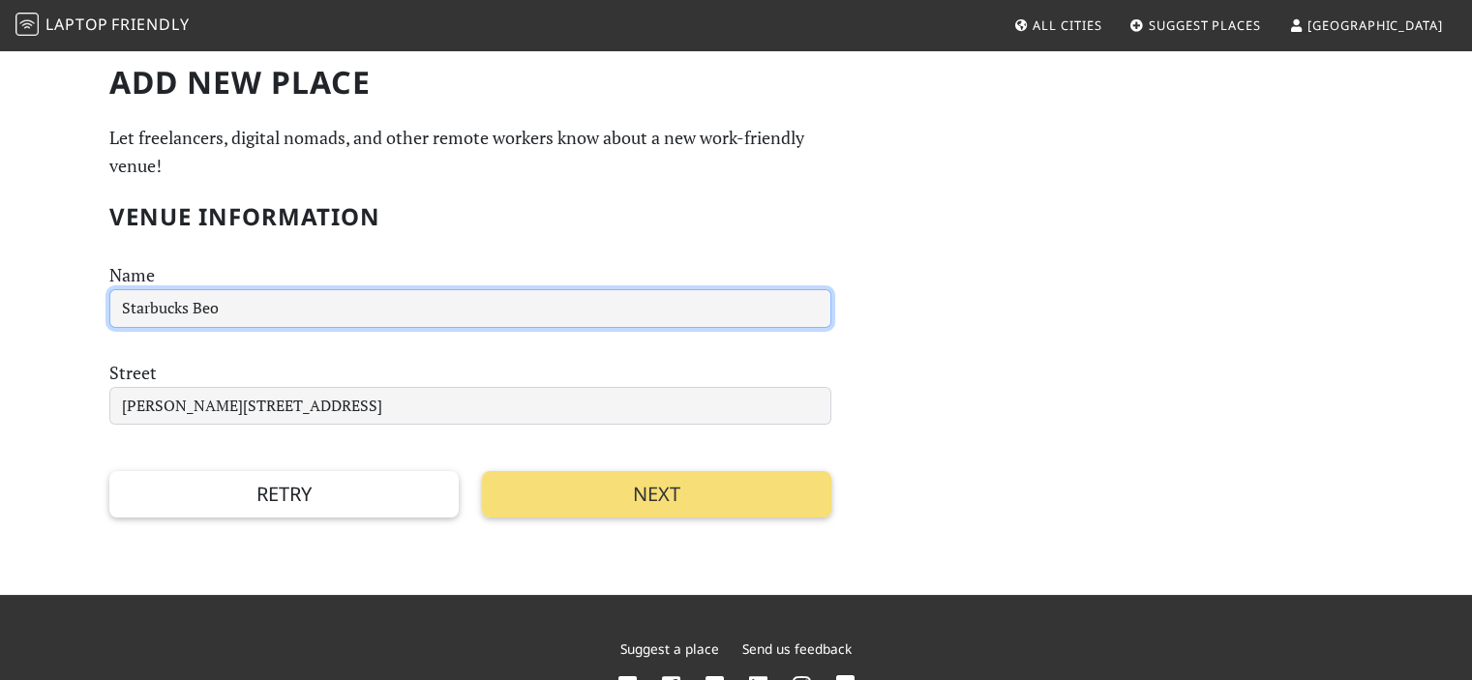
click at [256, 313] on input "Starbucks Beo" at bounding box center [470, 308] width 722 height 39
click at [430, 299] on input "Starbucks Beo Shopping Cent" at bounding box center [470, 308] width 722 height 39
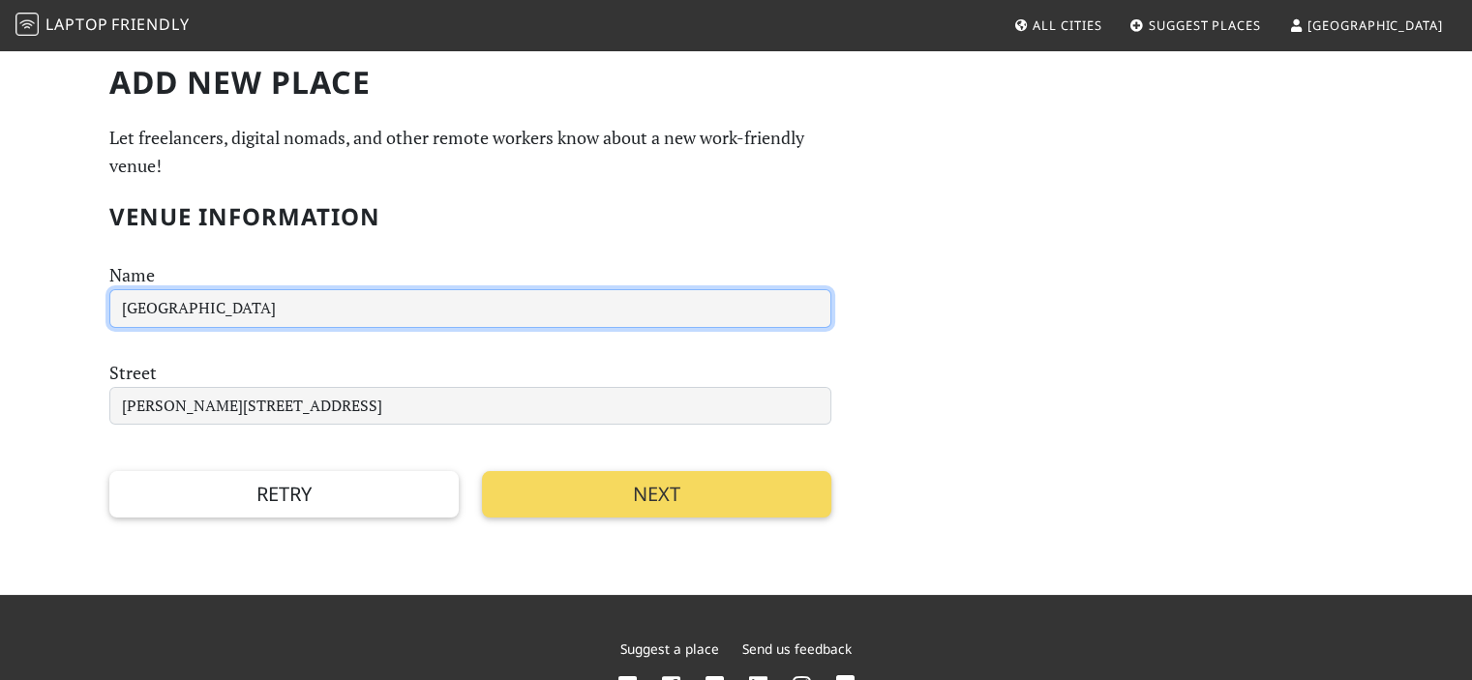
type input "Starbucks Beo Shopping Center"
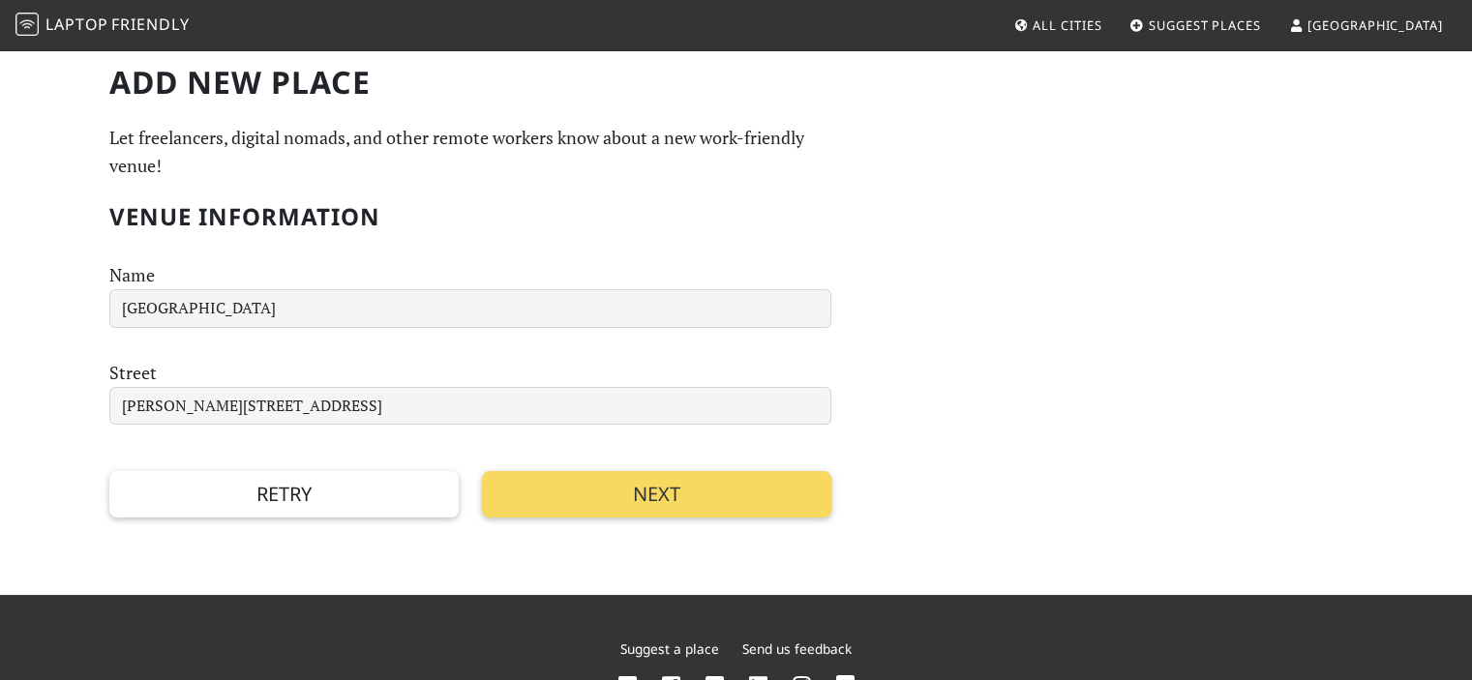
click at [600, 485] on button "Next" at bounding box center [656, 494] width 349 height 46
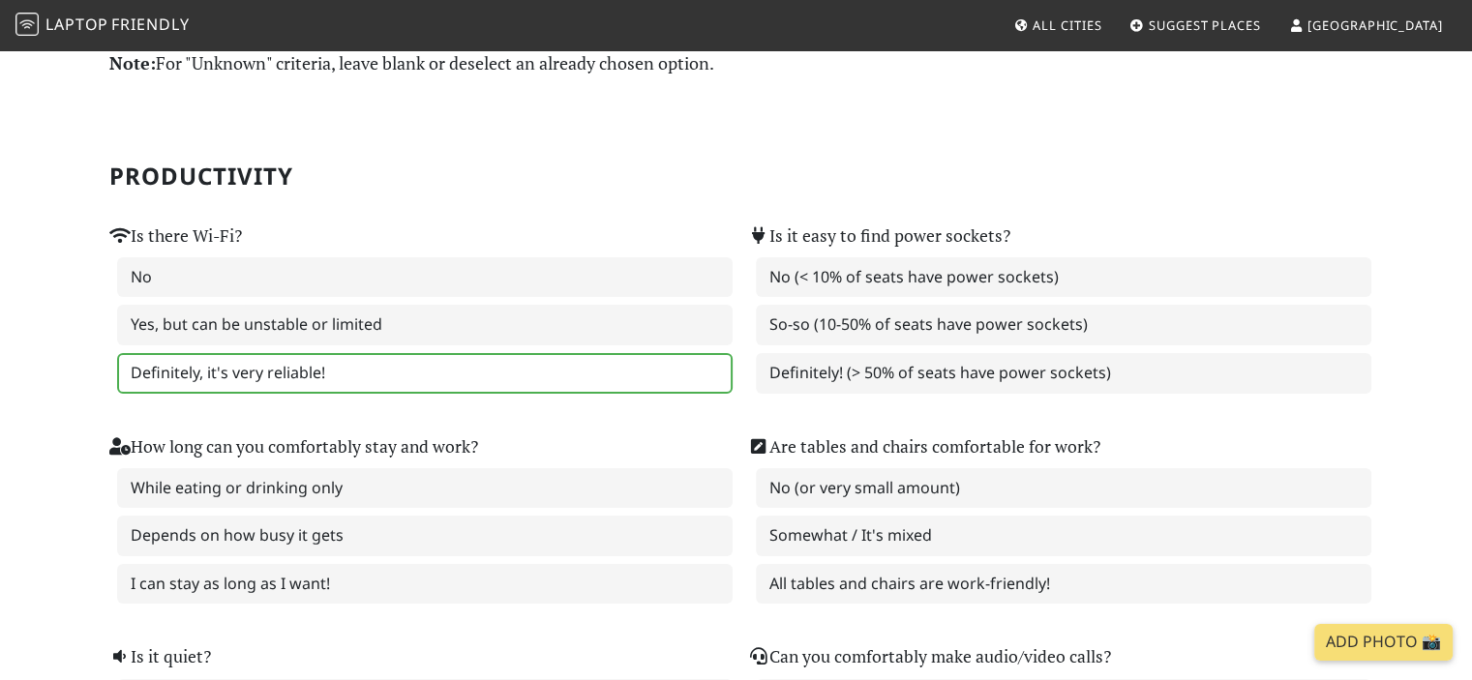
scroll to position [194, 0]
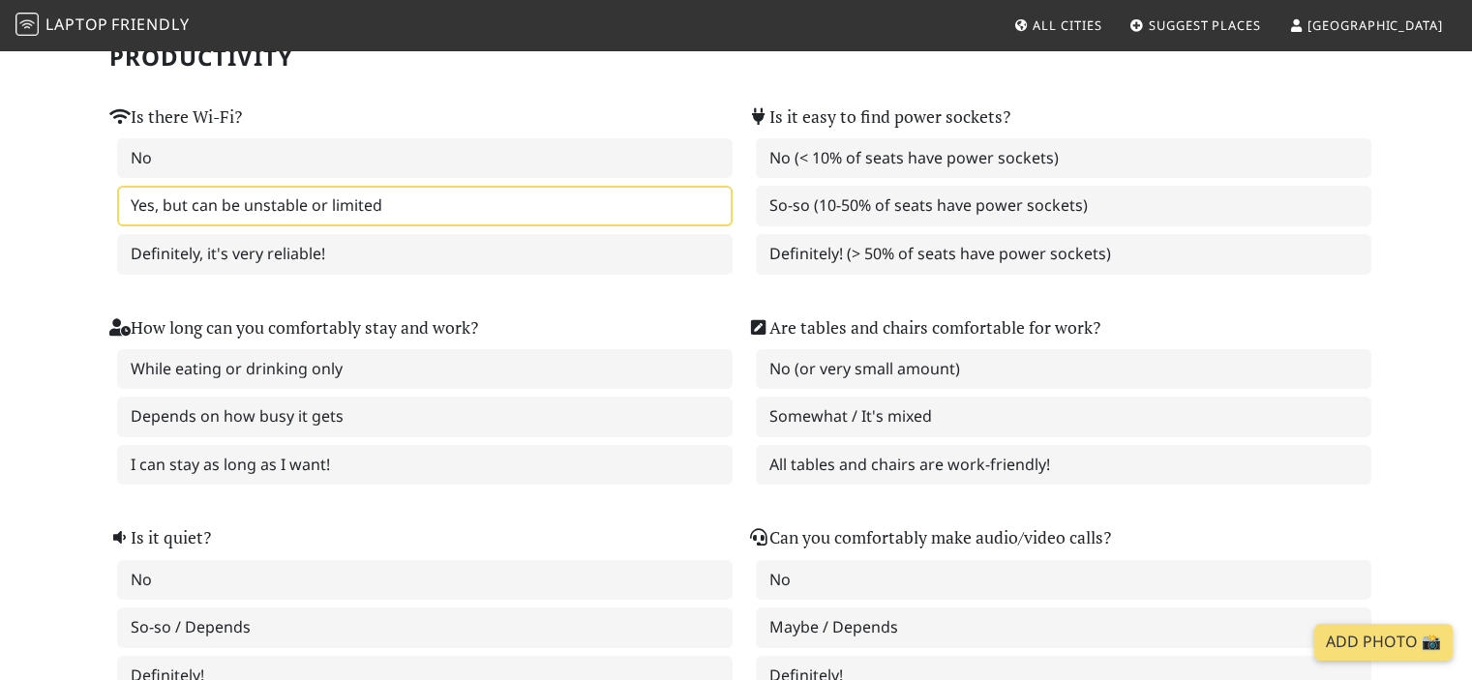
click at [550, 210] on label "Yes, but can be unstable or limited" at bounding box center [424, 206] width 615 height 41
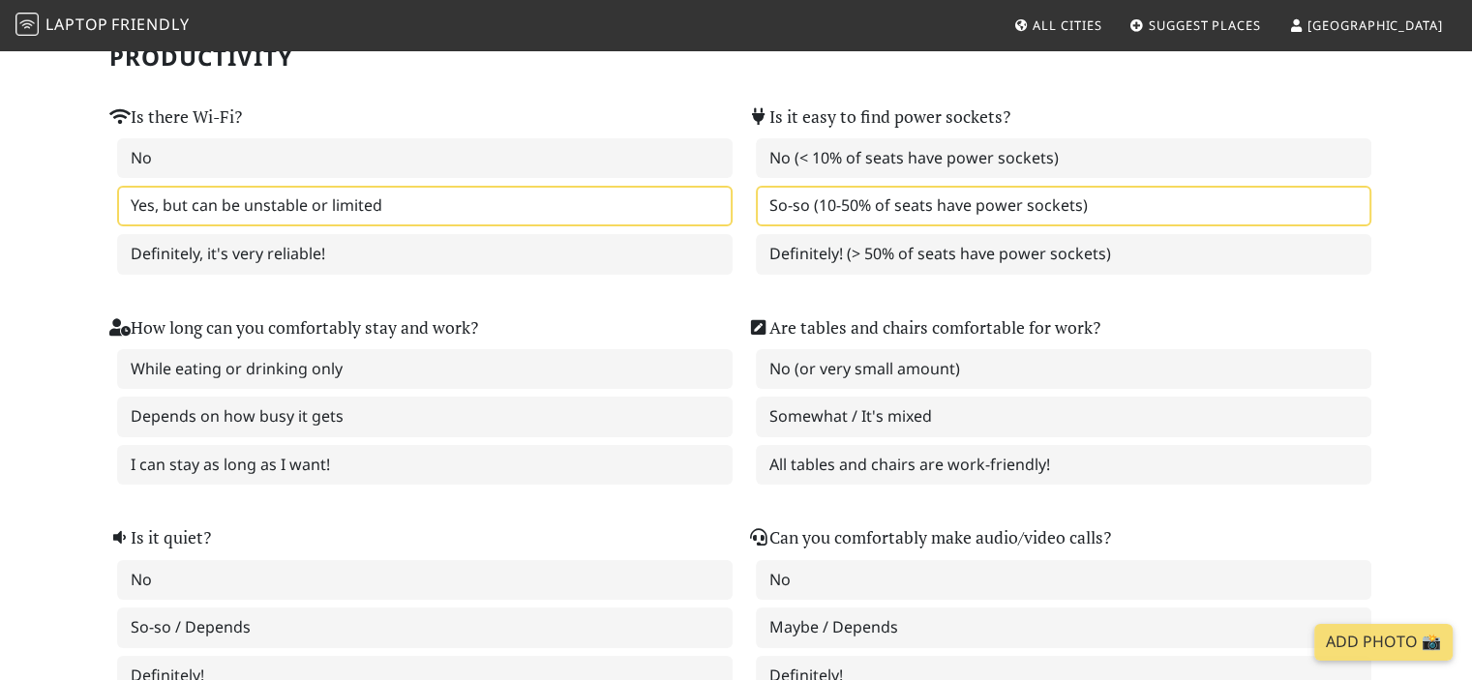
click at [859, 200] on label "So-so (10-50% of seats have power sockets)" at bounding box center [1063, 206] width 615 height 41
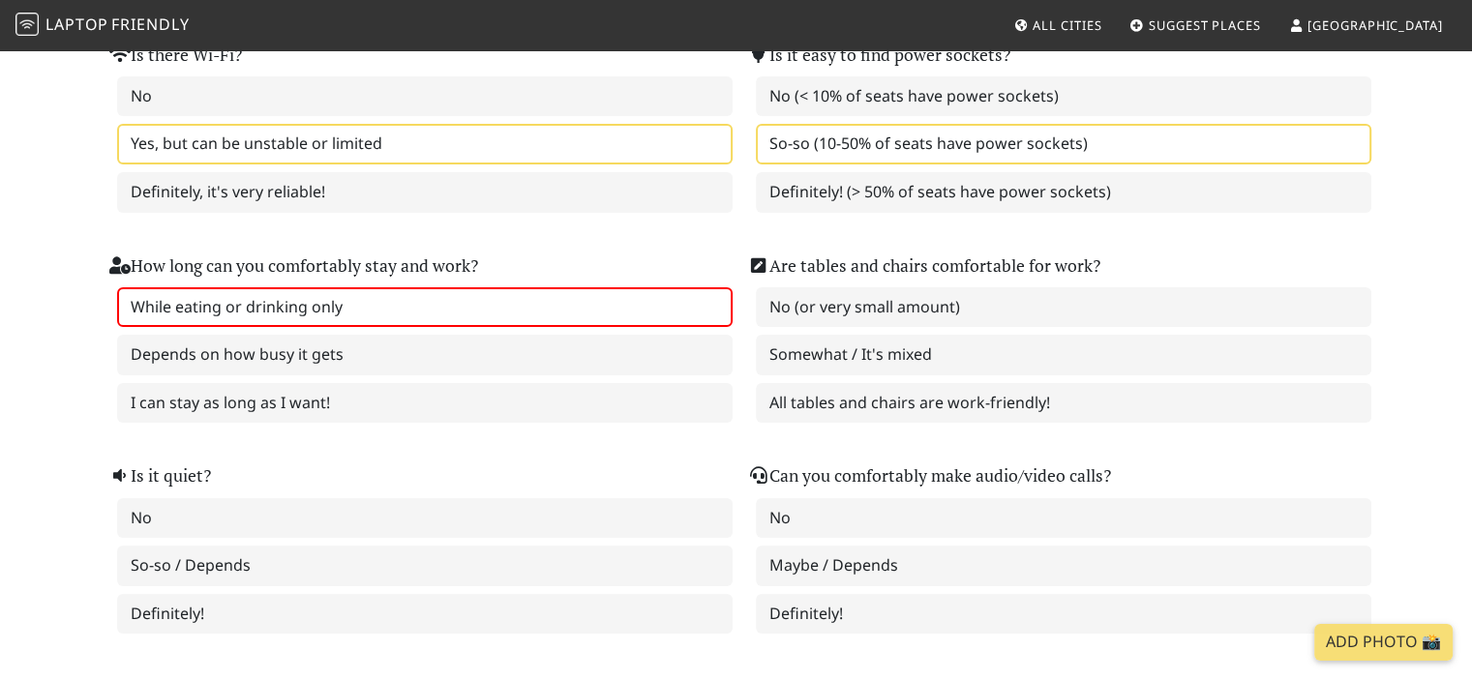
scroll to position [290, 0]
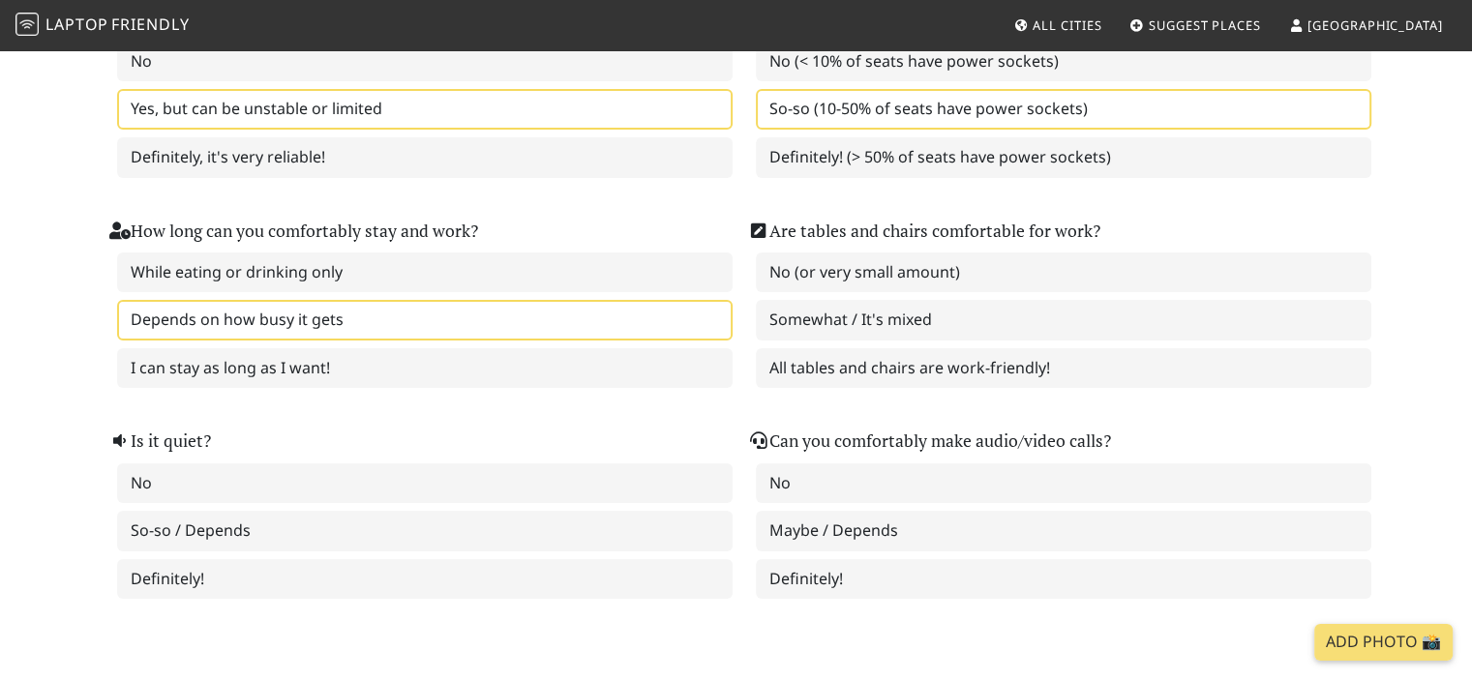
click at [454, 301] on label "Depends on how busy it gets" at bounding box center [424, 320] width 615 height 41
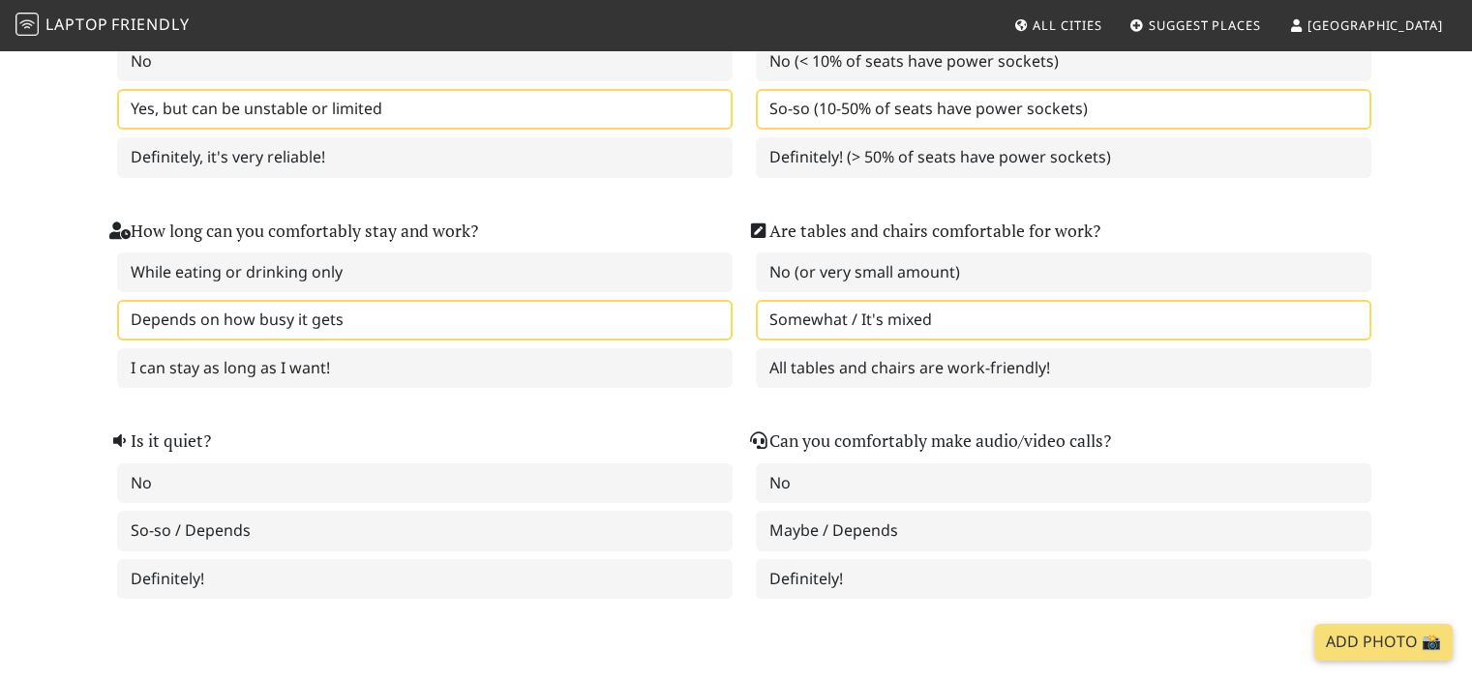
click at [981, 316] on label "Somewhat / It's mixed" at bounding box center [1063, 320] width 615 height 41
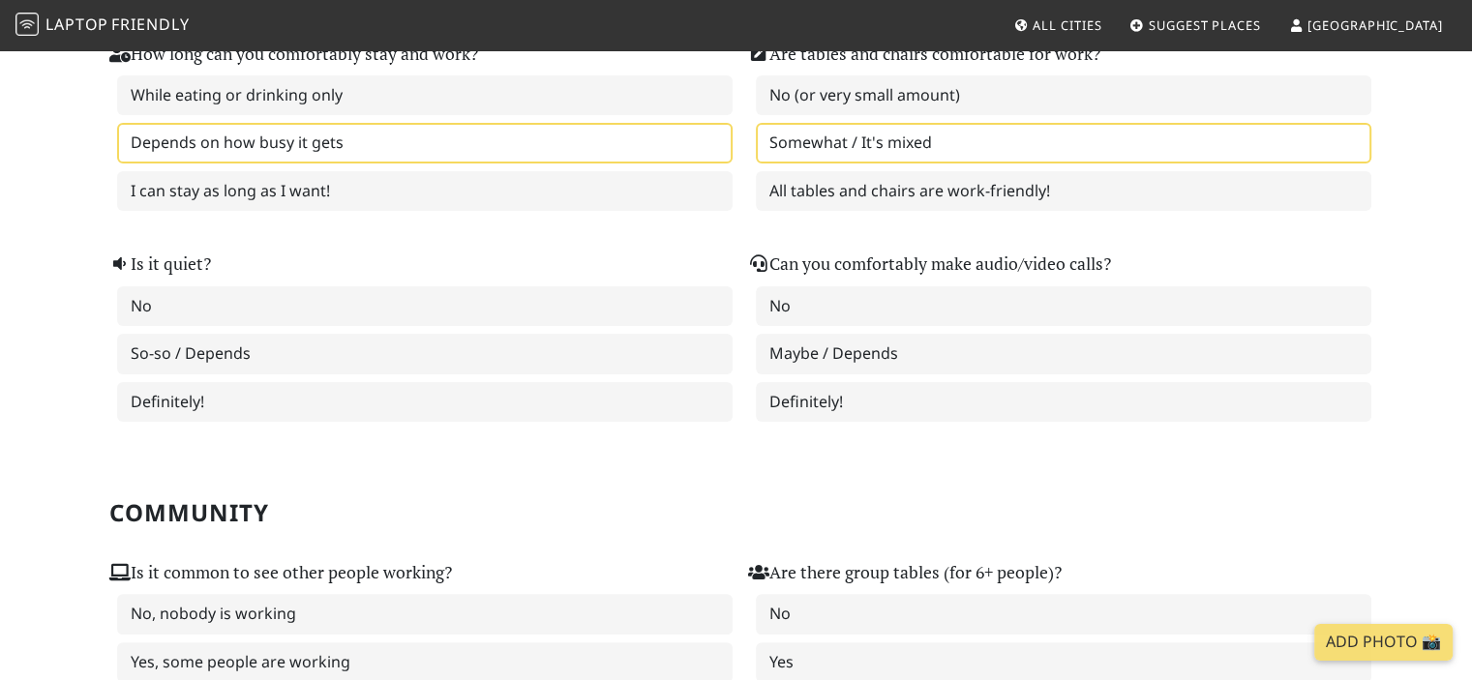
scroll to position [484, 0]
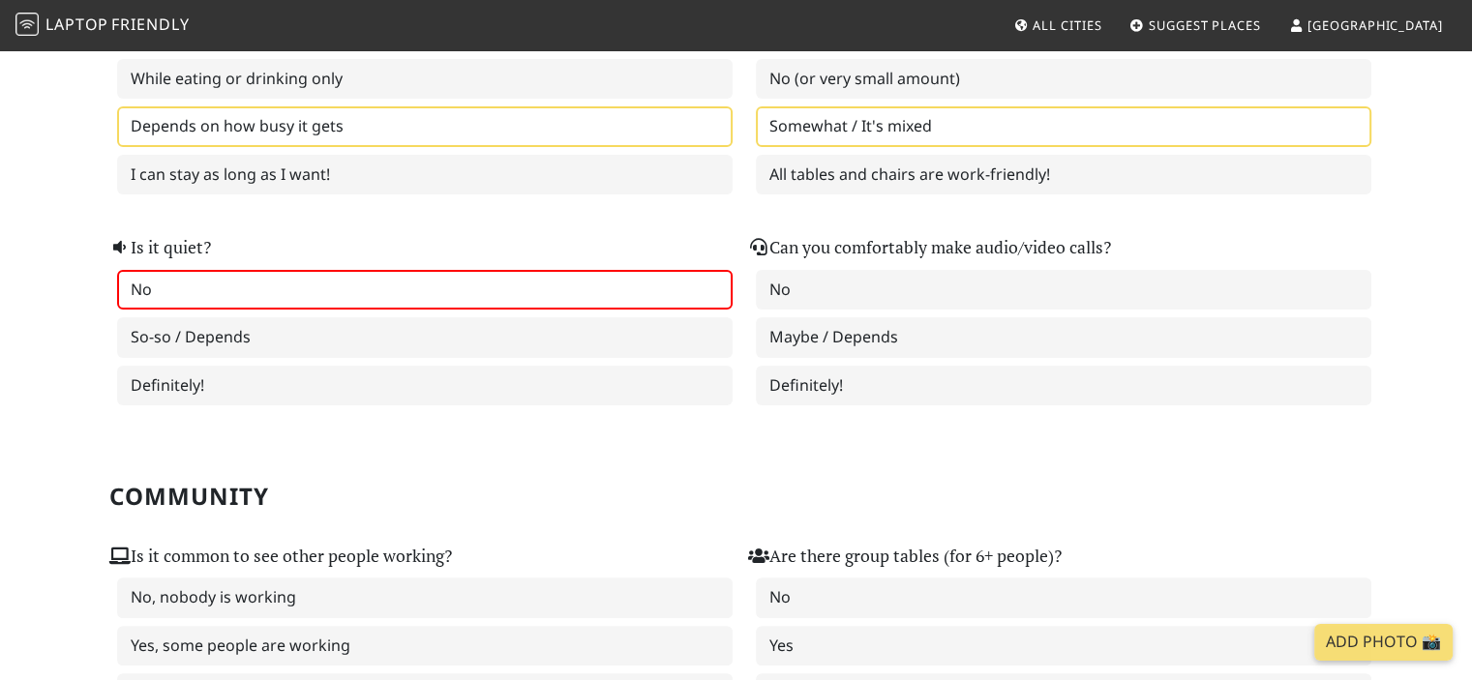
click at [504, 283] on label "No" at bounding box center [424, 290] width 615 height 41
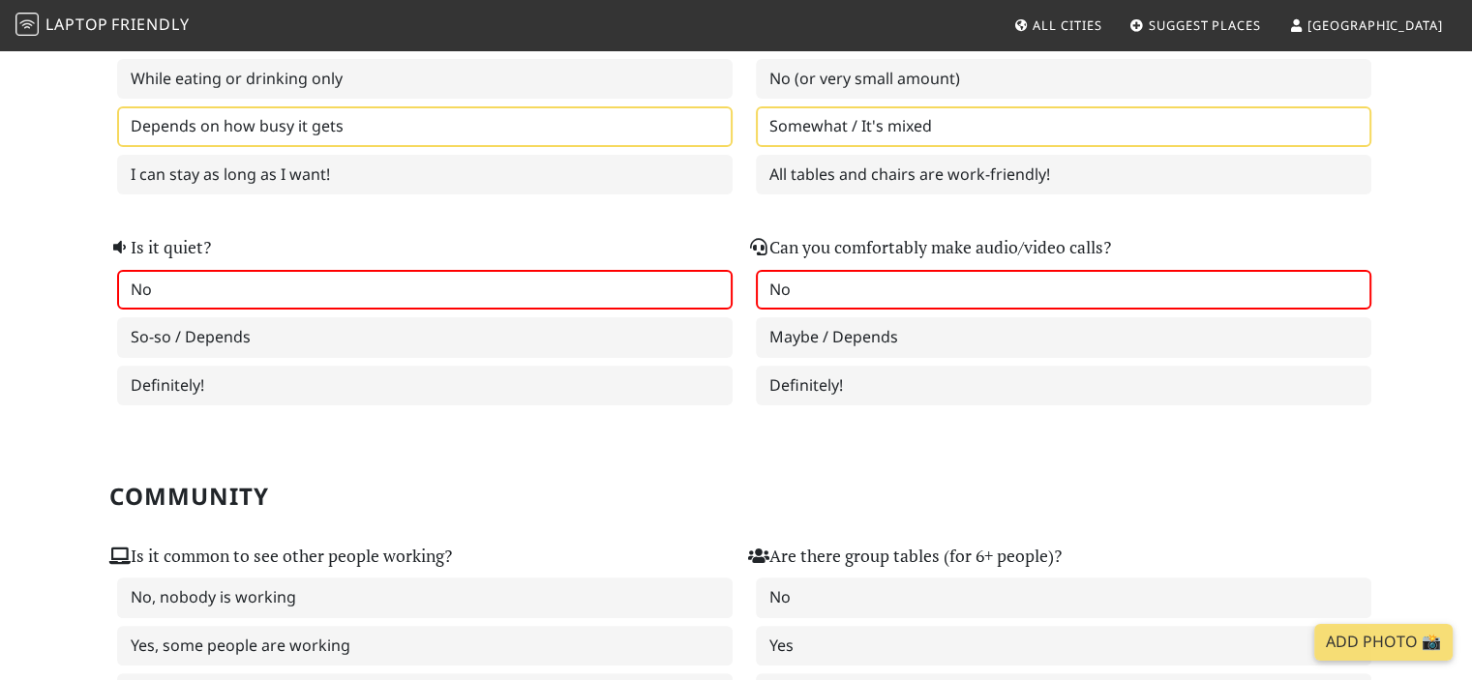
click at [848, 284] on label "No" at bounding box center [1063, 290] width 615 height 41
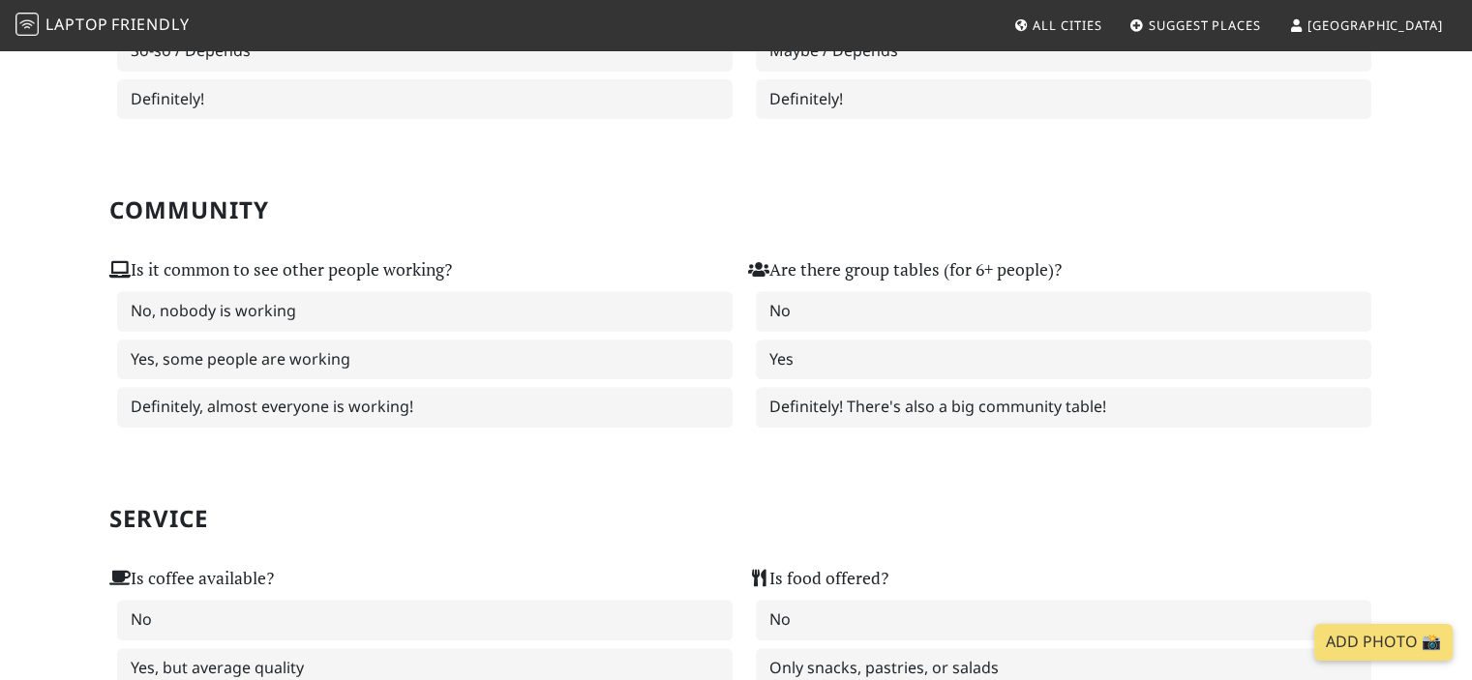
scroll to position [774, 0]
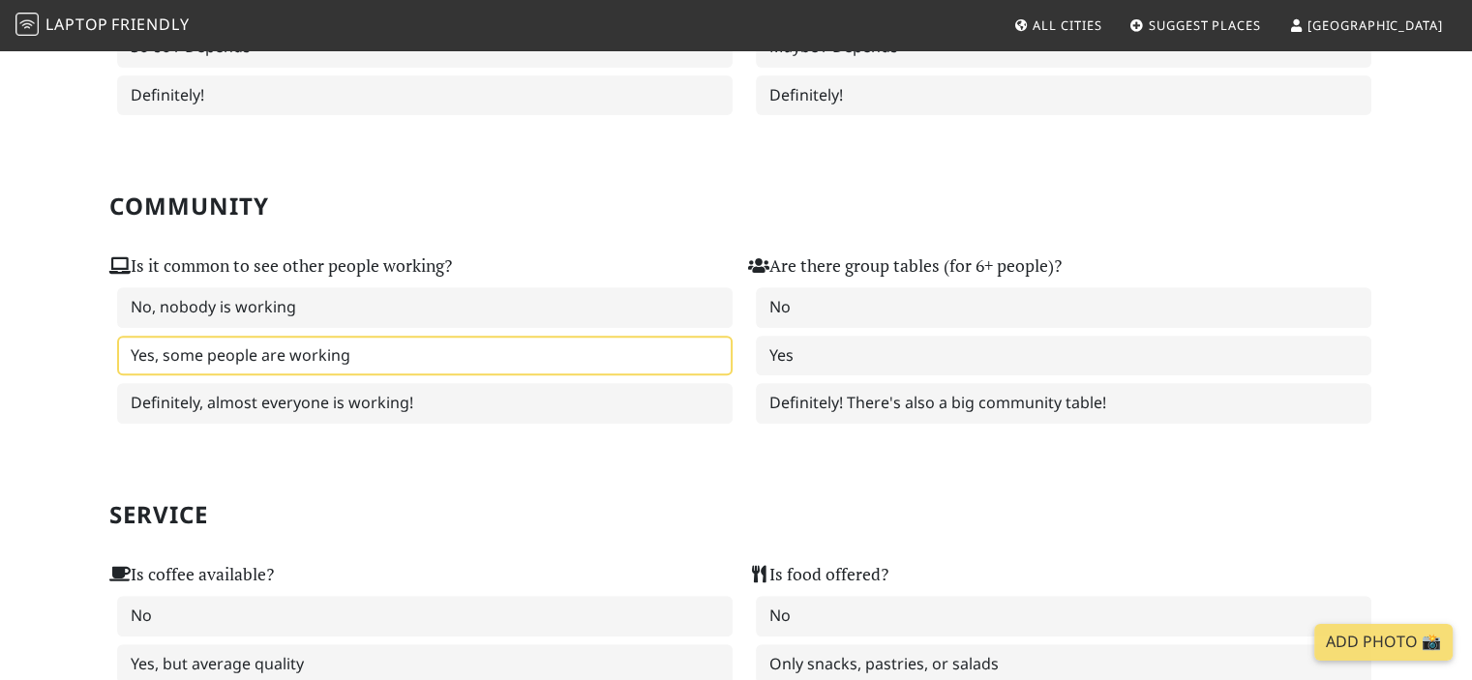
click at [554, 342] on label "Yes, some people are working" at bounding box center [424, 356] width 615 height 41
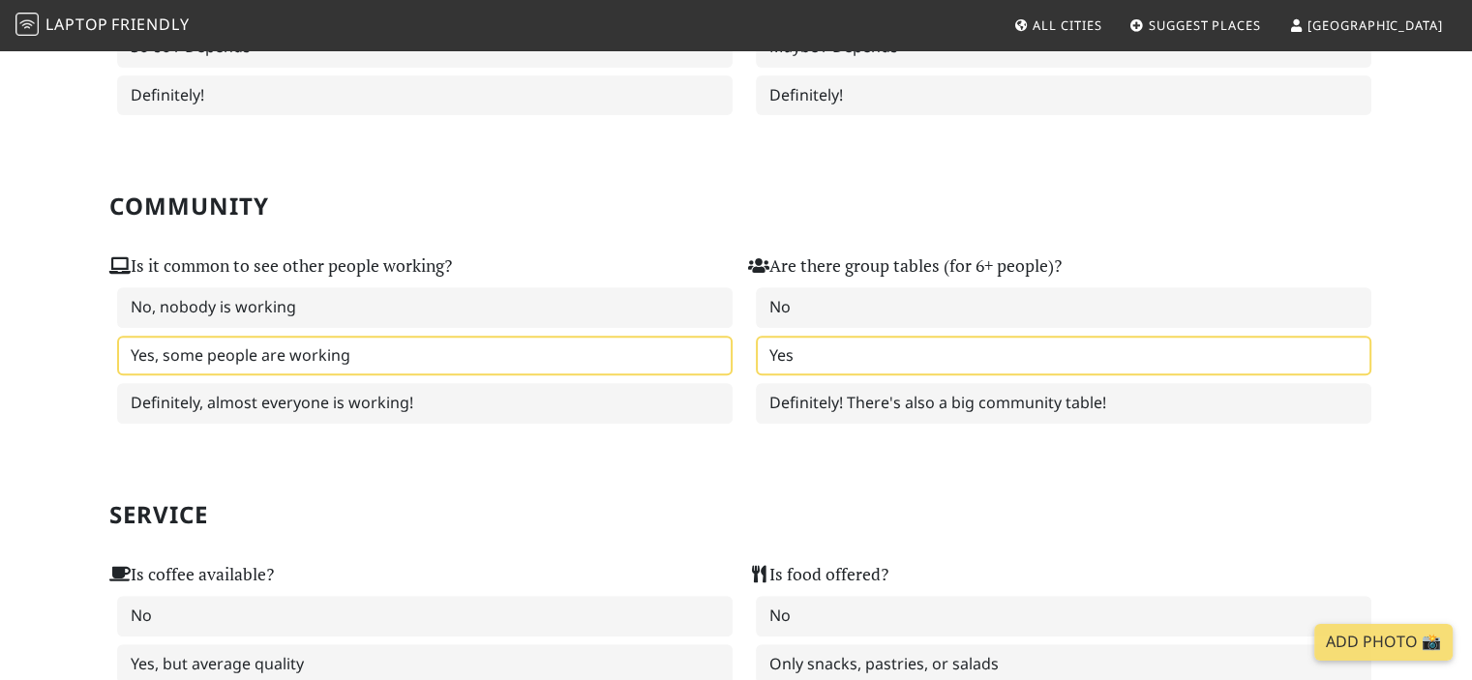
click at [830, 345] on label "Yes" at bounding box center [1063, 356] width 615 height 41
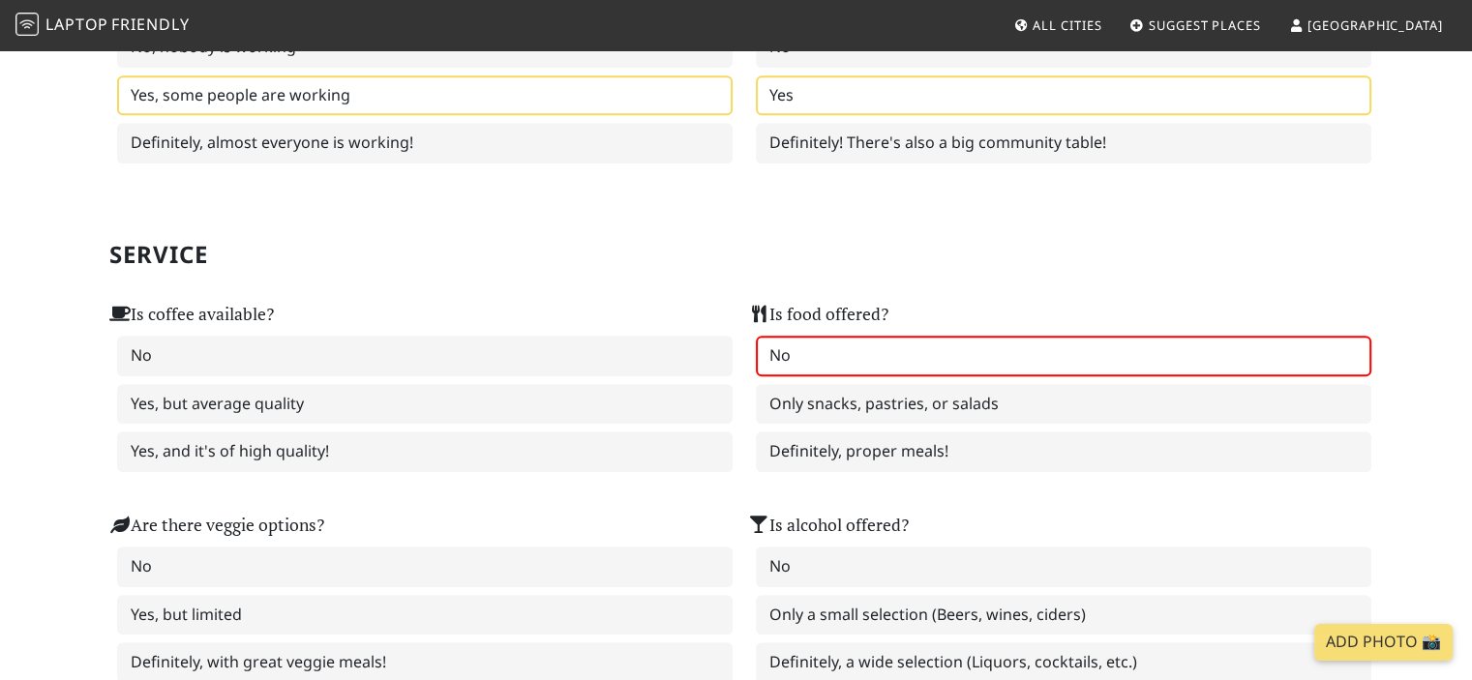
scroll to position [1064, 0]
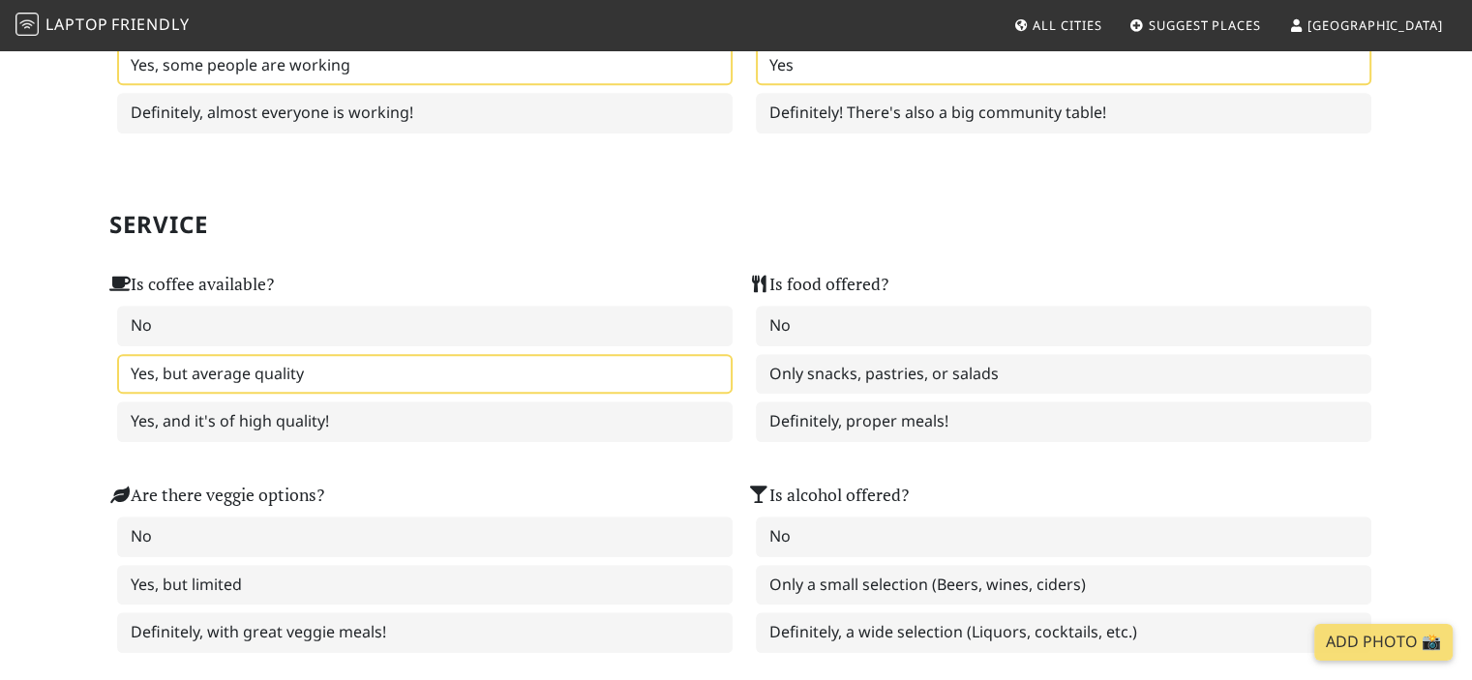
click at [569, 365] on label "Yes, but average quality" at bounding box center [424, 374] width 615 height 41
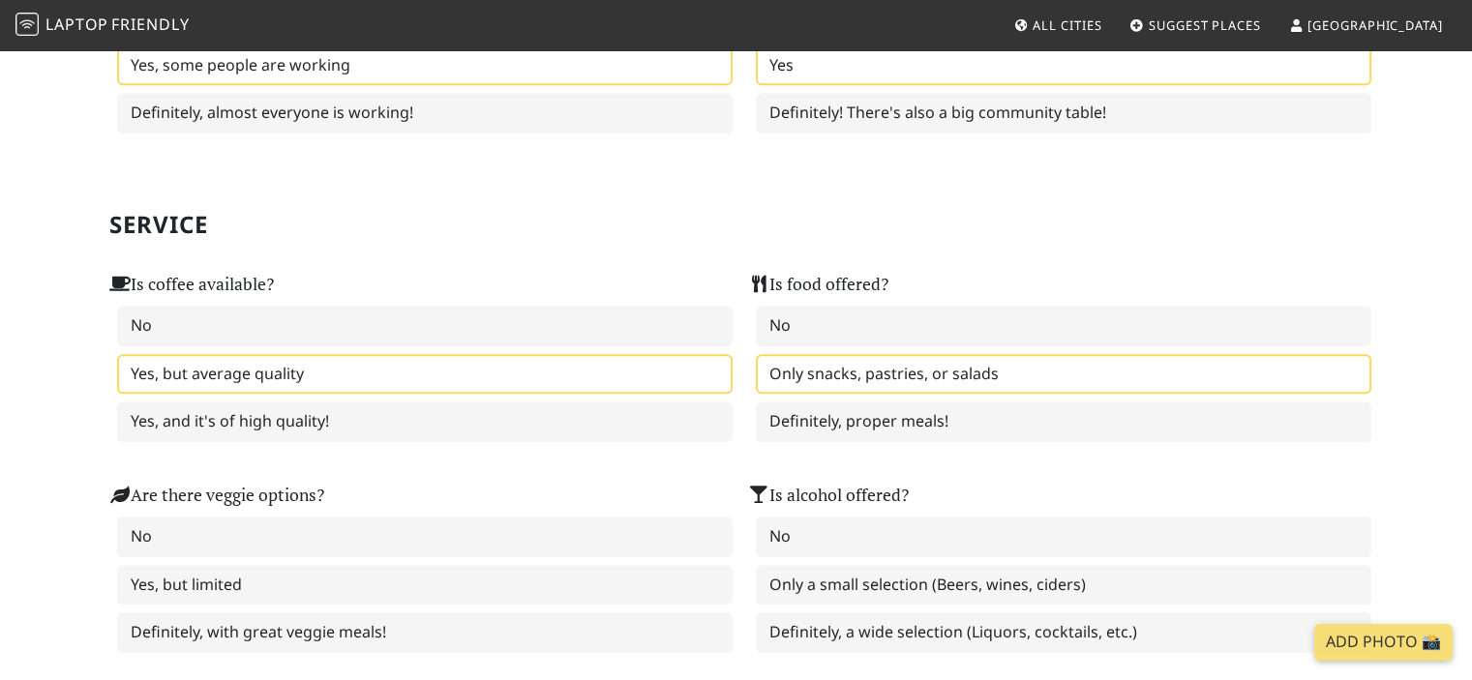
click at [852, 366] on label "Only snacks, pastries, or salads" at bounding box center [1063, 374] width 615 height 41
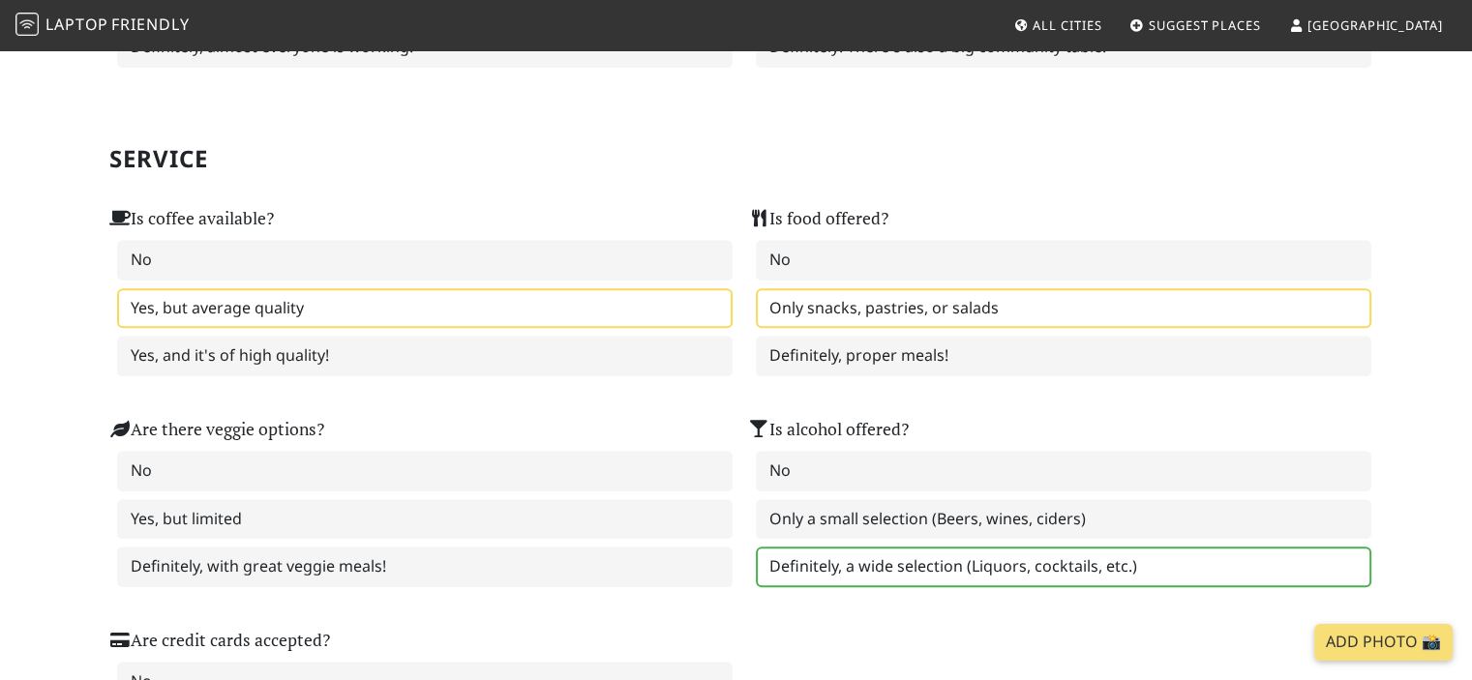
scroll to position [1355, 0]
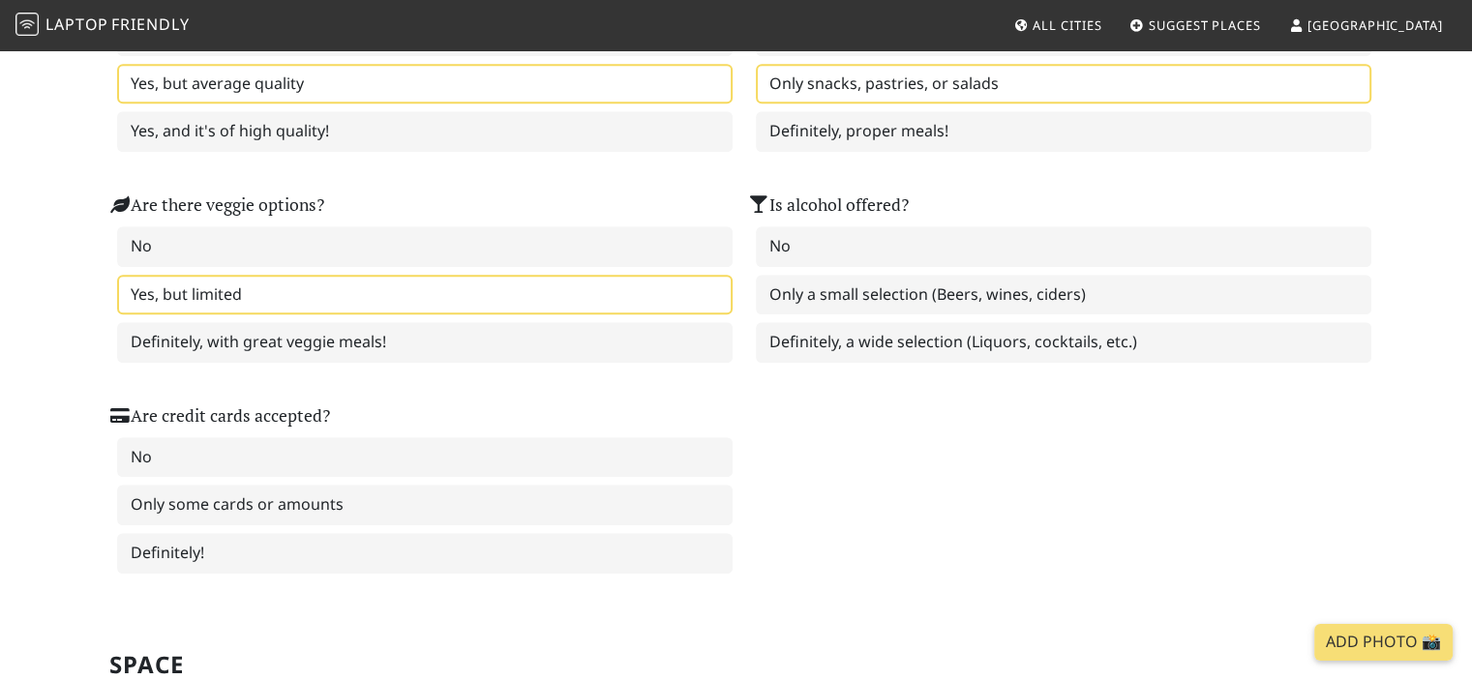
click at [550, 275] on label "Yes, but limited" at bounding box center [424, 295] width 615 height 41
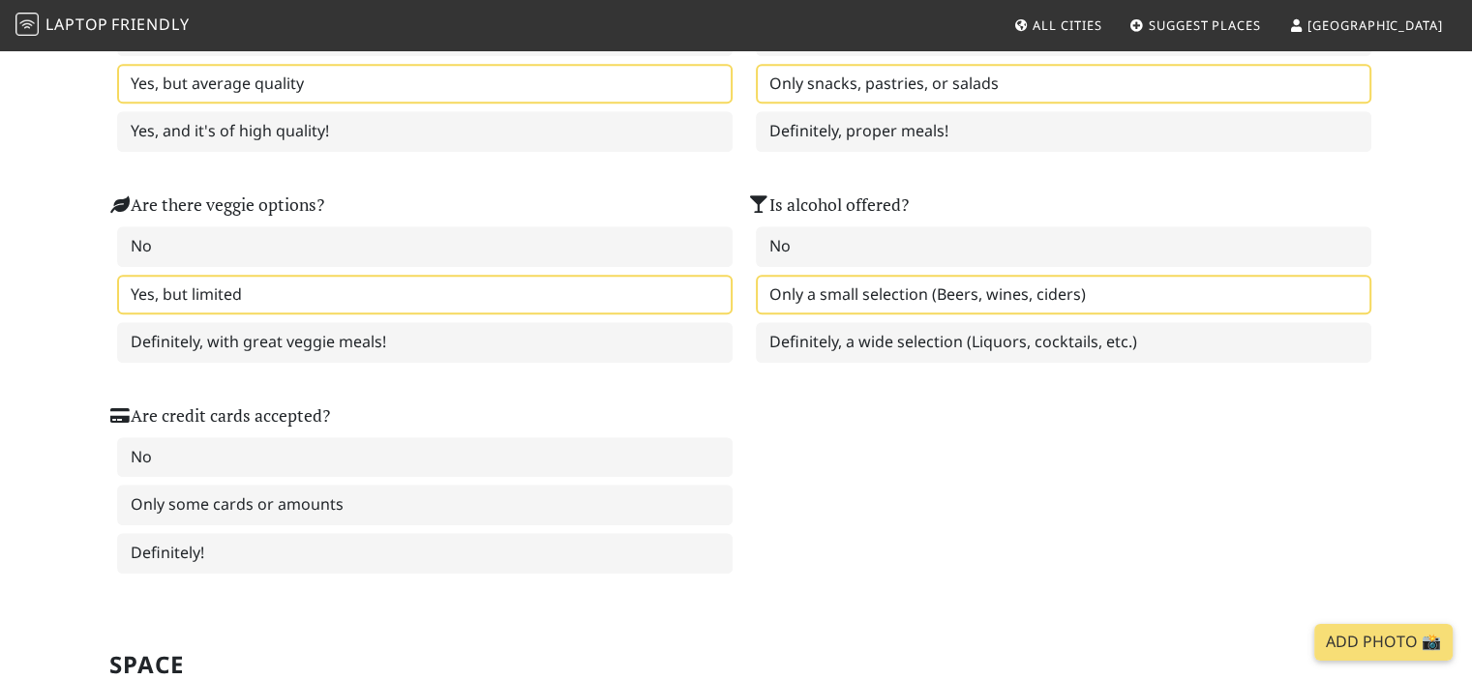
click at [828, 281] on label "Only a small selection (Beers, wines, ciders)" at bounding box center [1063, 295] width 615 height 41
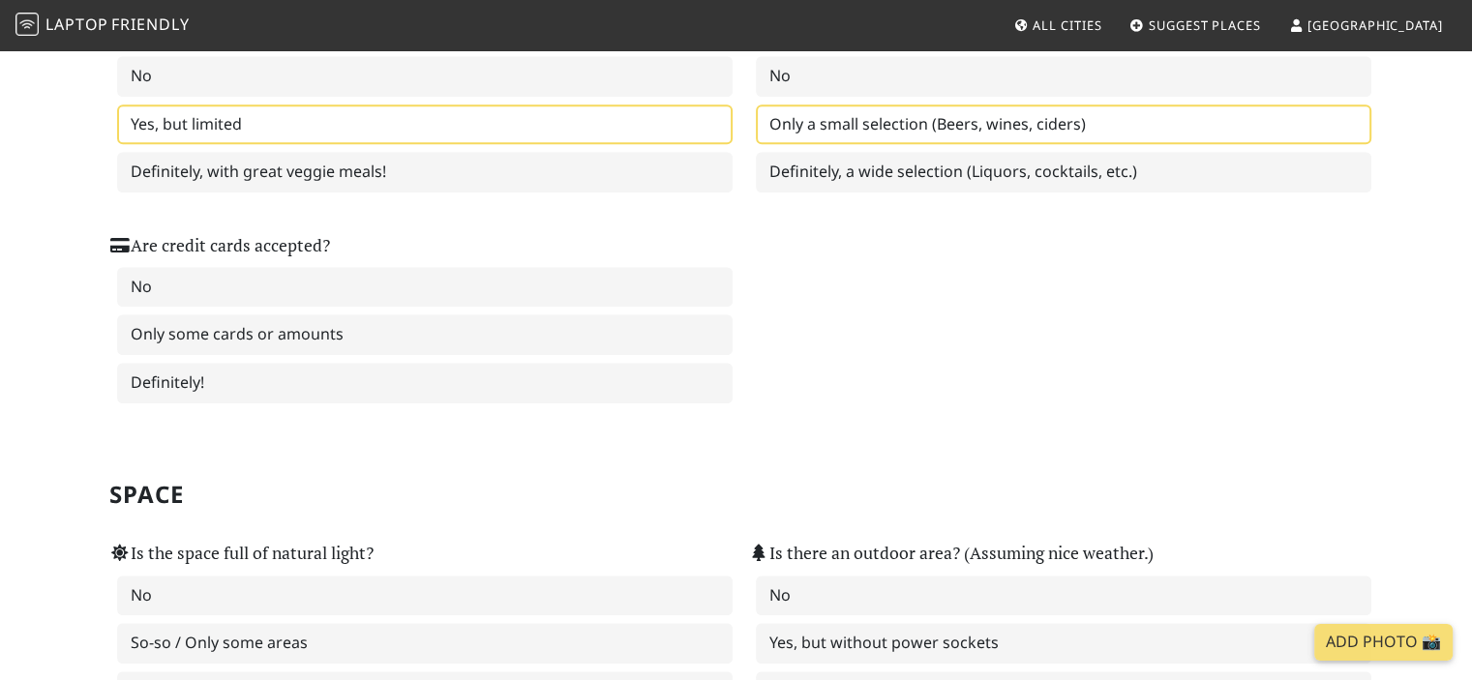
scroll to position [1548, 0]
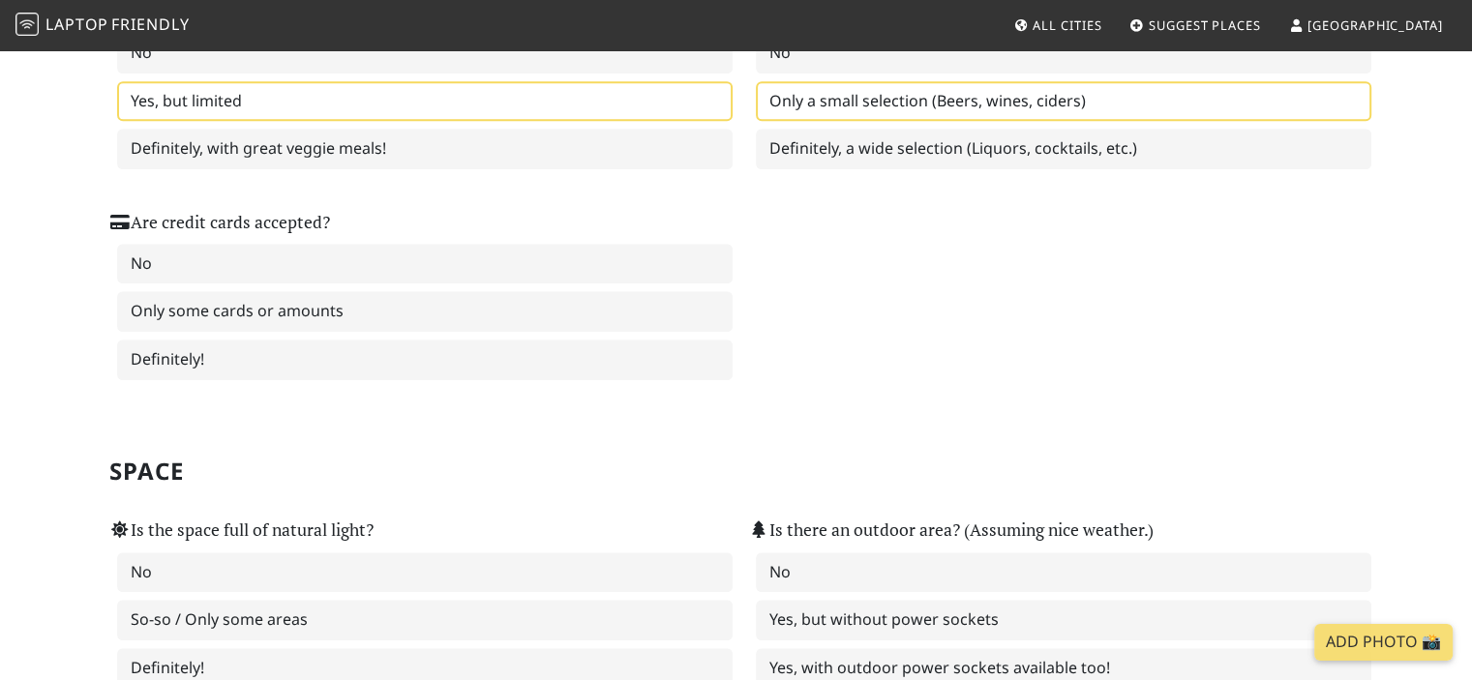
drag, startPoint x: 837, startPoint y: 284, endPoint x: 796, endPoint y: 291, distance: 41.2
click at [796, 291] on div "Is coffee available? No Yes, but average quality Yes, and it's of high quality!…" at bounding box center [736, 71] width 1277 height 633
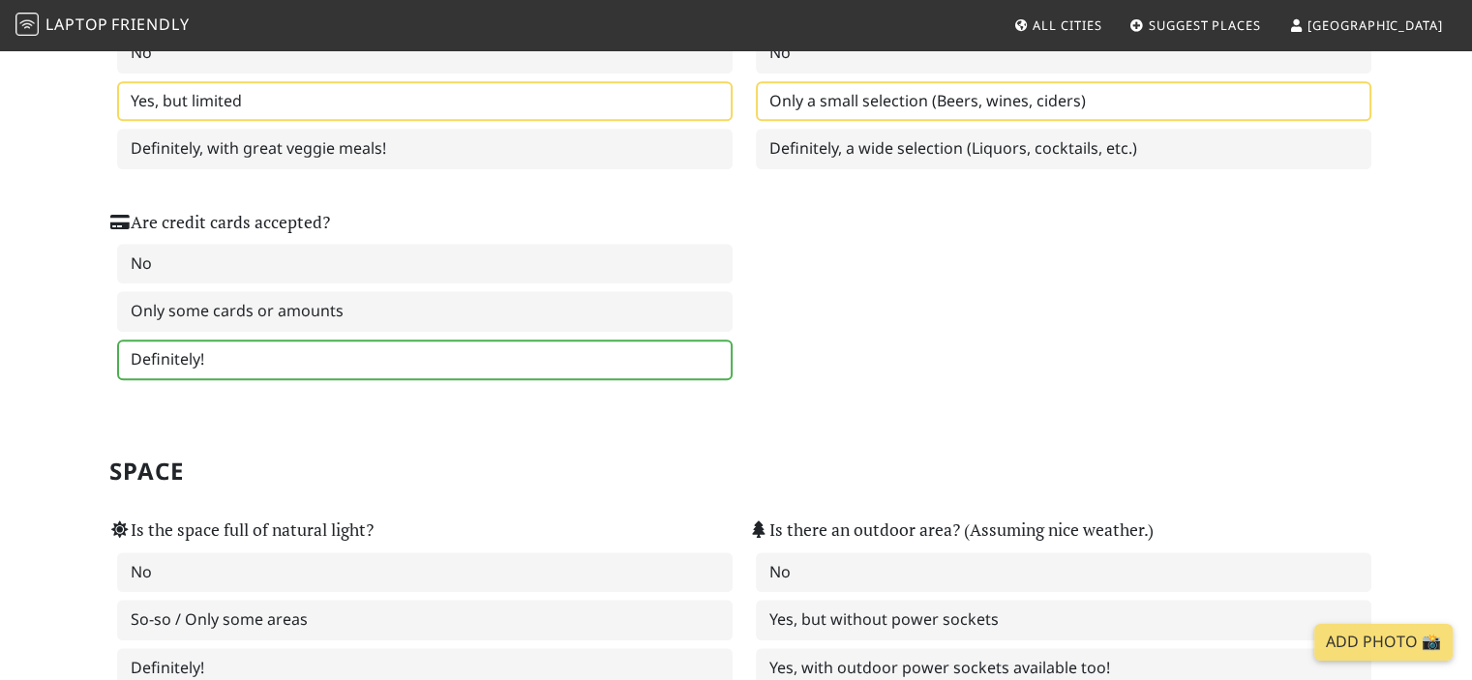
click at [511, 347] on label "Definitely!" at bounding box center [424, 360] width 615 height 41
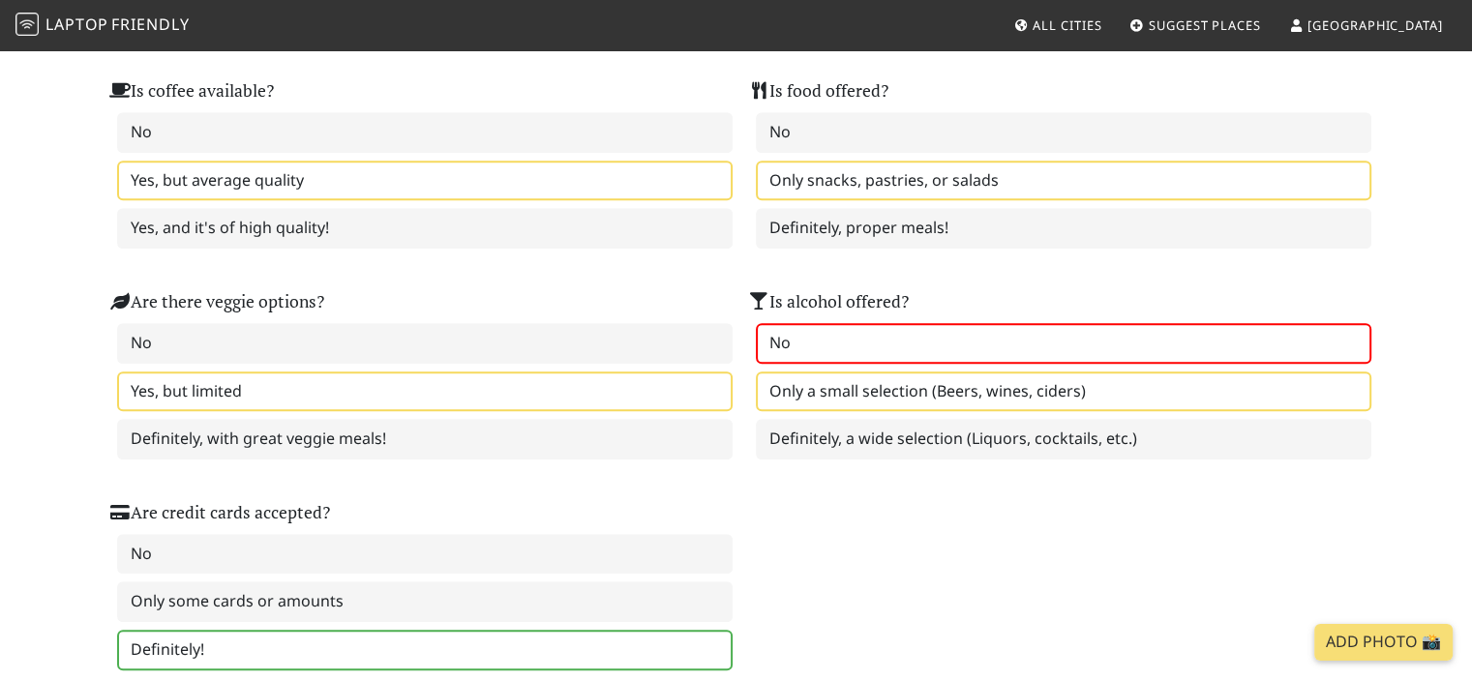
click at [838, 327] on label "No" at bounding box center [1063, 343] width 615 height 41
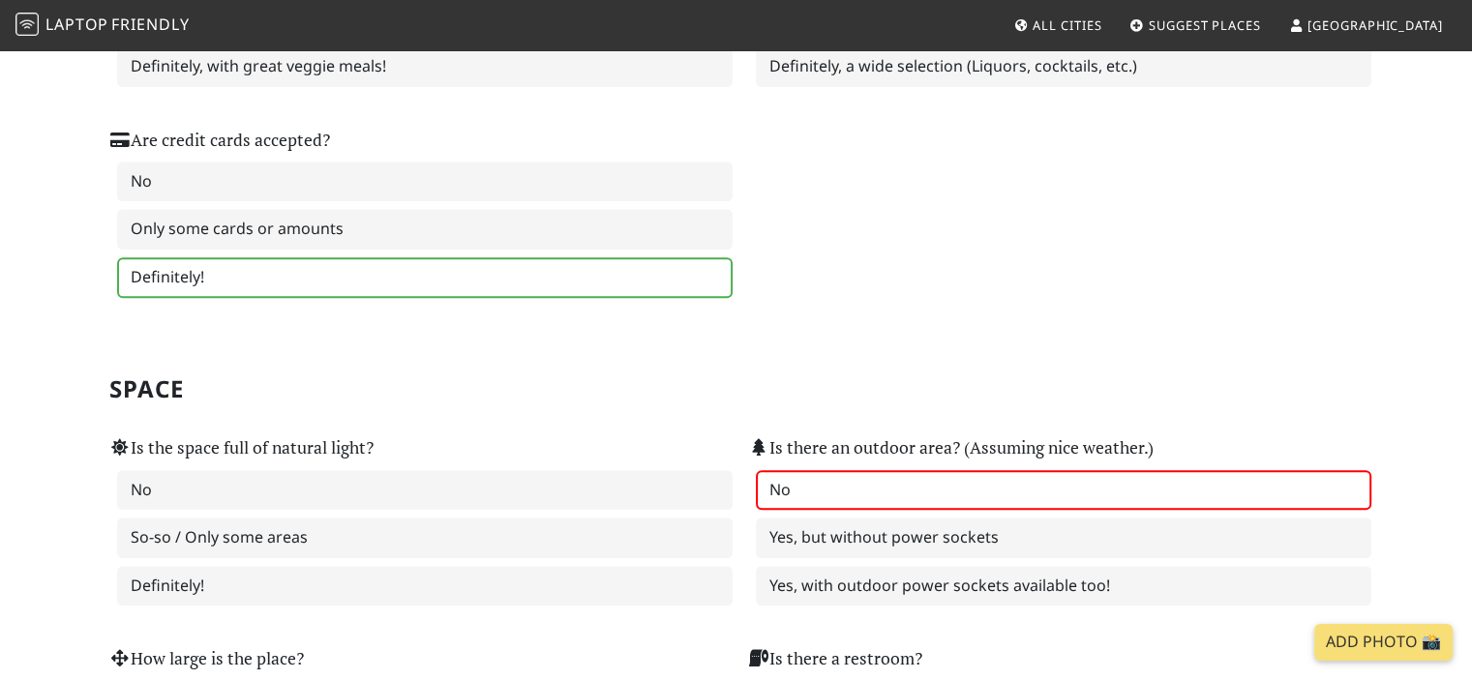
scroll to position [1838, 0]
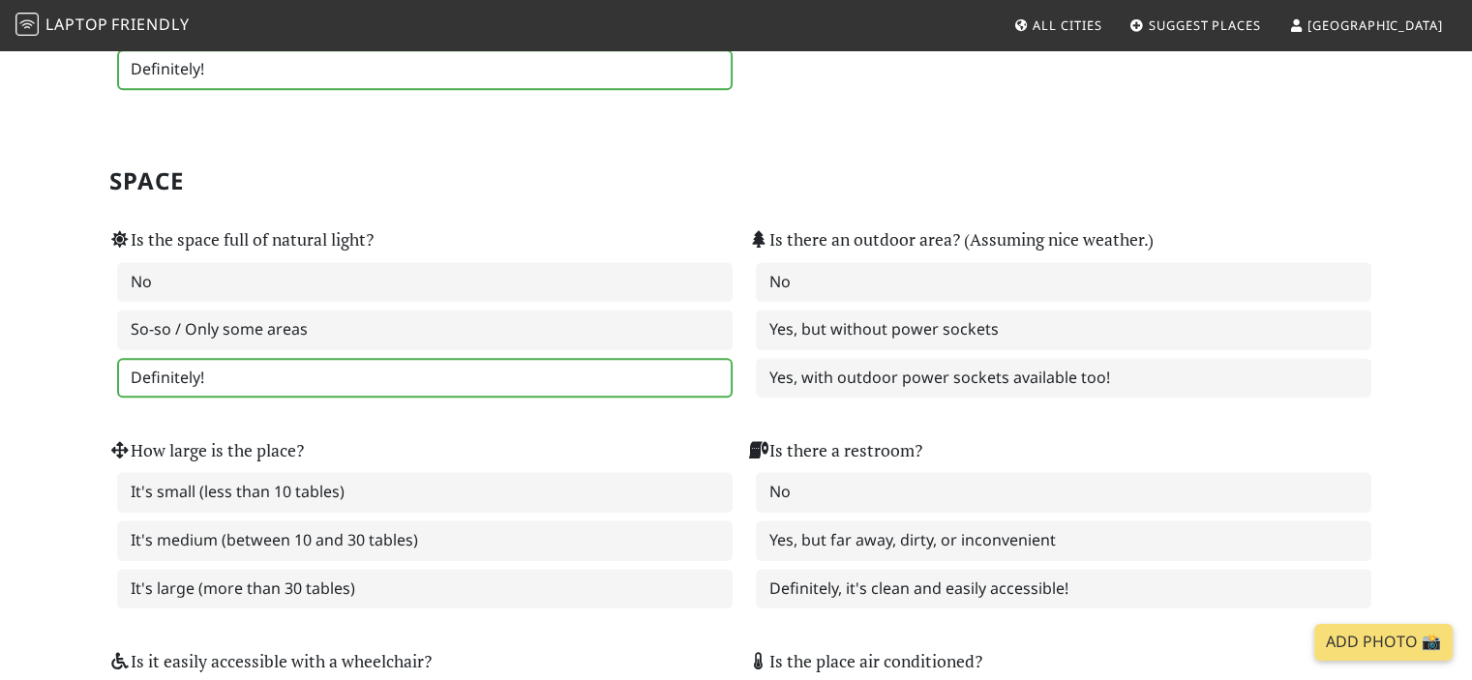
click at [540, 358] on label "Definitely!" at bounding box center [424, 378] width 615 height 41
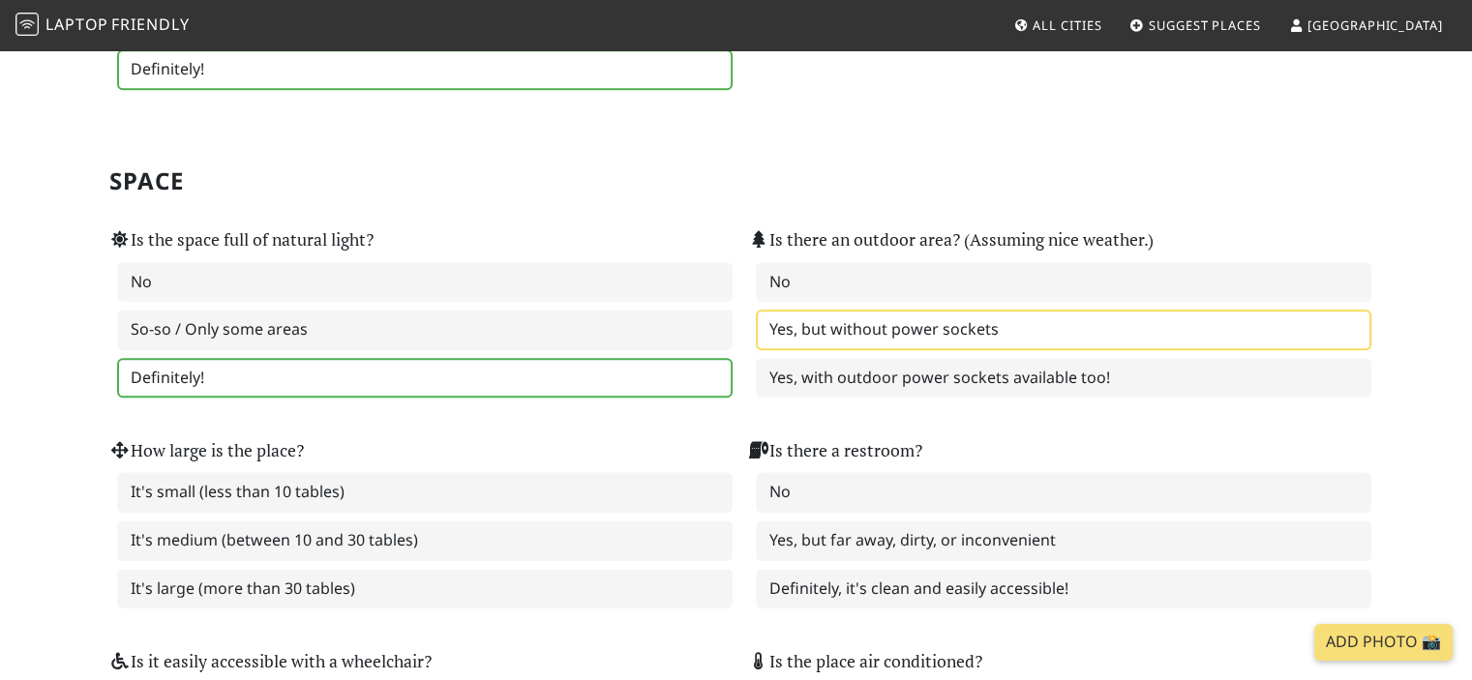
click at [859, 313] on label "Yes, but without power sockets" at bounding box center [1063, 330] width 615 height 41
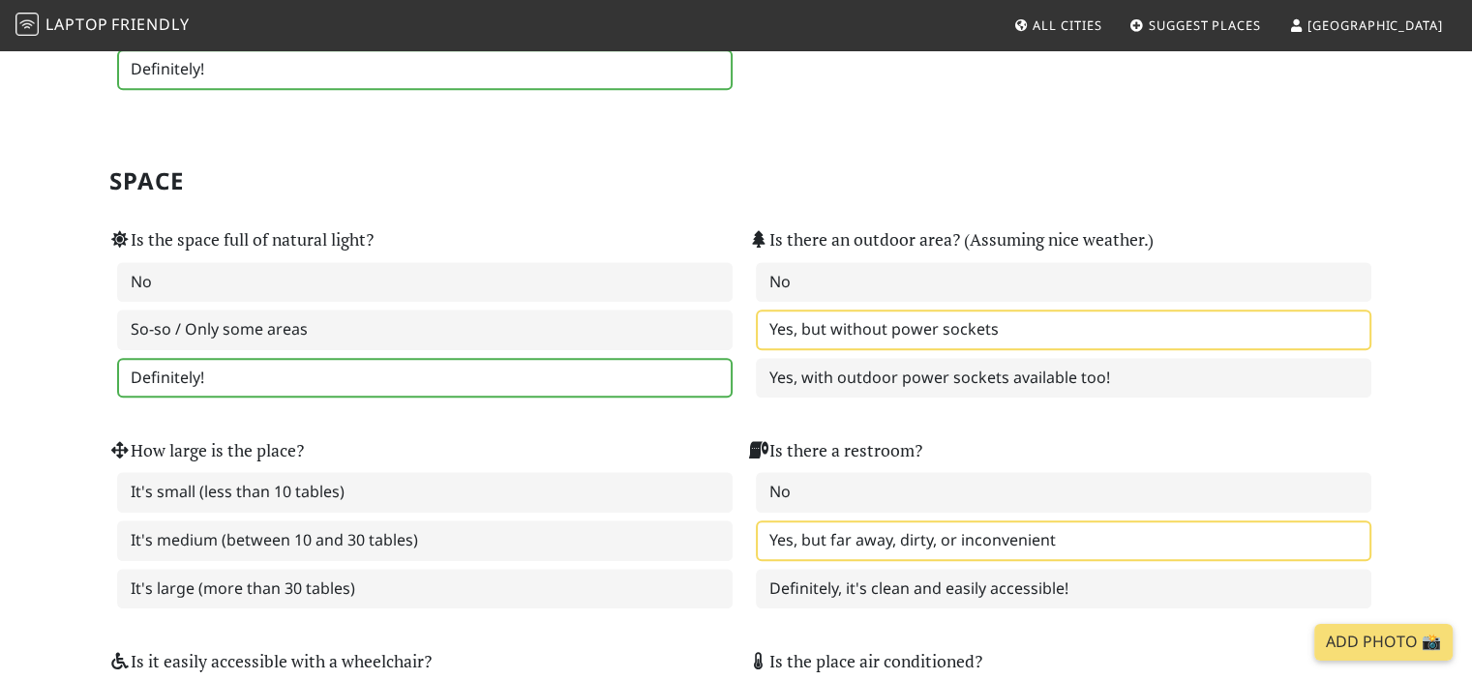
scroll to position [2032, 0]
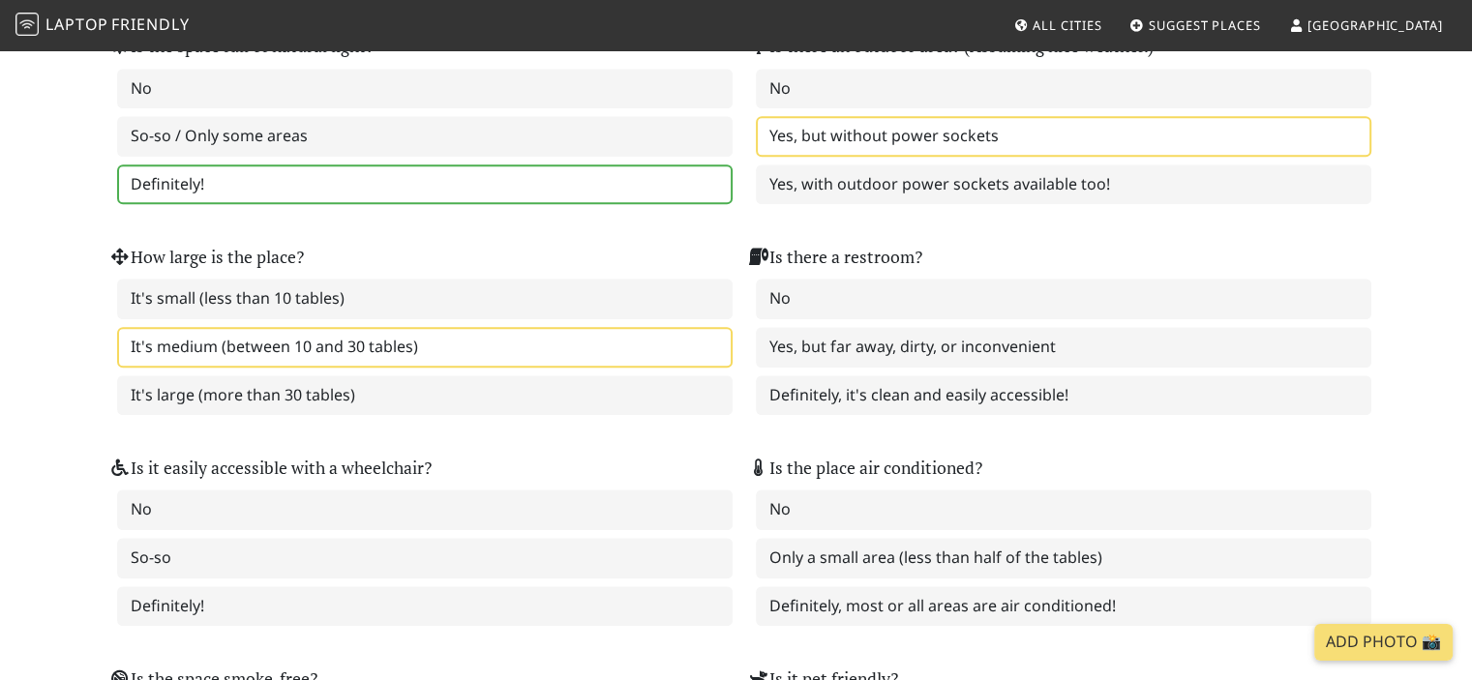
click at [600, 328] on label "It's medium (between 10 and 30 tables)" at bounding box center [424, 347] width 615 height 41
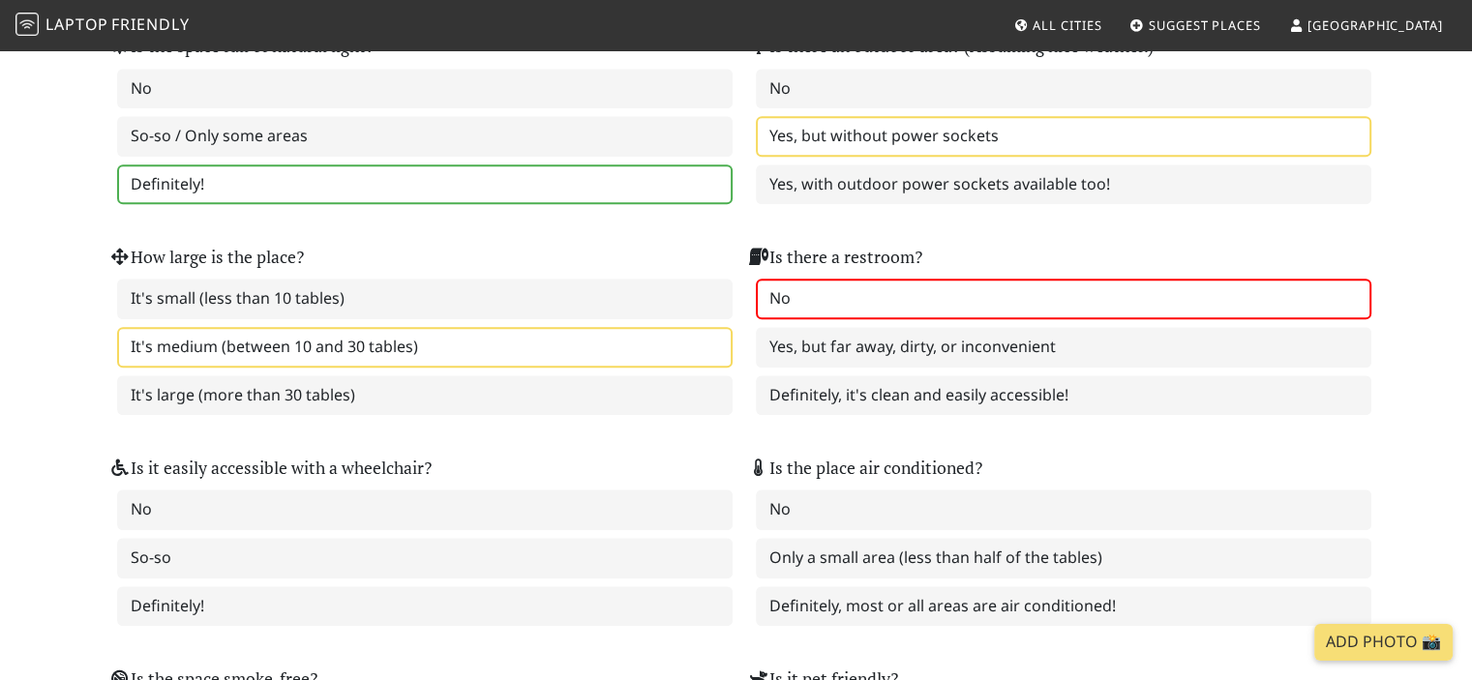
click at [842, 283] on label "No" at bounding box center [1063, 299] width 615 height 41
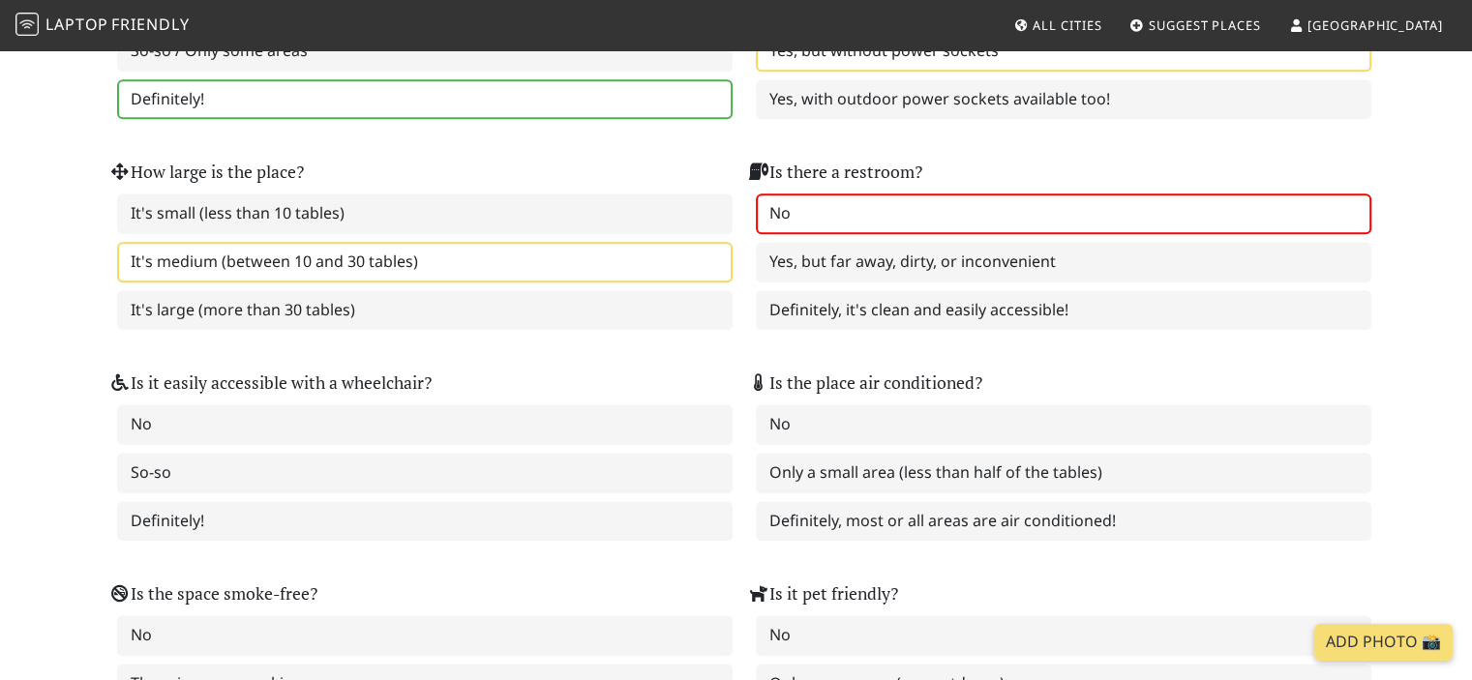
drag, startPoint x: 1412, startPoint y: 204, endPoint x: 1389, endPoint y: 258, distance: 58.6
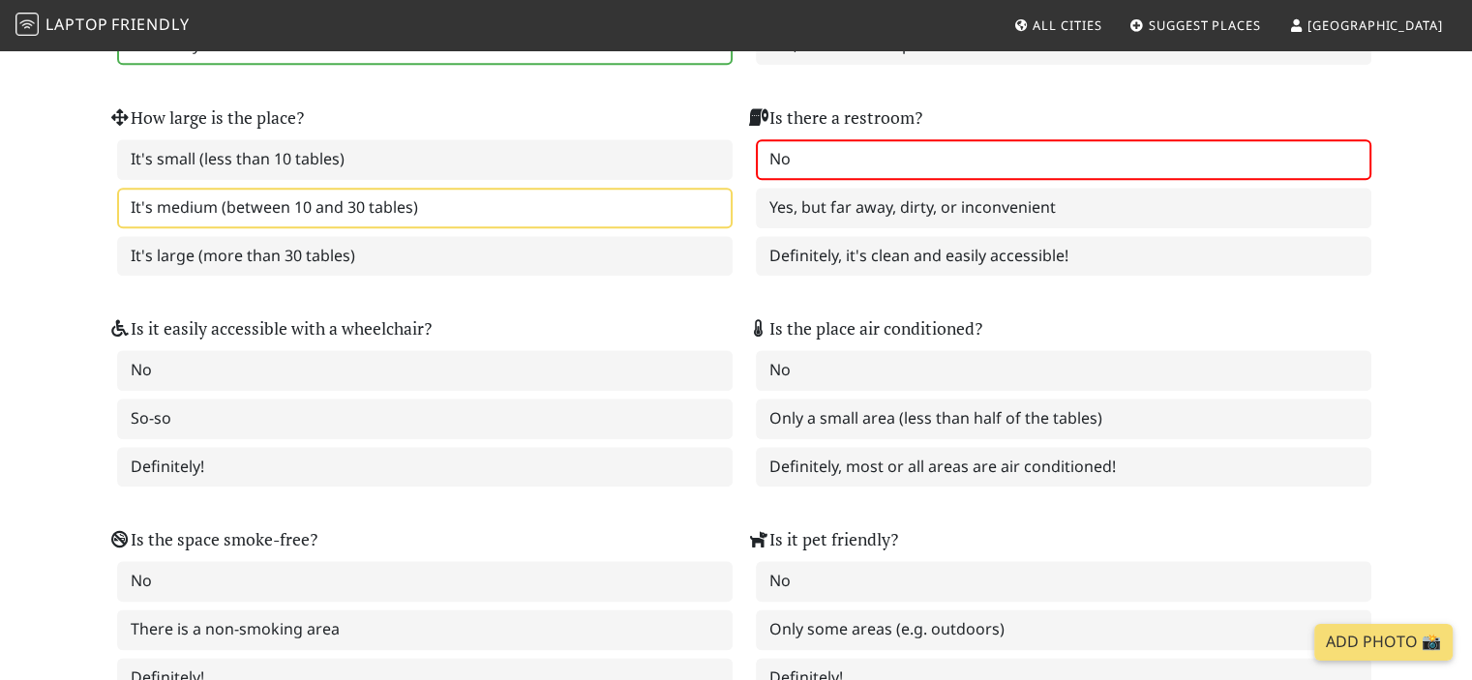
scroll to position [2219, 0]
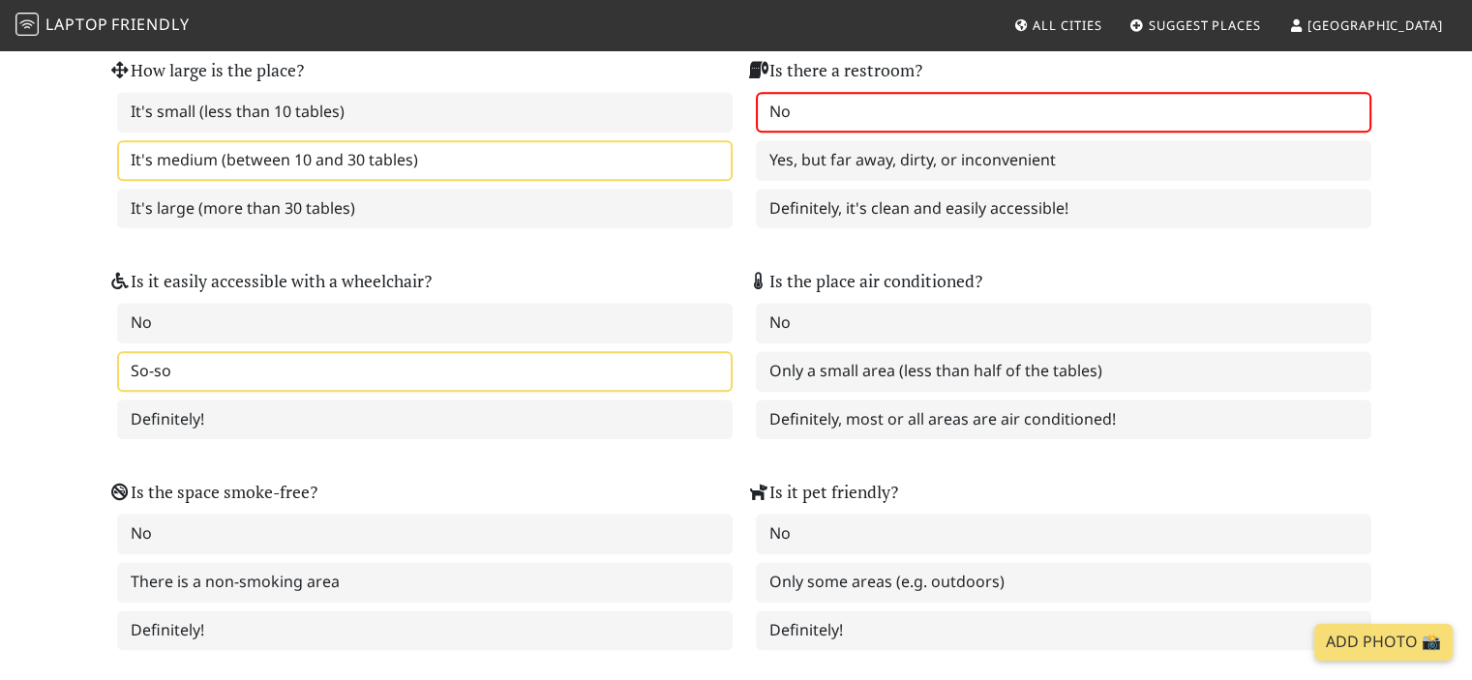
click at [533, 351] on label "So-so" at bounding box center [424, 371] width 615 height 41
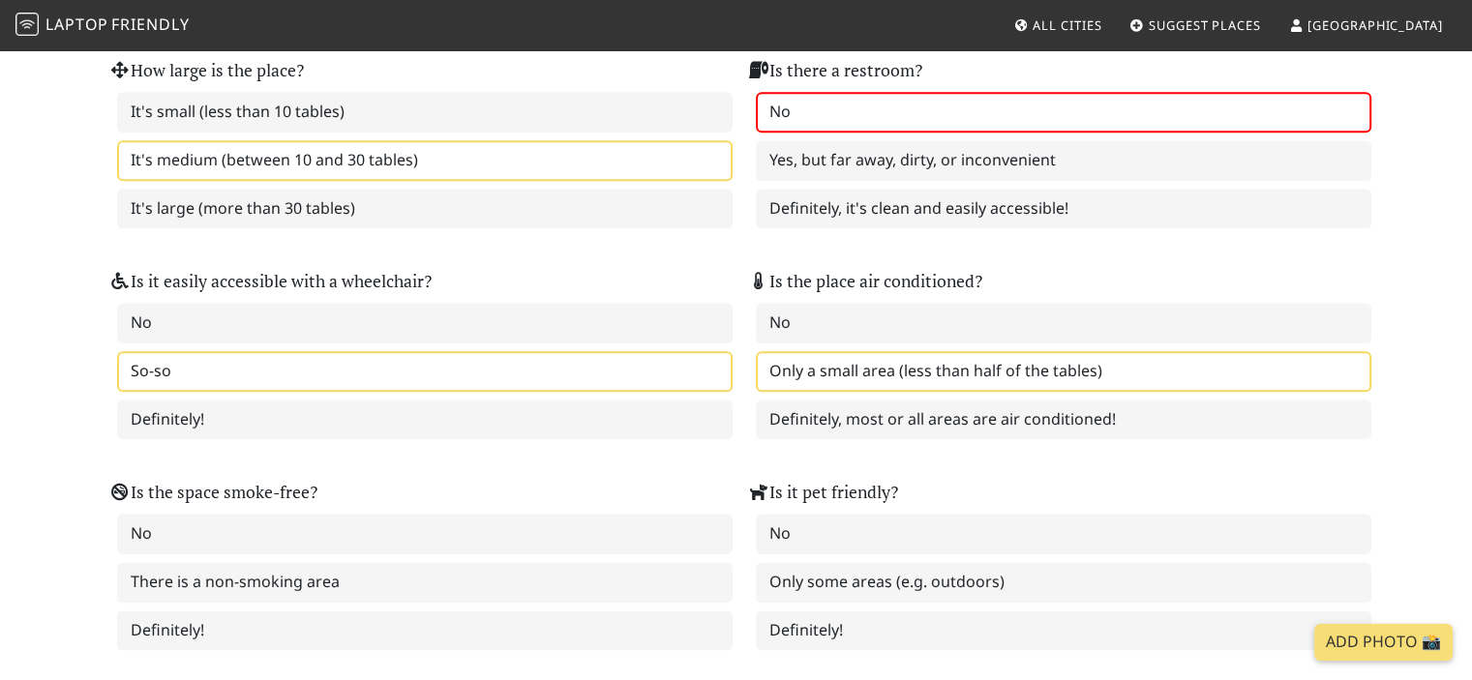
click at [813, 351] on label "Only a small area (less than half of the tables)" at bounding box center [1063, 371] width 615 height 41
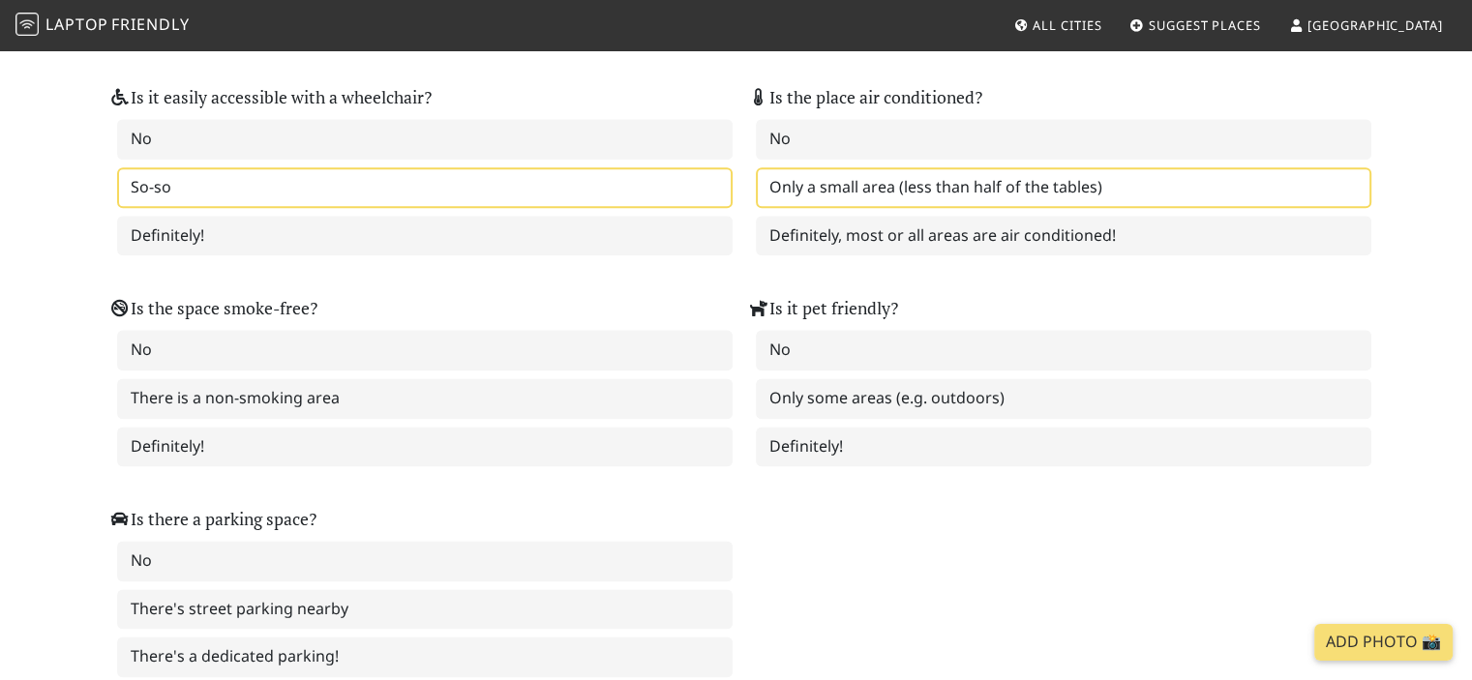
scroll to position [2412, 0]
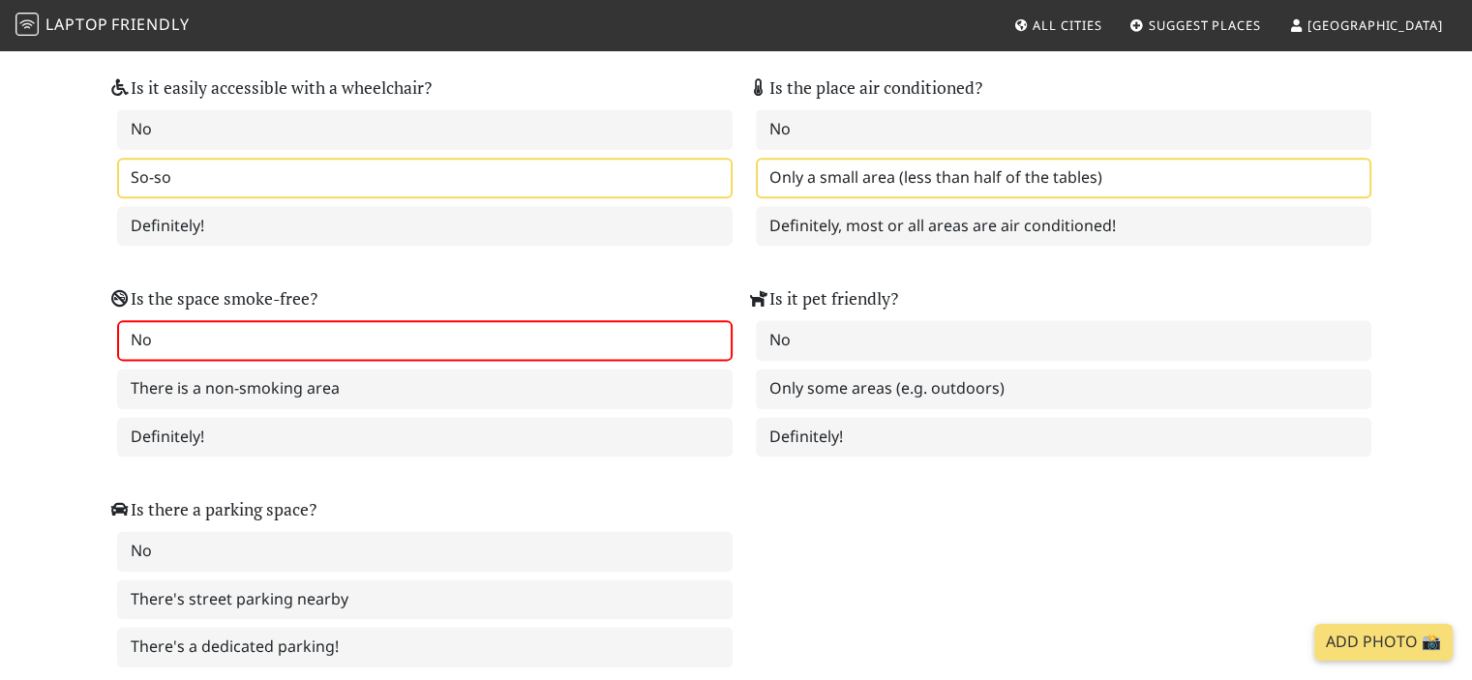
click at [488, 320] on label "No" at bounding box center [424, 340] width 615 height 41
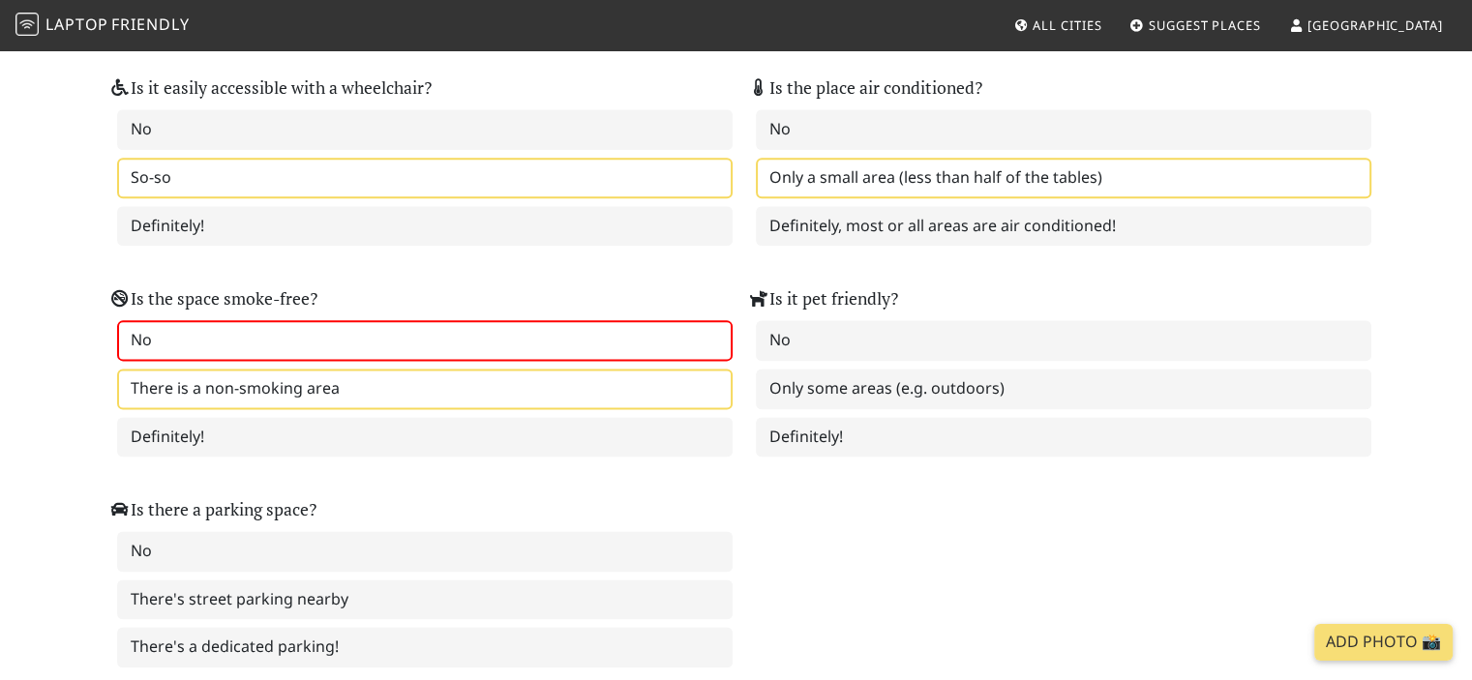
click at [405, 369] on label "There is a non-smoking area" at bounding box center [424, 389] width 615 height 41
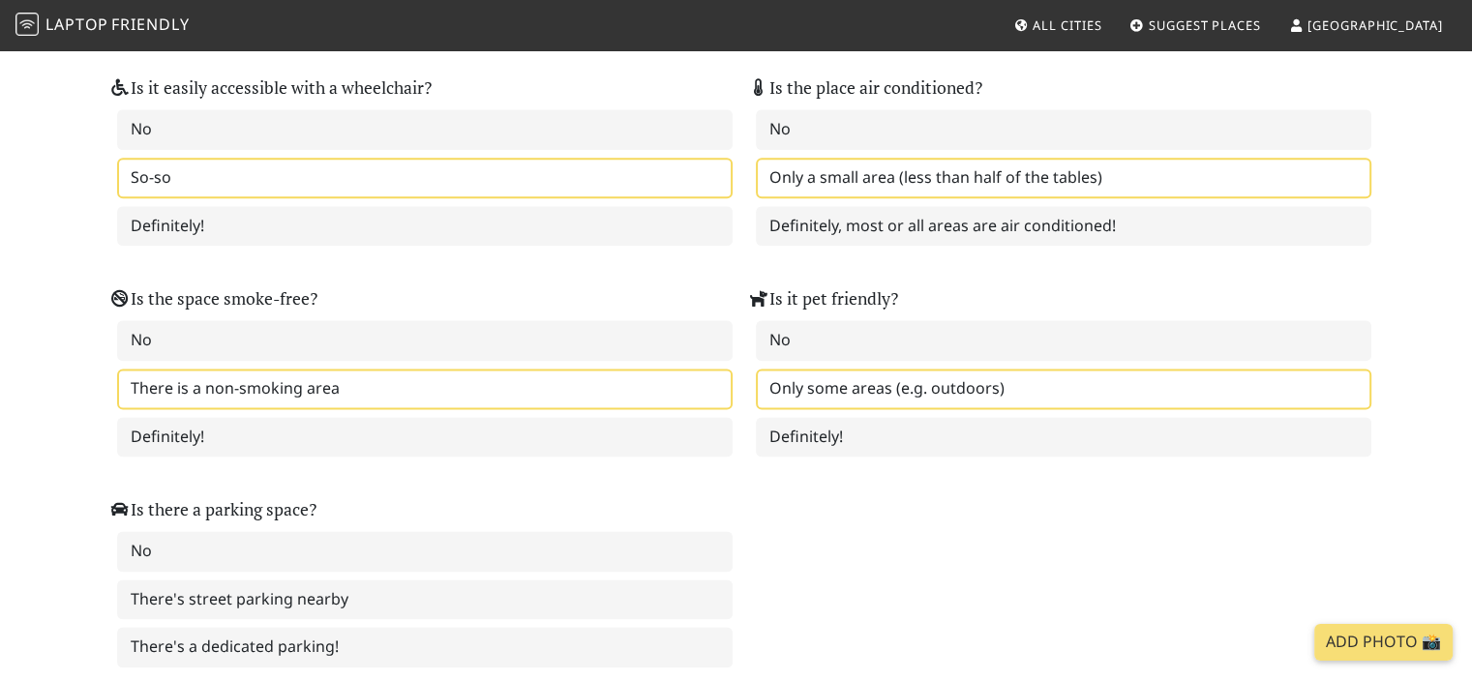
click at [784, 369] on label "Only some areas (e.g. outdoors)" at bounding box center [1063, 389] width 615 height 41
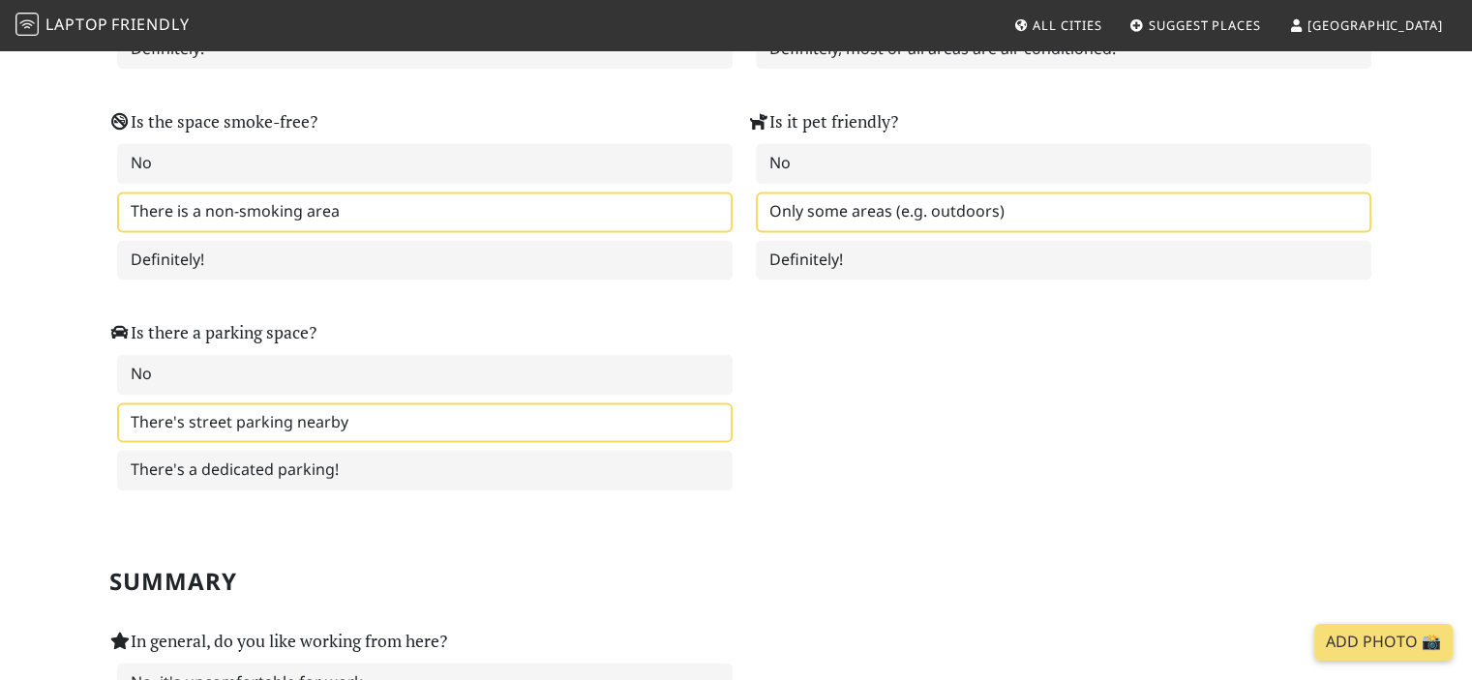
scroll to position [2606, 0]
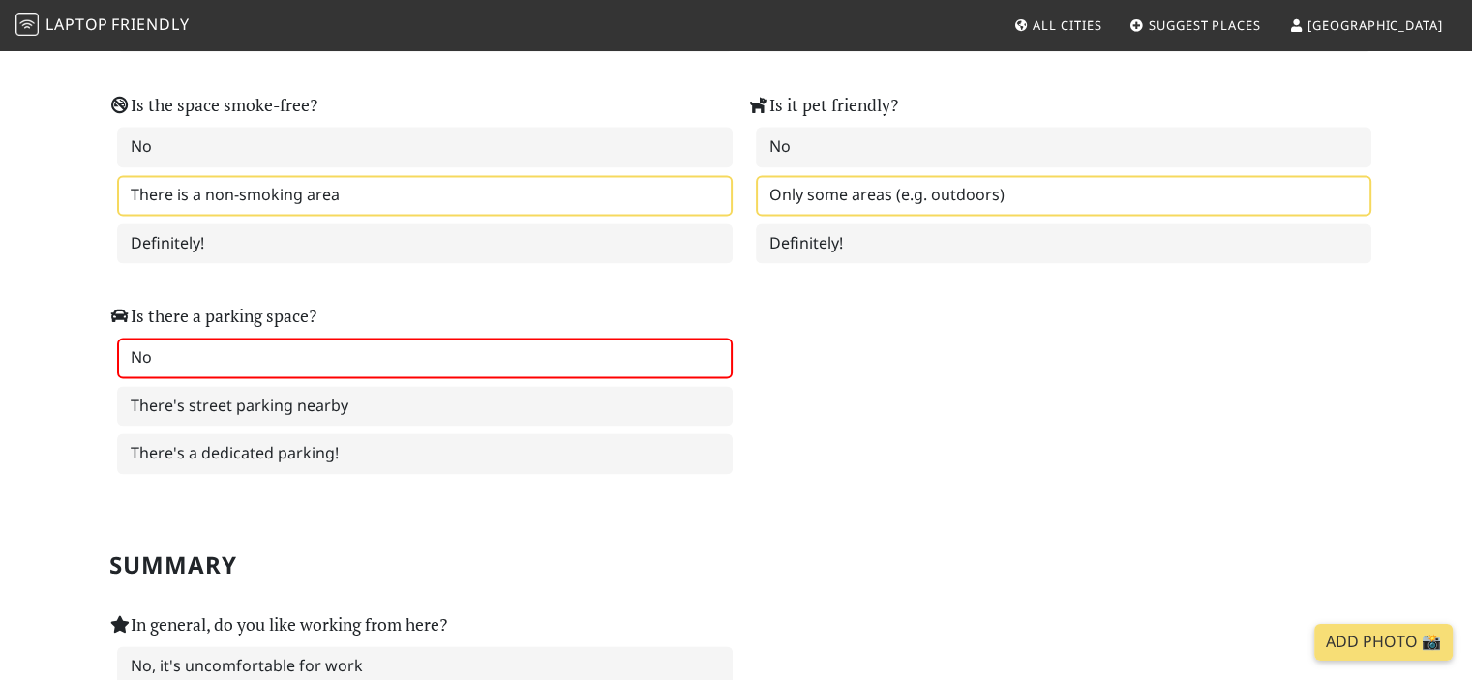
click at [366, 338] on label "No" at bounding box center [424, 358] width 615 height 41
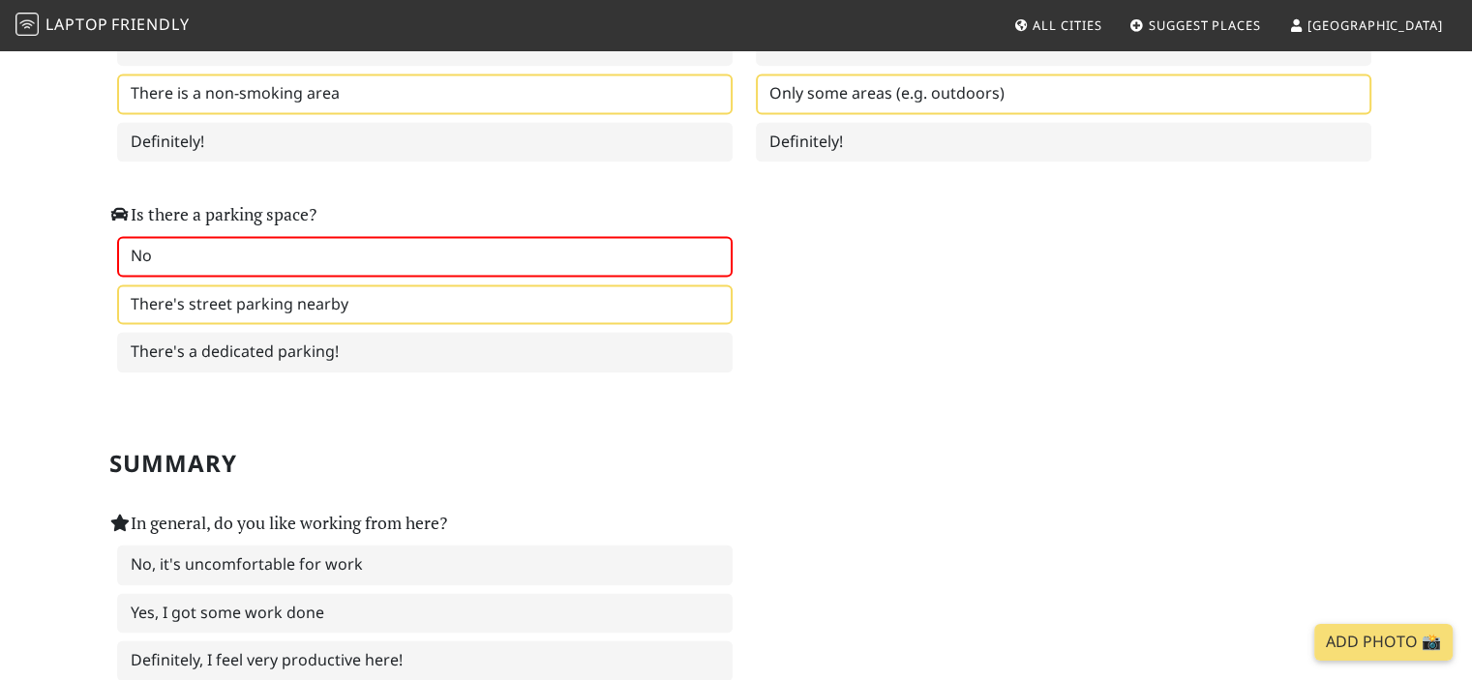
scroll to position [2896, 0]
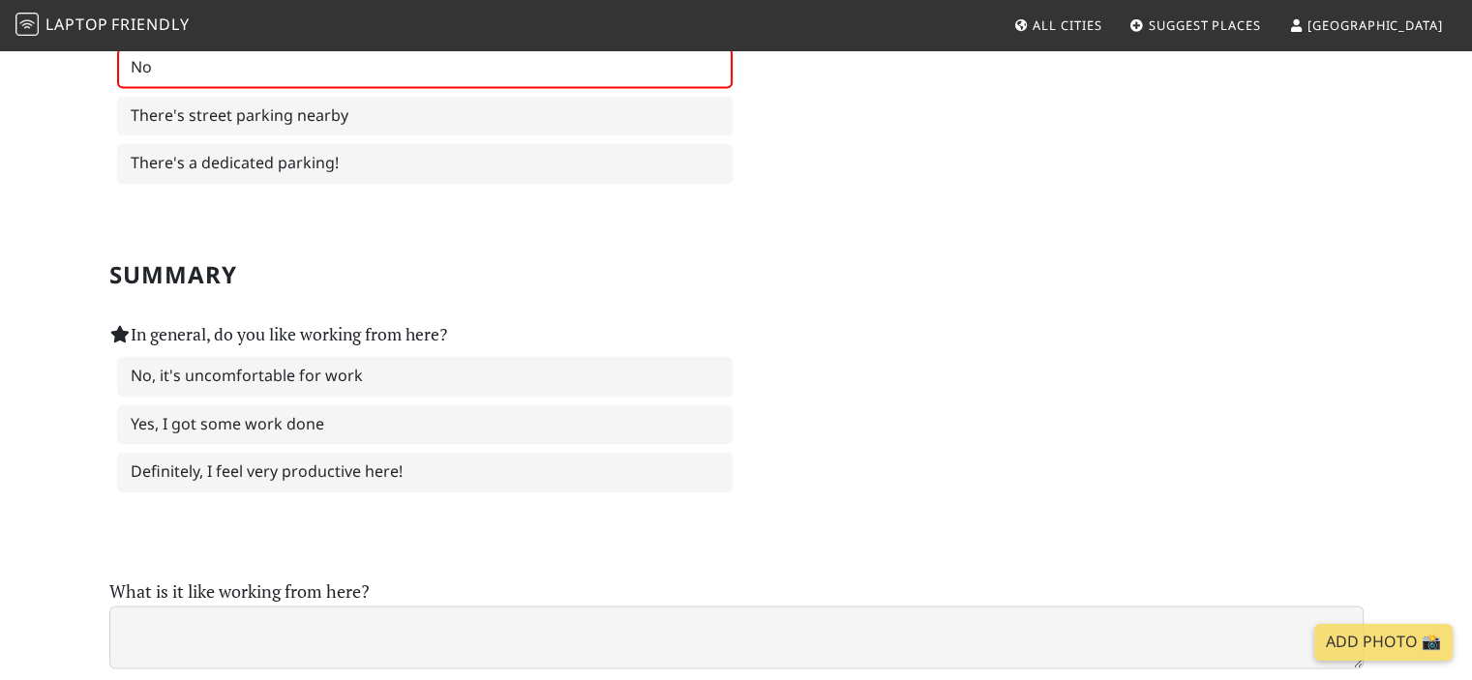
drag, startPoint x: 538, startPoint y: 244, endPoint x: 421, endPoint y: 240, distance: 117.1
click at [421, 261] on h2 "Summary" at bounding box center [736, 275] width 1254 height 28
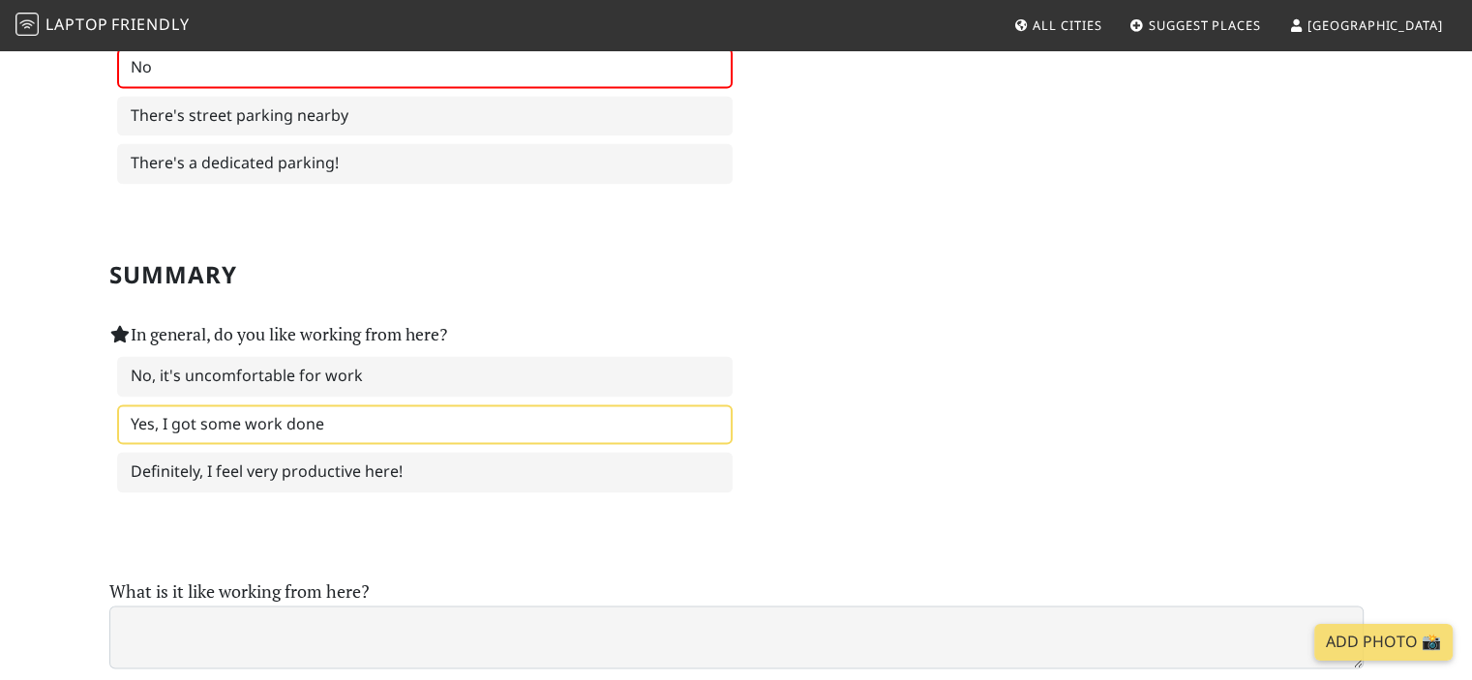
click at [353, 404] on label "Yes, I got some work done" at bounding box center [424, 424] width 615 height 41
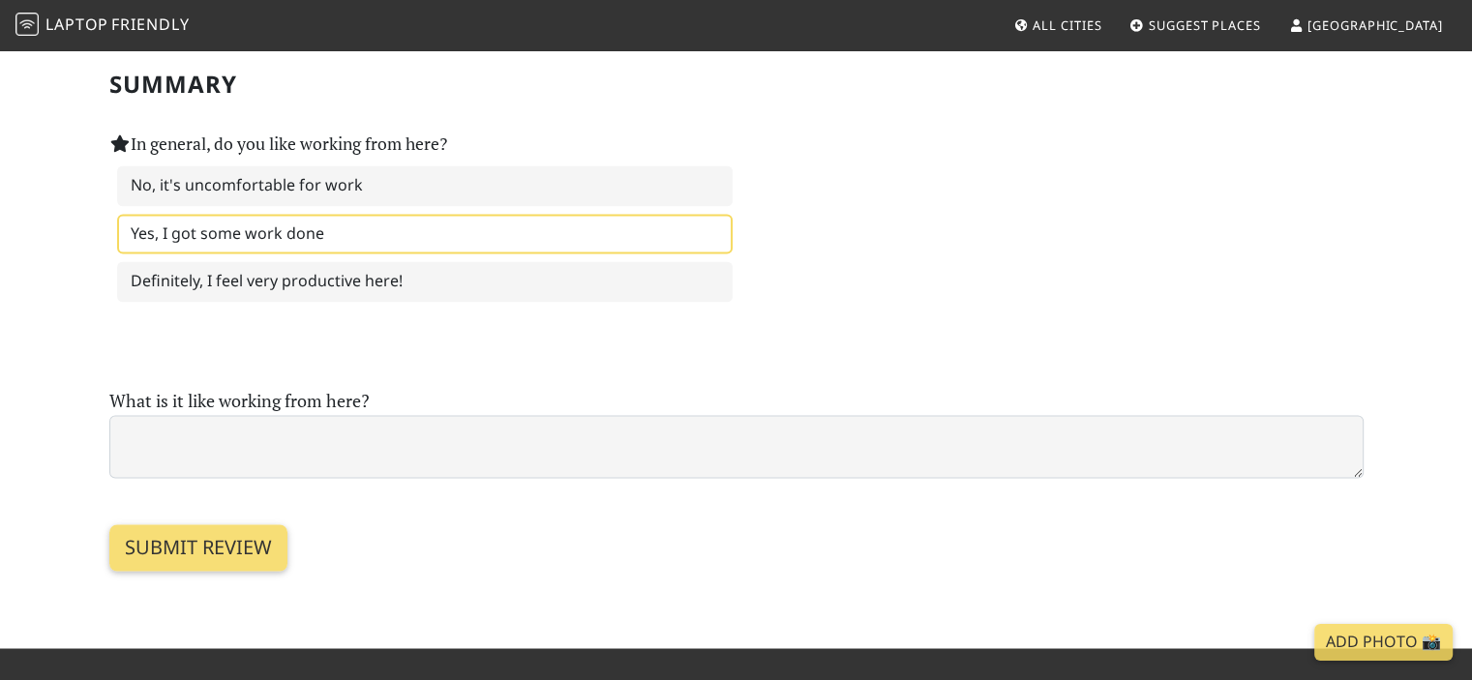
scroll to position [3089, 0]
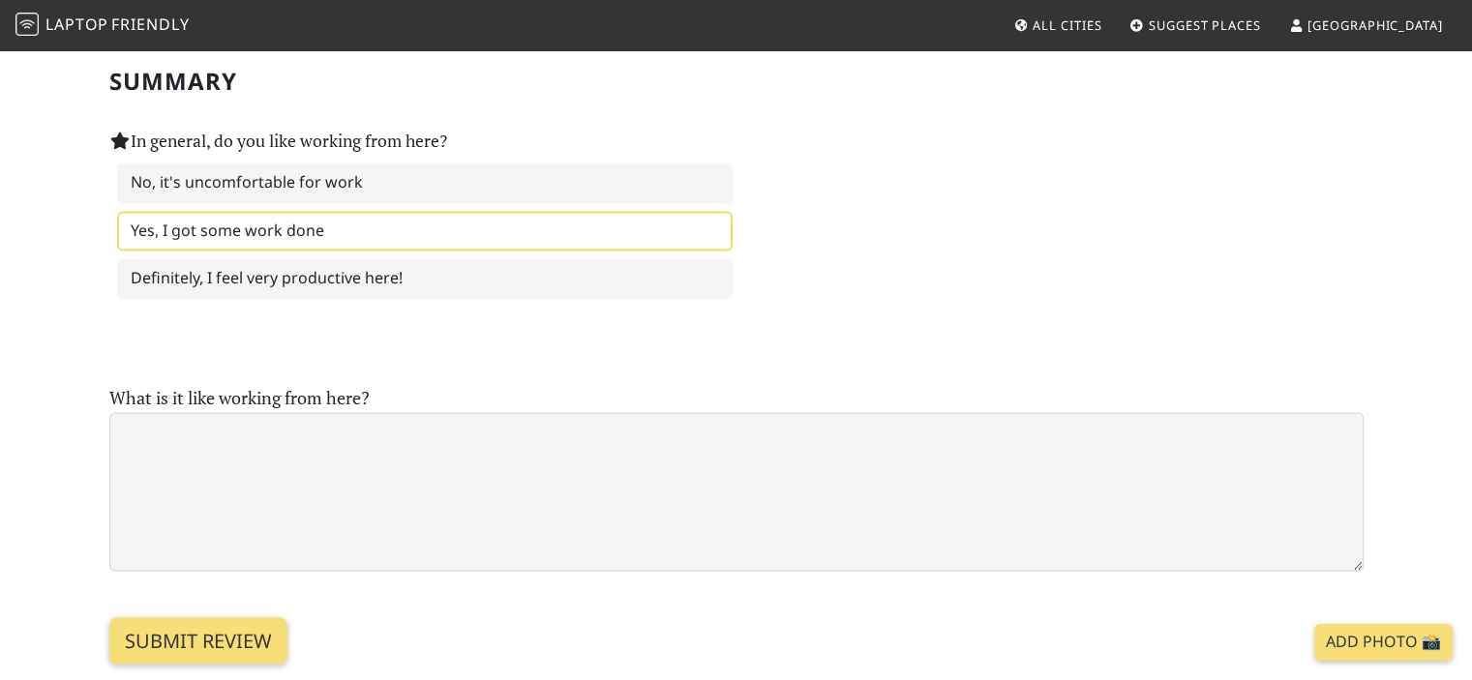
drag, startPoint x: 1356, startPoint y: 435, endPoint x: 1307, endPoint y: 532, distance: 108.2
click at [1318, 532] on textarea at bounding box center [736, 491] width 1254 height 159
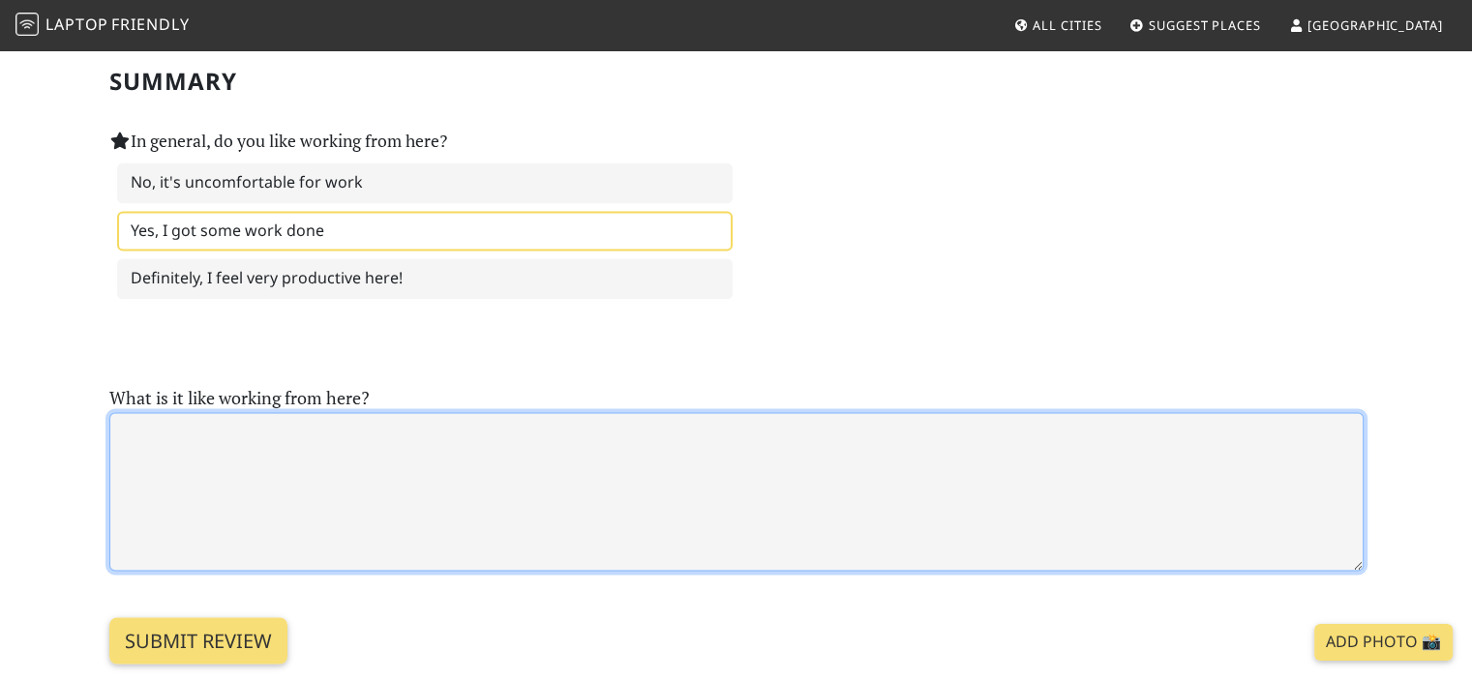
click at [285, 417] on textarea at bounding box center [736, 491] width 1254 height 159
type textarea "R"
type textarea "V"
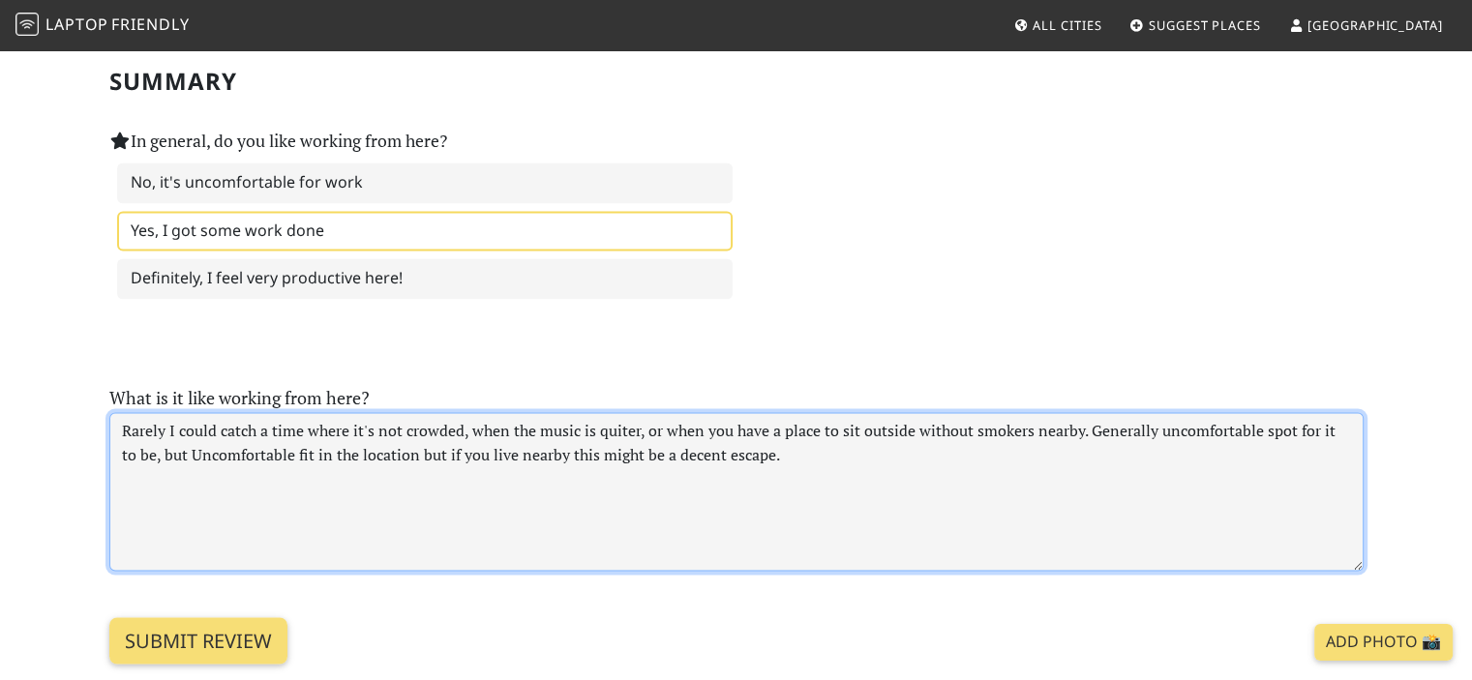
drag, startPoint x: 173, startPoint y: 421, endPoint x: 805, endPoint y: 416, distance: 631.8
click at [805, 416] on textarea "Rarely I could catch a time where it's not crowded, when the music is quiter, o…" at bounding box center [736, 491] width 1254 height 159
click at [124, 412] on textarea "Rarely I could catch a time where it's not crowded, when the music is quiter, o…" at bounding box center [736, 491] width 1254 height 159
paste textarea "Uncomfortable fit in the location but if you live nearby this might be a decent…"
drag, startPoint x: 669, startPoint y: 407, endPoint x: 408, endPoint y: 426, distance: 260.9
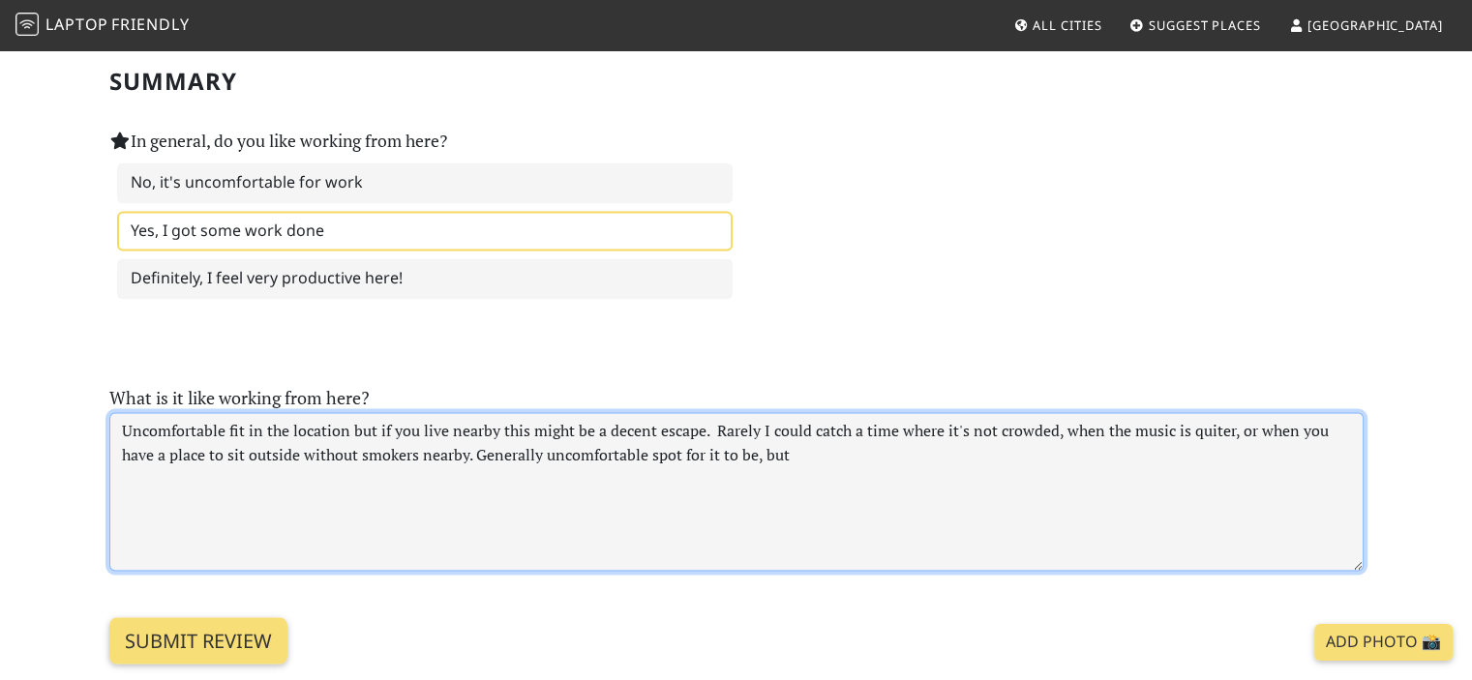
click at [419, 427] on textarea "Uncomfortable fit in the location but if you live nearby this might be a decent…" at bounding box center [736, 491] width 1254 height 159
click at [705, 412] on textarea "Uncomfortable fit in the location but if you live nearby this might be a decent…" at bounding box center [736, 491] width 1254 height 159
click at [712, 412] on textarea "Uncomfortable fit in the location but if you live nearby this might be a decent…" at bounding box center [736, 491] width 1254 height 159
click at [718, 412] on textarea "Uncomfortable fit in the location but if you live nearby this might be a decent…" at bounding box center [736, 491] width 1254 height 159
click at [715, 412] on textarea "Uncomfortable fit in the location but if you live nearby this might be a decent…" at bounding box center [736, 491] width 1254 height 159
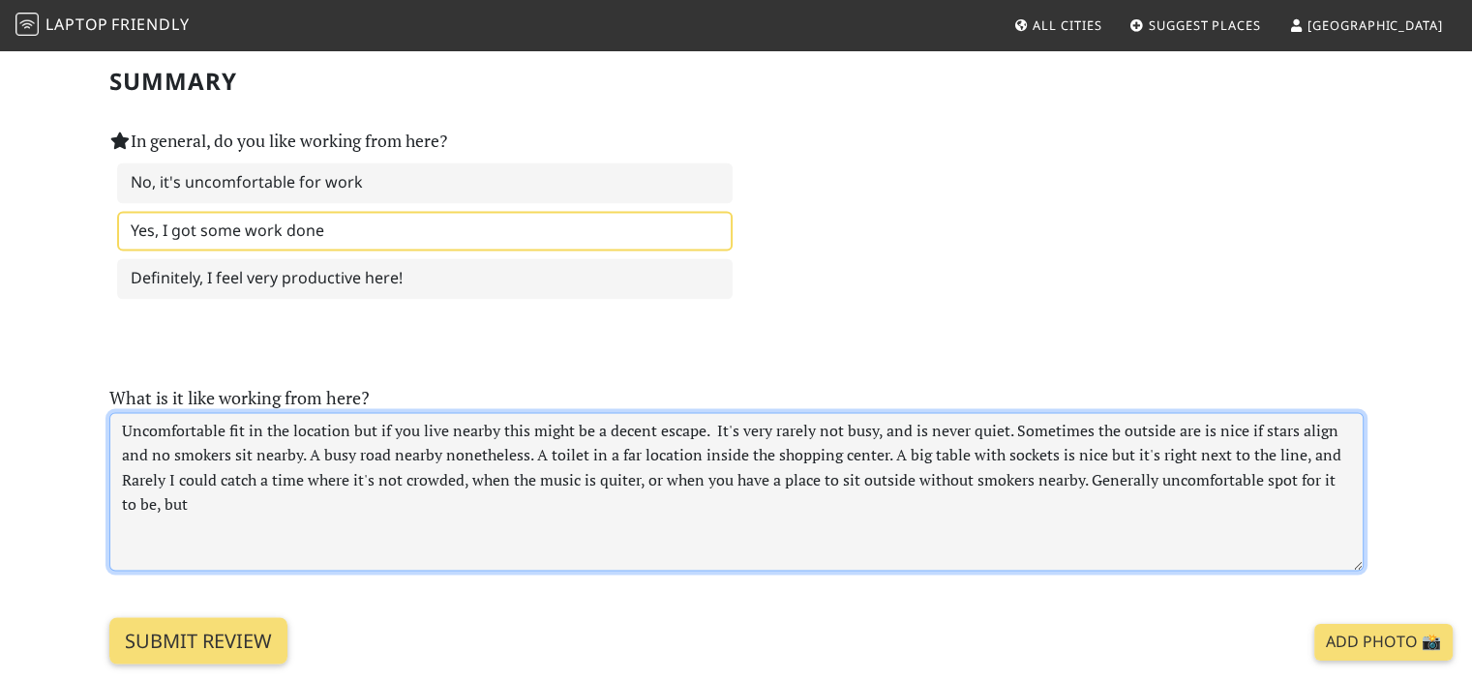
drag, startPoint x: 522, startPoint y: 442, endPoint x: 448, endPoint y: 436, distance: 74.7
click at [448, 436] on textarea "Uncomfortable fit in the location but if you live nearby this might be a decent…" at bounding box center [736, 491] width 1254 height 159
drag, startPoint x: 300, startPoint y: 425, endPoint x: 313, endPoint y: 425, distance: 13.5
click at [313, 425] on textarea "Uncomfortable fit in the location but if you live nearby this might be a decent…" at bounding box center [736, 491] width 1254 height 159
click at [529, 439] on textarea "Uncomfortable fit in the location but if you live nearby this might be a decent…" at bounding box center [736, 491] width 1254 height 159
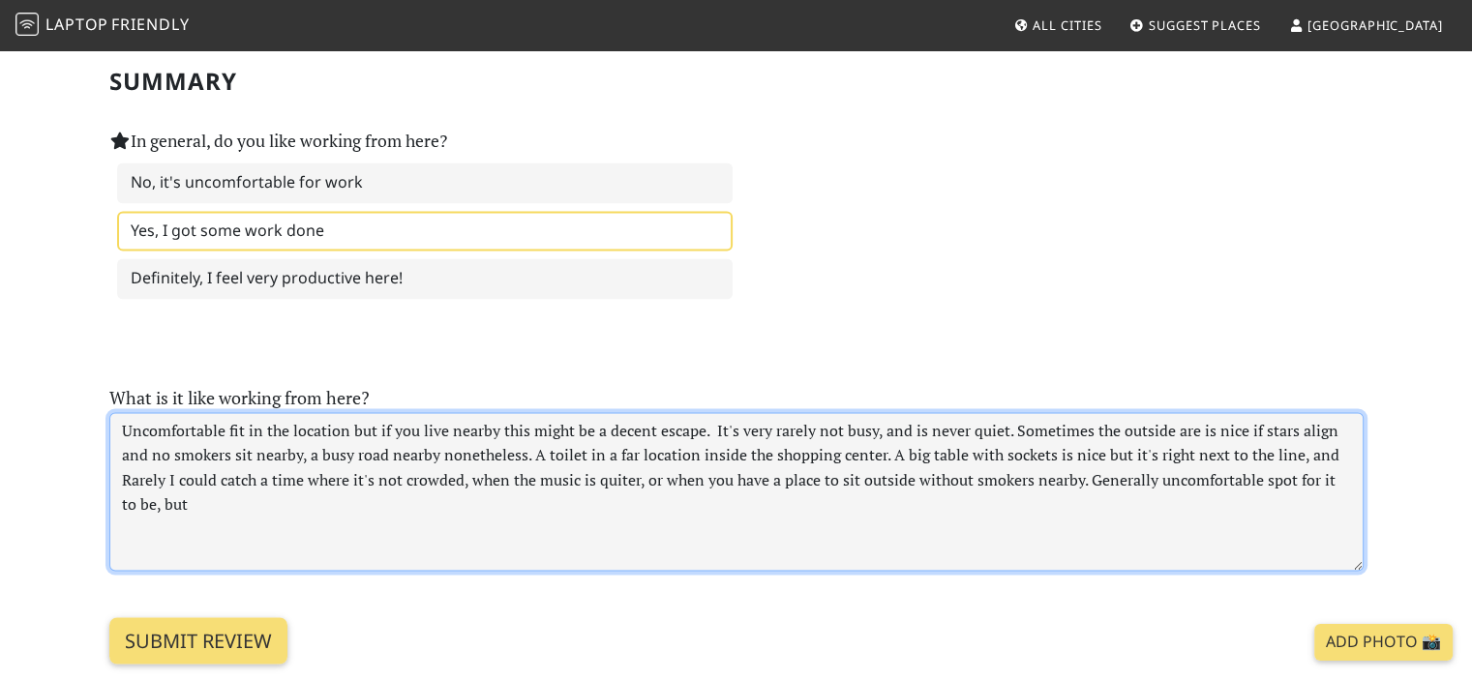
click at [533, 425] on textarea "Uncomfortable fit in the location but if you live nearby this might be a decent…" at bounding box center [736, 491] width 1254 height 159
click at [534, 413] on textarea "Uncomfortable fit in the location but if you live nearby this might be a decent…" at bounding box center [736, 491] width 1254 height 159
click at [890, 422] on textarea "Uncomfortable fit in the location but if you live nearby this might be a decent…" at bounding box center [736, 491] width 1254 height 159
drag, startPoint x: 1069, startPoint y: 417, endPoint x: 1002, endPoint y: 421, distance: 66.9
click at [1002, 421] on textarea "Uncomfortable fit in the location but if you live nearby this might be a decent…" at bounding box center [736, 491] width 1254 height 159
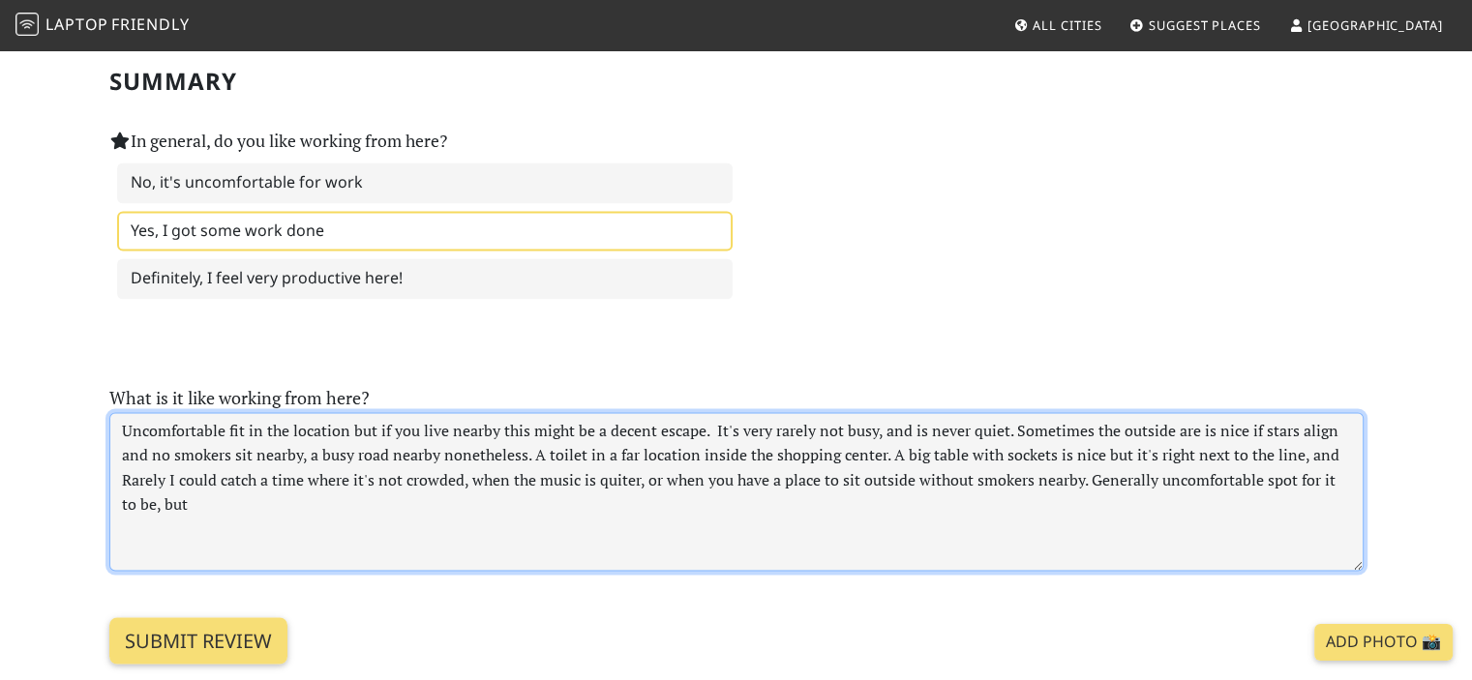
click at [1265, 421] on textarea "Uncomfortable fit in the location but if you live nearby this might be a decent…" at bounding box center [736, 491] width 1254 height 159
drag, startPoint x: 120, startPoint y: 452, endPoint x: 306, endPoint y: 476, distance: 187.3
click at [306, 476] on textarea "Uncomfortable fit in the location but if you live nearby this might be a decent…" at bounding box center [736, 491] width 1254 height 159
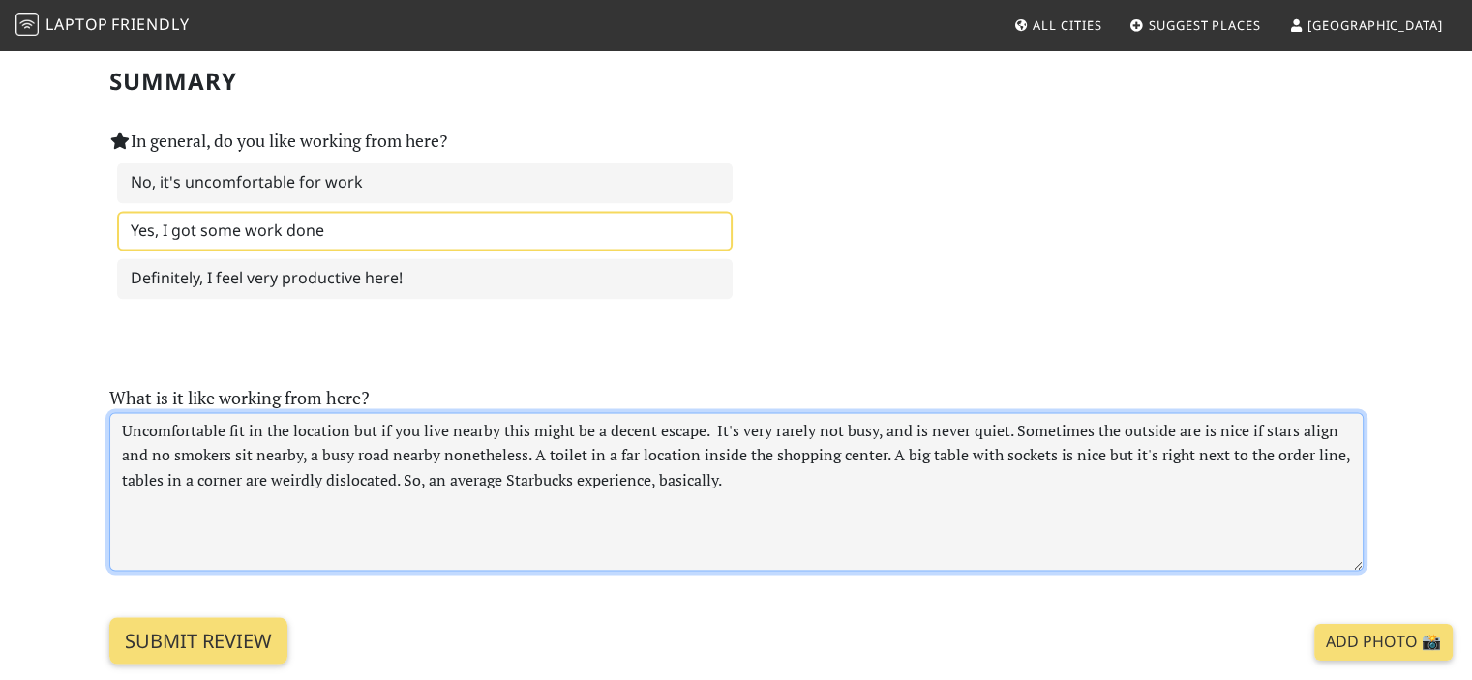
drag, startPoint x: 657, startPoint y: 443, endPoint x: 713, endPoint y: 442, distance: 56.1
click at [713, 442] on textarea "Uncomfortable fit in the location but if you live nearby this might be a decent…" at bounding box center [736, 491] width 1254 height 159
drag, startPoint x: 419, startPoint y: 445, endPoint x: 403, endPoint y: 448, distance: 16.7
click at [403, 448] on textarea "Uncomfortable fit in the location but if you live nearby this might be a decent…" at bounding box center [736, 491] width 1254 height 159
paste textarea "basically"
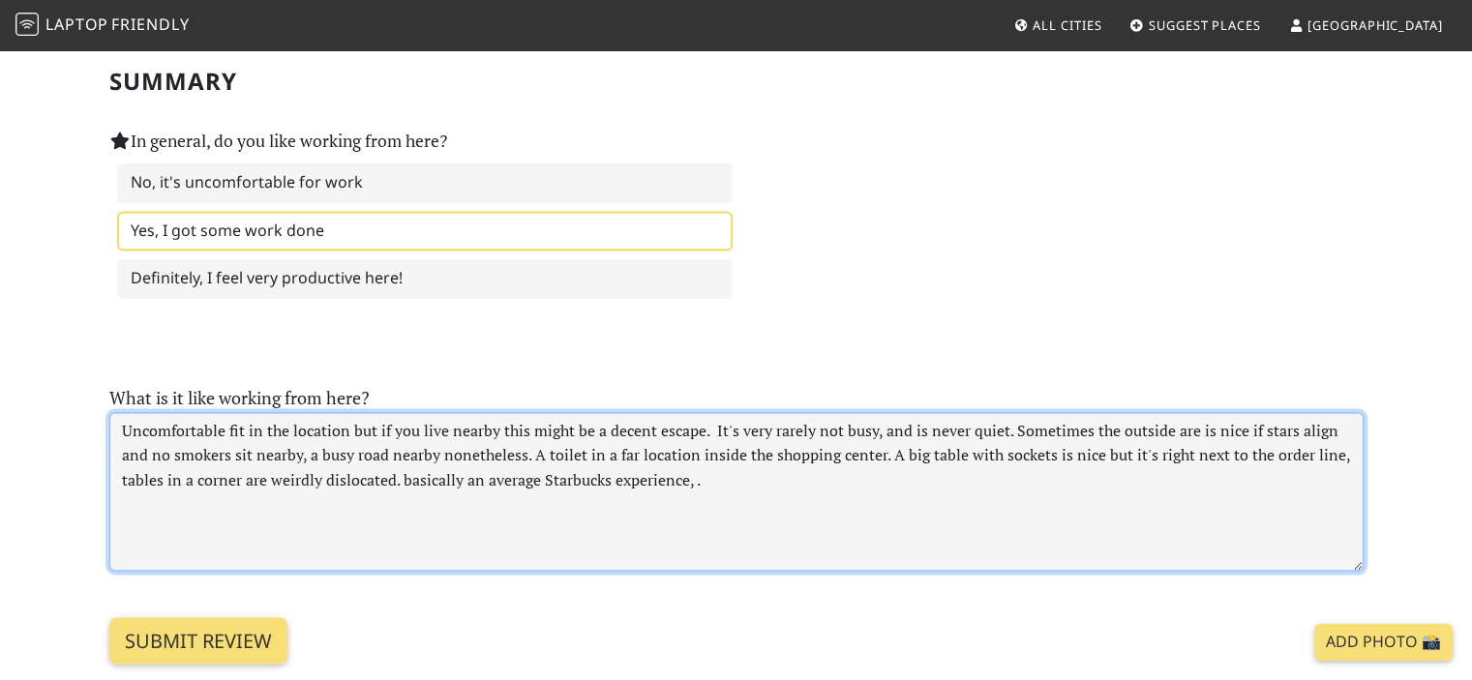
click at [403, 446] on textarea "Uncomfortable fit in the location but if you live nearby this might be a decent…" at bounding box center [736, 491] width 1254 height 159
drag, startPoint x: 464, startPoint y: 442, endPoint x: 478, endPoint y: 444, distance: 13.7
click at [478, 444] on textarea "Uncomfortable fit in the location but if you live nearby this might be a decent…" at bounding box center [736, 491] width 1254 height 159
click at [705, 450] on textarea "Uncomfortable fit in the location but if you live nearby this might be a decent…" at bounding box center [736, 491] width 1254 height 159
click at [197, 445] on textarea "Uncomfortable fit in the location but if you live nearby this might be a decent…" at bounding box center [736, 491] width 1254 height 159
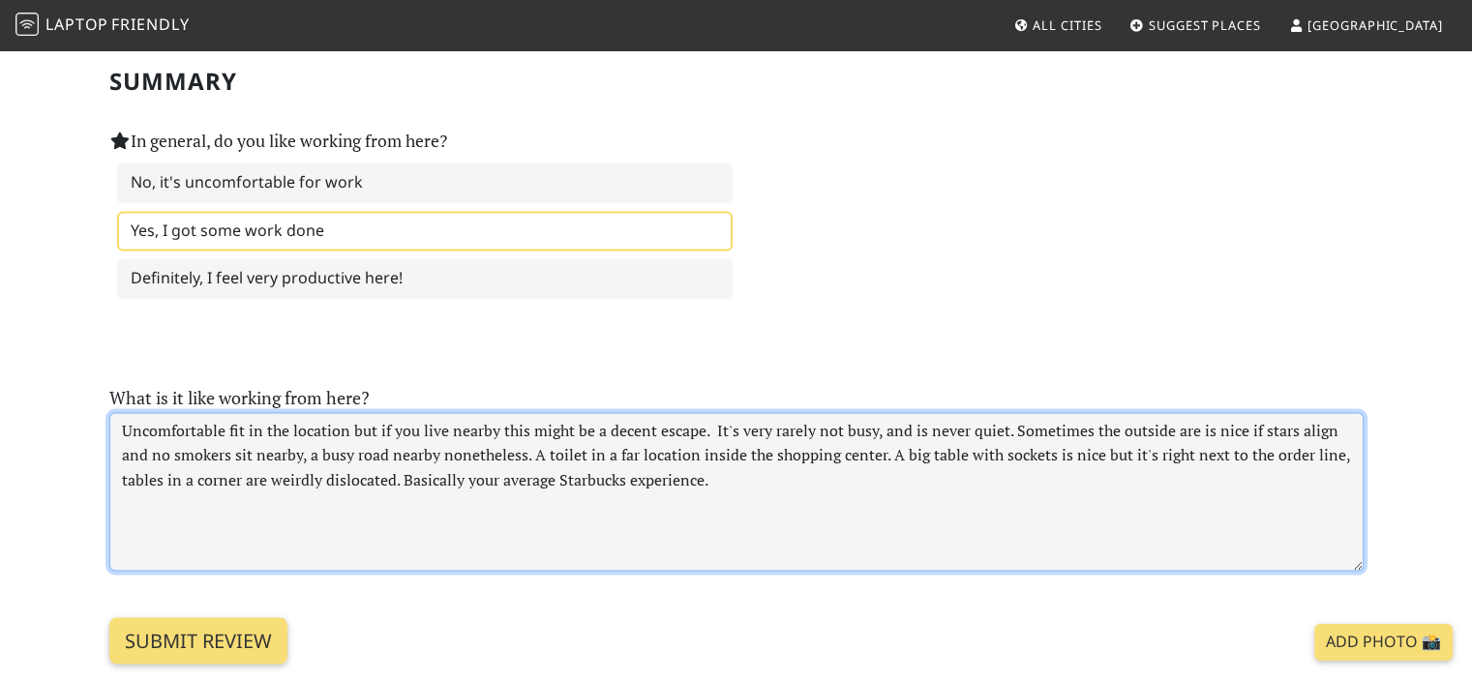
drag, startPoint x: 547, startPoint y: 444, endPoint x: 462, endPoint y: 444, distance: 85.1
click at [462, 444] on textarea "Uncomfortable fit in the location but if you live nearby this might be a decent…" at bounding box center [736, 491] width 1254 height 159
drag, startPoint x: 582, startPoint y: 438, endPoint x: 451, endPoint y: 440, distance: 130.6
click at [451, 440] on textarea "Uncomfortable fit in the location but if you live nearby this might be a decent…" at bounding box center [736, 491] width 1254 height 159
click at [553, 446] on textarea "Uncomfortable fit in the location but if you live nearby this might be a decent…" at bounding box center [736, 491] width 1254 height 159
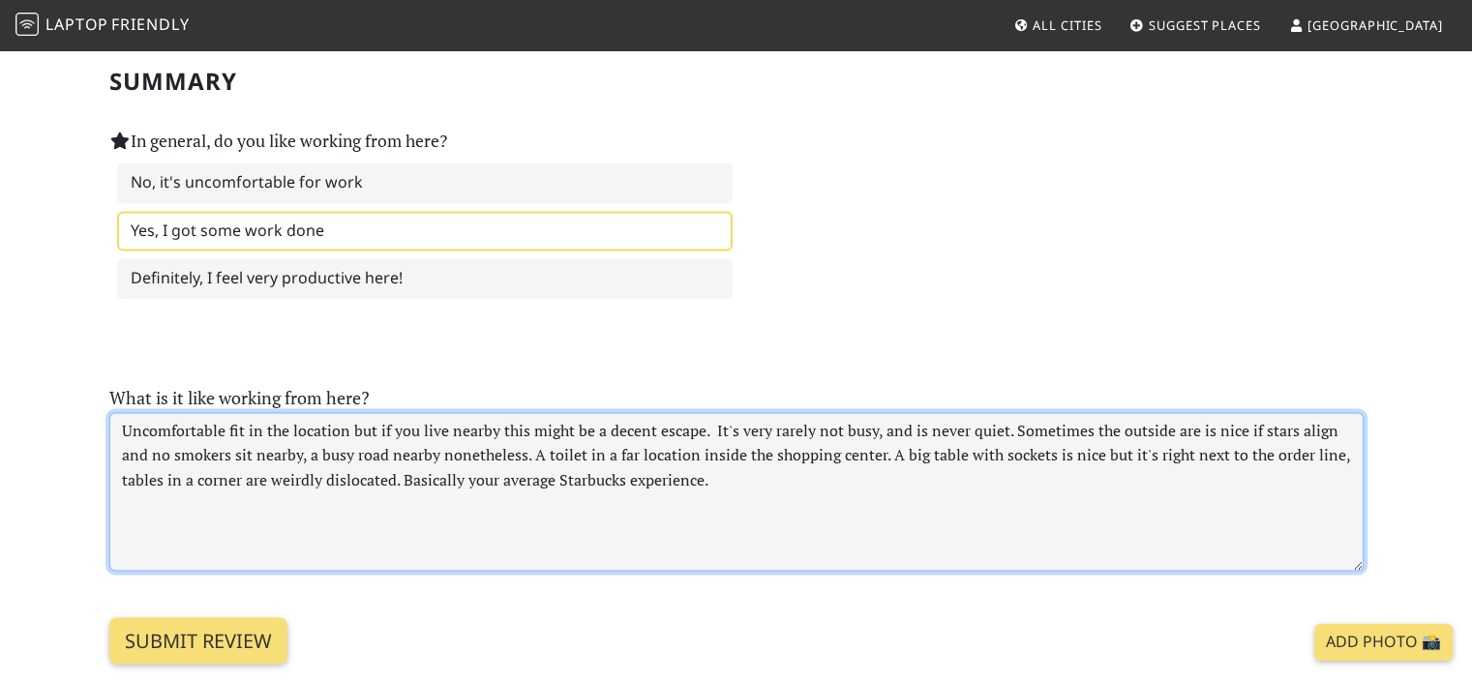
click at [1188, 412] on textarea "Uncomfortable fit in the location but if you live nearby this might be a decent…" at bounding box center [736, 491] width 1254 height 159
drag, startPoint x: 1169, startPoint y: 416, endPoint x: 689, endPoint y: 434, distance: 480.3
click at [689, 434] on textarea "Uncomfortable fit in the location but if you live nearby this might be a decent…" at bounding box center [736, 491] width 1254 height 159
click at [720, 460] on textarea "Uncomfortable fit in the location but if you live nearby this might be a decent…" at bounding box center [736, 491] width 1254 height 159
click at [712, 448] on textarea "Uncomfortable fit in the location but if you live nearby this might be a decent…" at bounding box center [736, 491] width 1254 height 159
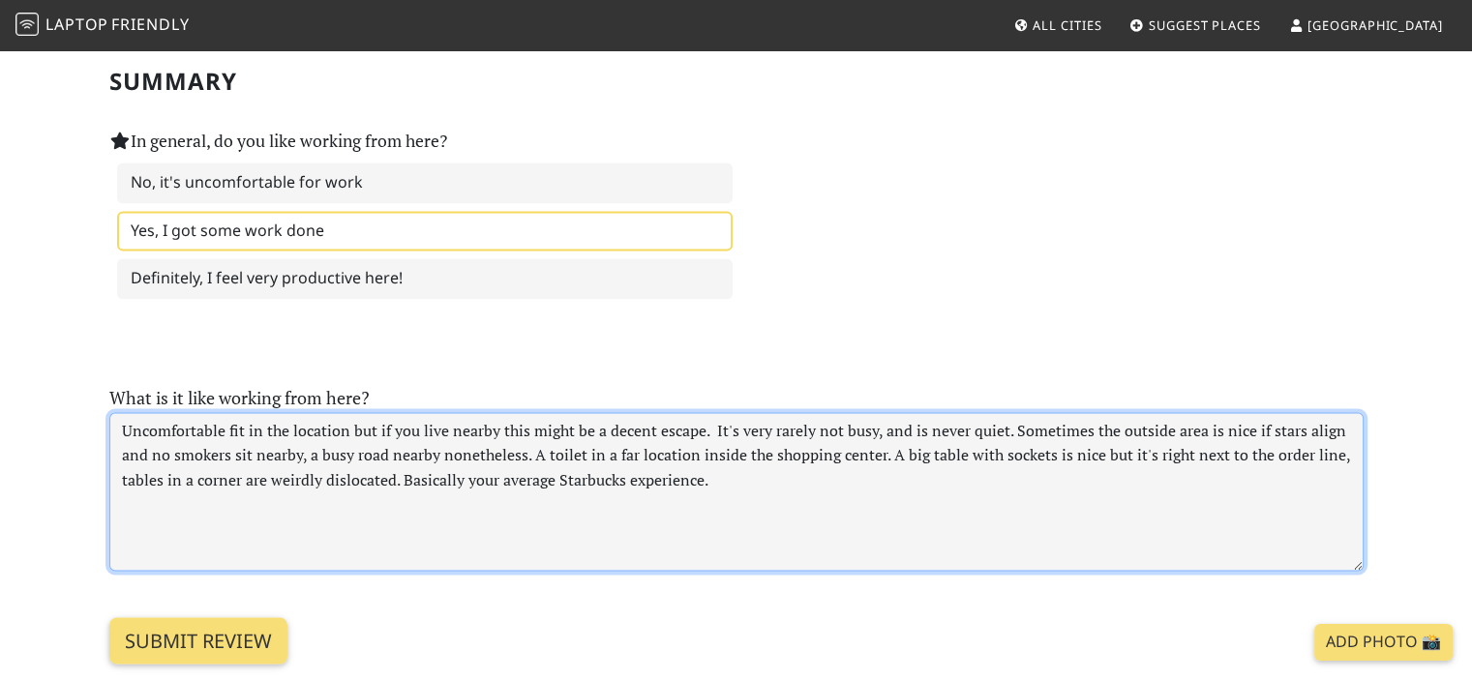
click at [730, 448] on textarea "Uncomfortable fit in the location but if you live nearby this might be a decent…" at bounding box center [736, 491] width 1254 height 159
click at [738, 446] on textarea "Uncomfortable fit in the location but if you live nearby this might be a decent…" at bounding box center [736, 491] width 1254 height 159
click at [949, 444] on textarea "Uncomfortable fit in the location but if you live nearby this might be a decent…" at bounding box center [736, 491] width 1254 height 159
click at [837, 448] on textarea "Uncomfortable fit in the location but if you live nearby this might be a decent…" at bounding box center [736, 491] width 1254 height 159
click at [785, 455] on textarea "Uncomfortable fit in the location but if you live nearby this might be a decent…" at bounding box center [736, 491] width 1254 height 159
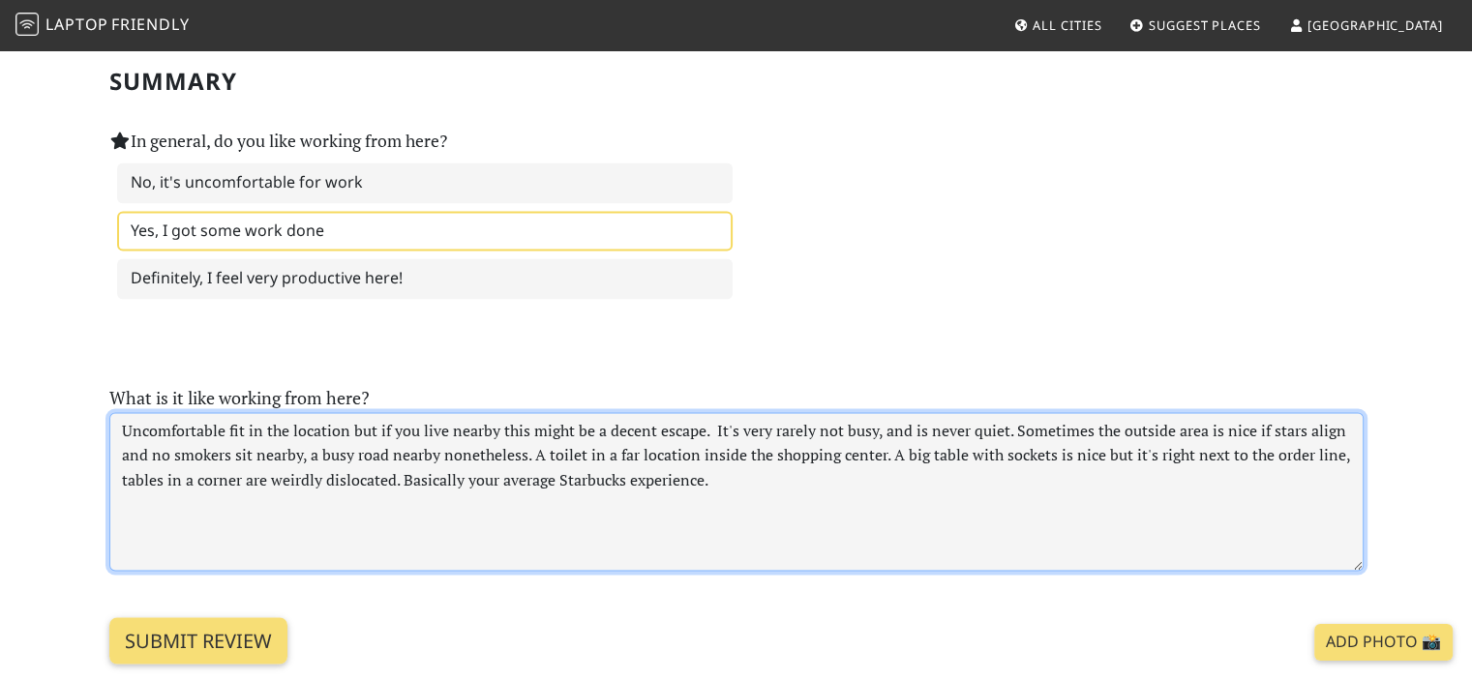
click at [1333, 424] on textarea "Uncomfortable fit in the location but if you live nearby this might be a decent…" at bounding box center [736, 491] width 1254 height 159
click at [1337, 426] on textarea "Uncomfortable fit in the location but if you live nearby this might be a decent…" at bounding box center [736, 491] width 1254 height 159
drag, startPoint x: 132, startPoint y: 445, endPoint x: 119, endPoint y: 448, distance: 12.9
click at [119, 448] on textarea "Uncomfortable fit in the location but if you live nearby this might be a decent…" at bounding box center [736, 491] width 1254 height 159
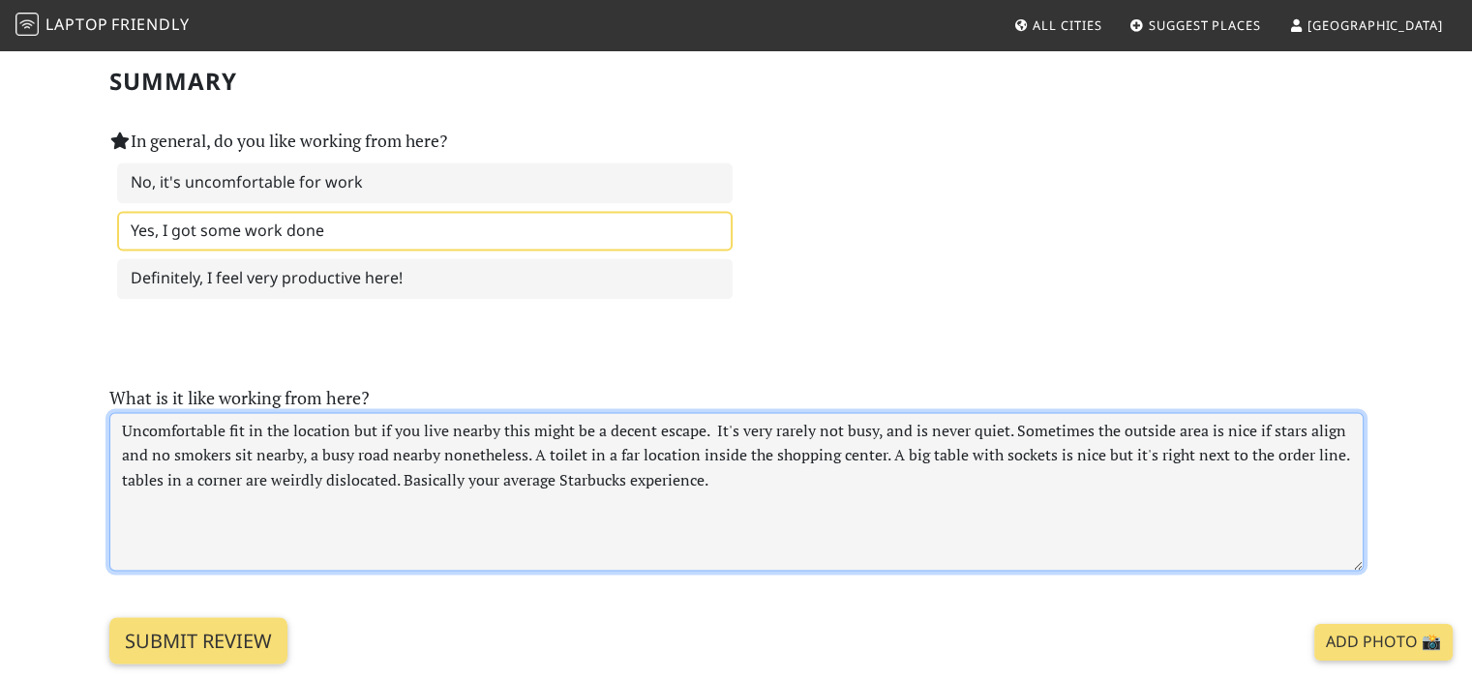
click at [123, 447] on textarea "Uncomfortable fit in the location but if you live nearby this might be a decent…" at bounding box center [736, 491] width 1254 height 159
click at [127, 447] on textarea "Uncomfortable fit in the location but if you live nearby this might be a decent…" at bounding box center [736, 491] width 1254 height 159
click at [120, 444] on textarea "Uncomfortable fit in the location but if you live nearby this might be a decent…" at bounding box center [736, 491] width 1254 height 159
drag, startPoint x: 367, startPoint y: 464, endPoint x: 337, endPoint y: 461, distance: 30.2
click at [335, 462] on textarea "Uncomfortable fit in the location but if you live nearby this might be a decent…" at bounding box center [736, 491] width 1254 height 159
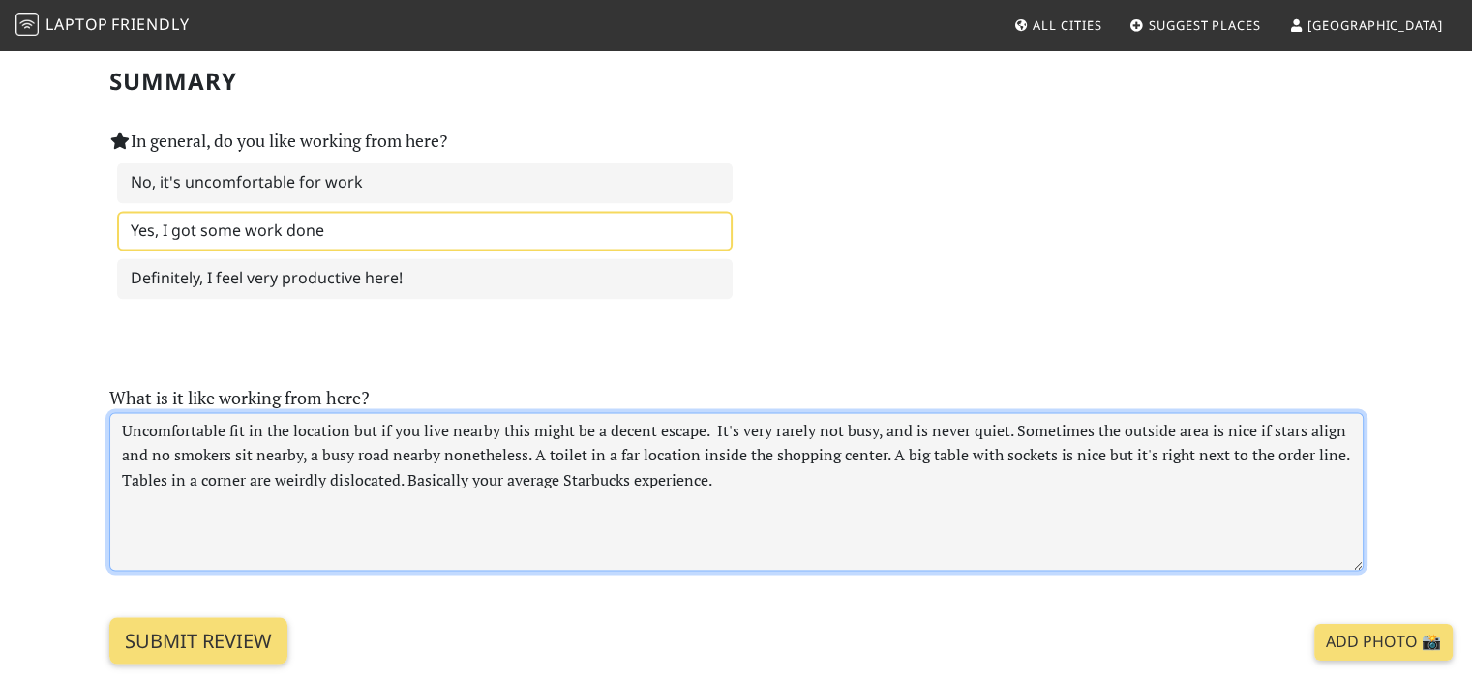
click at [540, 456] on textarea "Uncomfortable fit in the location but if you live nearby this might be a decent…" at bounding box center [736, 491] width 1254 height 159
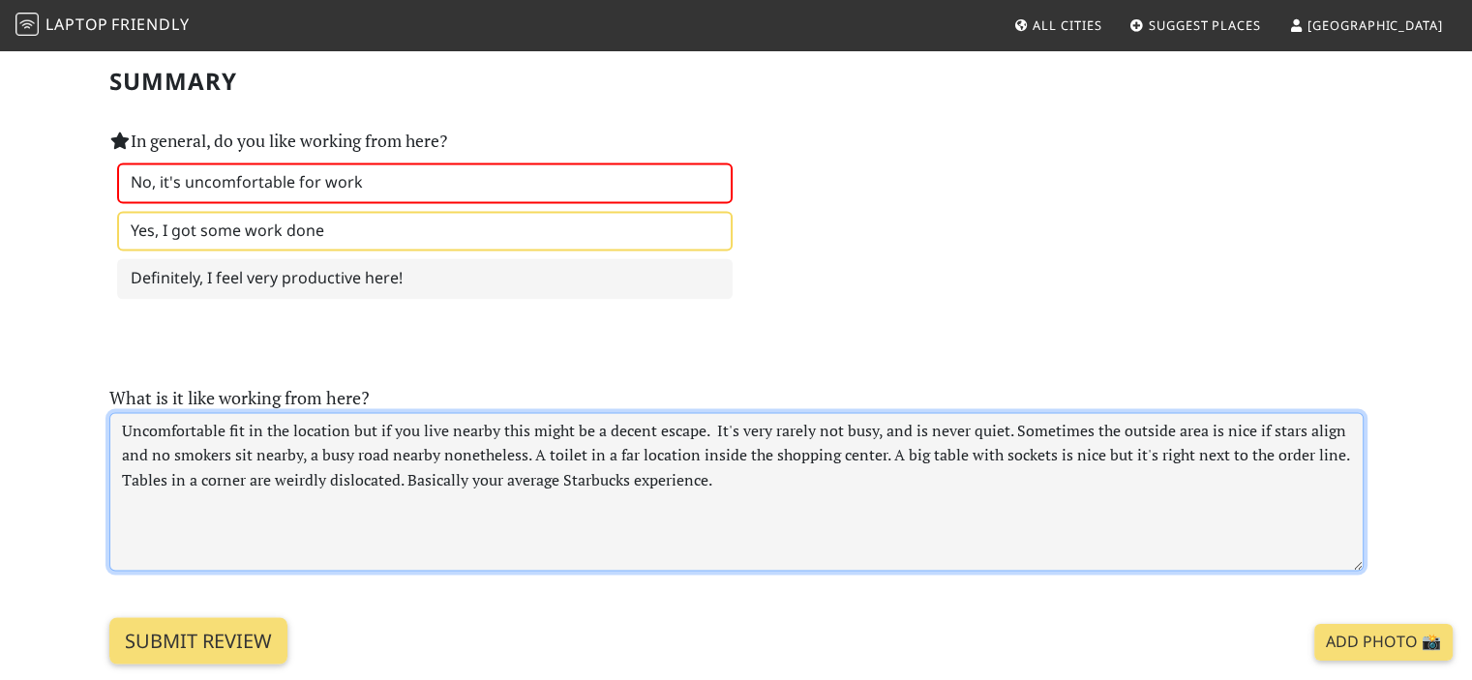
type textarea "Uncomfortable fit in the location but if you live nearby this might be a decent…"
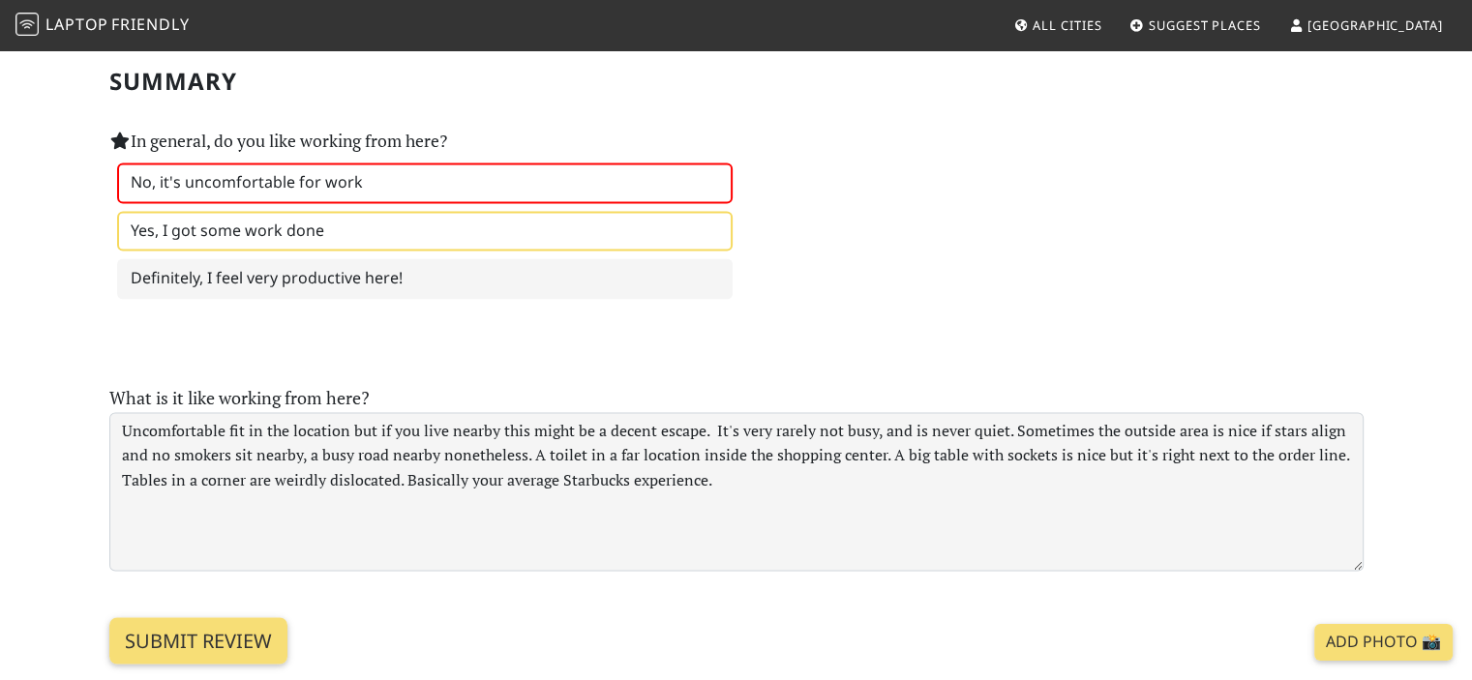
click at [380, 163] on label "No, it's uncomfortable for work" at bounding box center [424, 183] width 615 height 41
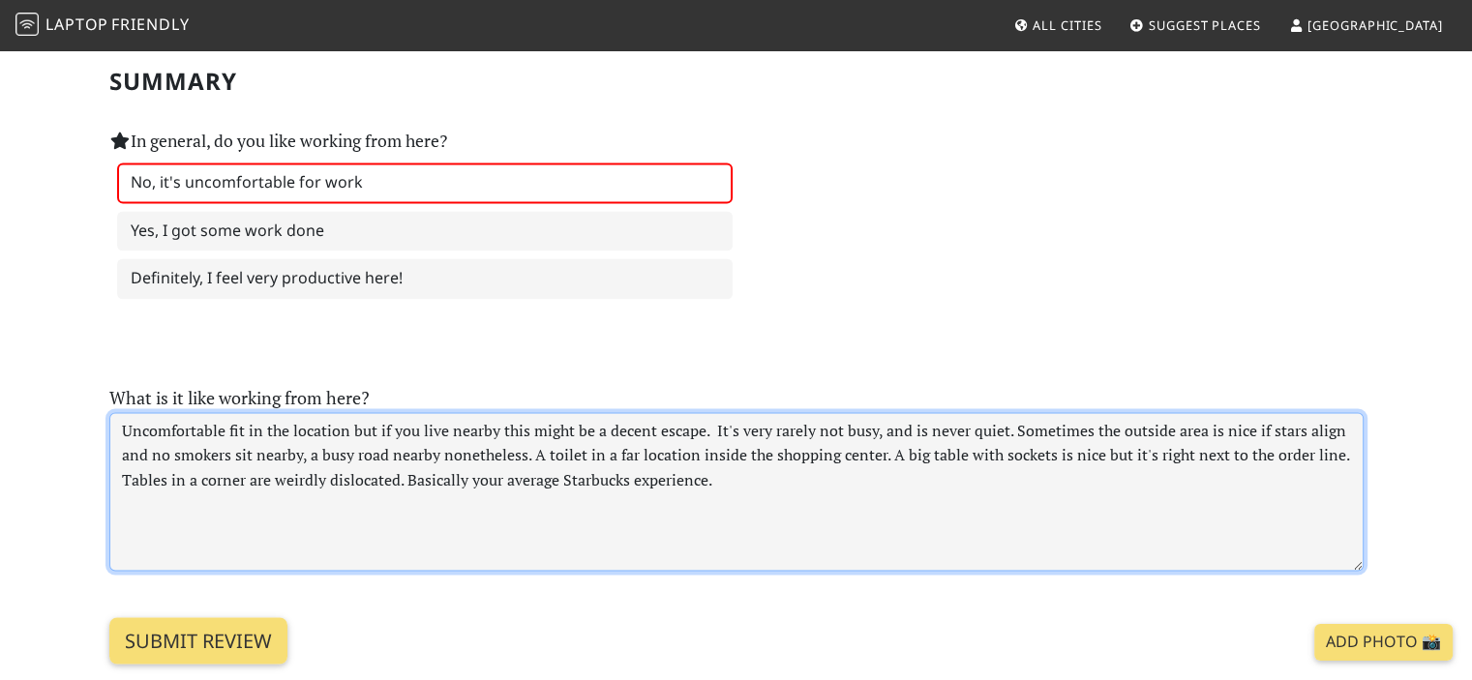
click at [375, 437] on textarea "Uncomfortable fit in the location but if you live nearby this might be a decent…" at bounding box center [736, 491] width 1254 height 159
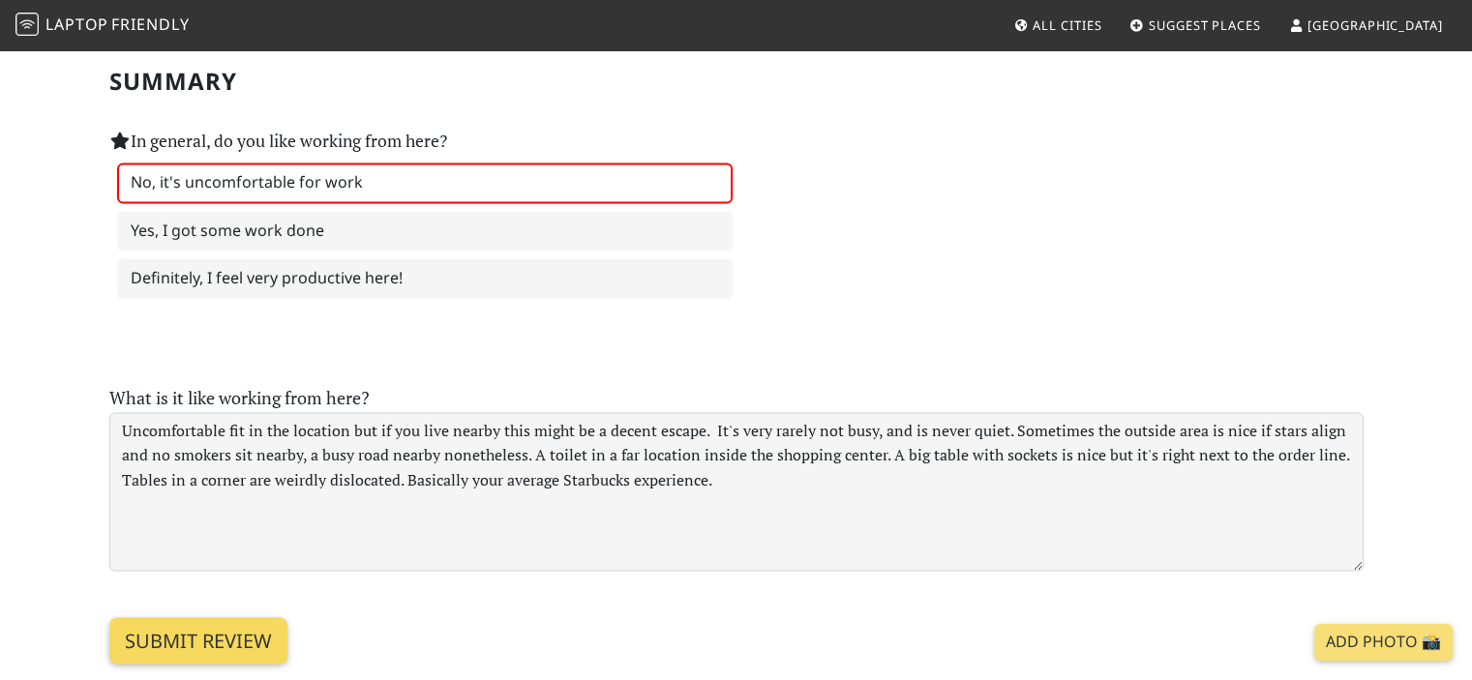
click at [221, 617] on input "Submit review" at bounding box center [198, 640] width 178 height 46
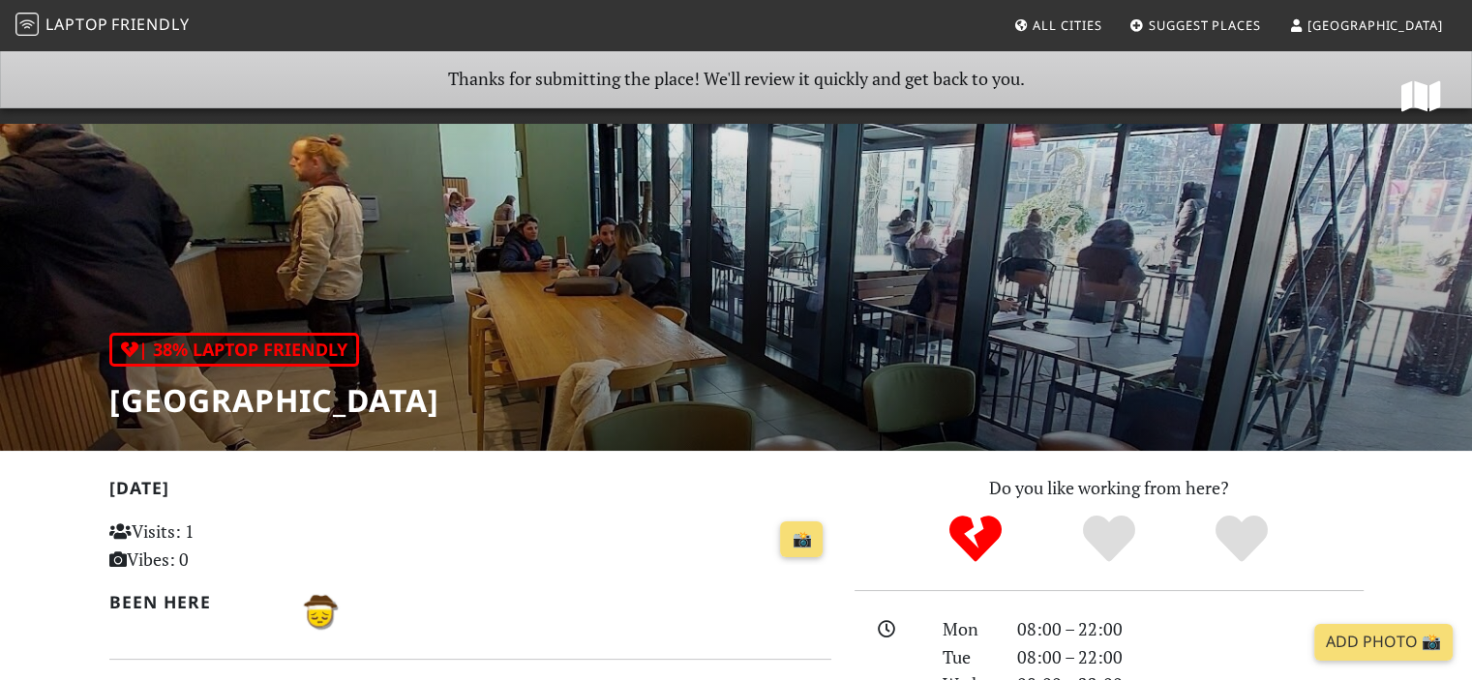
drag, startPoint x: 789, startPoint y: 265, endPoint x: 697, endPoint y: 264, distance: 91.9
click at [681, 265] on div "| 38% Laptop Friendly Starbucks Beo Shopping Center" at bounding box center [736, 249] width 1472 height 403
drag, startPoint x: 788, startPoint y: 254, endPoint x: 685, endPoint y: 250, distance: 102.7
click at [682, 250] on div "| 38% Laptop Friendly Starbucks Beo Shopping Center" at bounding box center [736, 249] width 1472 height 403
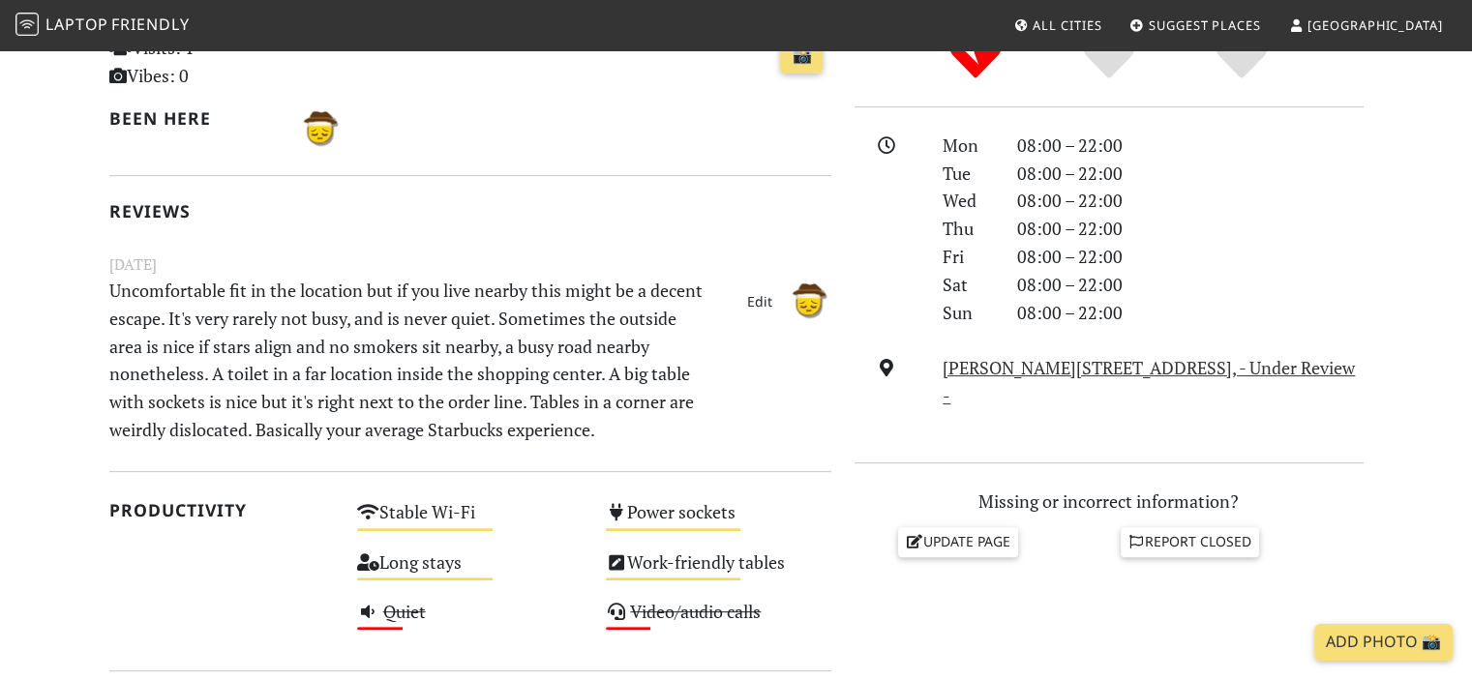
drag, startPoint x: 634, startPoint y: 308, endPoint x: 555, endPoint y: 305, distance: 78.4
click at [514, 309] on p "Uncomfortable fit in the location but if you live nearby this might be a decent…" at bounding box center [408, 360] width 621 height 167
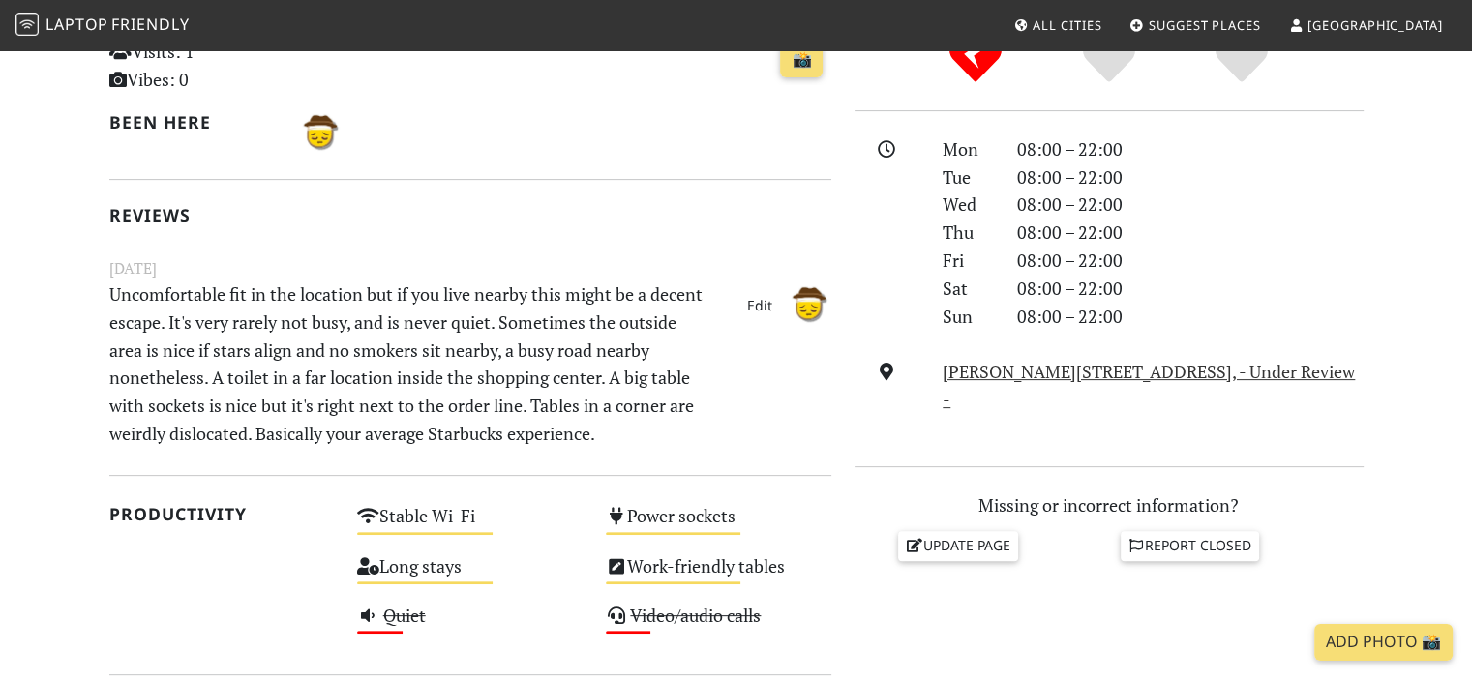
scroll to position [479, 0]
drag, startPoint x: 642, startPoint y: 276, endPoint x: 607, endPoint y: 293, distance: 39.8
click at [578, 286] on p "Uncomfortable fit in the location but if you live nearby this might be a decent…" at bounding box center [408, 365] width 621 height 167
click at [670, 293] on p "Uncomfortable fit in the location but if you live nearby this might be a decent…" at bounding box center [408, 365] width 621 height 167
drag, startPoint x: 670, startPoint y: 293, endPoint x: 577, endPoint y: 293, distance: 92.9
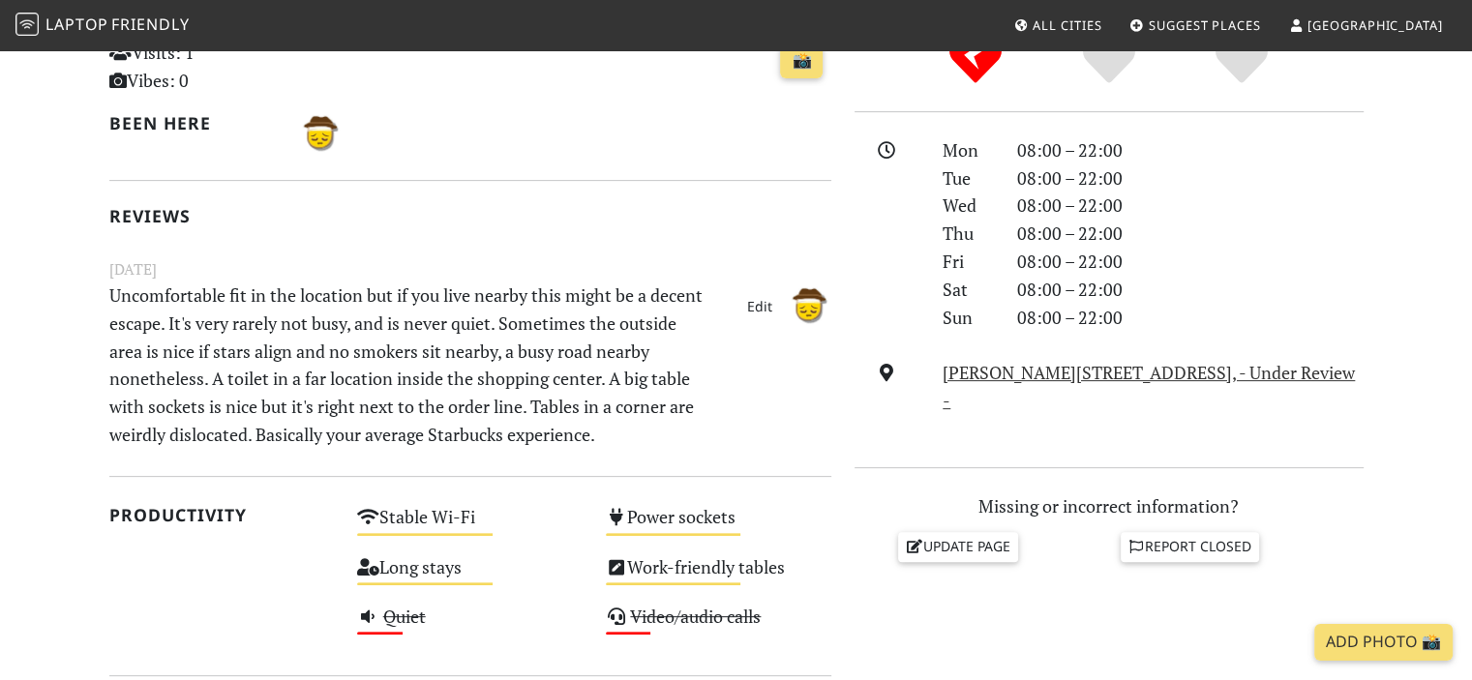
click at [565, 293] on p "Uncomfortable fit in the location but if you live nearby this might be a decent…" at bounding box center [408, 365] width 621 height 167
click at [605, 299] on p "Uncomfortable fit in the location but if you live nearby this might be a decent…" at bounding box center [408, 365] width 621 height 167
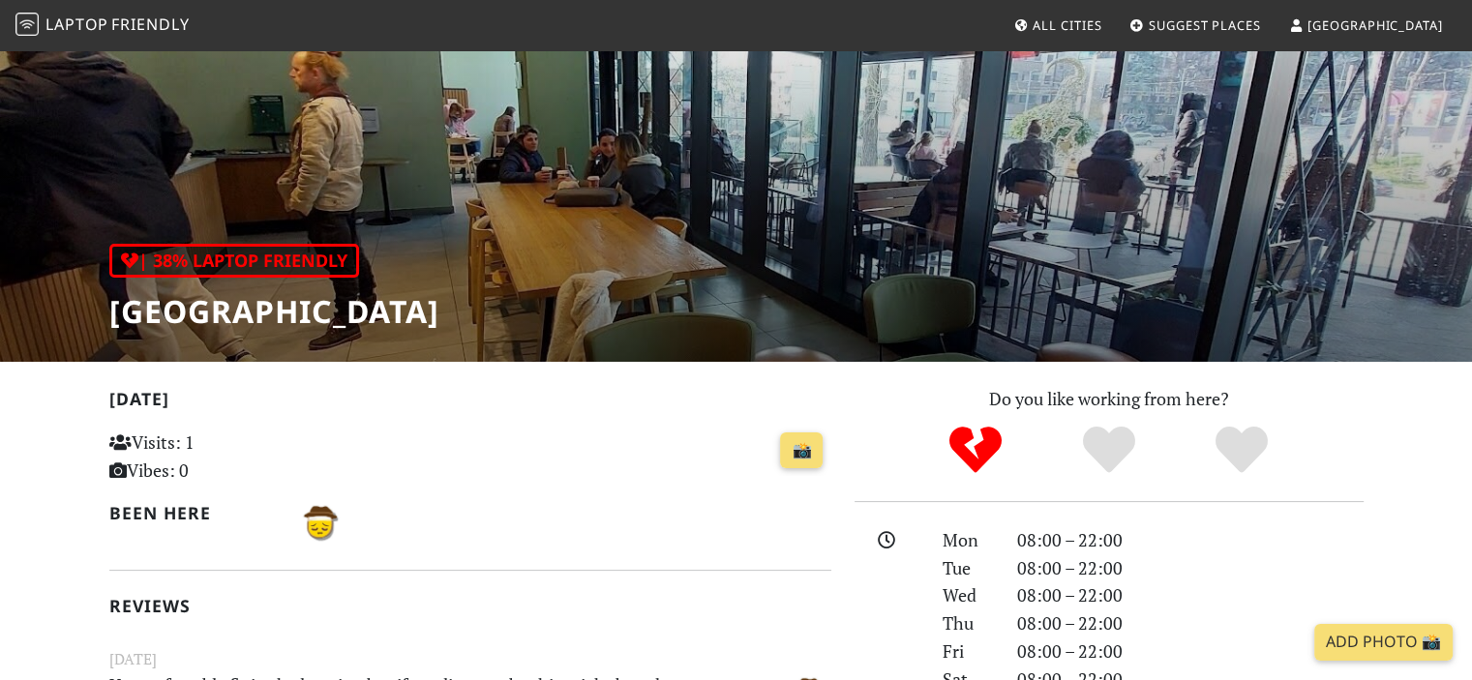
scroll to position [0, 0]
